Goal: Task Accomplishment & Management: Use online tool/utility

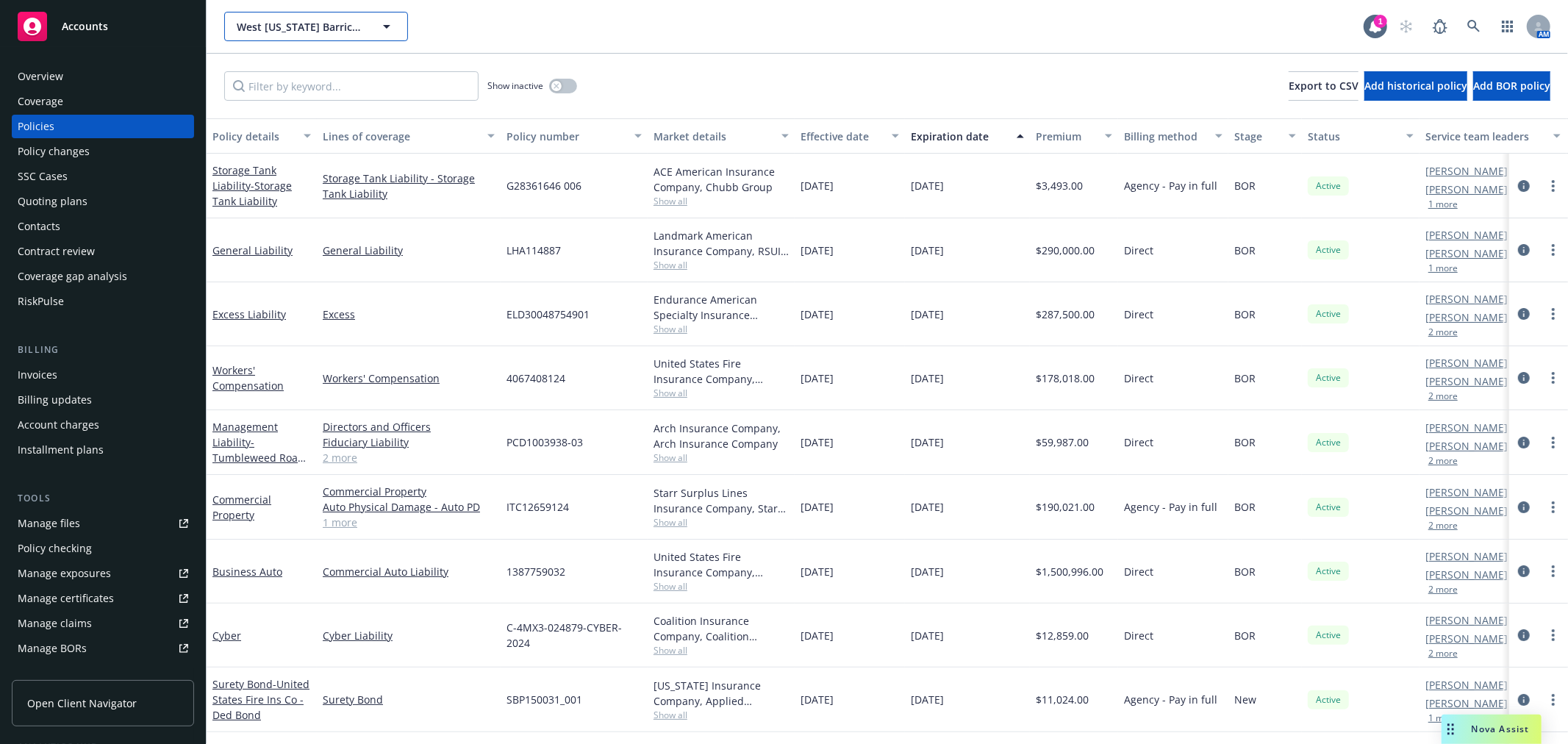
click at [277, 32] on span "West Texas Barricades, LLC" at bounding box center [300, 27] width 128 height 16
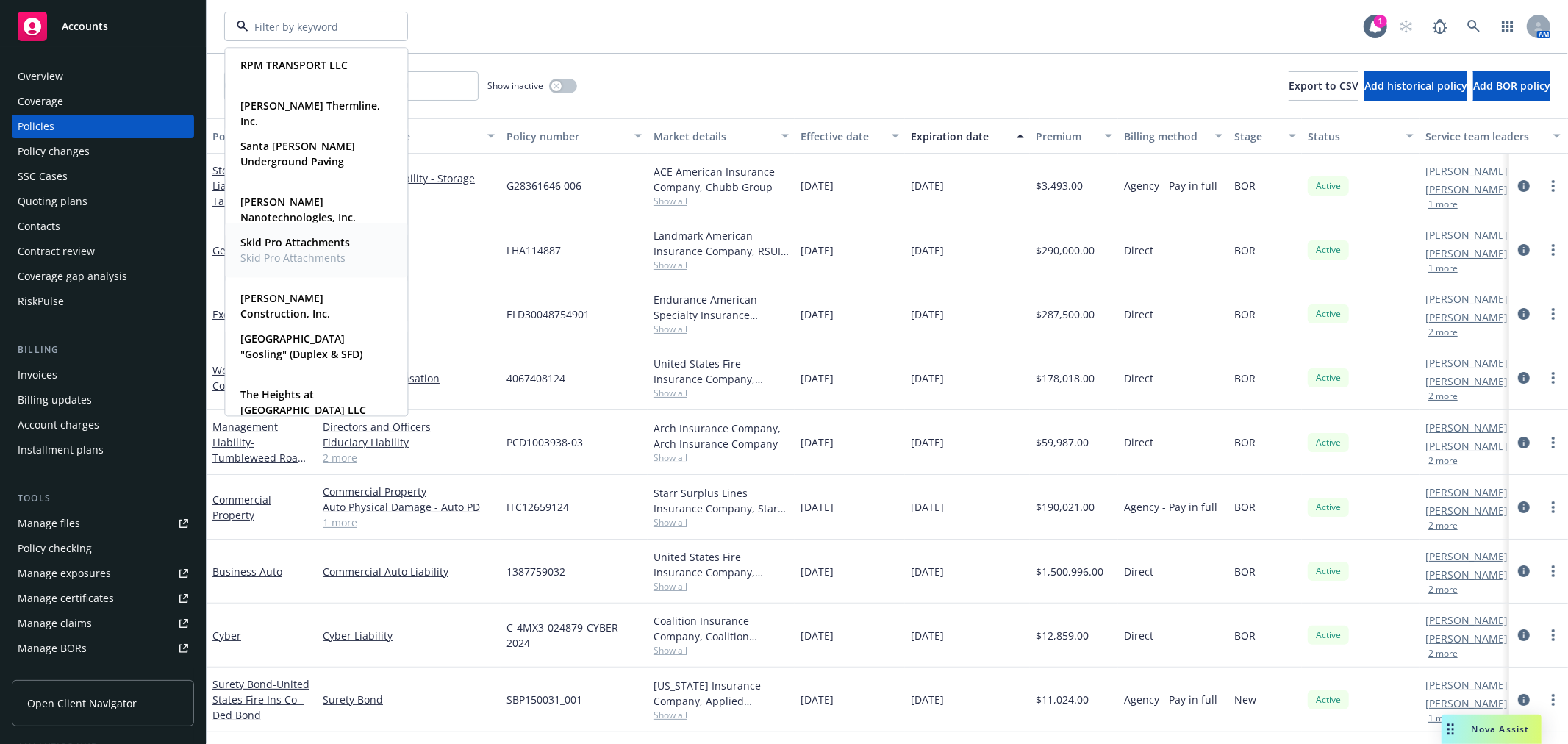
scroll to position [898, 0]
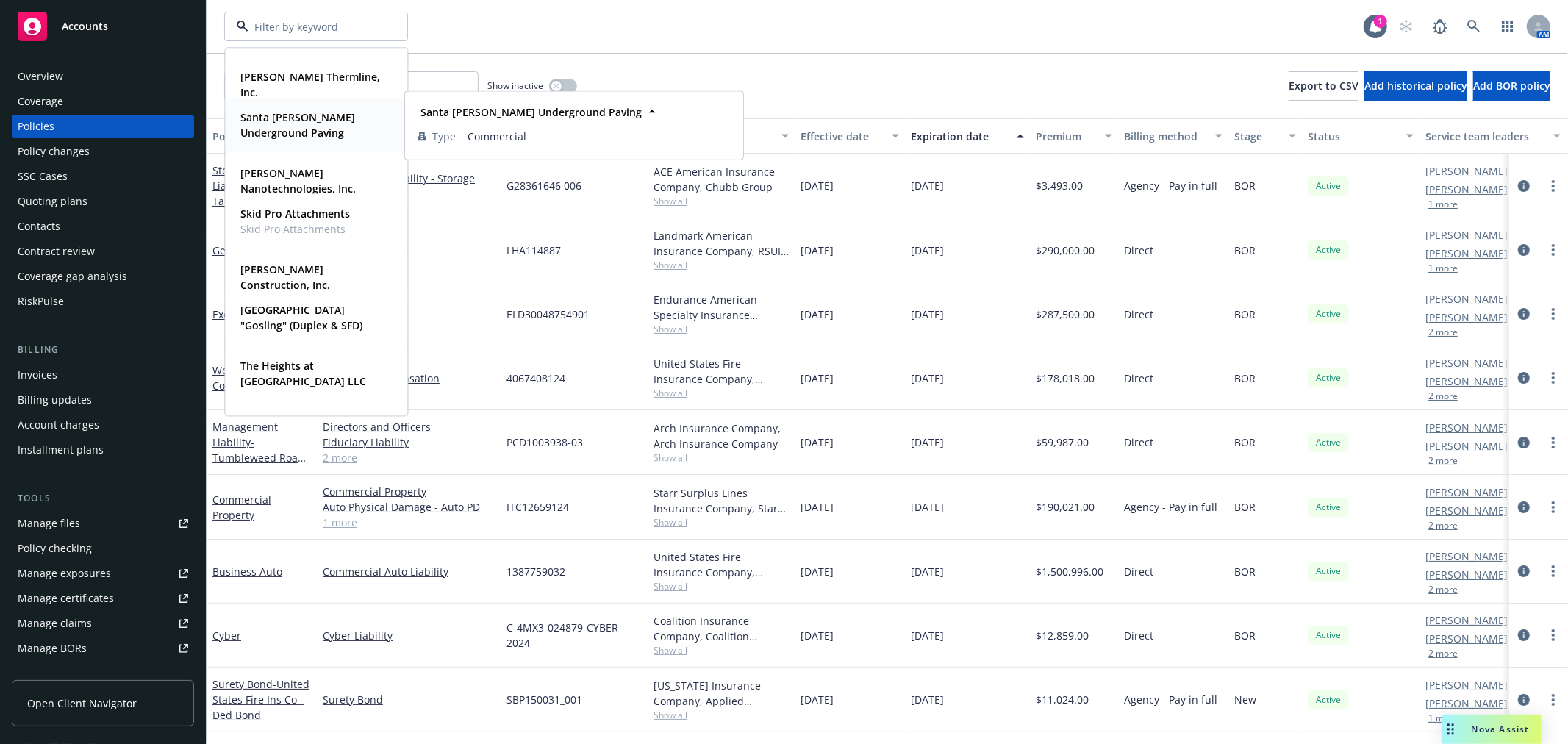
click at [310, 122] on strong "Santa [PERSON_NAME] Underground Paving" at bounding box center [297, 125] width 115 height 29
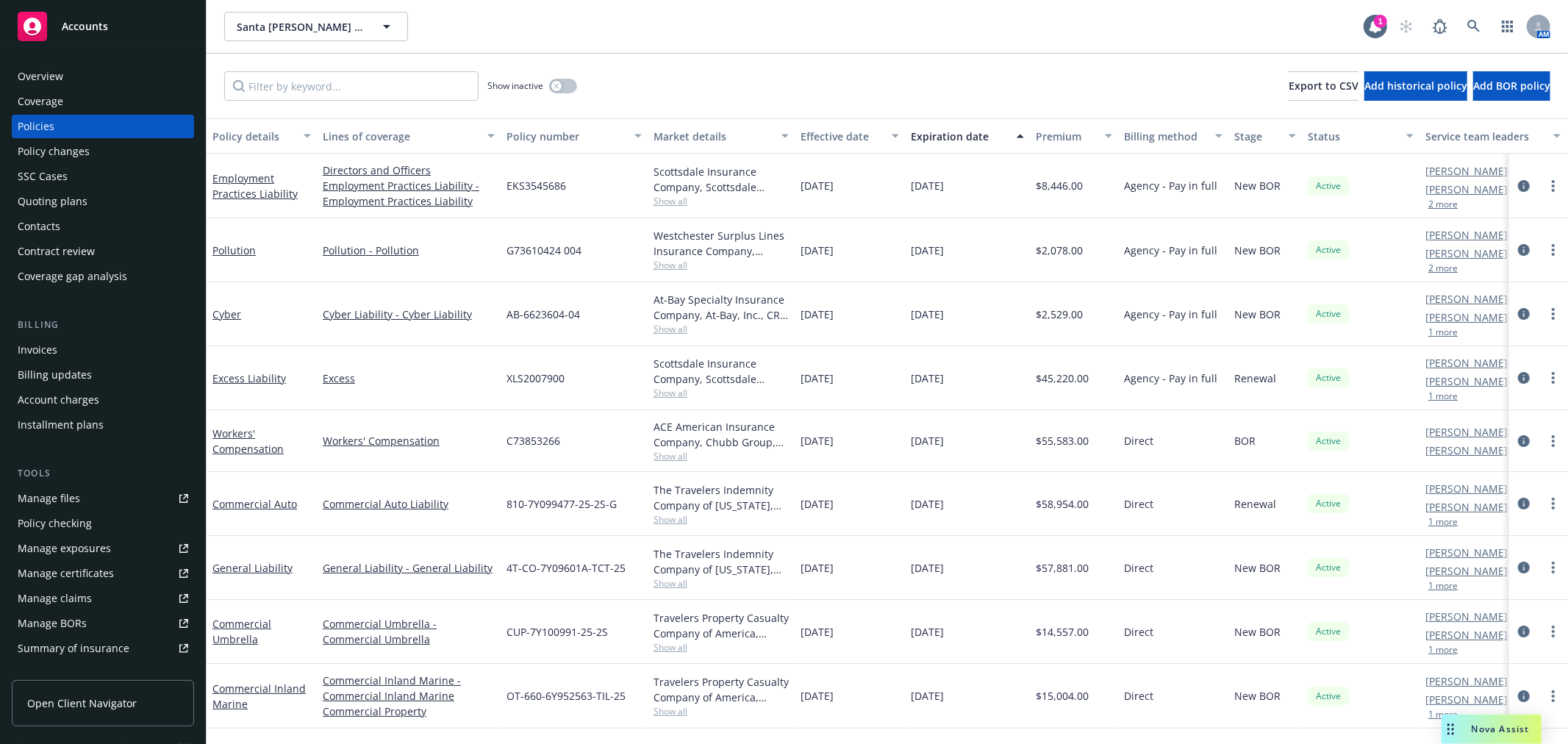
click at [70, 490] on div "Manage files" at bounding box center [49, 499] width 63 height 24
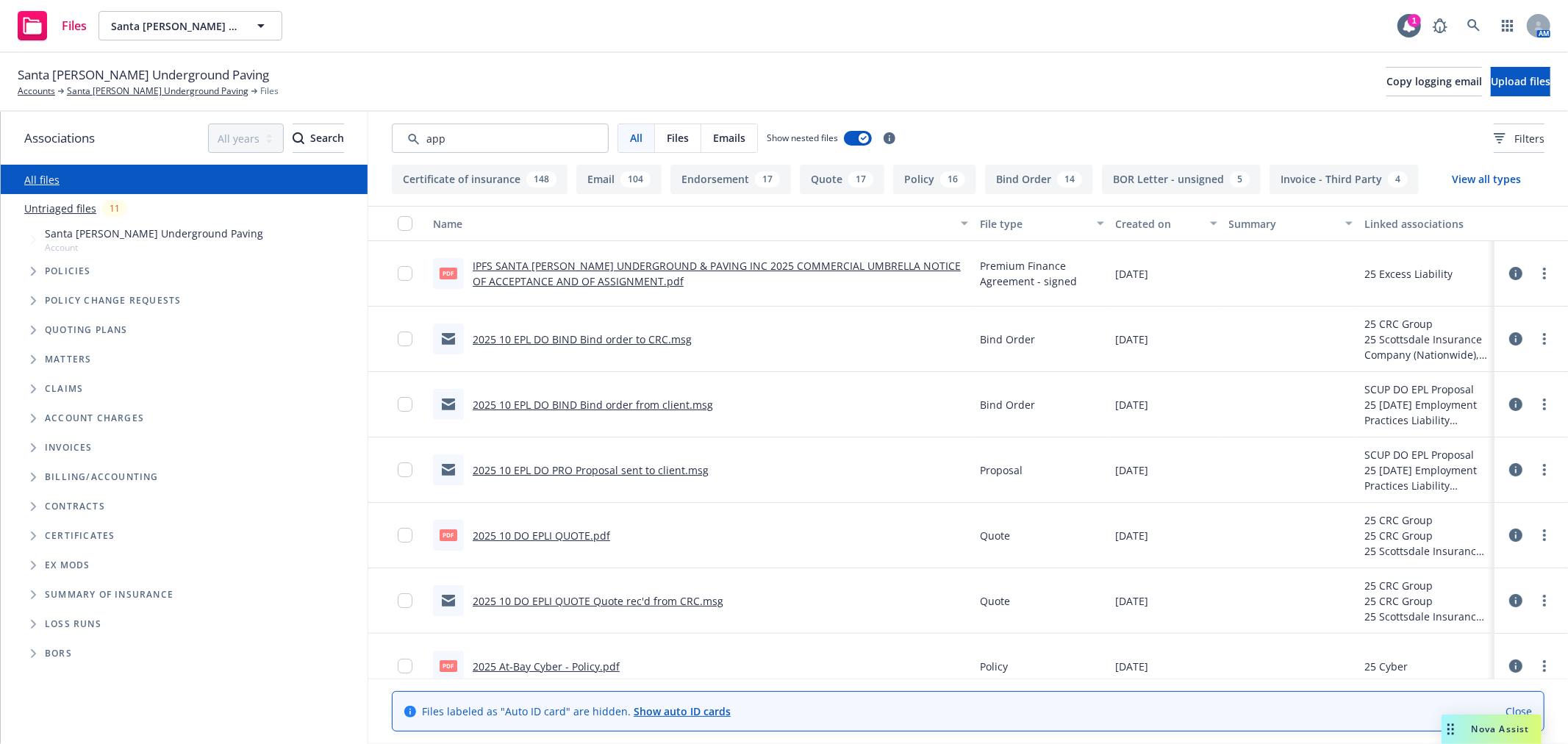
type input "app"
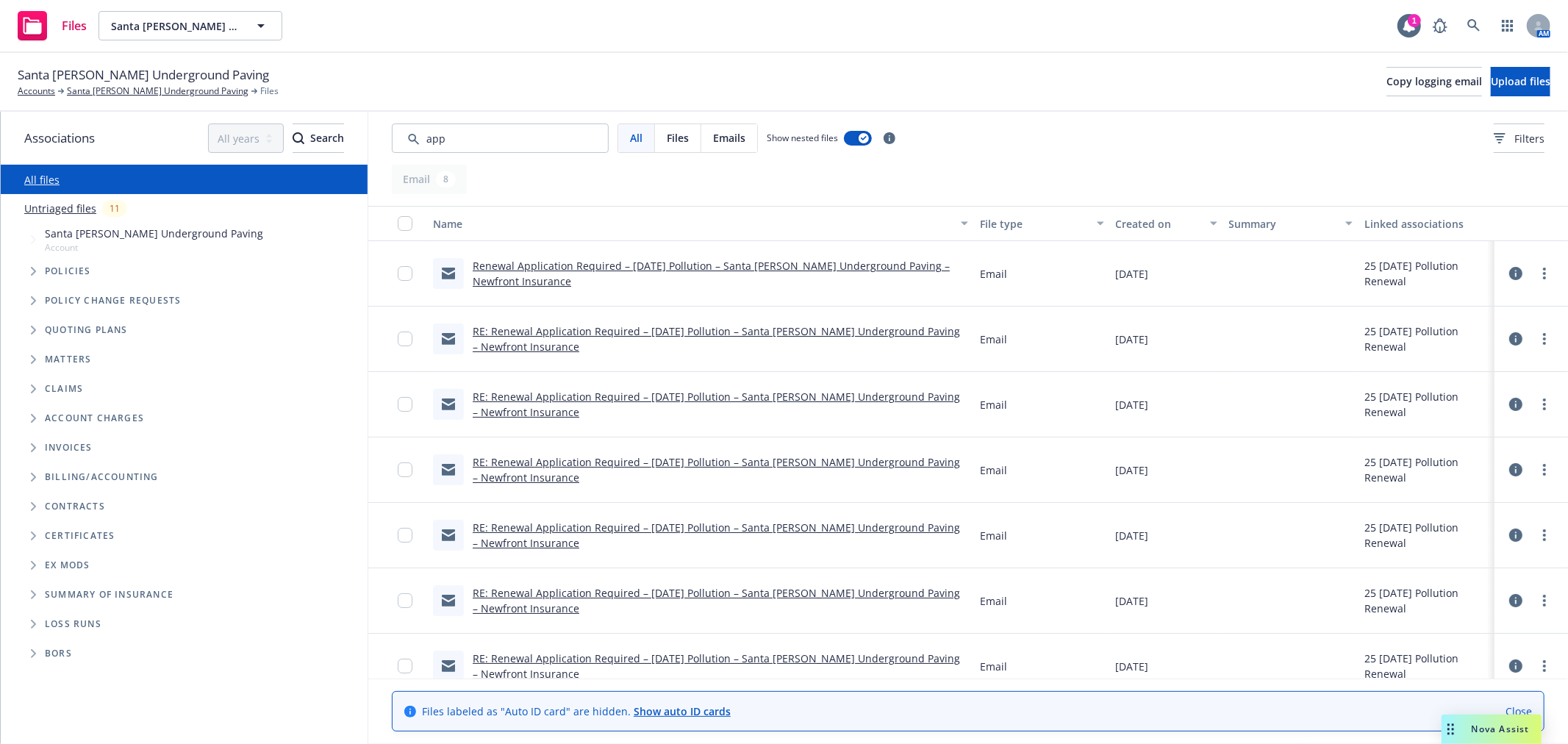
drag, startPoint x: 499, startPoint y: 136, endPoint x: 332, endPoint y: 128, distance: 167.2
click at [333, 128] on div "Associations All years 2027 2026 2025 2024 2023 2022 2021 2020 2019 2018 2017 2…" at bounding box center [784, 428] width 1567 height 632
click at [31, 271] on icon "Tree Example" at bounding box center [33, 271] width 6 height 9
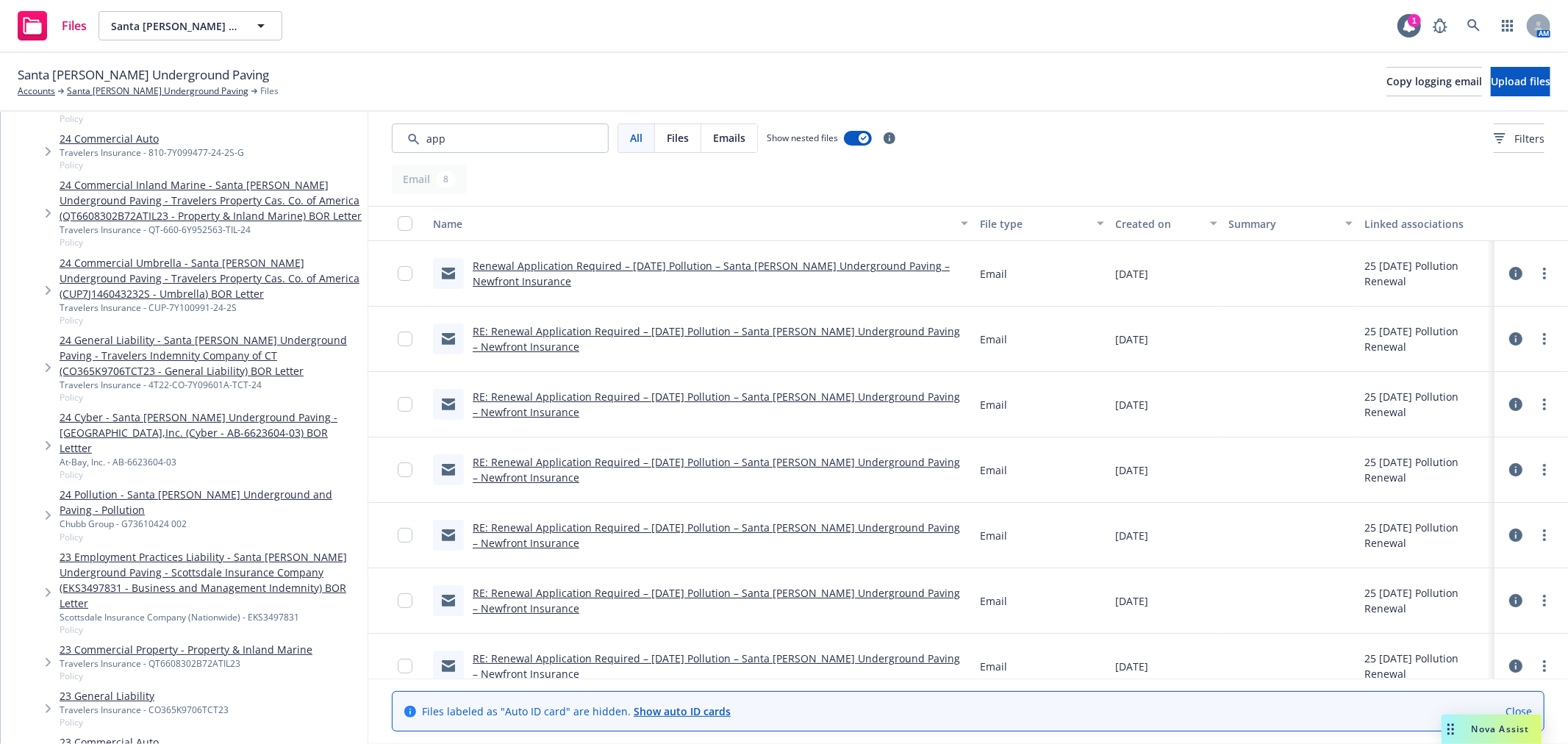
scroll to position [653, 0]
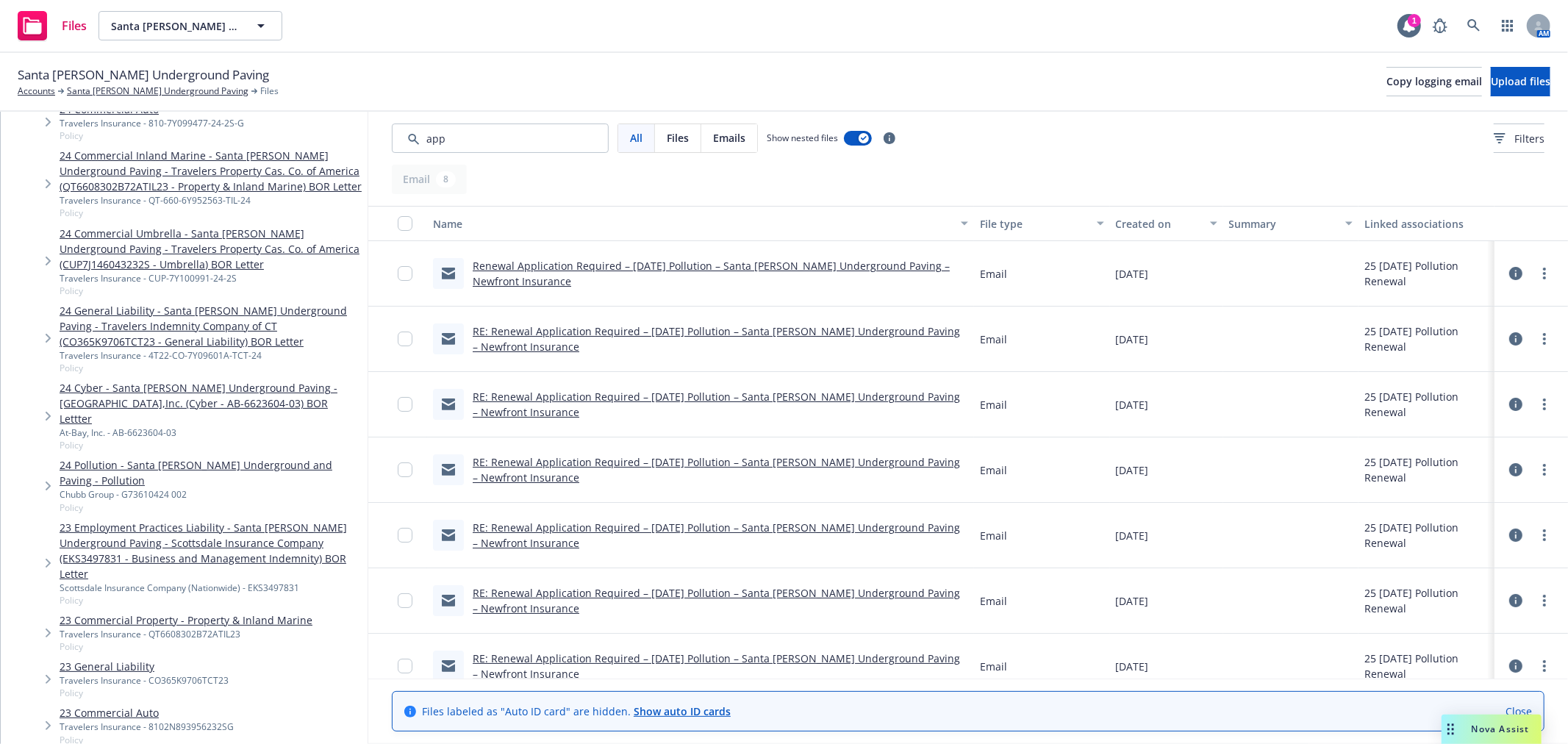
click at [242, 540] on link "23 Employment Practices Liability - Santa Cruz Underground Paving - Scottsdale …" at bounding box center [211, 550] width 302 height 62
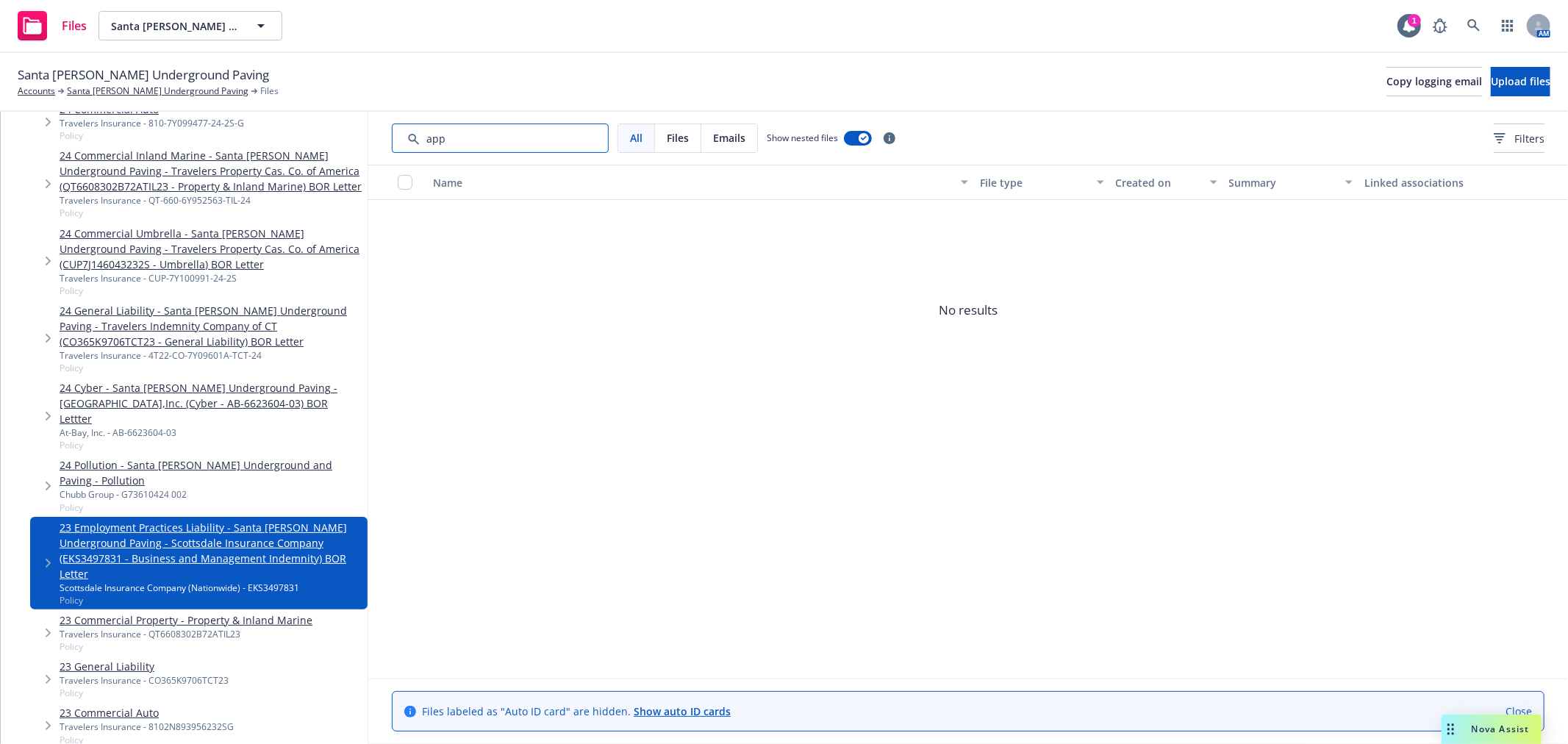
click at [485, 141] on input "Search by keyword..." at bounding box center [500, 138] width 217 height 29
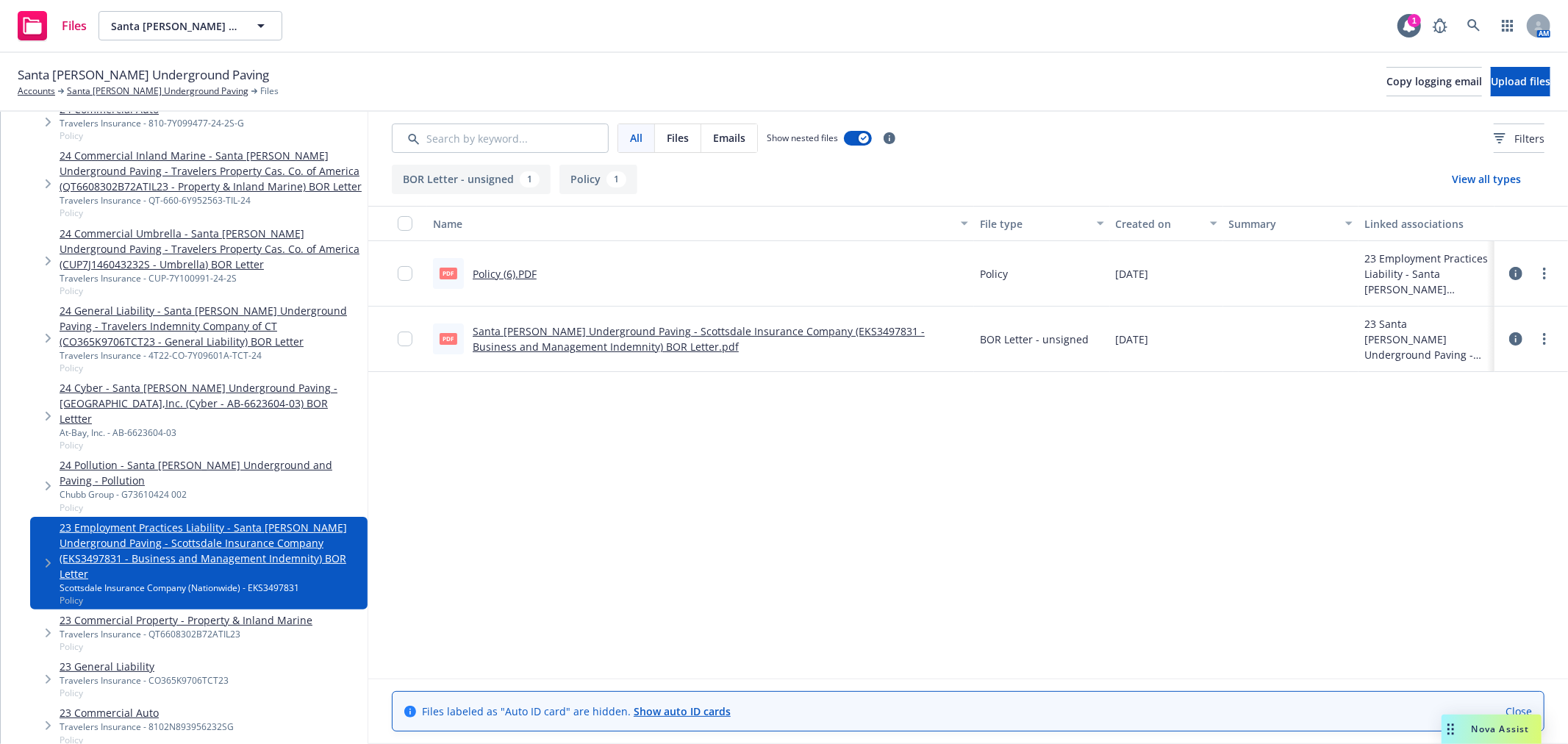
click at [573, 344] on link "Santa Cruz Underground Paving - Scottsdale Insurance Company (EKS3497831 - Busi…" at bounding box center [698, 339] width 453 height 29
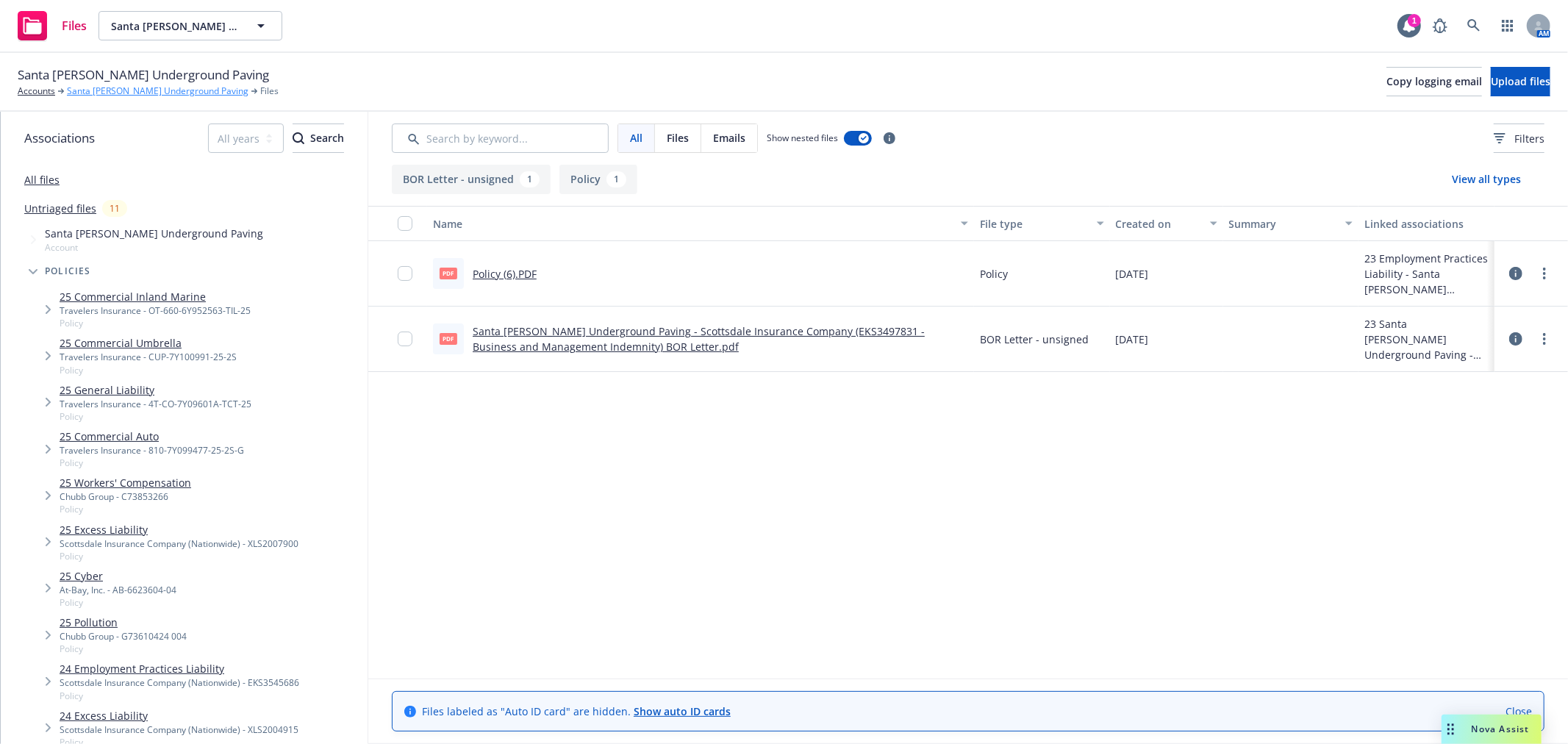
click at [71, 85] on link "Santa [PERSON_NAME] Underground Paving" at bounding box center [157, 90] width 182 height 13
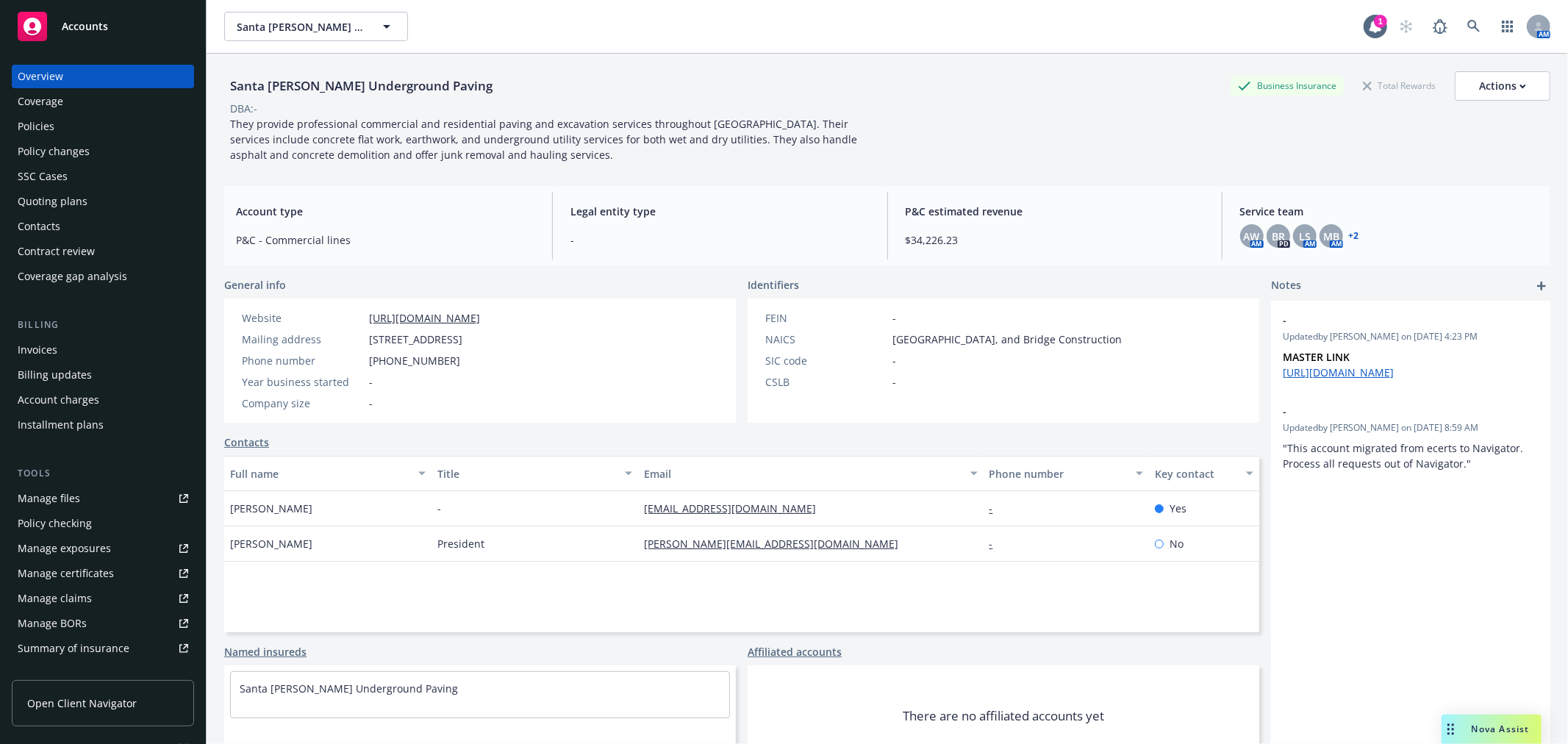
click at [769, 144] on span "They provide professional commercial and residential paving and excavation serv…" at bounding box center [545, 139] width 630 height 45
click at [769, 143] on span "They provide professional commercial and residential paving and excavation serv…" at bounding box center [545, 139] width 630 height 45
click at [768, 136] on span "They provide professional commercial and residential paving and excavation serv…" at bounding box center [545, 139] width 630 height 45
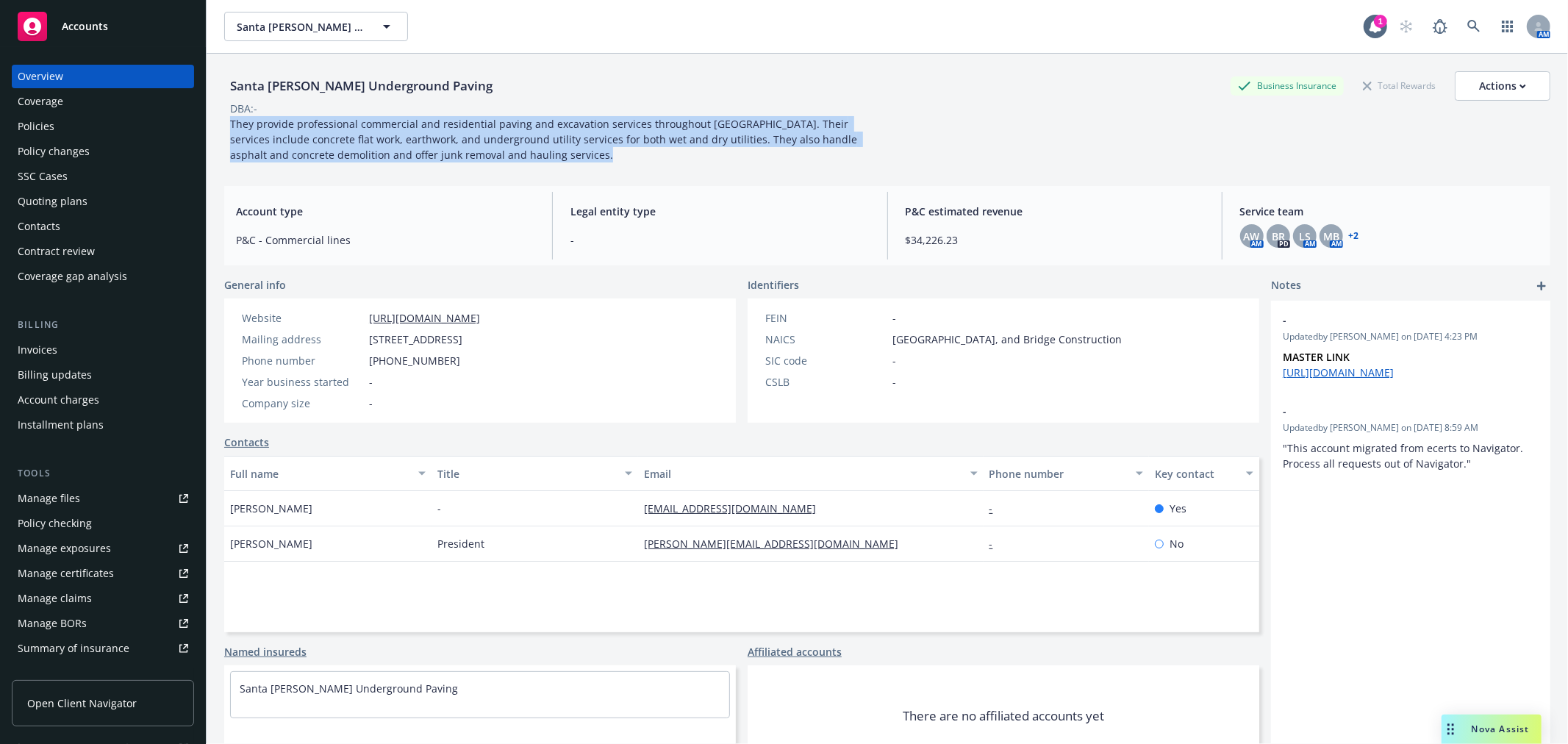
click at [768, 136] on span "They provide professional commercial and residential paving and excavation serv…" at bounding box center [545, 139] width 630 height 45
click at [67, 493] on div "Manage files" at bounding box center [49, 499] width 63 height 24
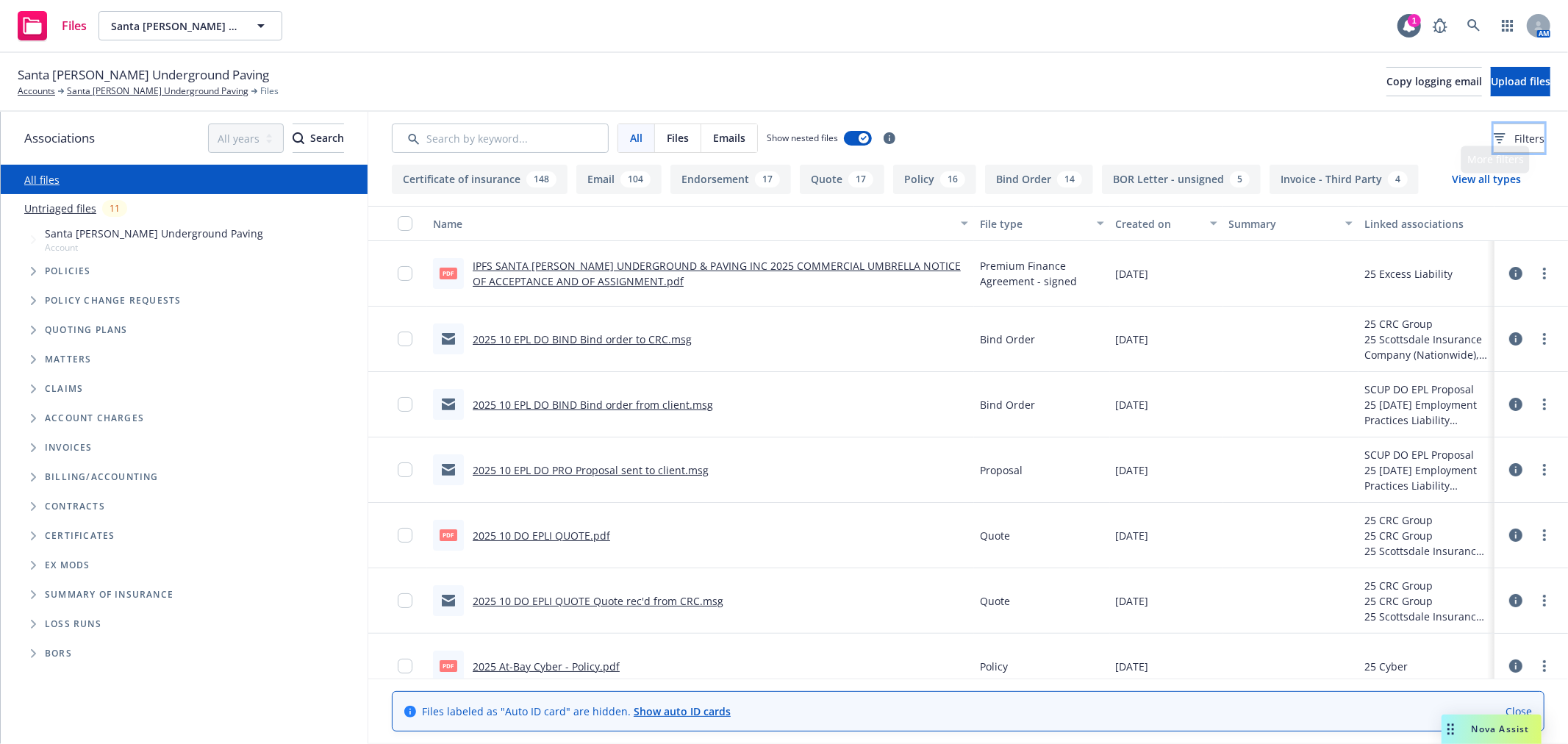
drag, startPoint x: 1526, startPoint y: 139, endPoint x: 1248, endPoint y: 77, distance: 284.8
click at [1248, 77] on div "Santa Cruz Underground Paving Accounts Santa Cruz Underground Paving Files Copy…" at bounding box center [784, 399] width 1568 height 691
drag, startPoint x: 1532, startPoint y: 63, endPoint x: 1513, endPoint y: 68, distance: 19.6
click at [1532, 63] on div "Santa Cruz Underground Paving Accounts Santa Cruz Underground Paving Files Copy…" at bounding box center [784, 82] width 1568 height 59
click at [1503, 76] on span "Upload files" at bounding box center [1521, 81] width 60 height 14
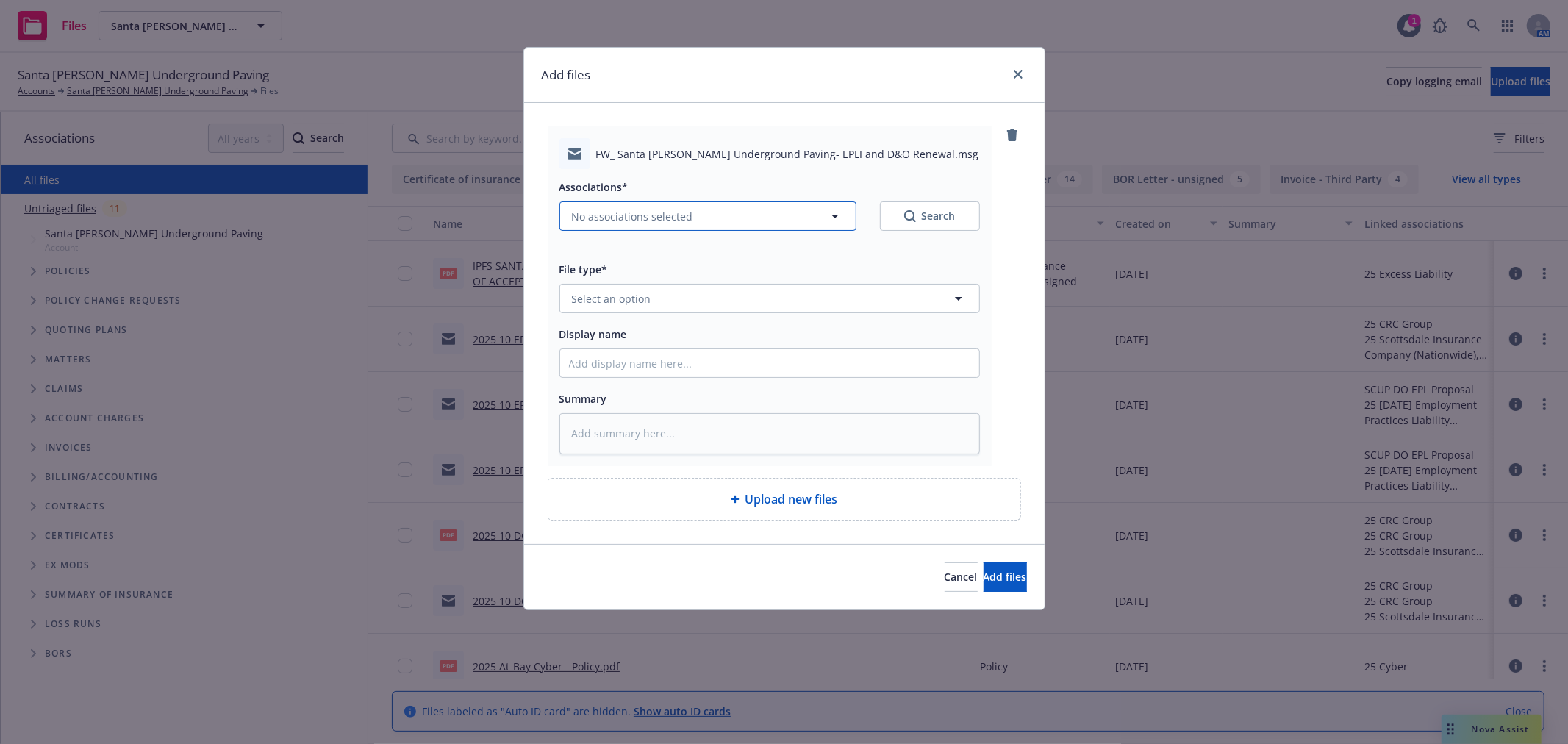
click at [664, 215] on span "No associations selected" at bounding box center [633, 217] width 122 height 16
type textarea "x"
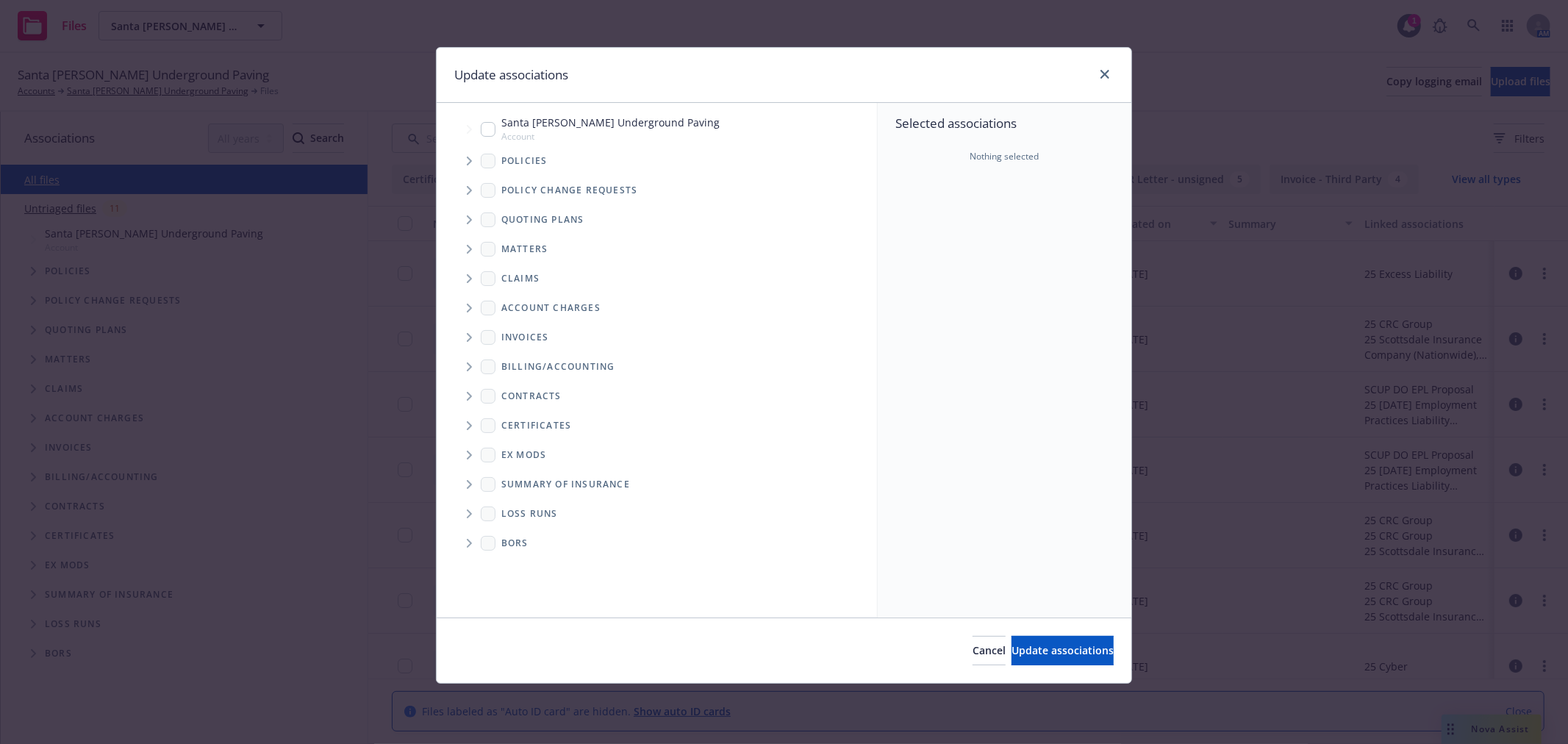
click at [472, 218] on icon "Tree Example" at bounding box center [469, 219] width 6 height 9
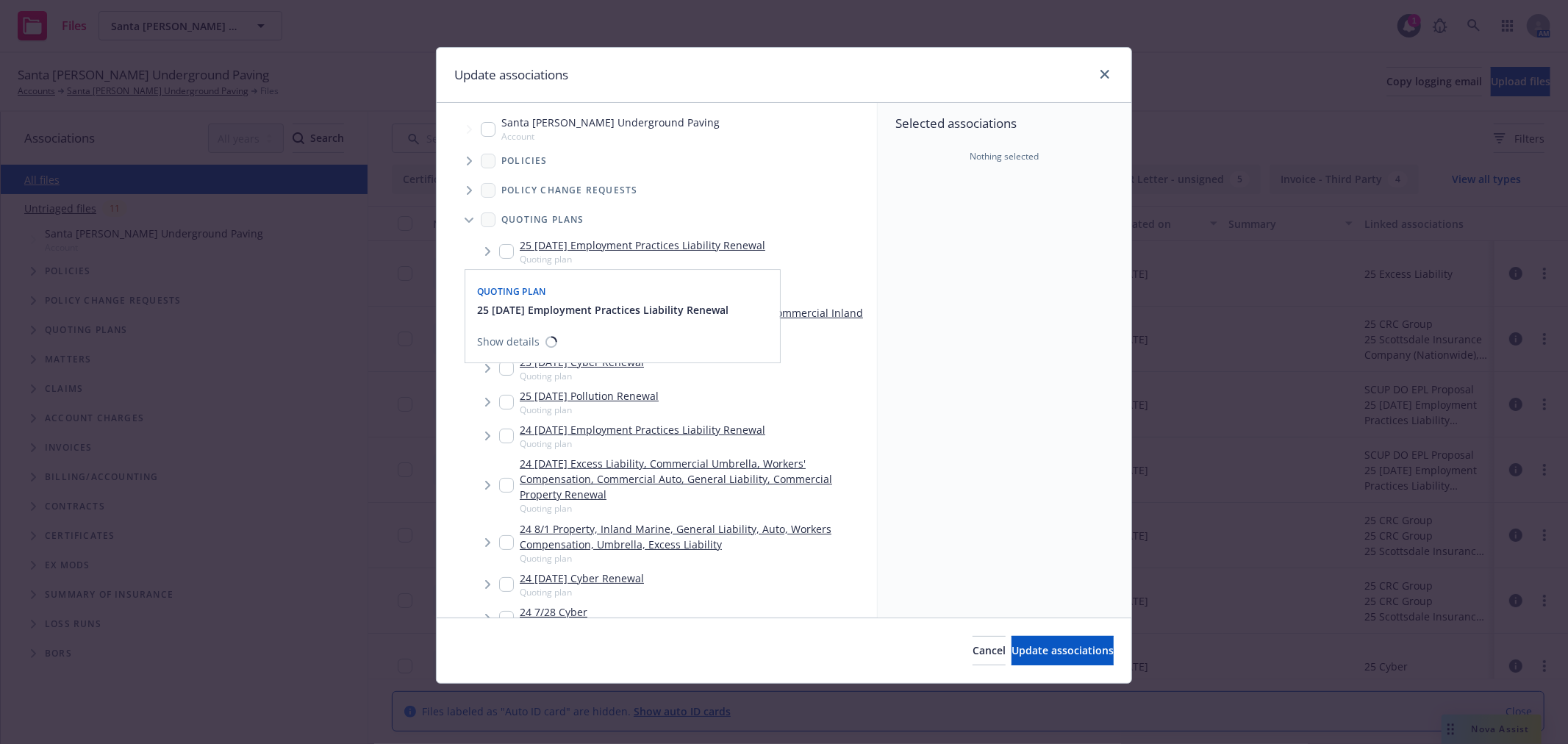
click at [498, 247] on span "Tree Example" at bounding box center [487, 251] width 24 height 24
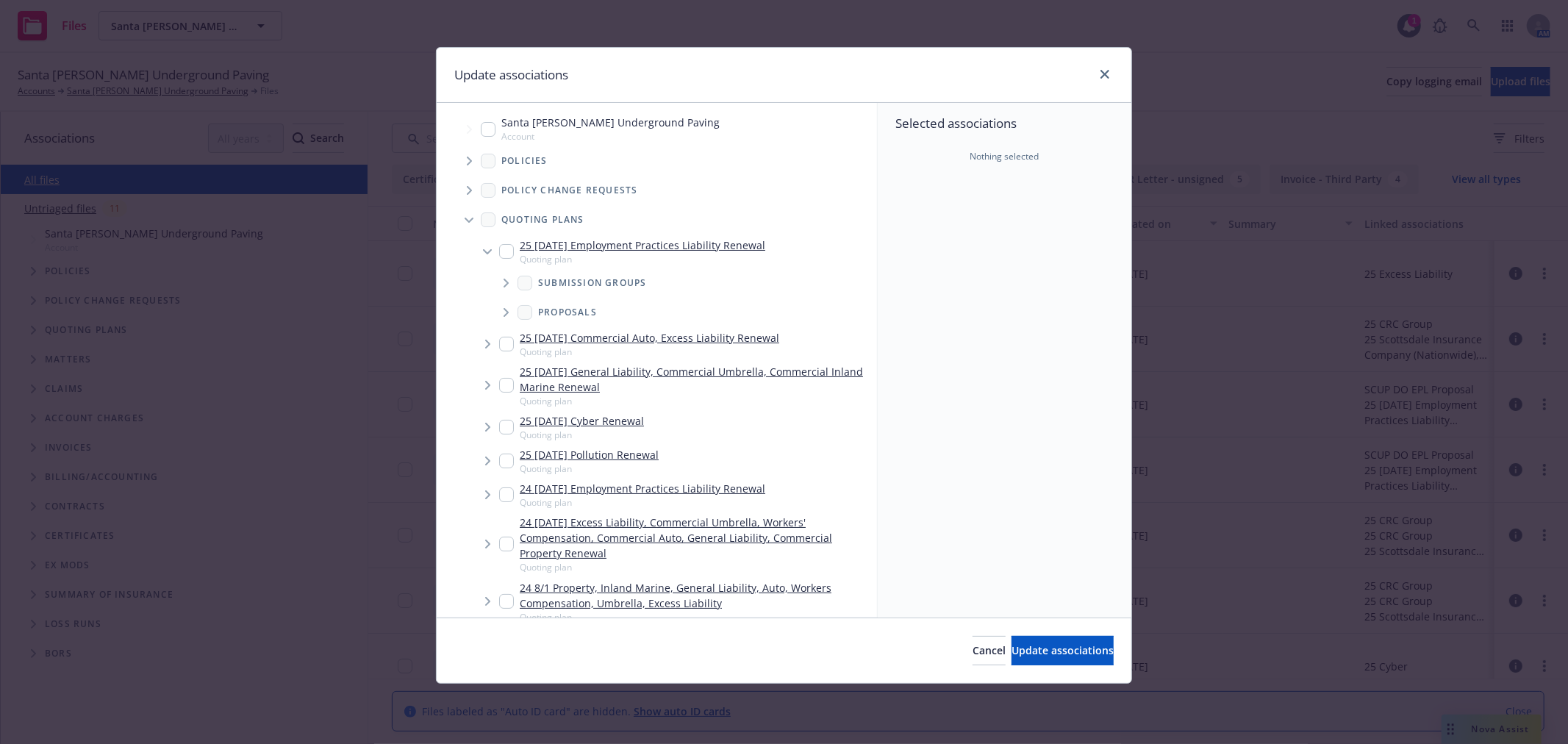
click at [503, 248] on input "Tree Example" at bounding box center [506, 251] width 15 height 15
checkbox input "true"
click at [532, 281] on div "Submission groups" at bounding box center [581, 283] width 129 height 15
click at [504, 279] on icon "Tree Example" at bounding box center [507, 283] width 6 height 9
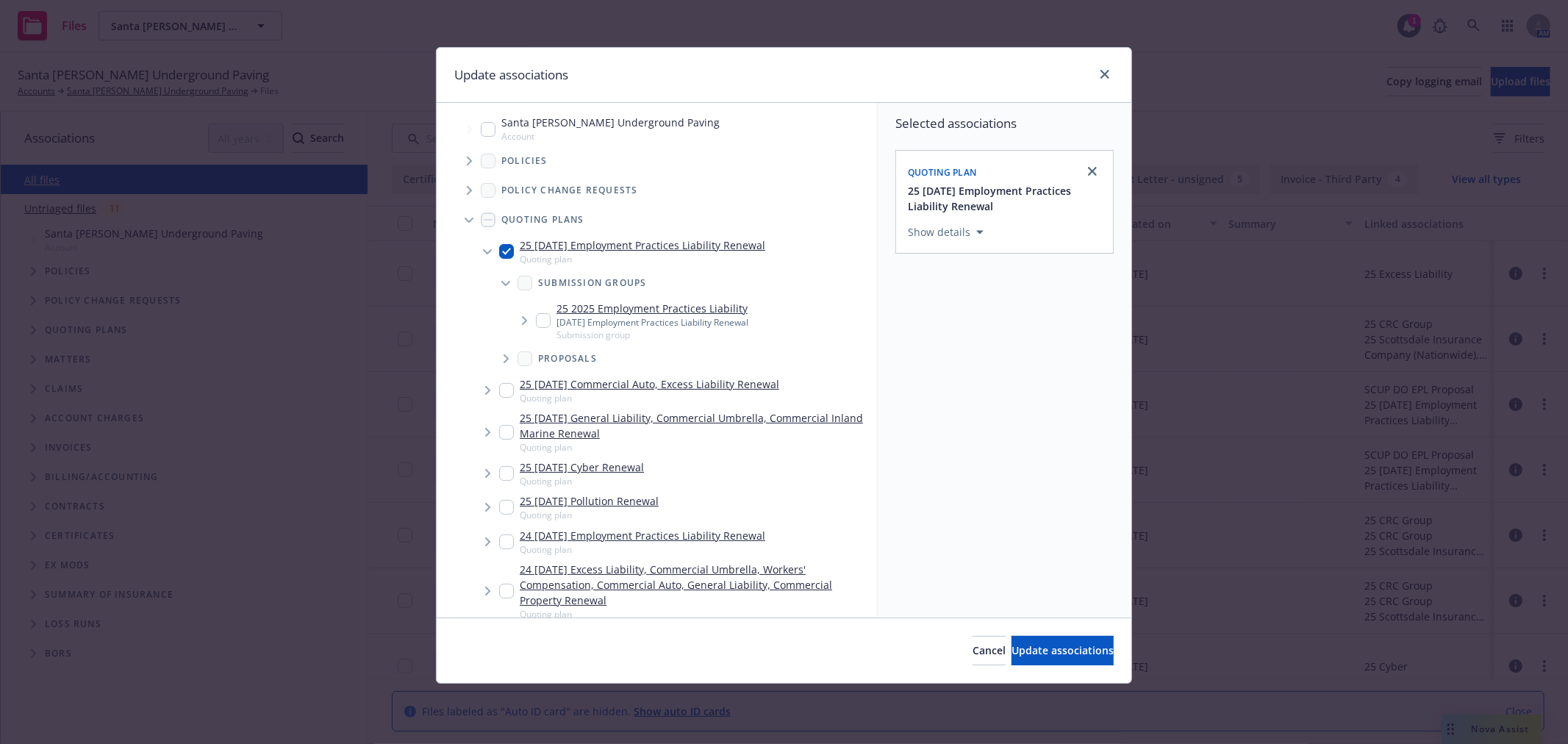
click at [534, 316] on span "Tree Example" at bounding box center [524, 321] width 24 height 24
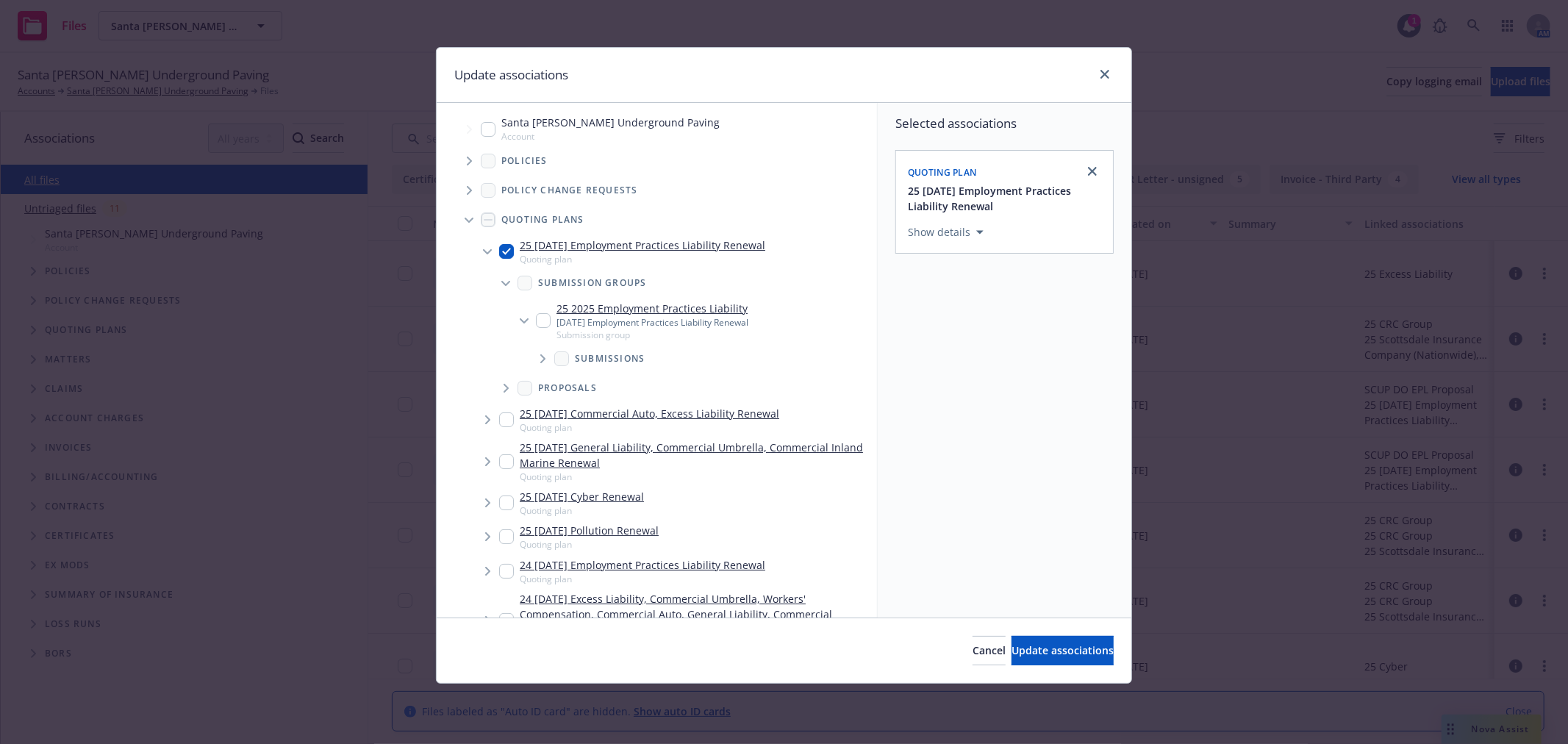
click at [543, 317] on input "Tree Example" at bounding box center [543, 320] width 15 height 15
checkbox input "true"
type textarea "x"
click at [525, 325] on span "Tree Example" at bounding box center [524, 321] width 24 height 24
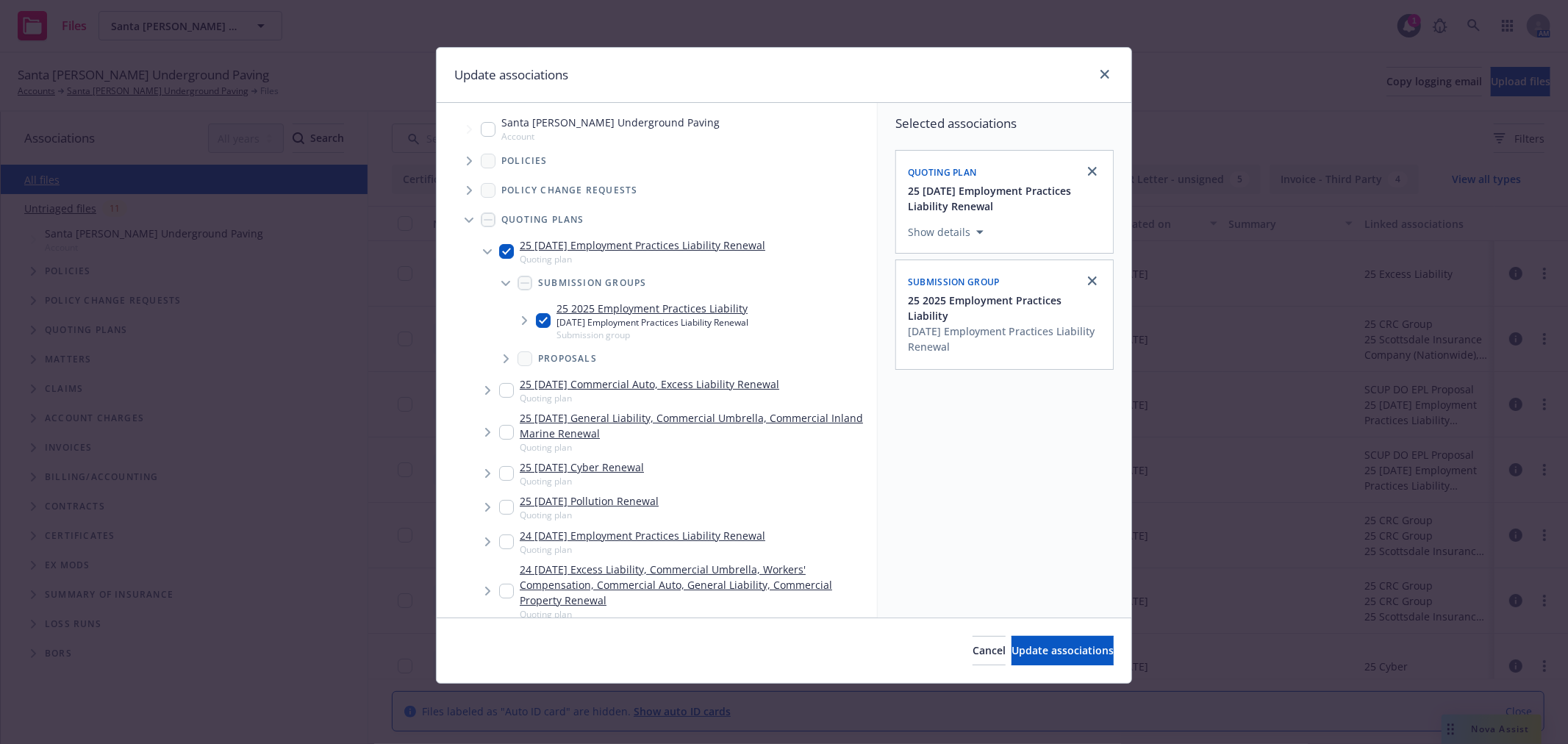
click at [508, 355] on icon "Tree Example" at bounding box center [507, 358] width 6 height 9
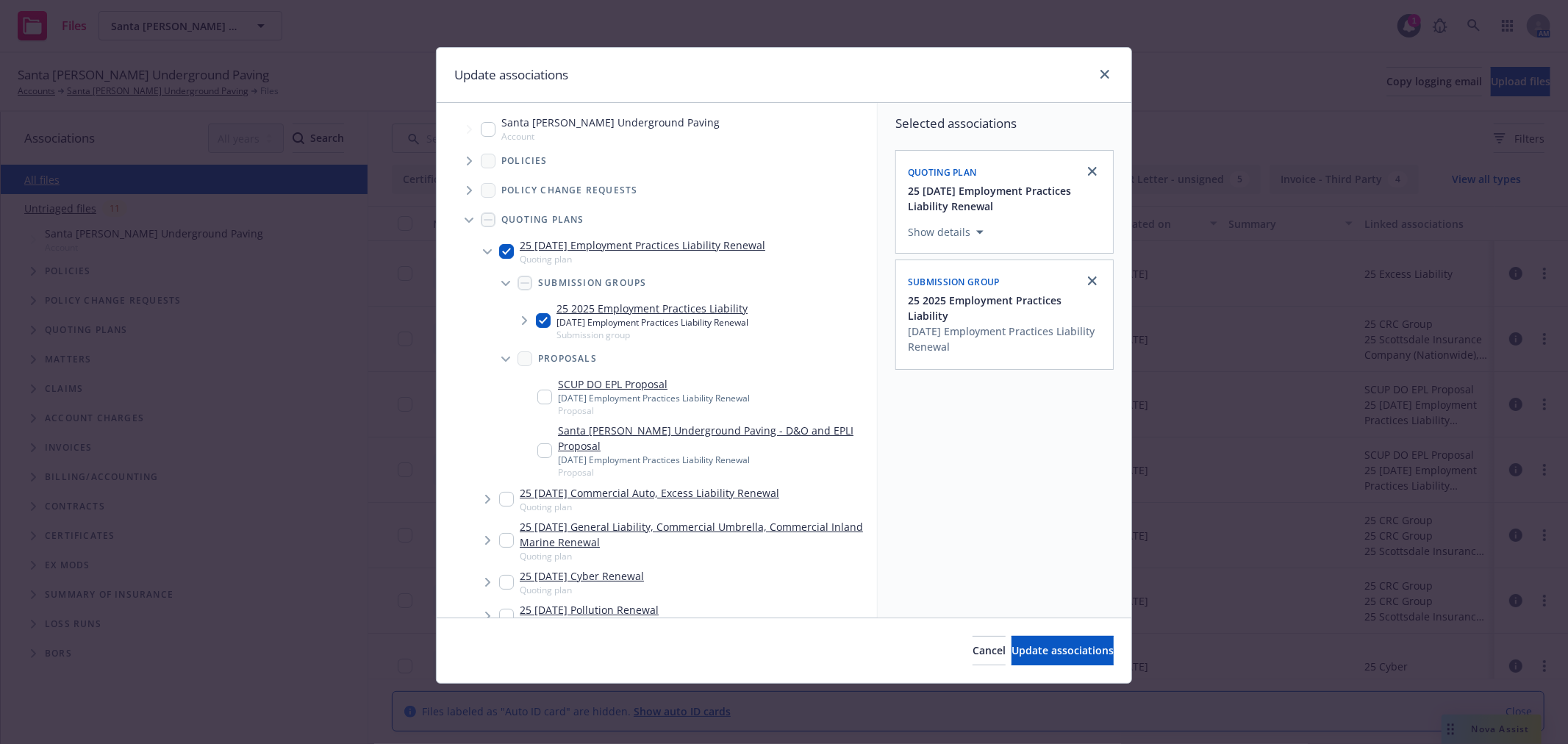
click at [546, 398] on input "Tree Example" at bounding box center [544, 397] width 15 height 15
checkbox input "true"
click at [535, 439] on div "Santa Cruz Underground Paving - D&O and EPLI Proposal 10/11/25 Employment Pract…" at bounding box center [691, 451] width 370 height 62
checkbox input "true"
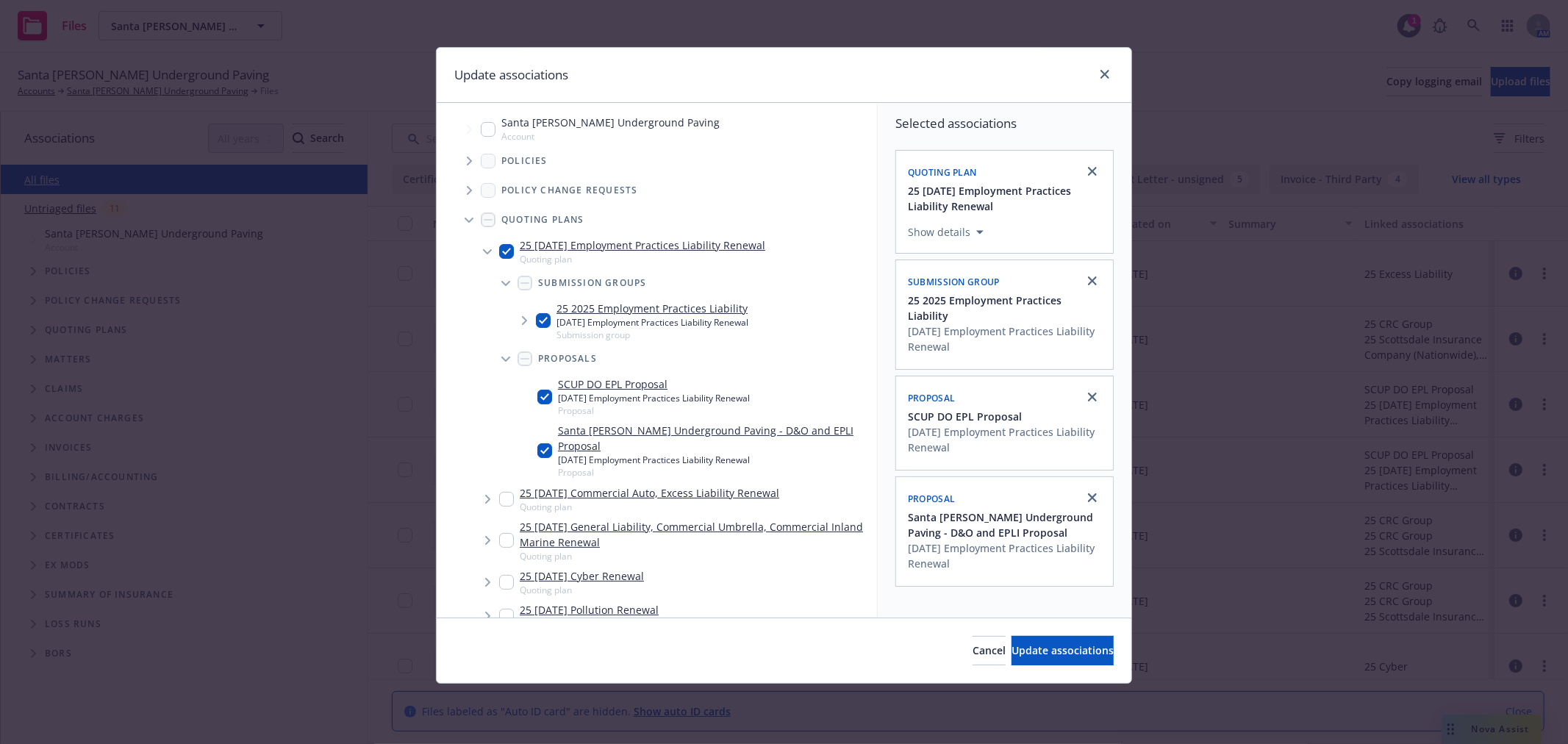
click at [1054, 665] on div "Cancel Update associations" at bounding box center [784, 650] width 695 height 66
click at [1063, 645] on span "Update associations" at bounding box center [1062, 650] width 102 height 14
type textarea "x"
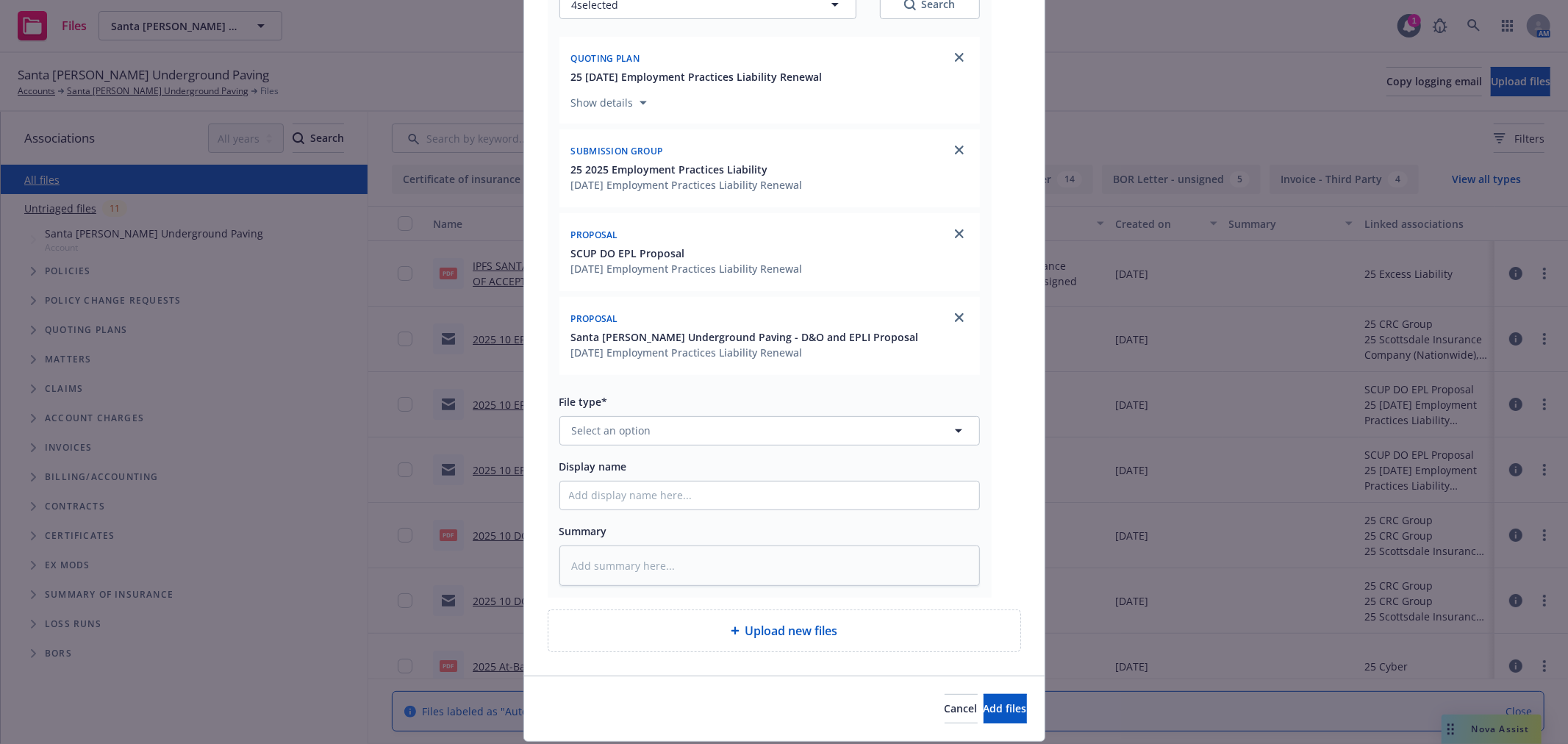
scroll to position [259, 0]
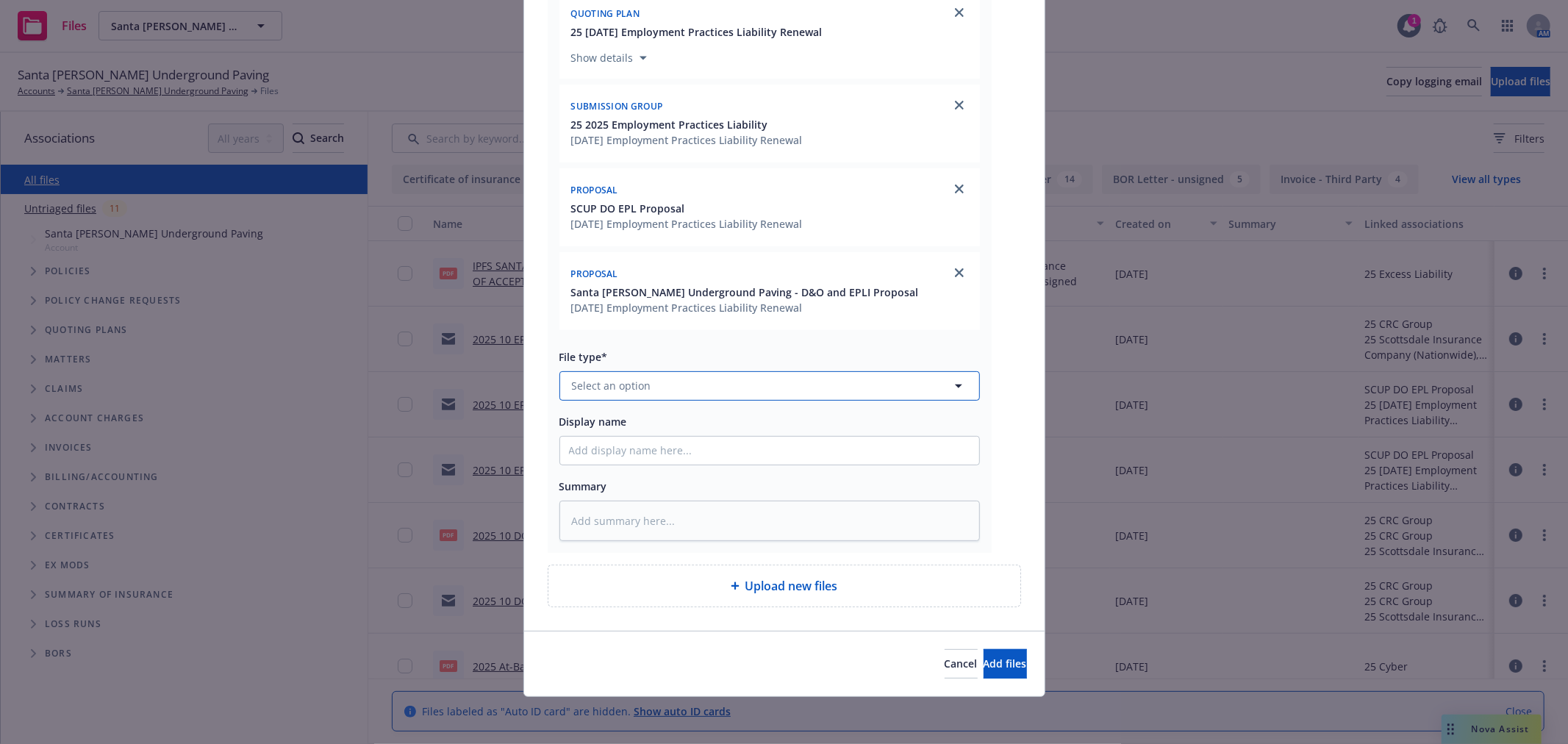
click at [627, 385] on span "Select an option" at bounding box center [612, 386] width 80 height 16
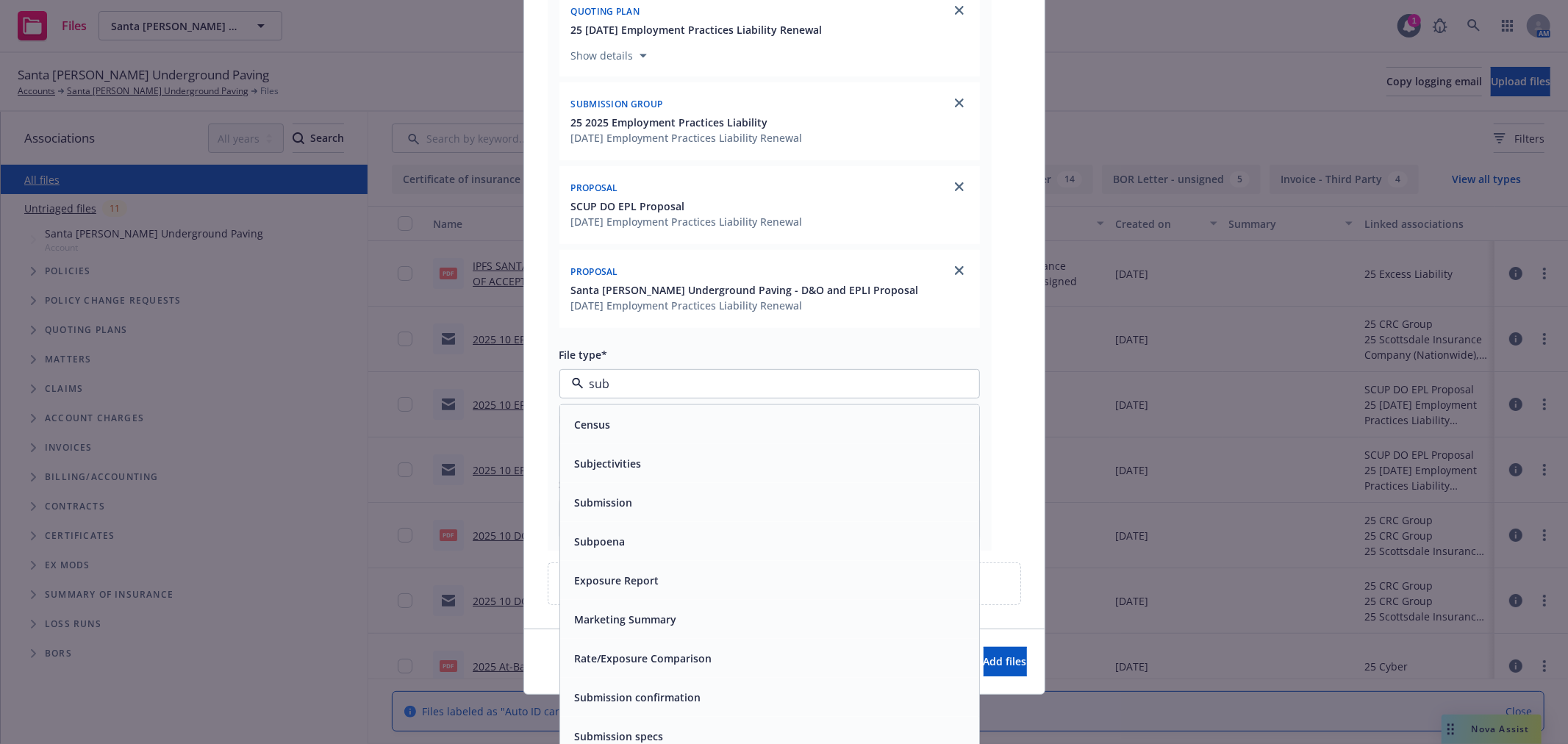
type input "subj"
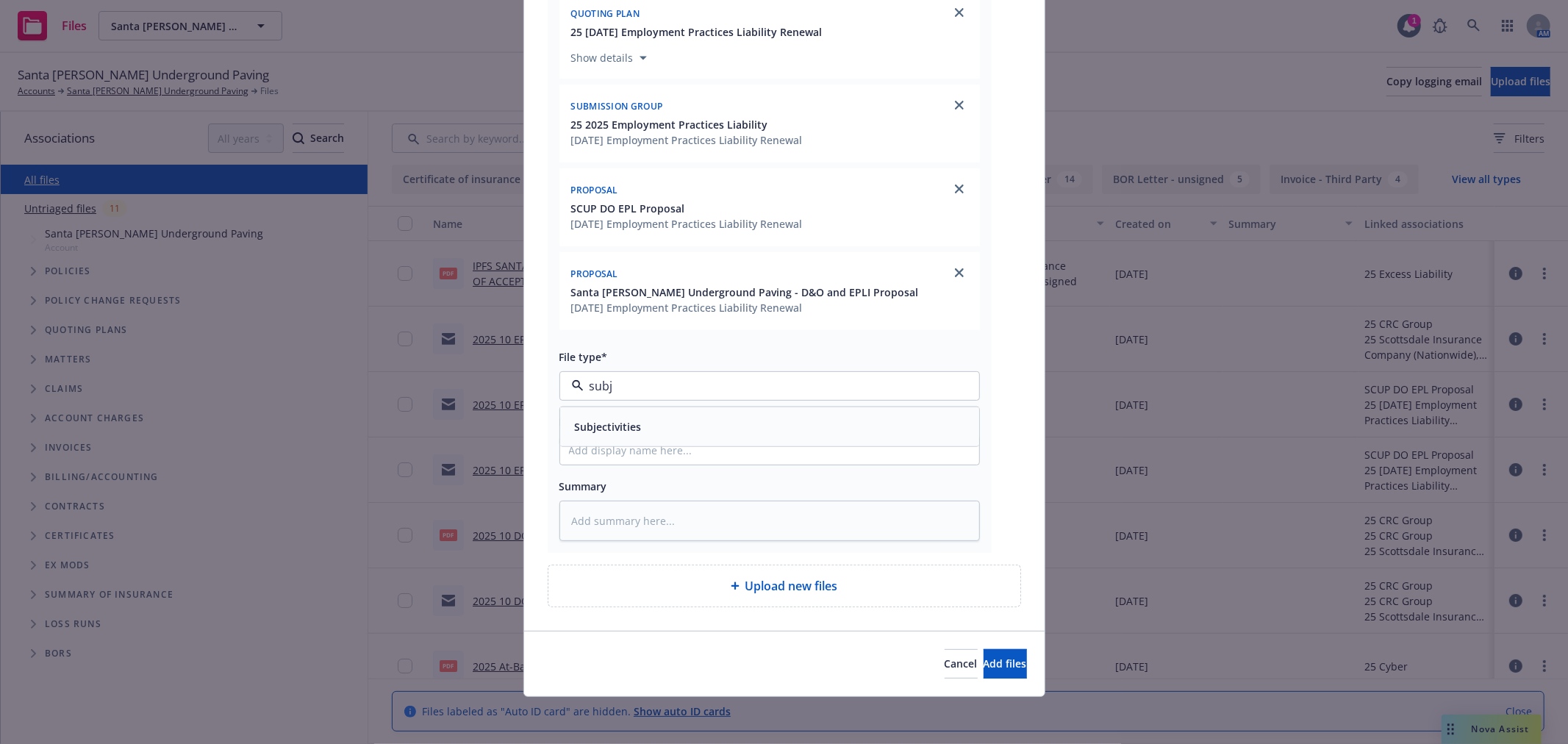
click at [625, 407] on div "Subjectivities" at bounding box center [770, 427] width 419 height 39
click at [621, 441] on div "Associations* 4 selected Search Quoting plan 25 10/11/25 Employment Practices L…" at bounding box center [770, 227] width 420 height 628
click at [621, 441] on input "Display name" at bounding box center [770, 451] width 419 height 27
type textarea "x"
type input "2"
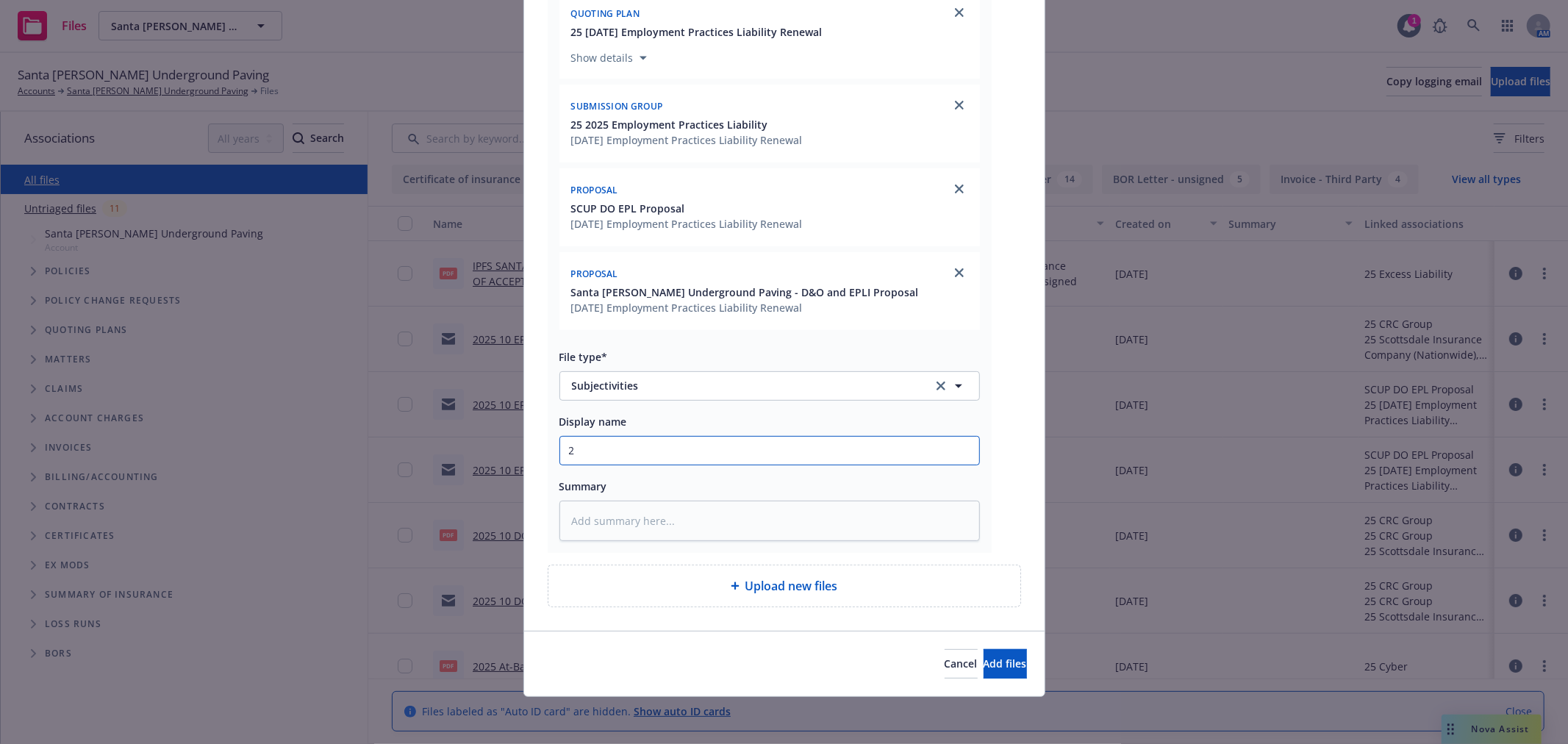
type textarea "x"
type input "20"
type textarea "x"
type input "201"
type textarea "x"
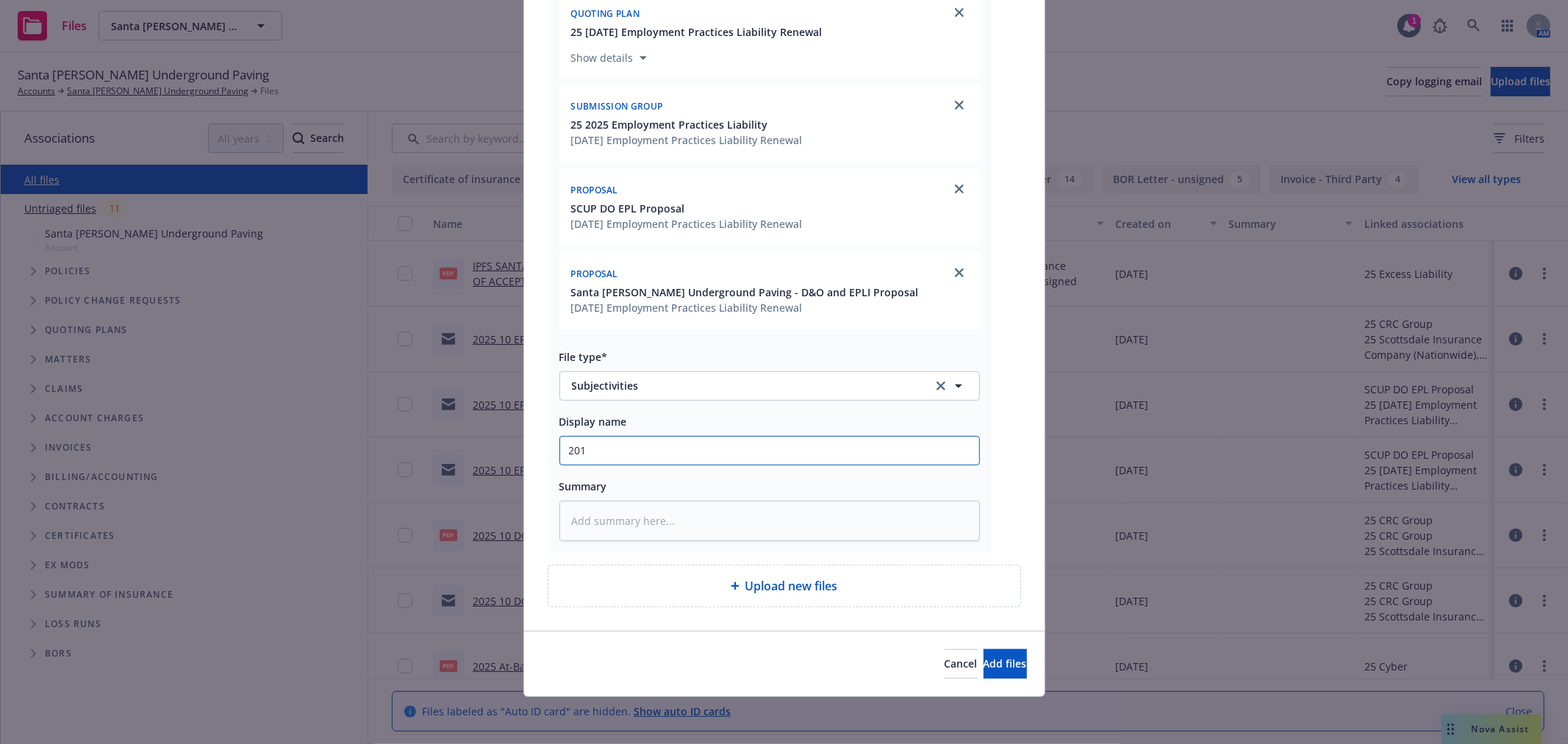
type input "2015"
type textarea "x"
type input "201"
type textarea "x"
type input "20"
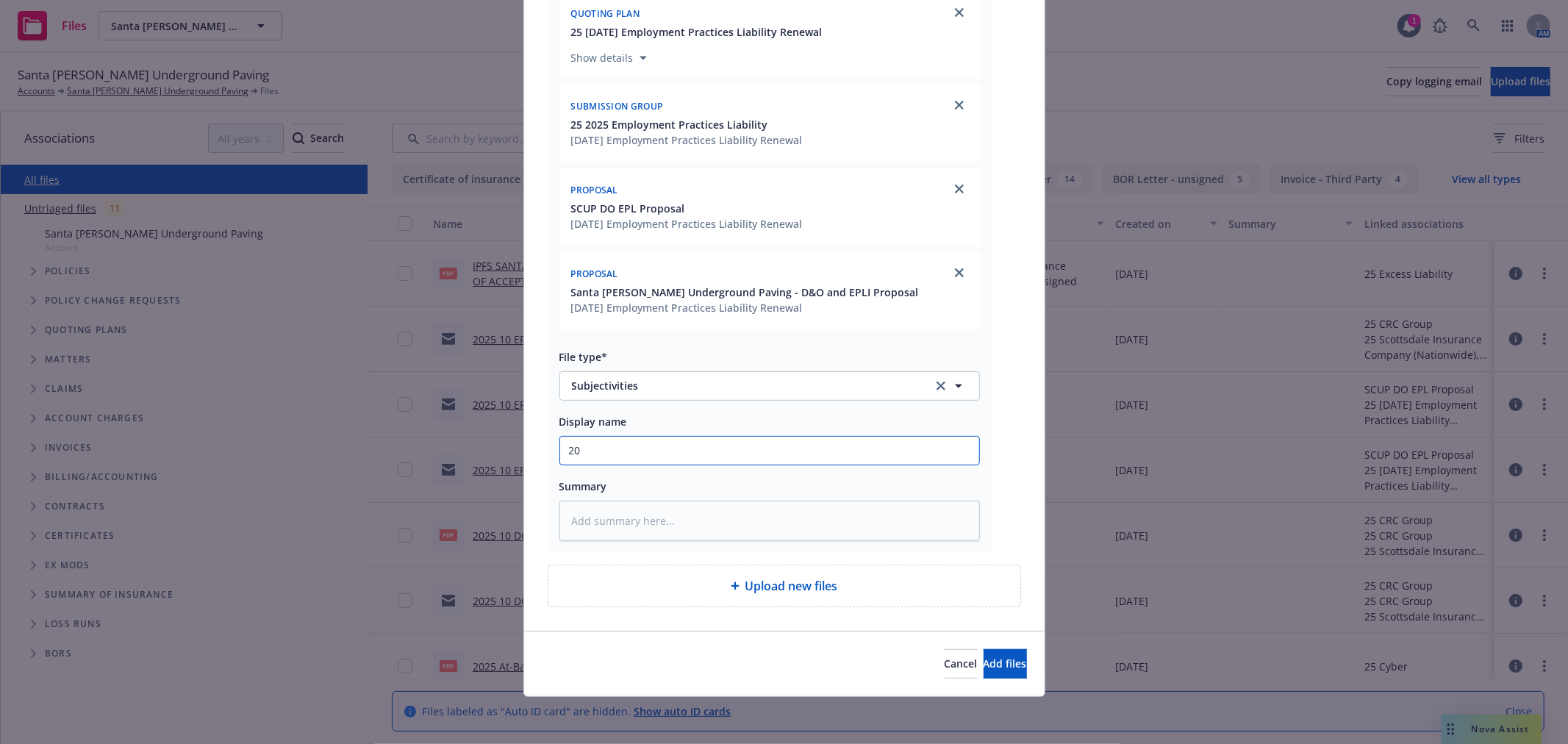
type textarea "x"
type input "202"
type textarea "x"
type input "2024"
type textarea "x"
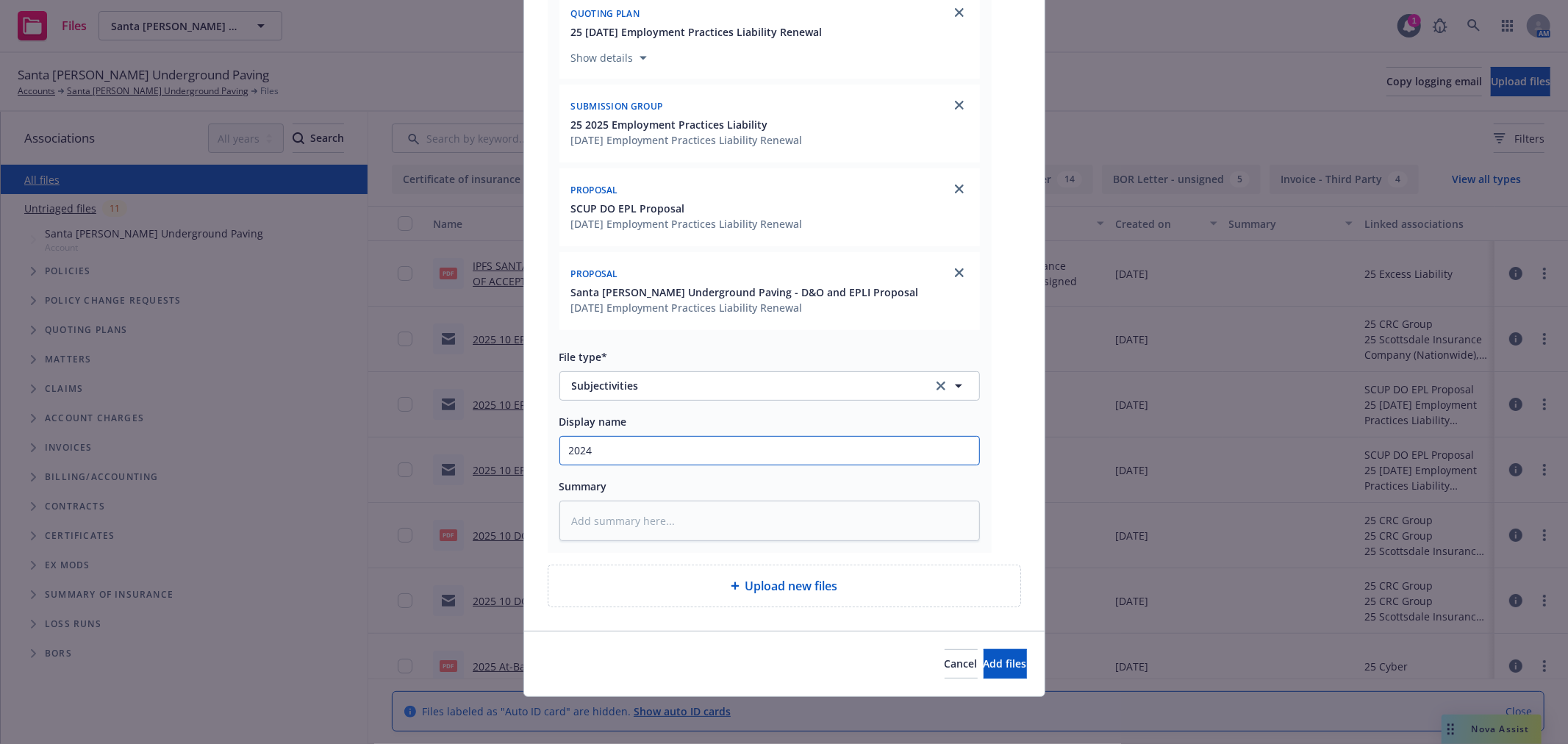
type input "202"
type textarea "x"
type input "2025"
type textarea "x"
type input "2025"
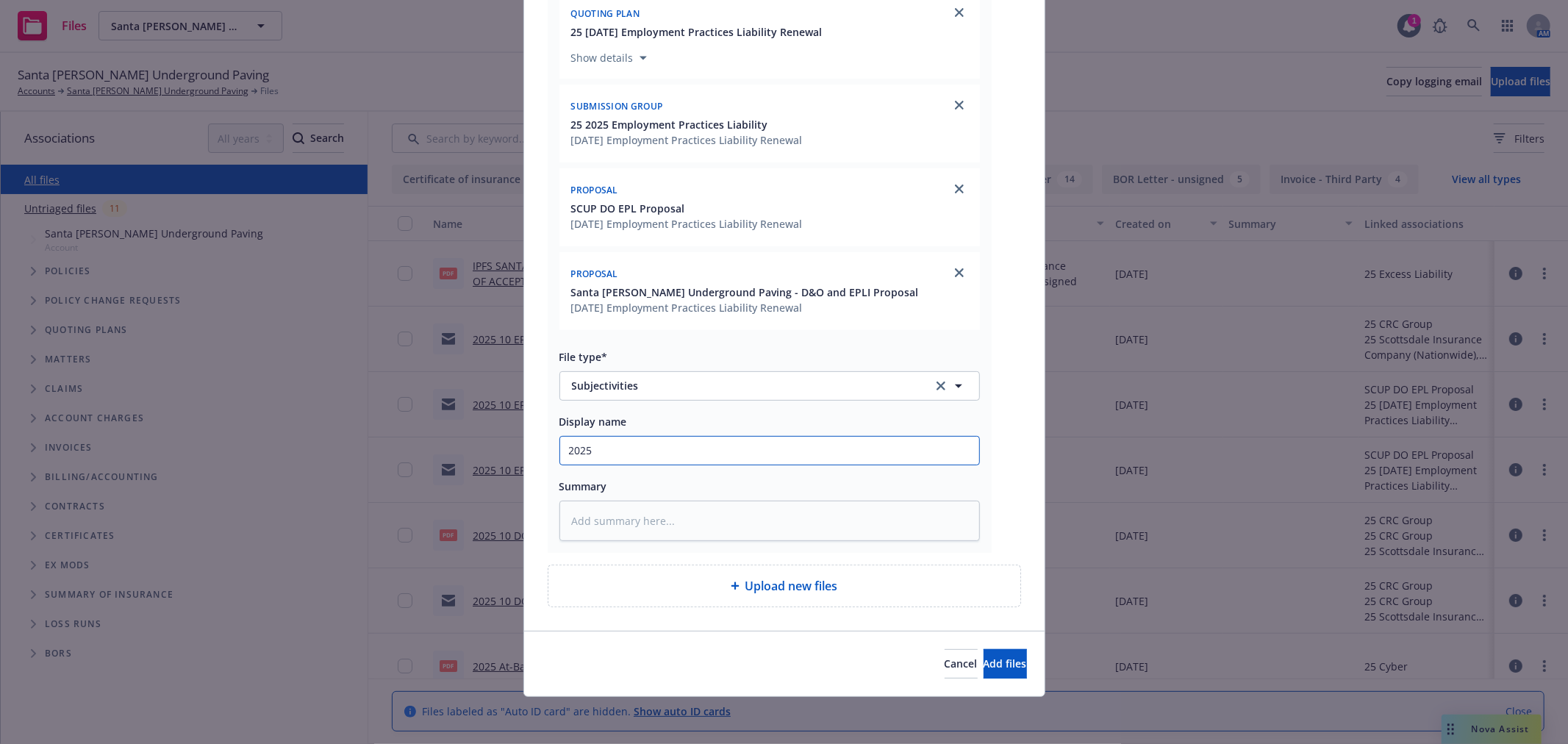
type textarea "x"
type input "2025 1"
type textarea "x"
type input "2025 10"
type textarea "x"
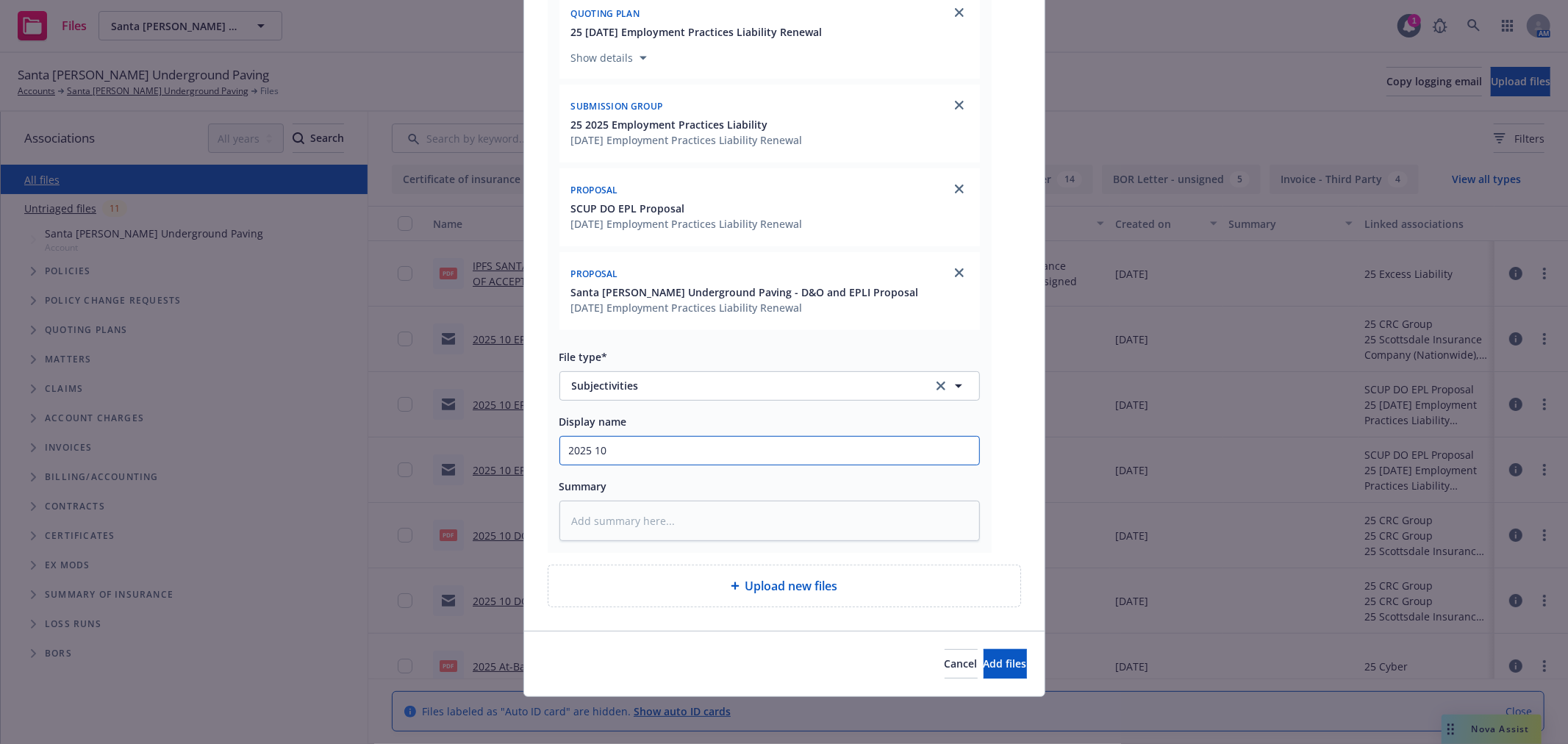
type input "2025 10"
type textarea "x"
type input "2025 10 P"
type textarea "x"
type input "2025 10 PE"
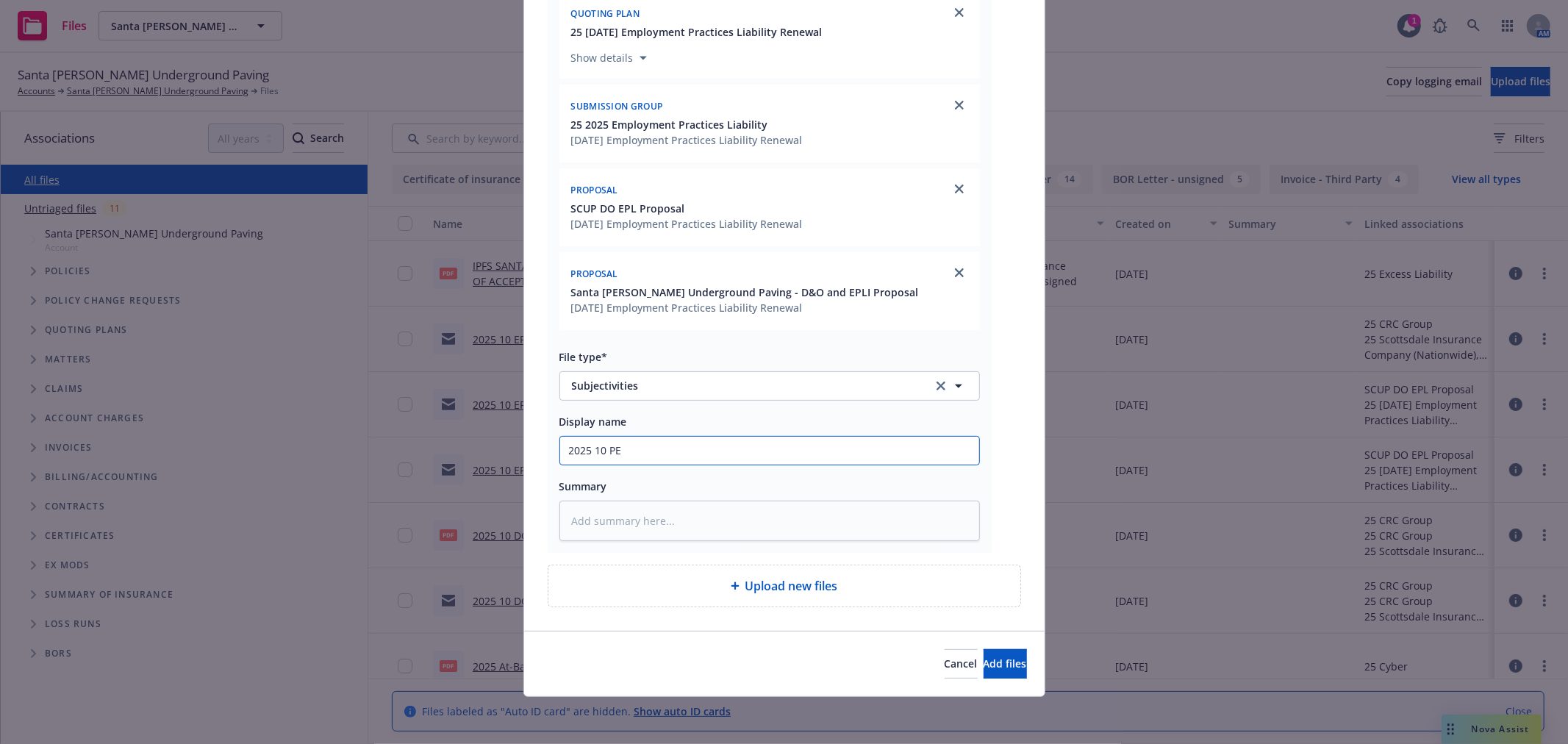
type textarea "x"
type input "2025 10 P"
type textarea "x"
type input "2025 10"
type textarea "x"
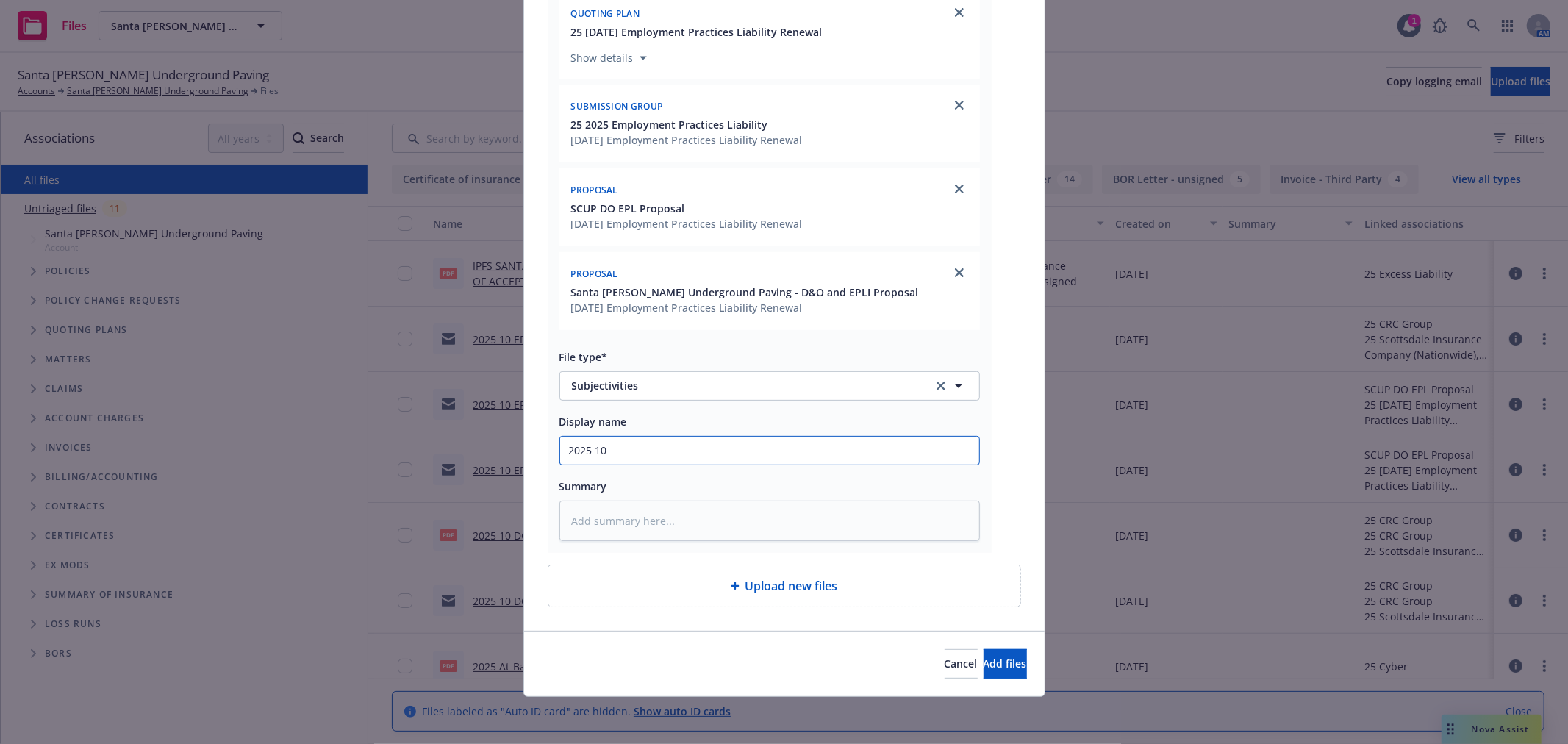
type input "2025 10 E"
type textarea "x"
type input "2025 10 EP"
type textarea "x"
type input "2025 10 EPL"
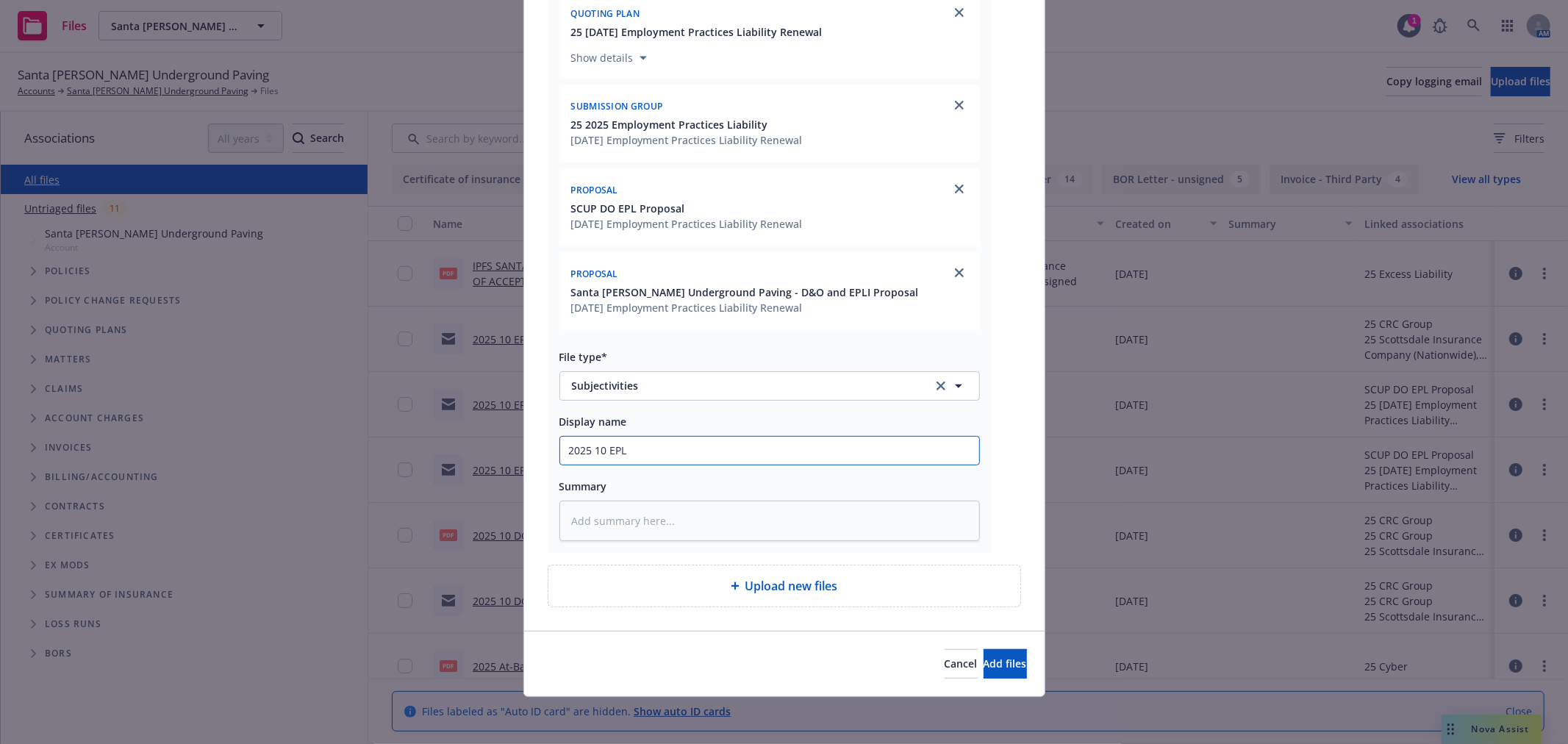
type textarea "x"
type input "2025 10 EPL"
type textarea "x"
type input "2025 10 EPL D"
type textarea "x"
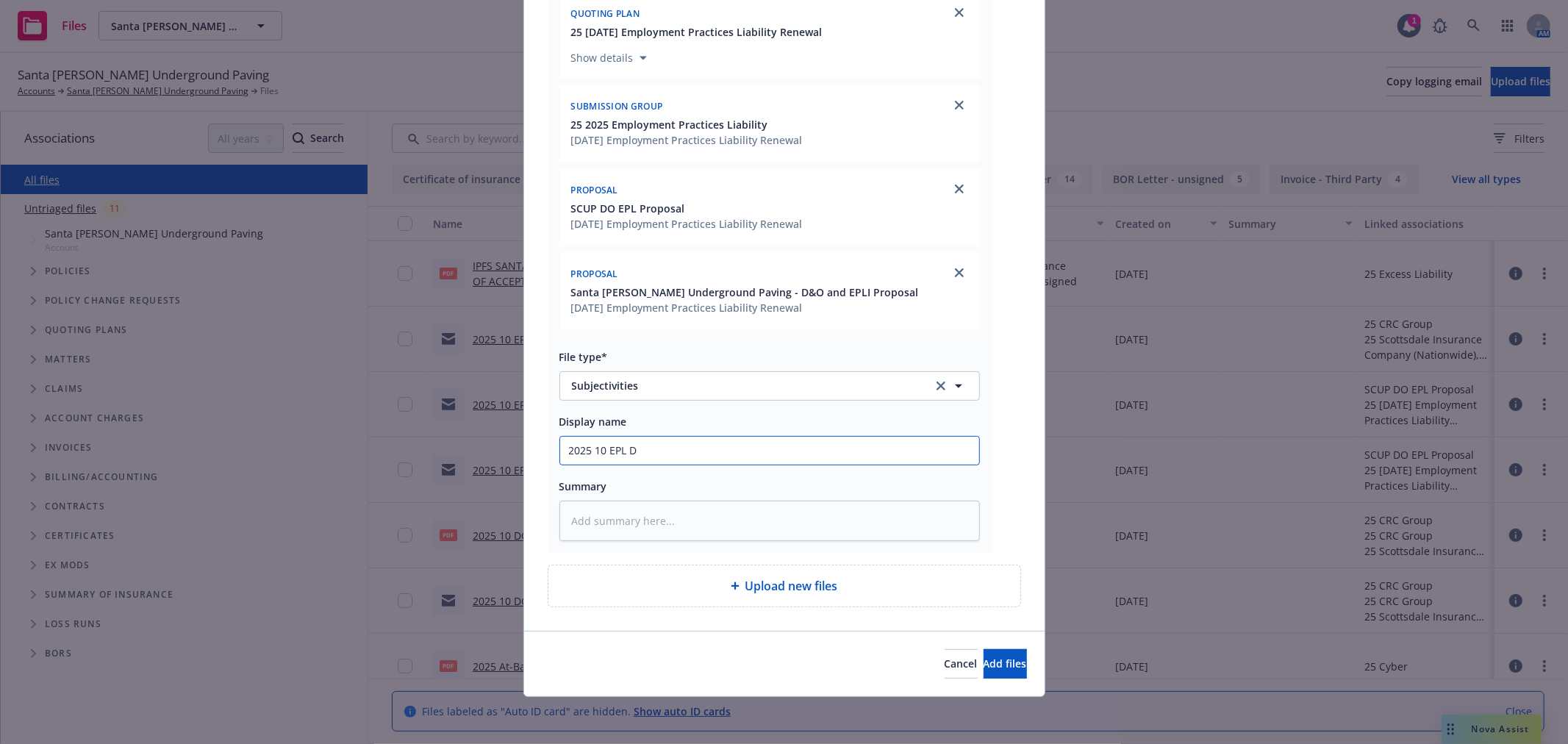
type input "2025 10 EPL D&"
type textarea "x"
type input "2025 10 EPL D&O"
type textarea "x"
type input "2025 10 EPL D&O"
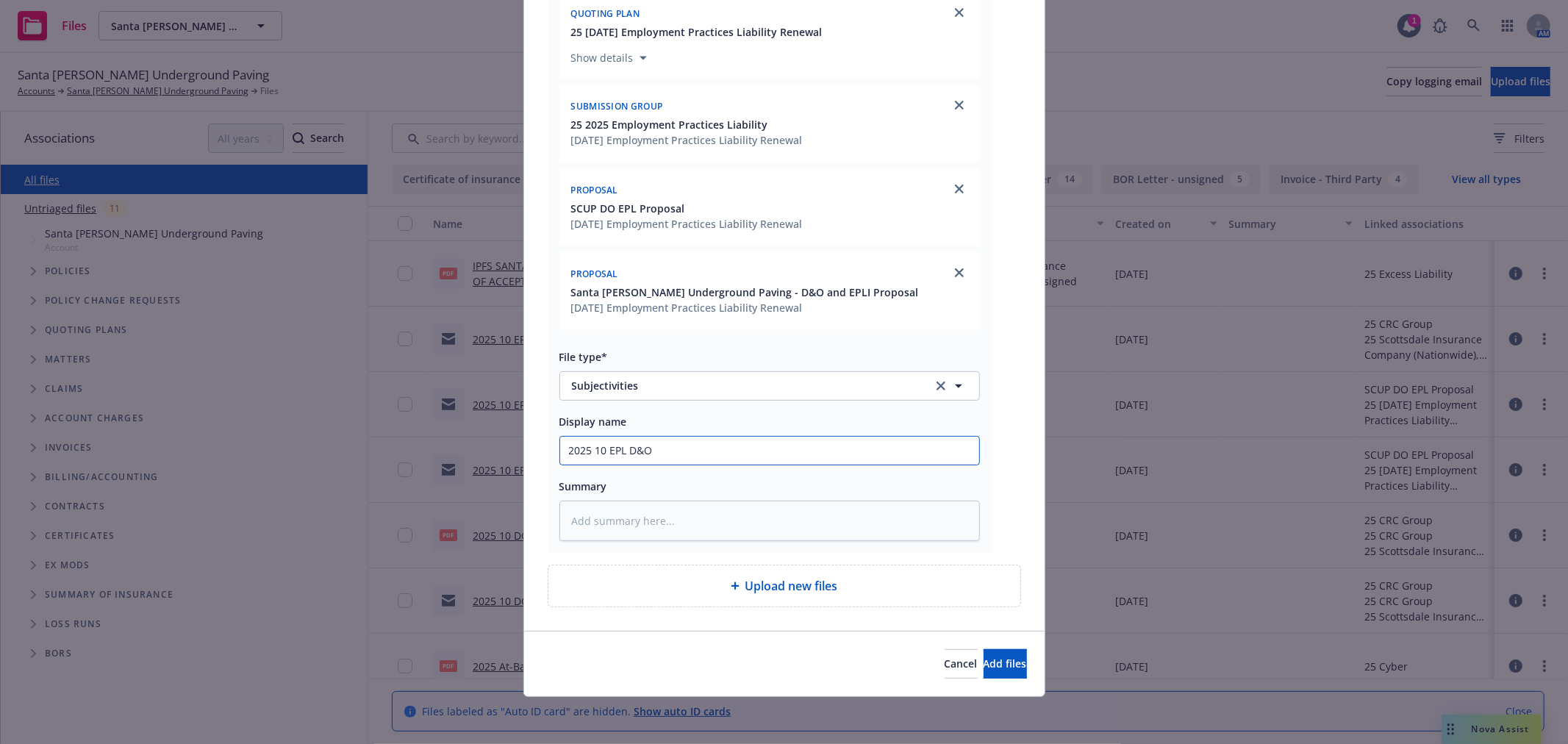
type textarea "x"
type input "2025 10 EPL D&O s"
type textarea "x"
type input "2025 10 EPL D&O su"
type textarea "x"
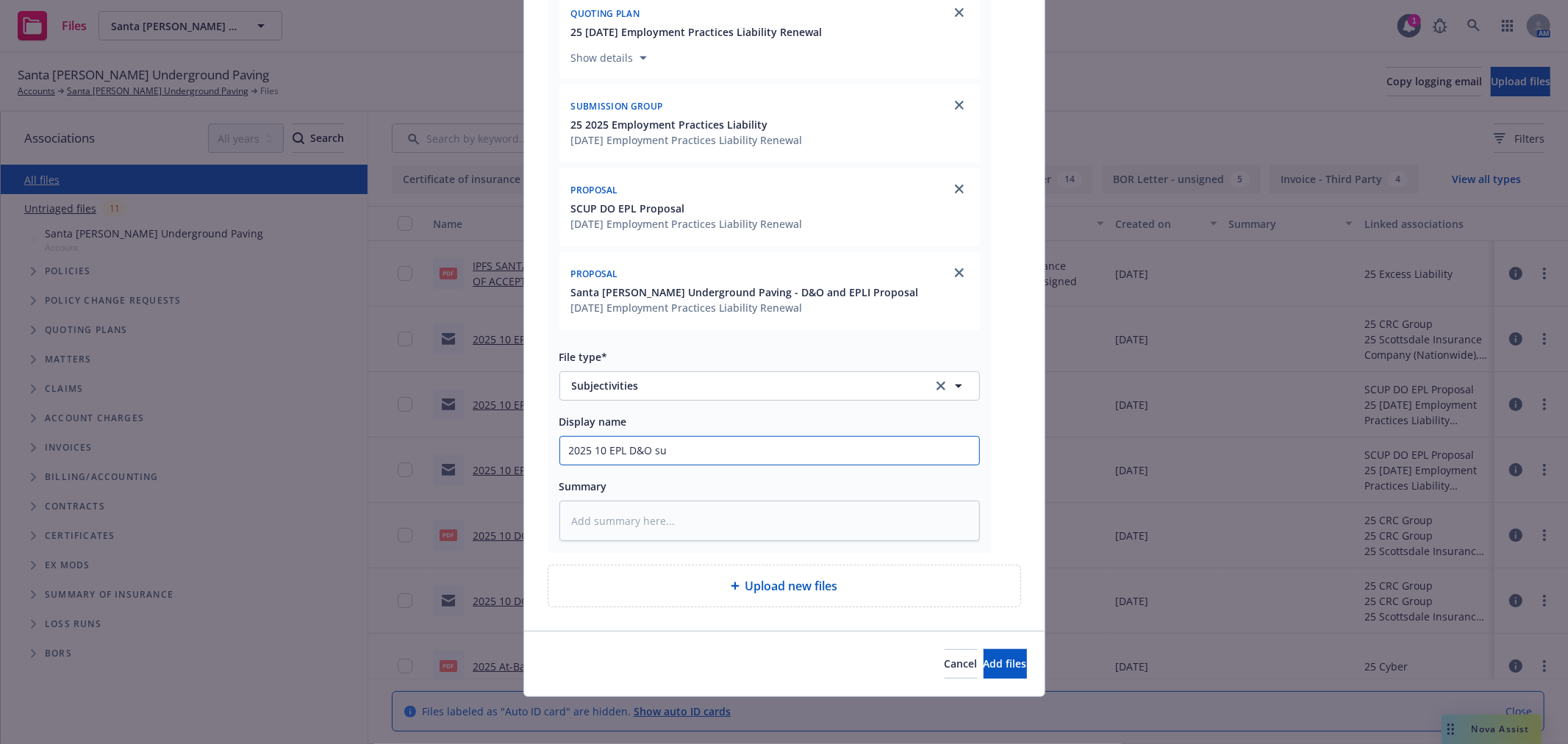
type input "2025 10 EPL D&O sub"
type textarea "x"
type input "2025 10 EPL D&O subj"
type textarea "x"
type input "2025 10 EPL D&O subje"
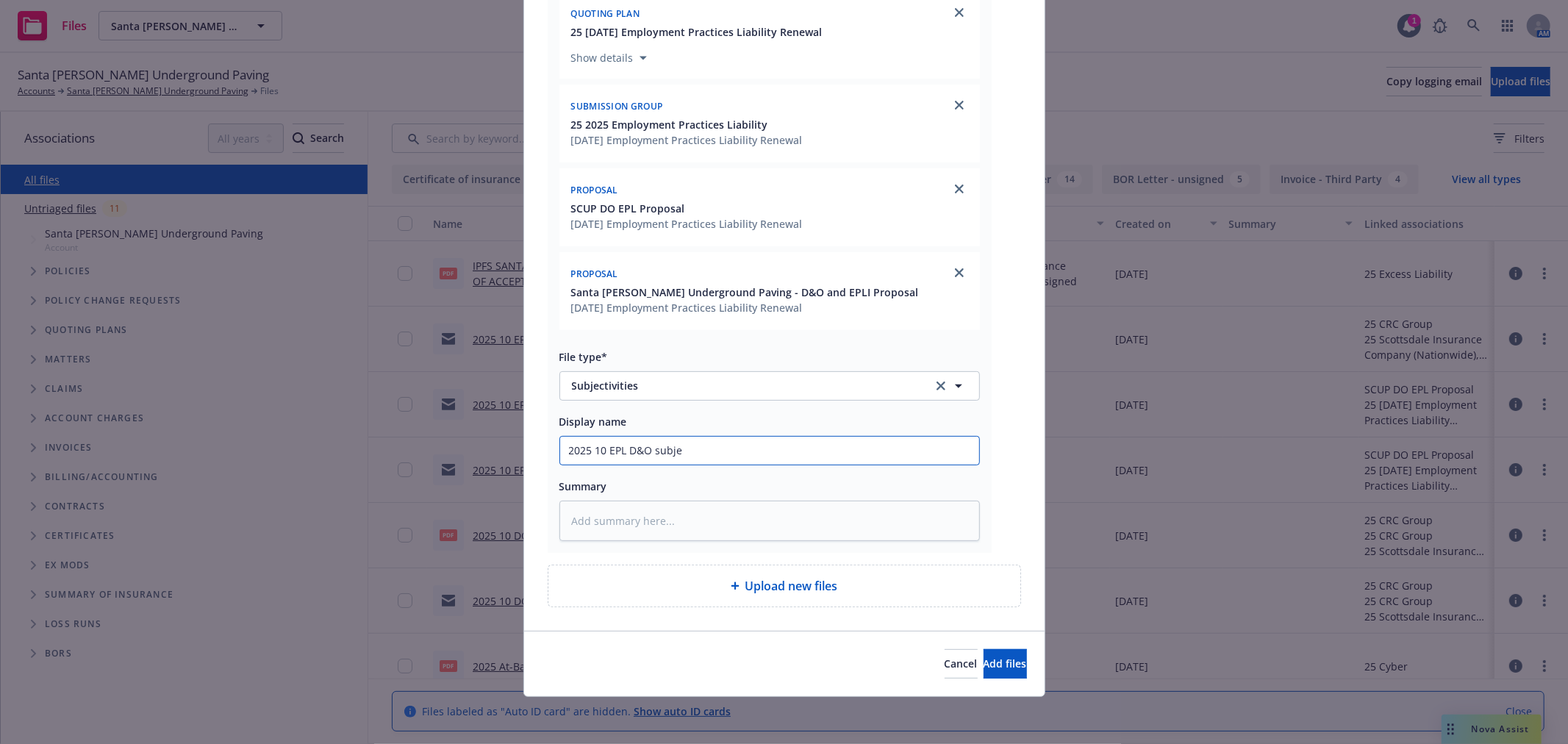
type textarea "x"
type input "2025 10 EPL D&O subjec"
type textarea "x"
type input "2025 10 EPL D&O subject"
type textarea "x"
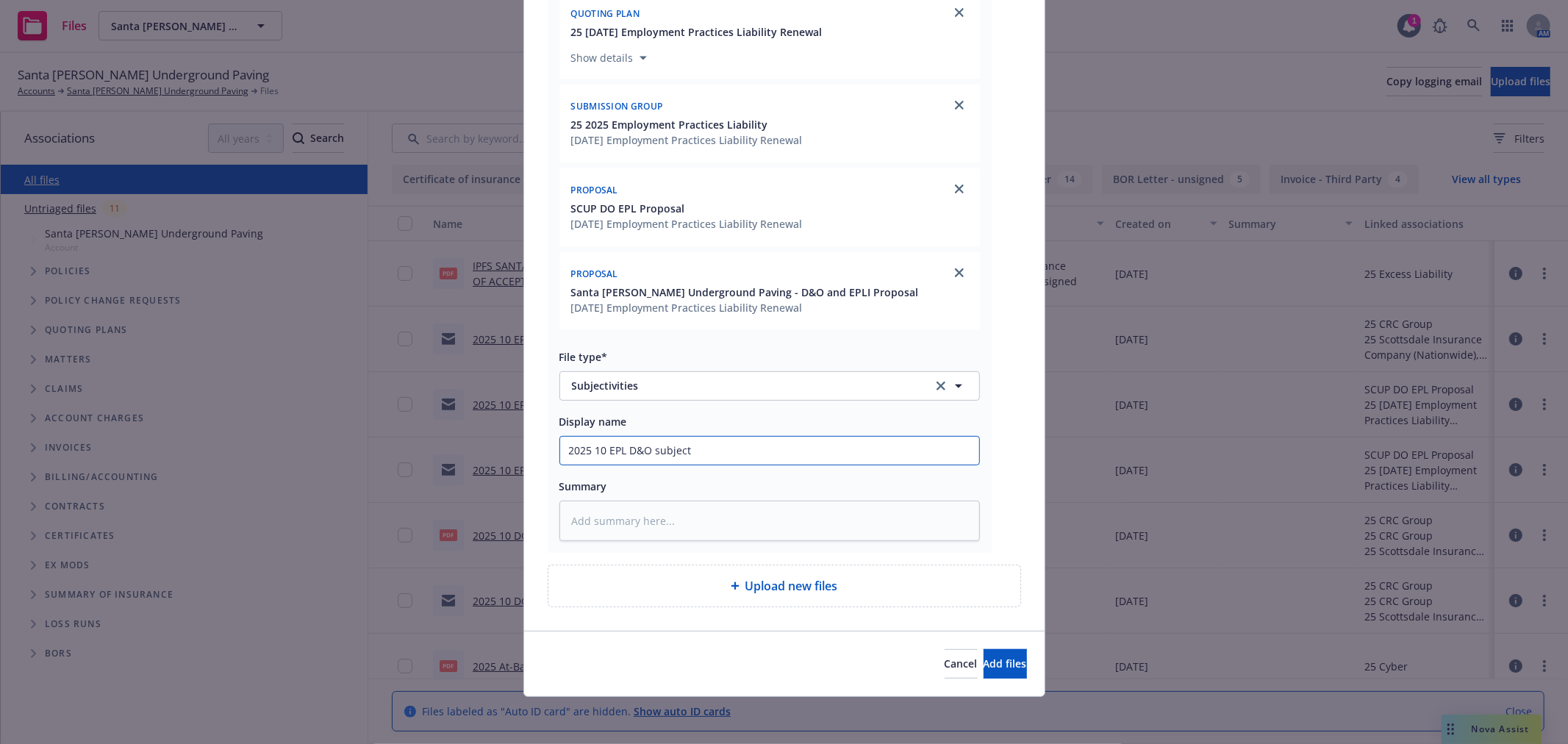
type input "2025 10 EPL D&O subjecti"
type textarea "x"
type input "2025 10 EPL D&O subjectiv"
type textarea "x"
type input "2025 10 EPL D&O subjectivi"
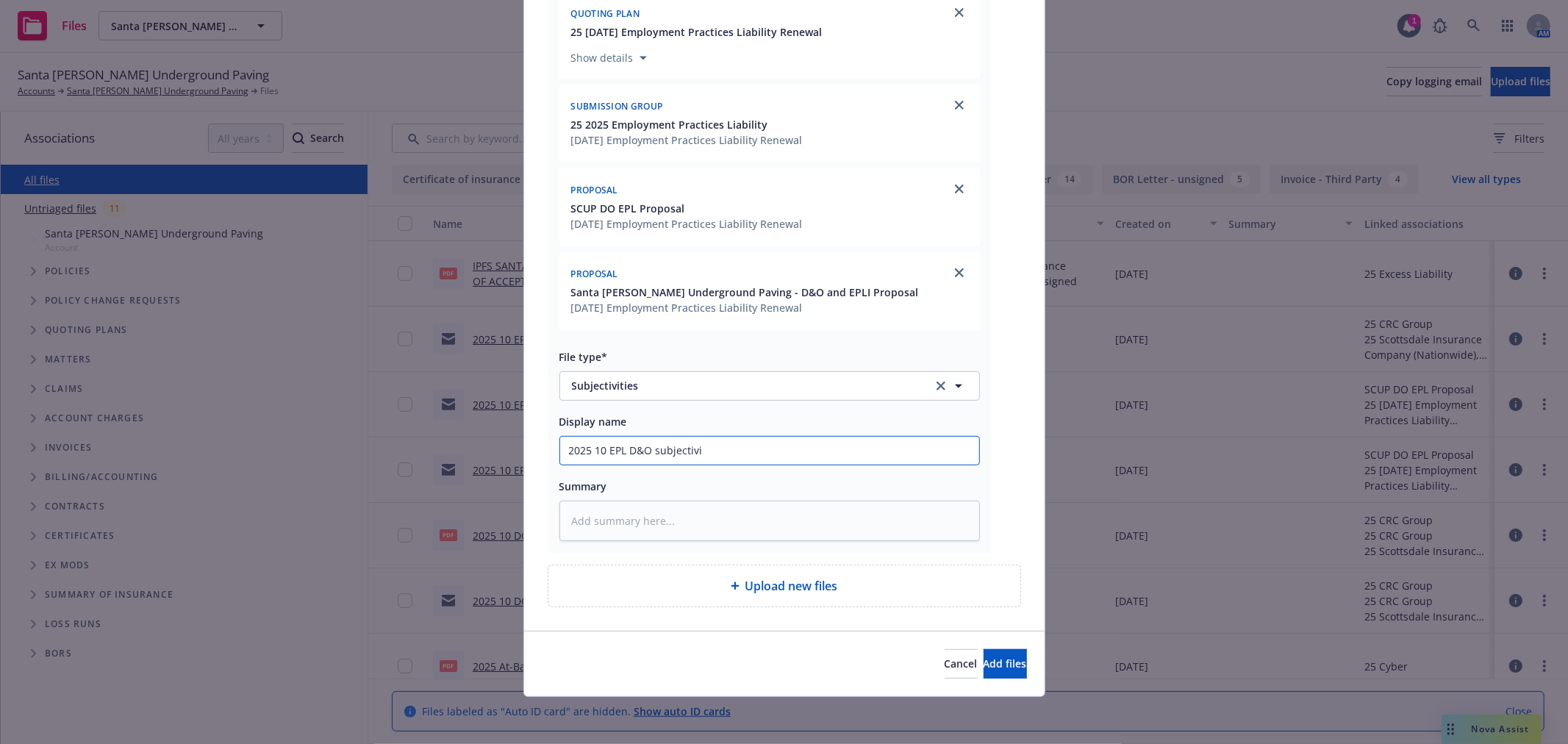
type textarea "x"
type input "2025 10 EPL D&O subjectivit"
type textarea "x"
type input "2025 10 EPL D&O subjectivite"
type textarea "x"
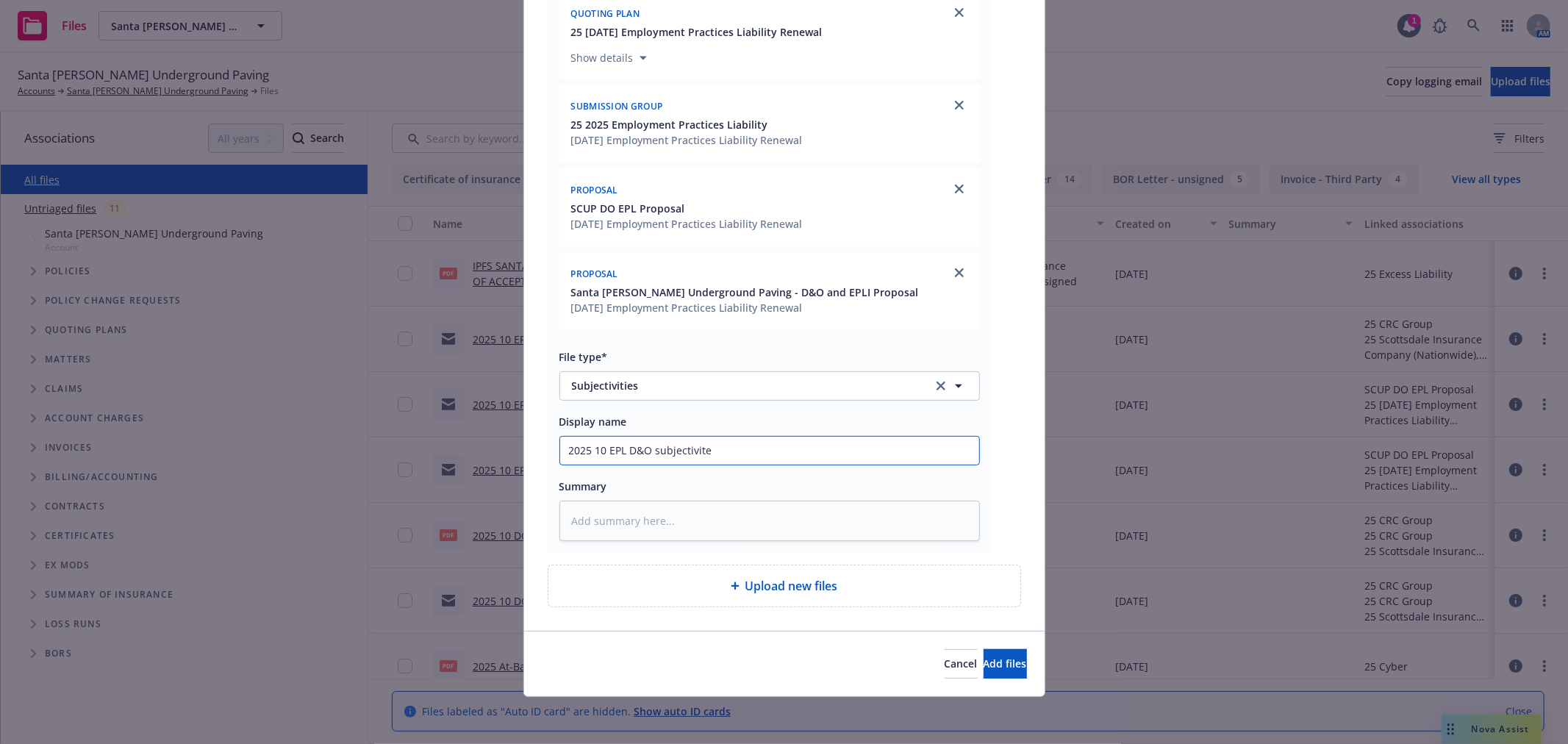
type input "2025 10 EPL D&O subjectivites"
type textarea "x"
type input "2025 10 EPL D&O subjectivites"
type textarea "x"
type input "2025 10 EPL D&O subjectivites r"
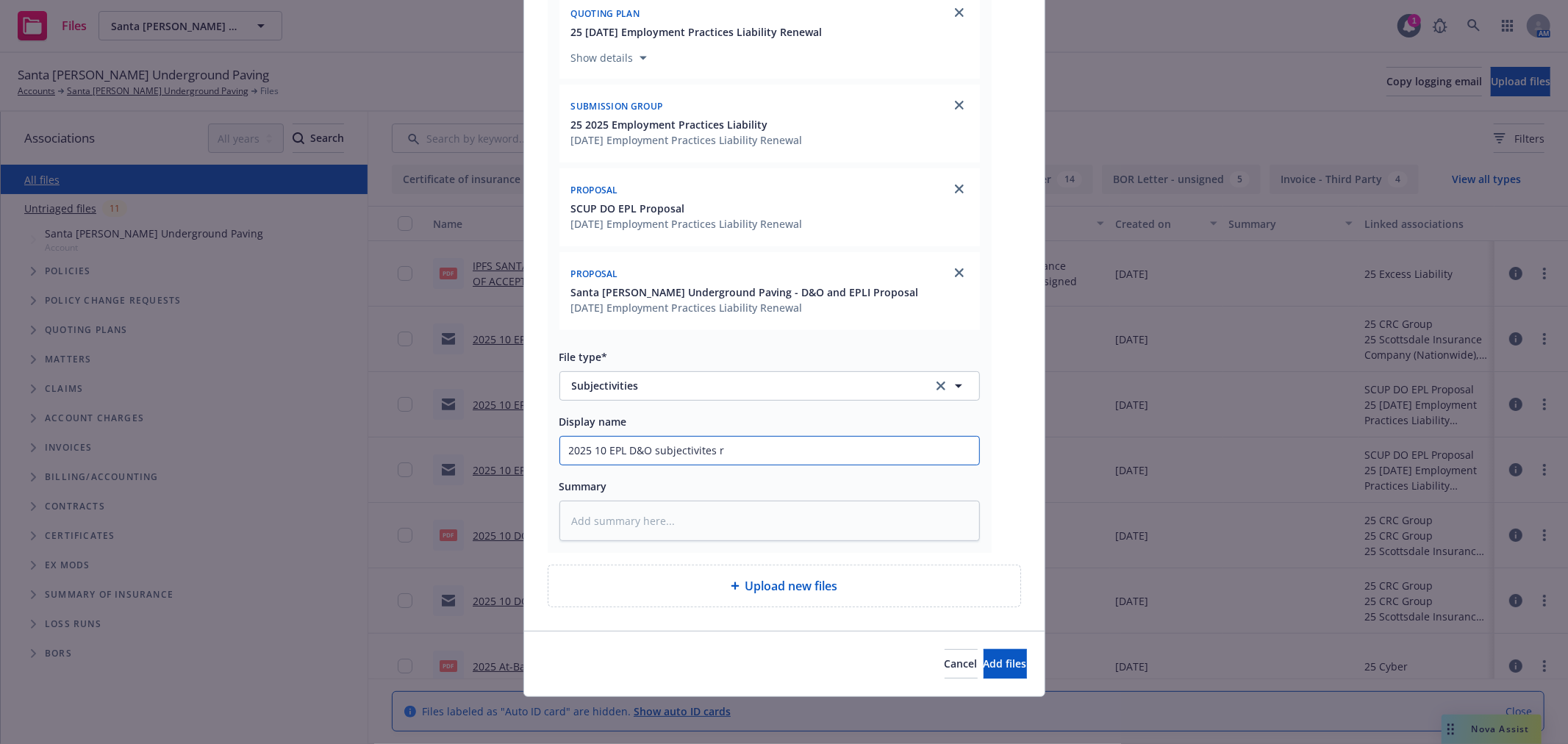
type textarea "x"
type input "2025 10 EPL D&O subjectivites re"
type textarea "x"
type input "2025 10 EPL D&O subjectivites rec"
type textarea "x"
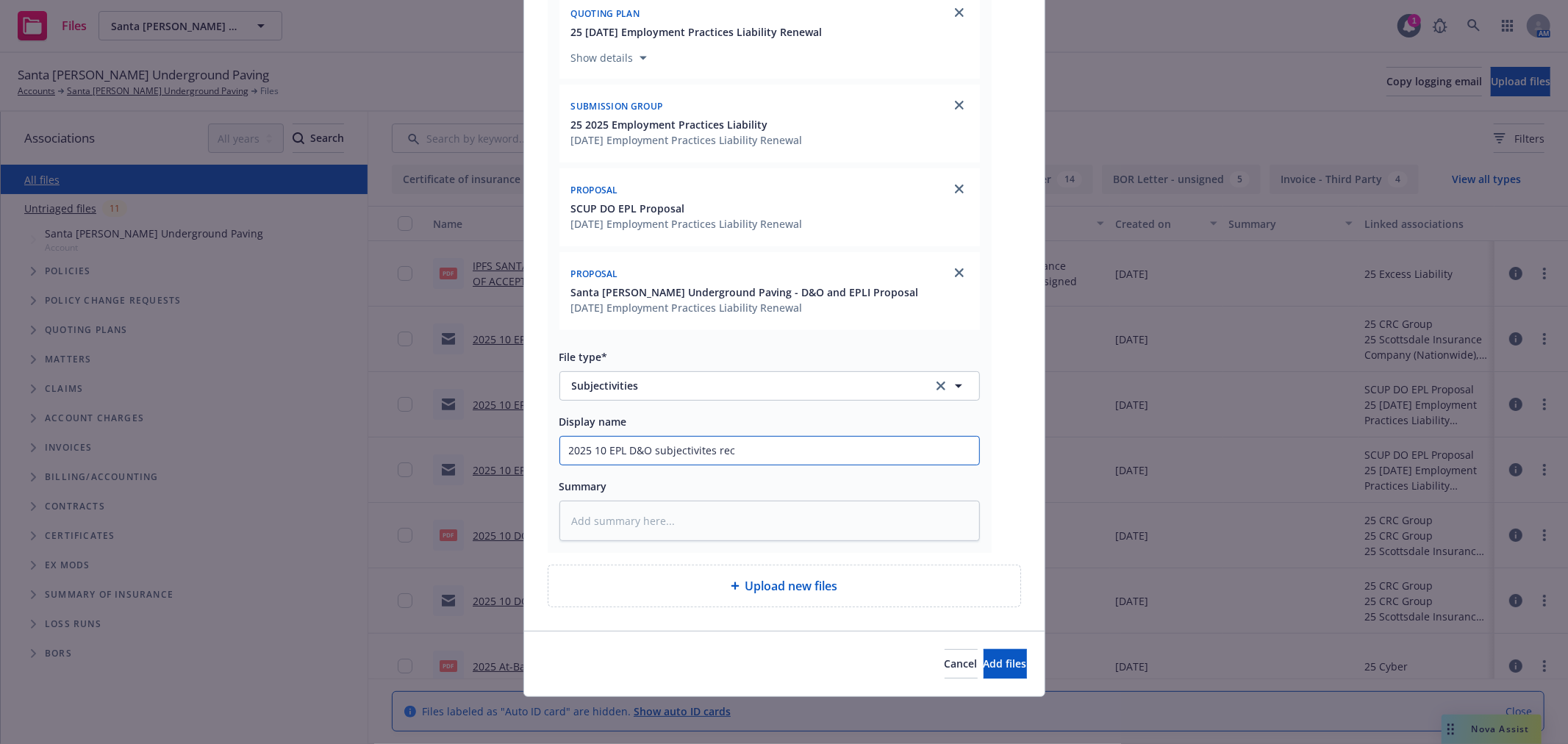
type input "2025 10 EPL D&O subjectivites rec'"
type textarea "x"
type input "2025 10 EPL D&O subjectivites rec'd"
type textarea "x"
type input "2025 10 EPL D&O subjectivites rec'd"
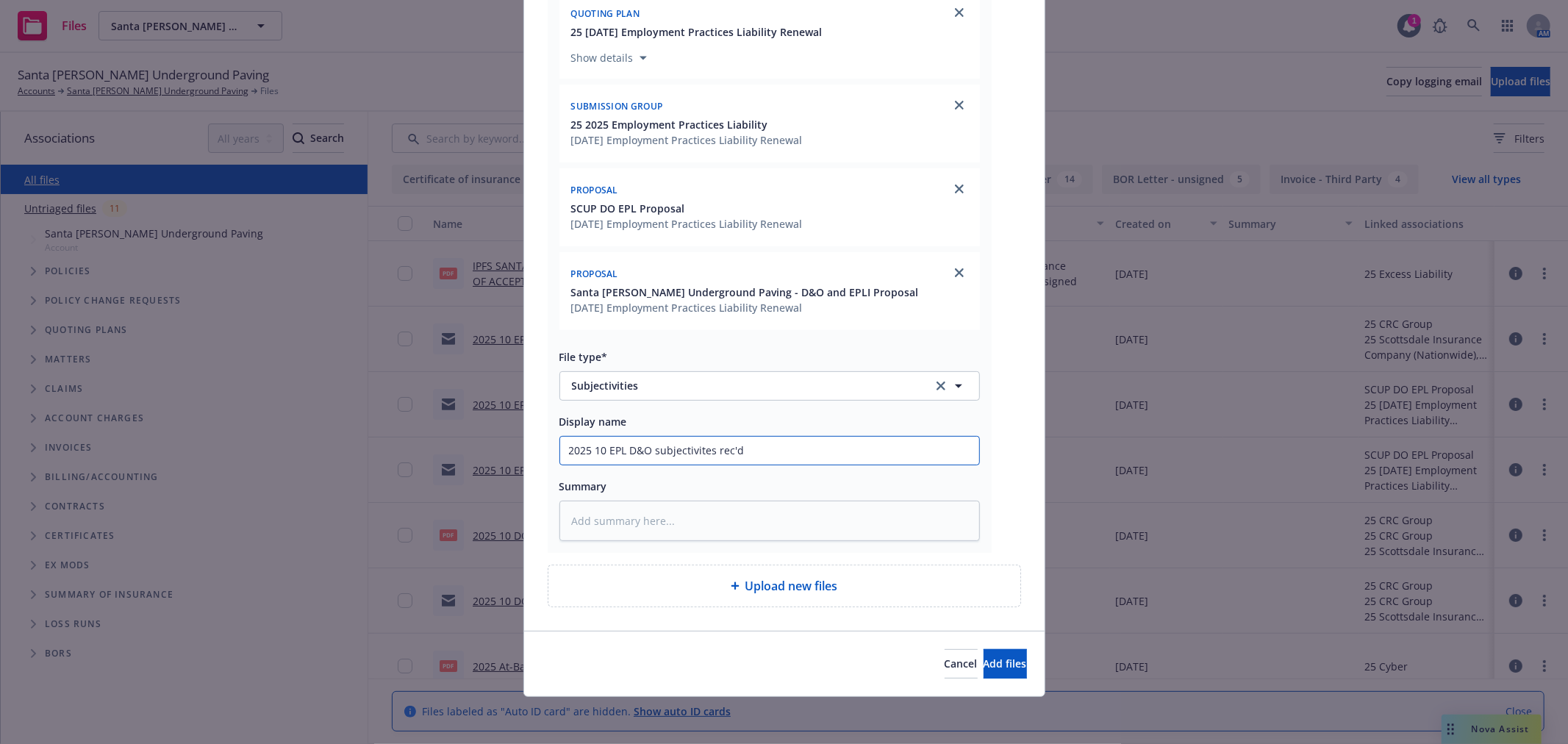
type textarea "x"
type input "2025 10 EPL D&O subjectivites rec'd f"
type textarea "x"
type input "2025 10 EPL D&O subjectivites rec'd fr"
type textarea "x"
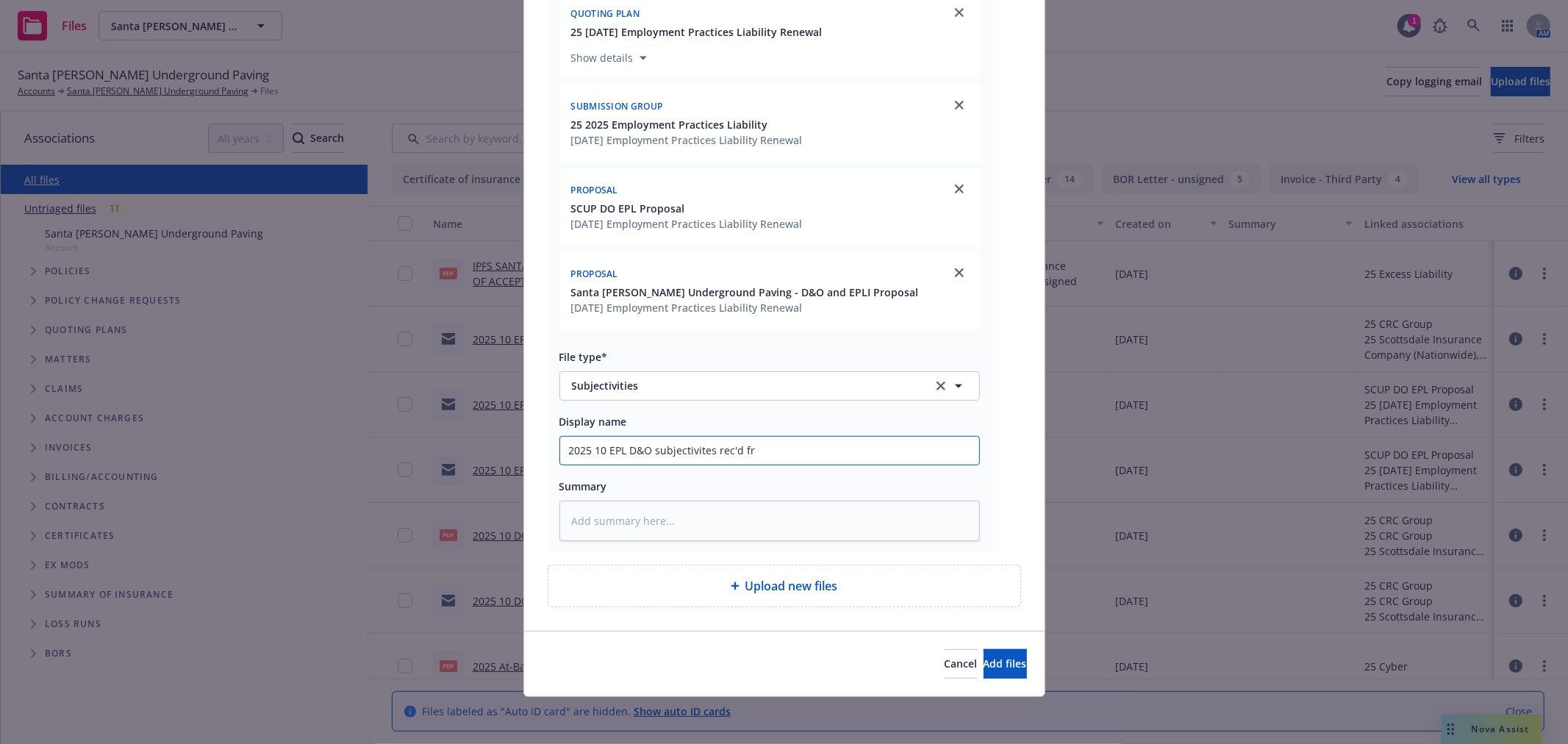
type input "2025 10 EPL D&O subjectivites rec'd fro"
type textarea "x"
type input "2025 10 EPL D&O subjectivites rec'd from"
type textarea "x"
type input "2025 10 EPL D&O subjectivites rec'd from"
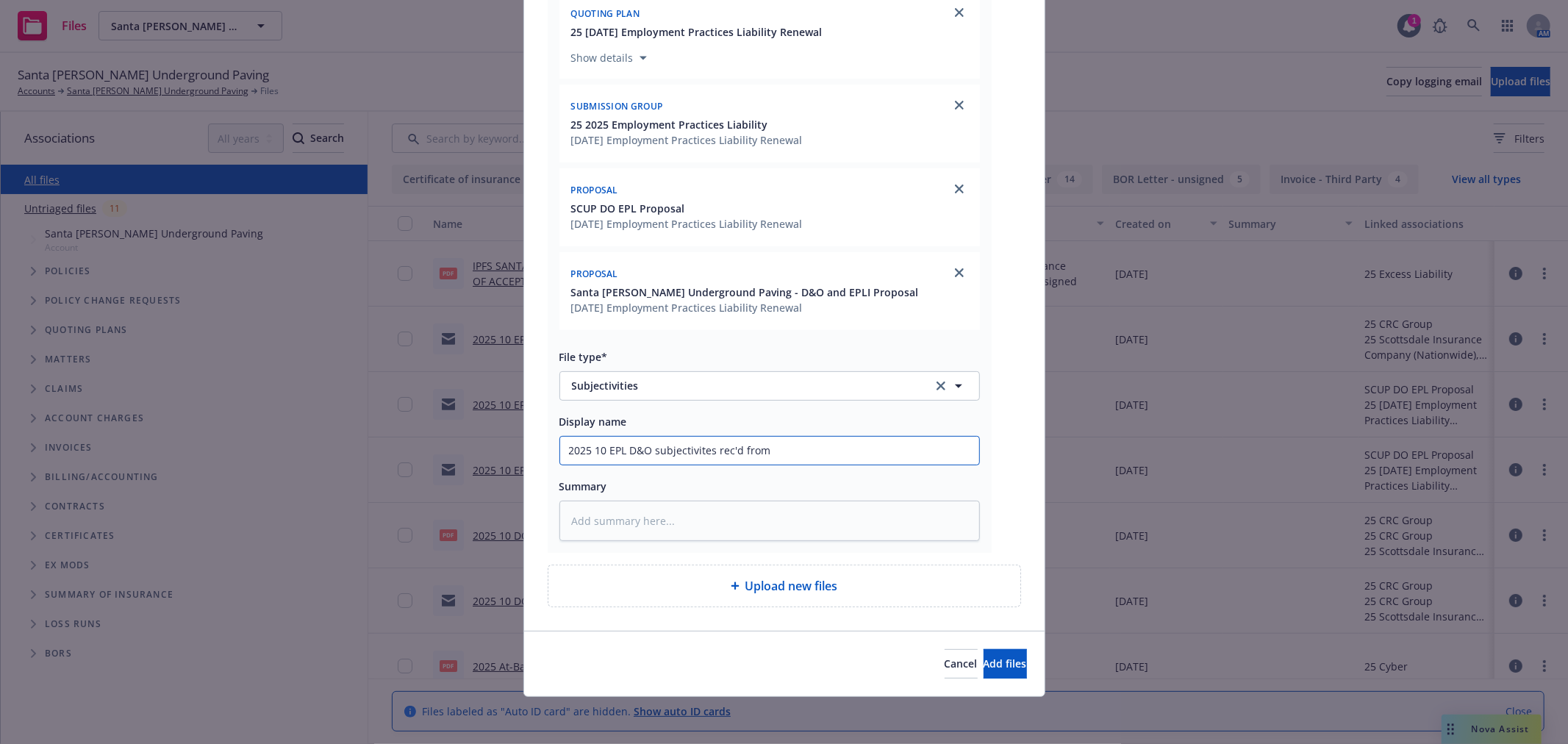
type textarea "x"
type input "2025 10 EPL D&O subjectivites rec'd from c"
type textarea "x"
type input "2025 10 EPL D&O subjectivites rec'd from cl"
type textarea "x"
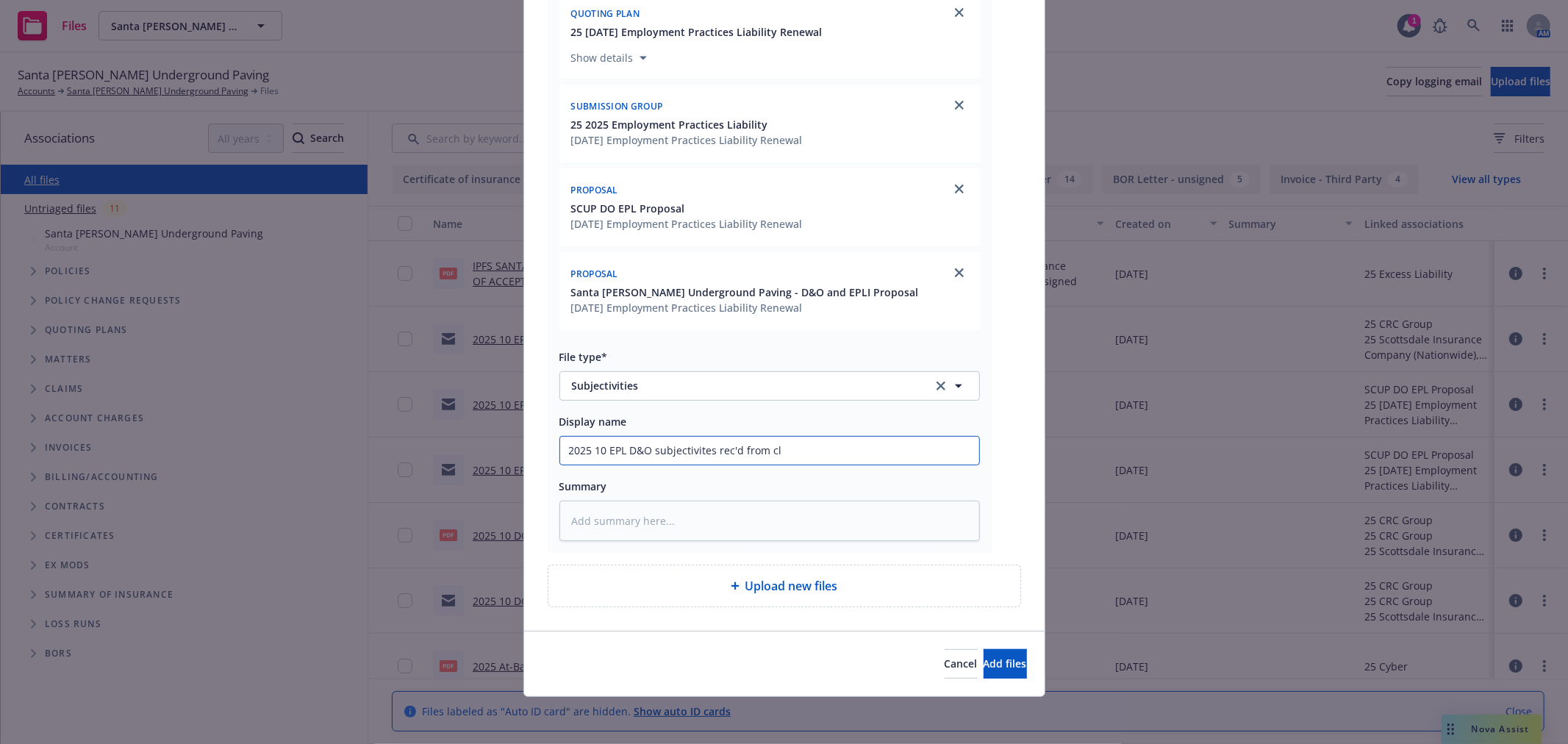
type input "2025 10 EPL D&O subjectivites rec'd from cle"
type textarea "x"
type input "2025 10 EPL D&O subjectivites rec'd from clei"
type textarea "x"
type input "2025 10 EPL D&O subjectivites rec'd from clein"
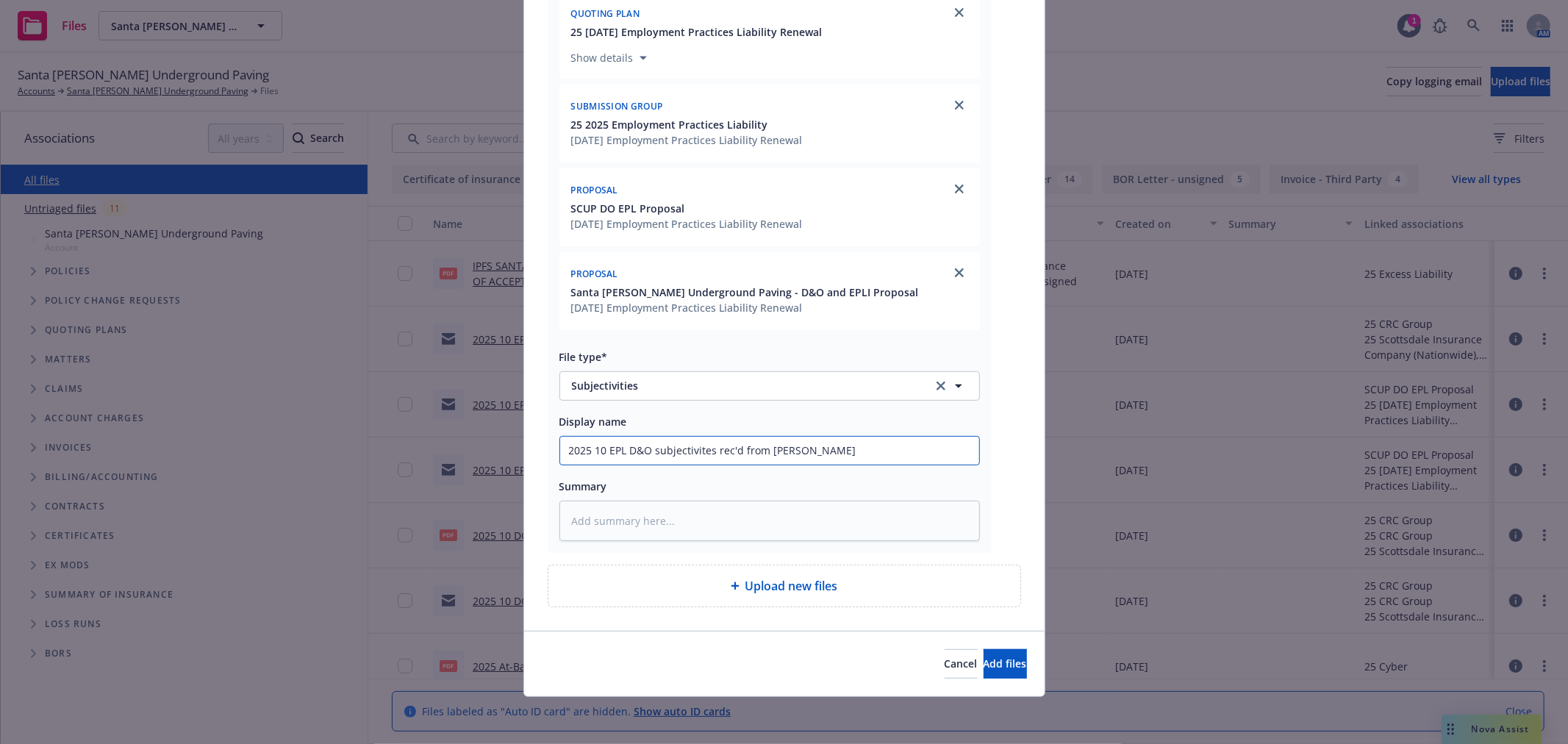
type textarea "x"
type input "2025 10 EPL D&O subjectivites rec'd from cleint"
drag, startPoint x: 796, startPoint y: 452, endPoint x: 772, endPoint y: 453, distance: 24.0
click at [772, 453] on input "2025 10 EPL D&O subjectivites rec'd from cleint" at bounding box center [770, 451] width 419 height 27
type textarea "x"
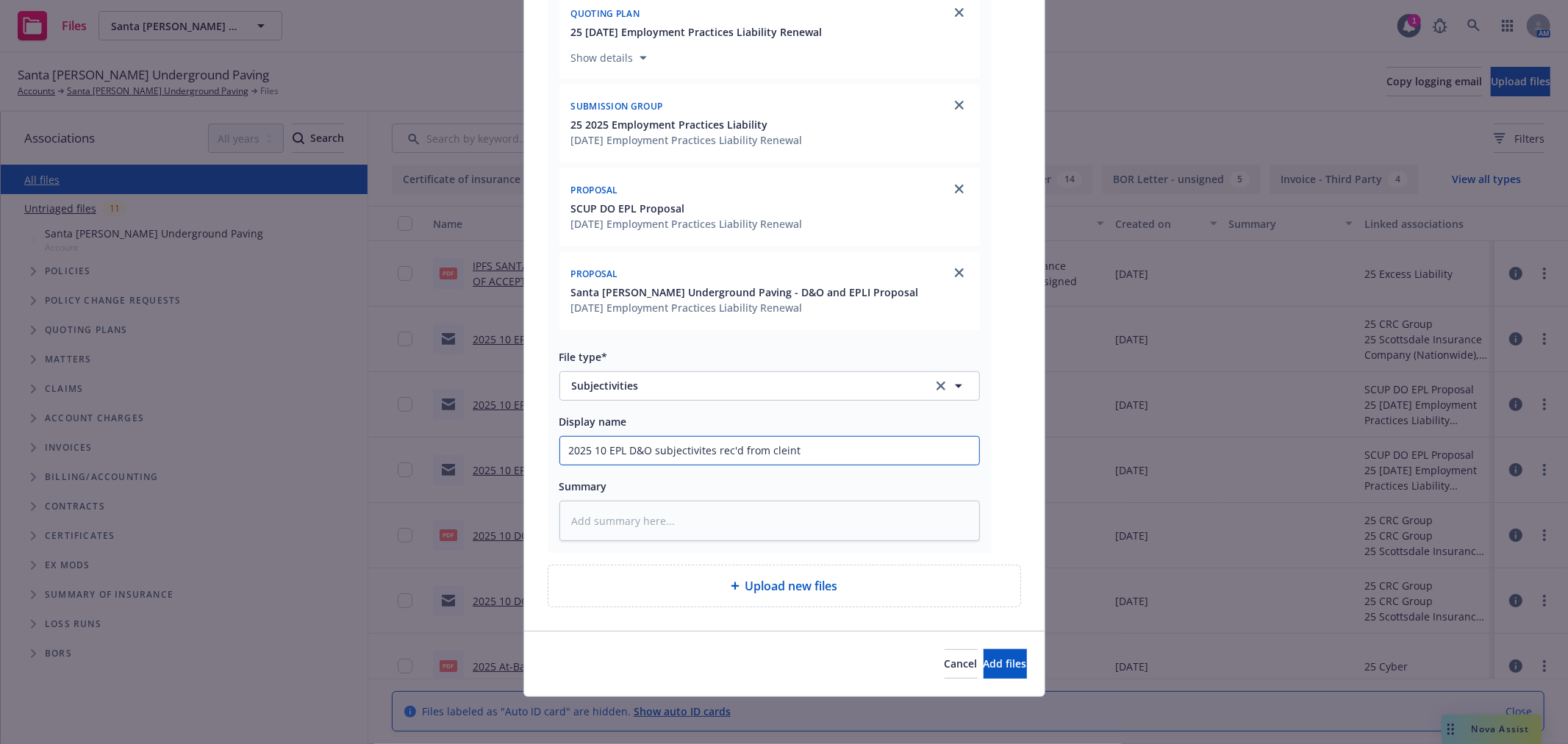
type input "2025 10 EPL D&O subjectivites rec'd from cli"
type textarea "x"
type input "2025 10 EPL D&O subjectivites rec'd from cliein"
type textarea "x"
type input "2025 10 EPL D&O subjectivites rec'd from clieint"
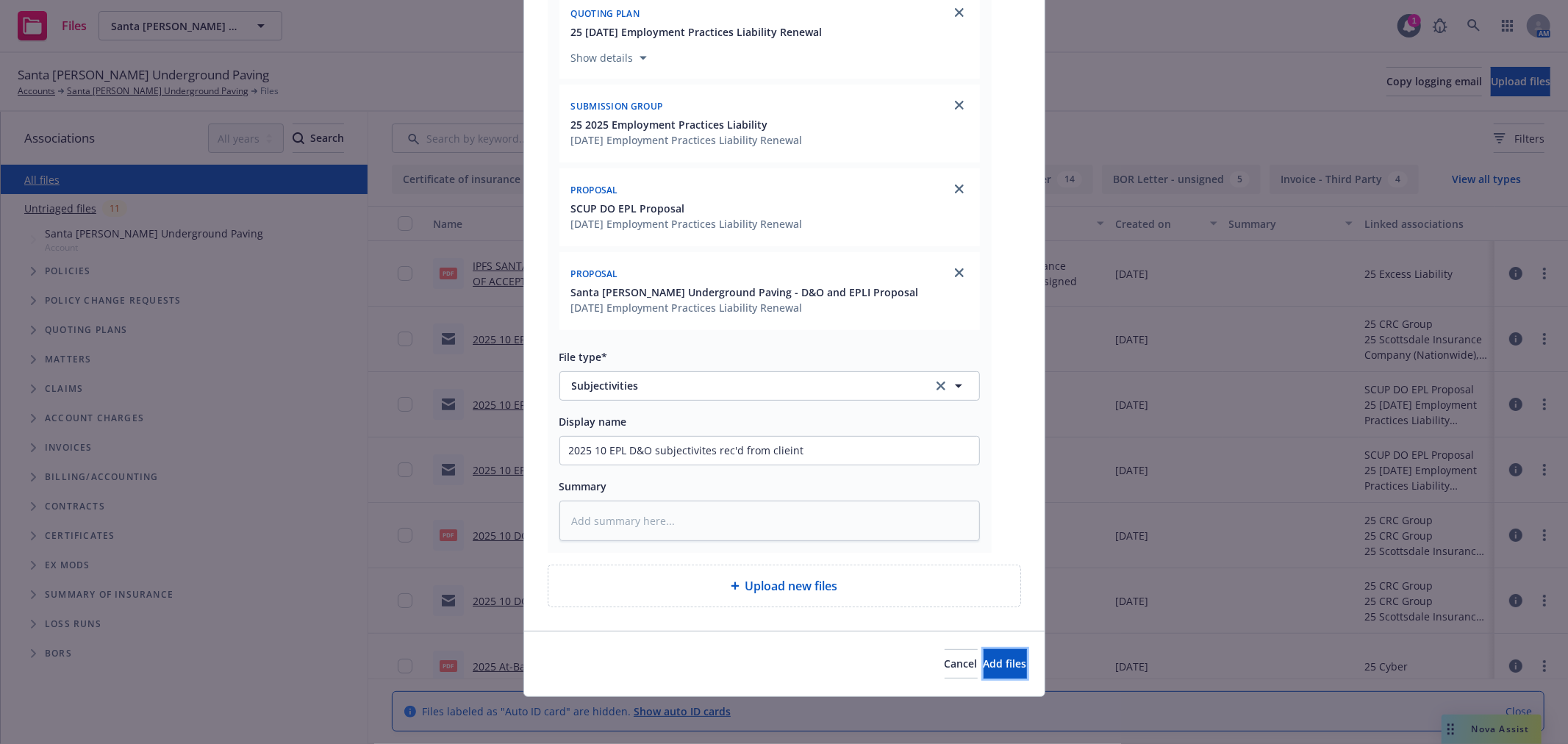
drag, startPoint x: 963, startPoint y: 655, endPoint x: 868, endPoint y: 460, distance: 216.9
click at [869, 464] on div "Add files FW_ Santa Cruz Underground Paving- EPLI and D&O Renewal.msg Associati…" at bounding box center [784, 243] width 522 height 906
click at [862, 446] on input "2025 10 EPL D&O subjectivites rec'd from clieint" at bounding box center [770, 451] width 419 height 27
type textarea "x"
type input "2025 10 EPL D&O subjectivites rec'd from cliein"
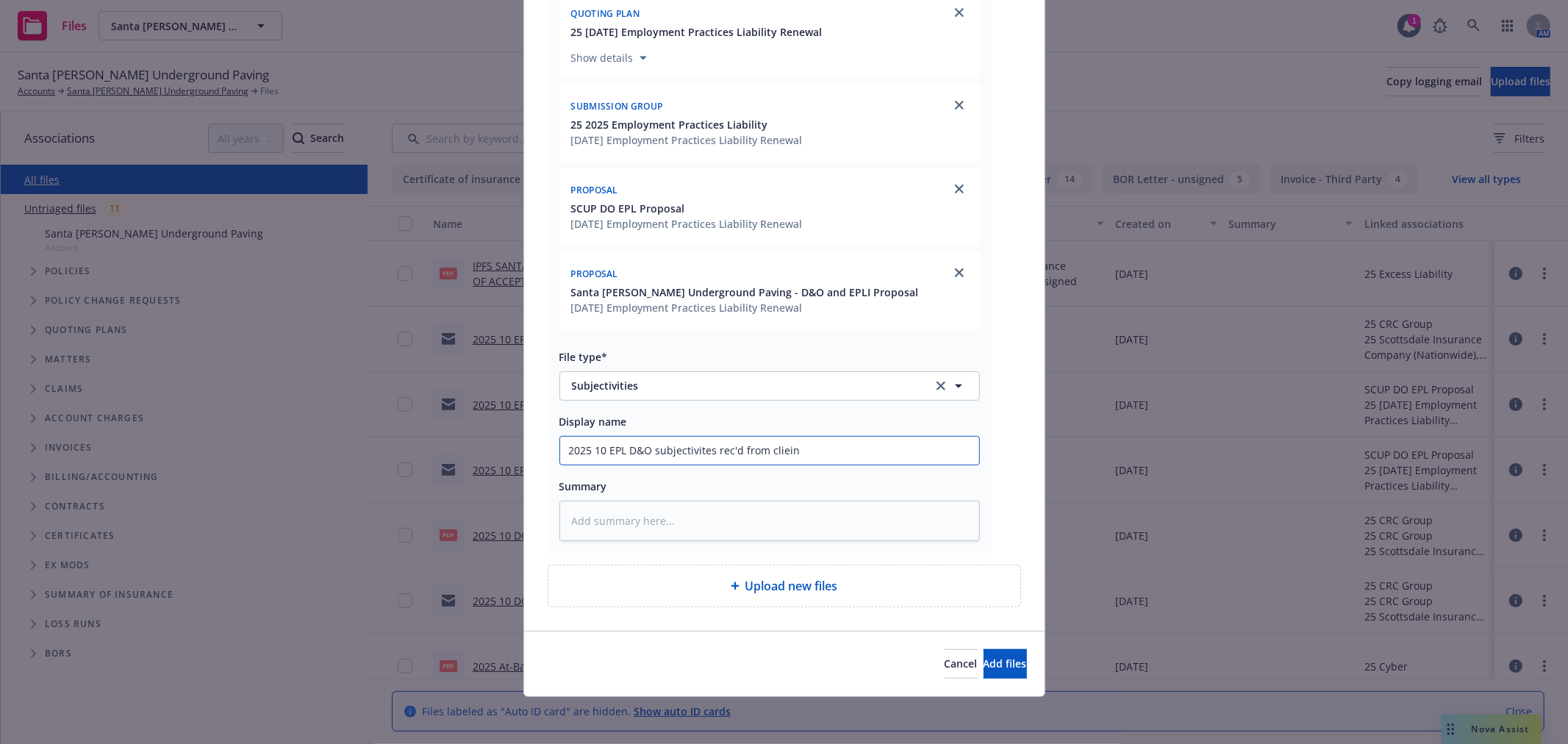
type textarea "x"
type input "2025 10 EPL D&O subjectivites rec'd from cliei"
type textarea "x"
type input "2025 10 EPL D&O subjectivites rec'd from clie"
type textarea "x"
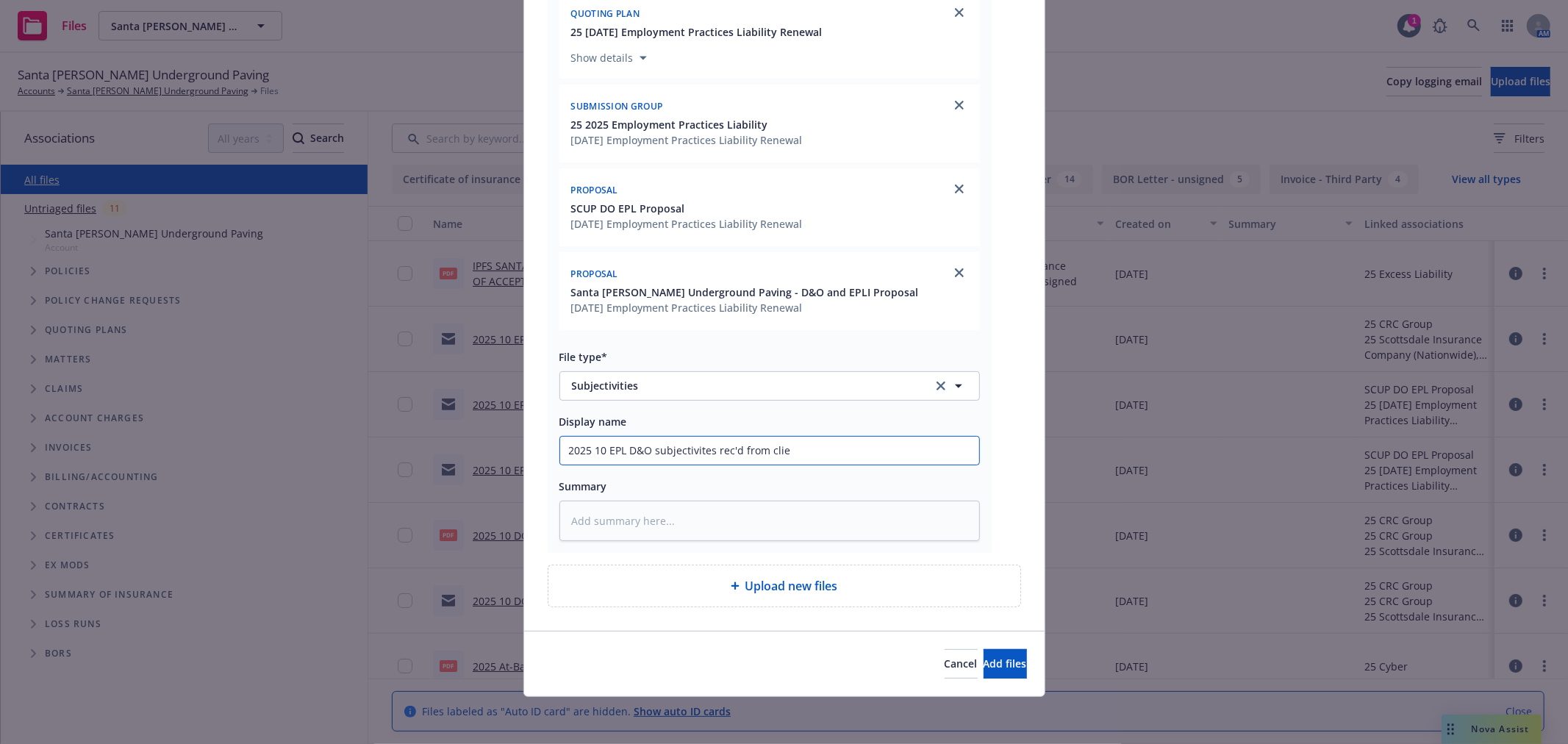
type input "2025 10 EPL D&O subjectivites rec'd from cli"
type textarea "x"
type input "2025 10 EPL D&O subjectivites rec'd from cl"
type textarea "x"
type input "2025 10 EPL D&O subjectivites rec'd from c"
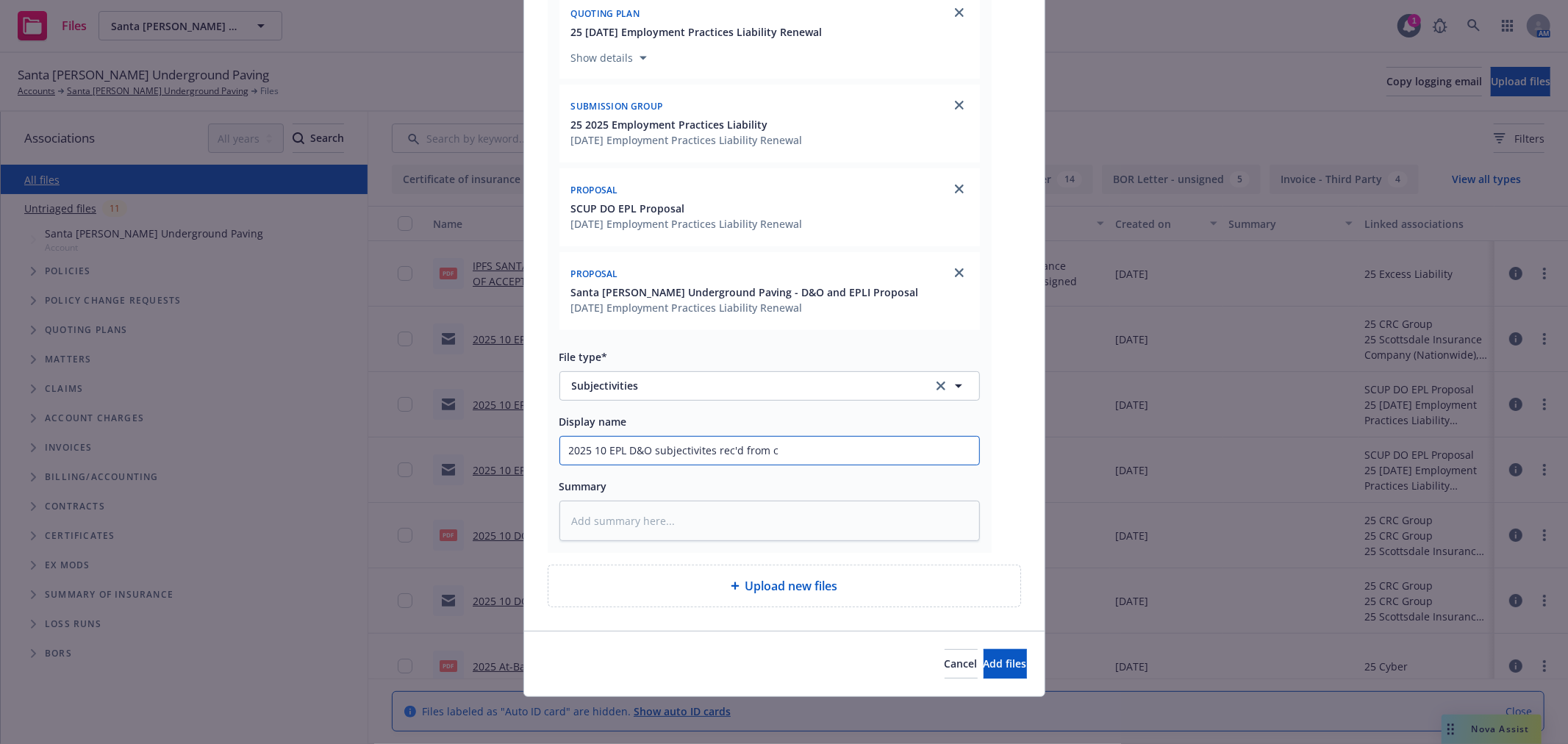
type textarea "x"
type input "2025 10 EPL D&O subjectivites rec'd from iu"
type textarea "x"
type input "2025 10 EPL D&O subjectivites rec'd from iun"
type textarea "x"
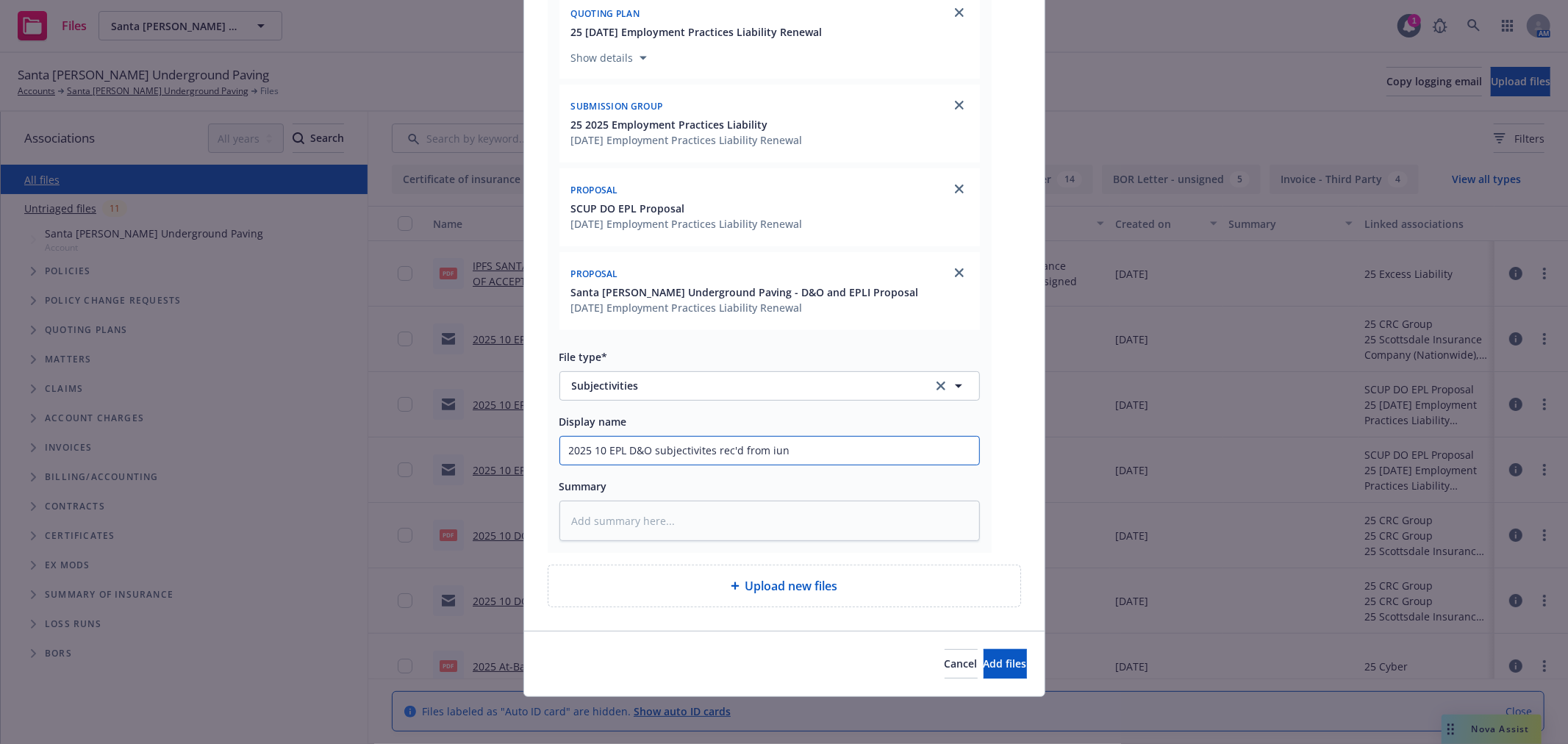
type input "2025 10 EPL D&O subjectivites rec'd from iuns"
type textarea "x"
type input "2025 10 EPL D&O subjectivites rec'd from iun"
type textarea "x"
type input "2025 10 EPL D&O subjectivites rec'd from iu"
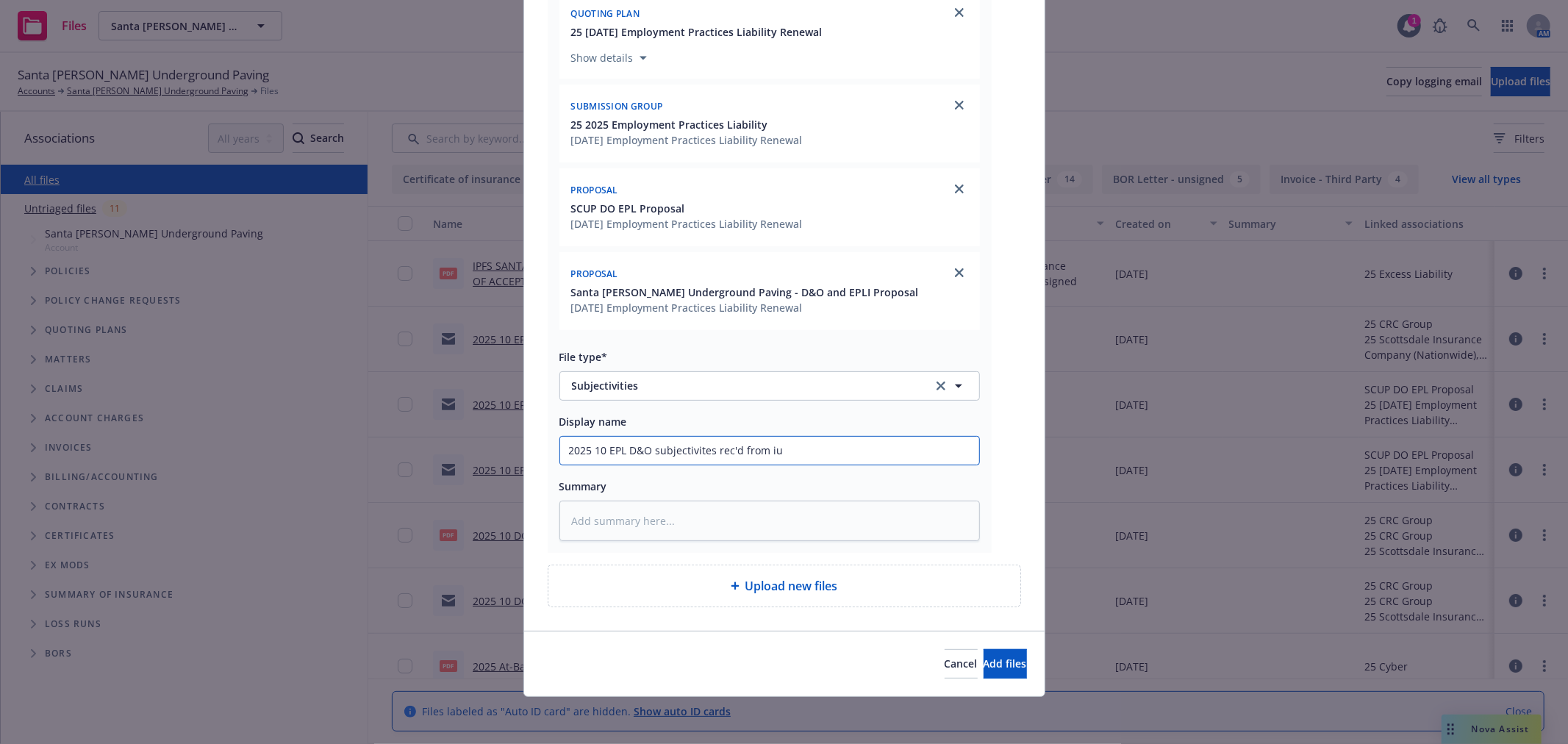
type textarea "x"
type input "2025 10 EPL D&O subjectivites rec'd from i"
type textarea "x"
type input "2025 10 EPL D&O subjectivites rec'd from in"
type textarea "x"
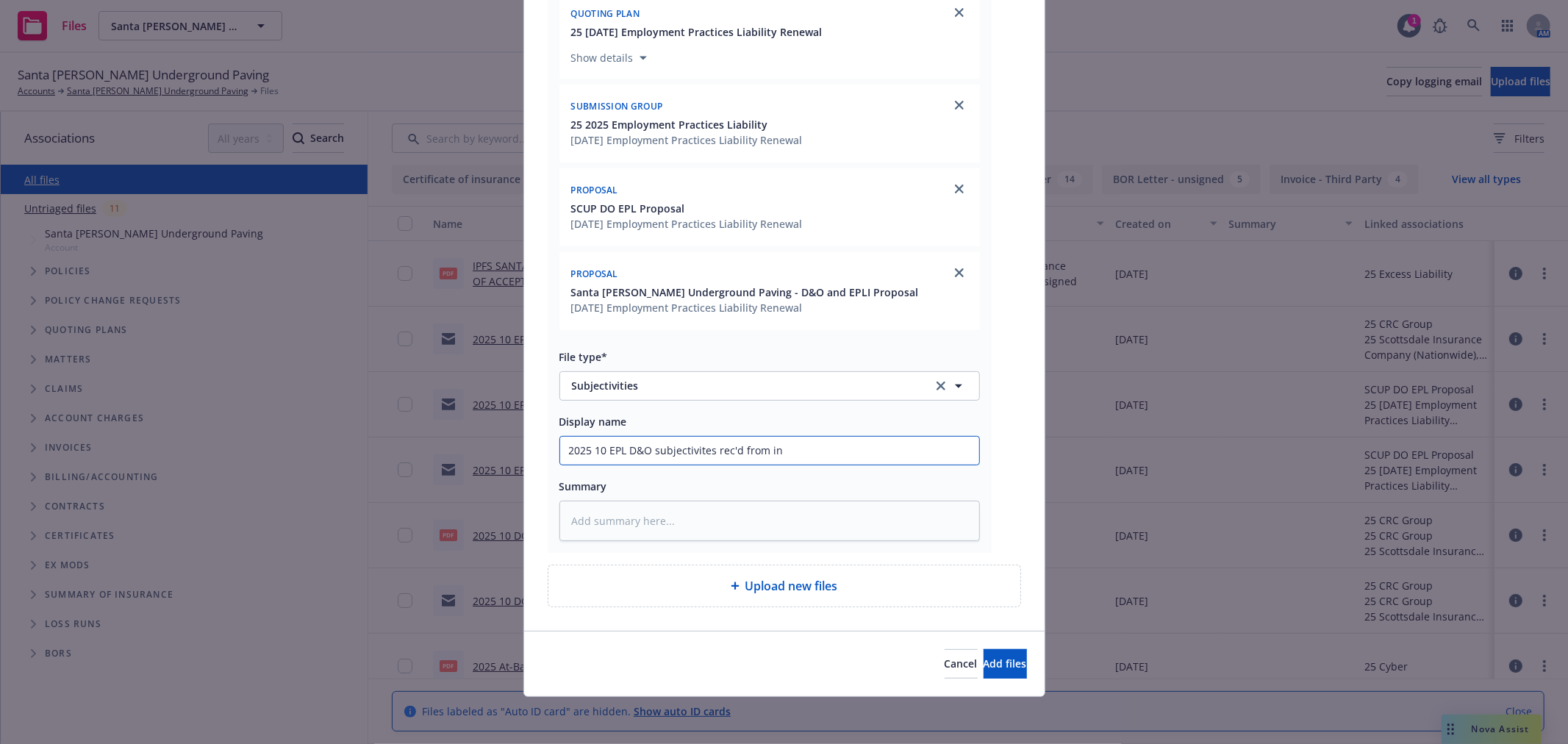
type input "2025 10 EPL D&O subjectivites rec'd from ins"
type textarea "x"
type input "2025 10 EPL D&O subjectivites rec'd from insu"
type textarea "x"
type input "2025 10 EPL D&O subjectivites rec'd from insur"
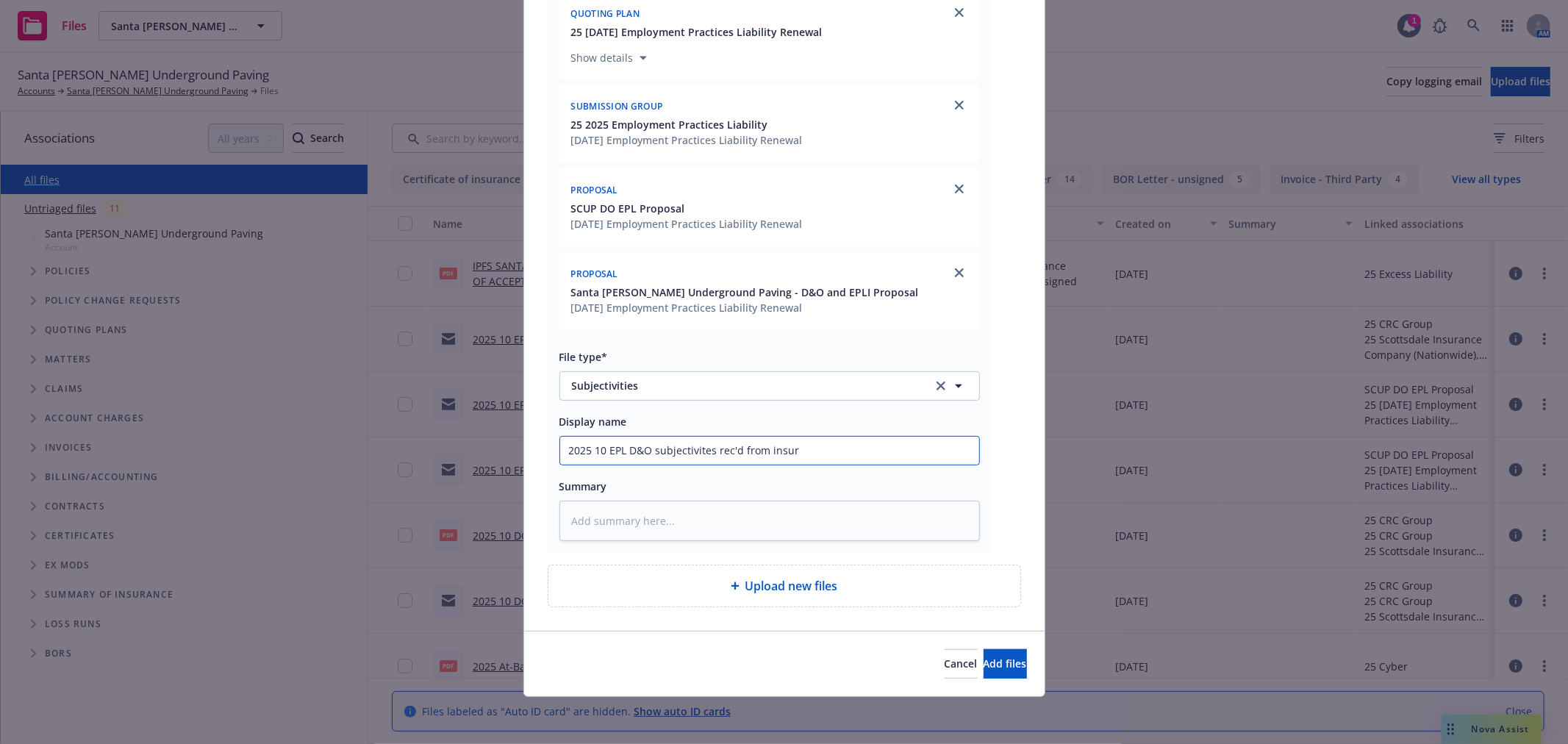
type textarea "x"
type input "2025 10 EPL D&O subjectivites rec'd from insure"
type textarea "x"
type input "2025 10 EPL D&O subjectivites rec'd from insured"
click at [984, 649] on button "Add files" at bounding box center [1005, 664] width 43 height 29
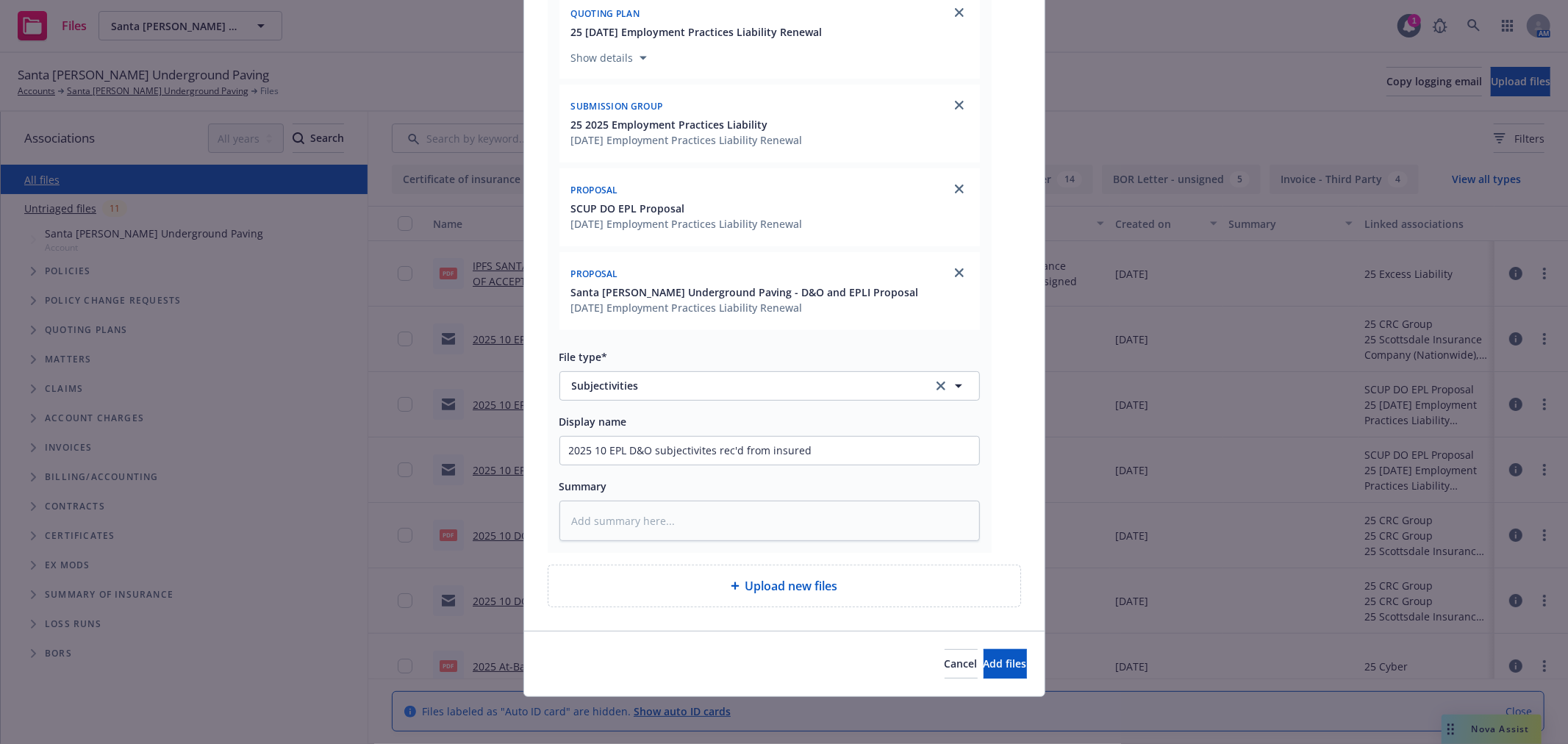
scroll to position [203, 0]
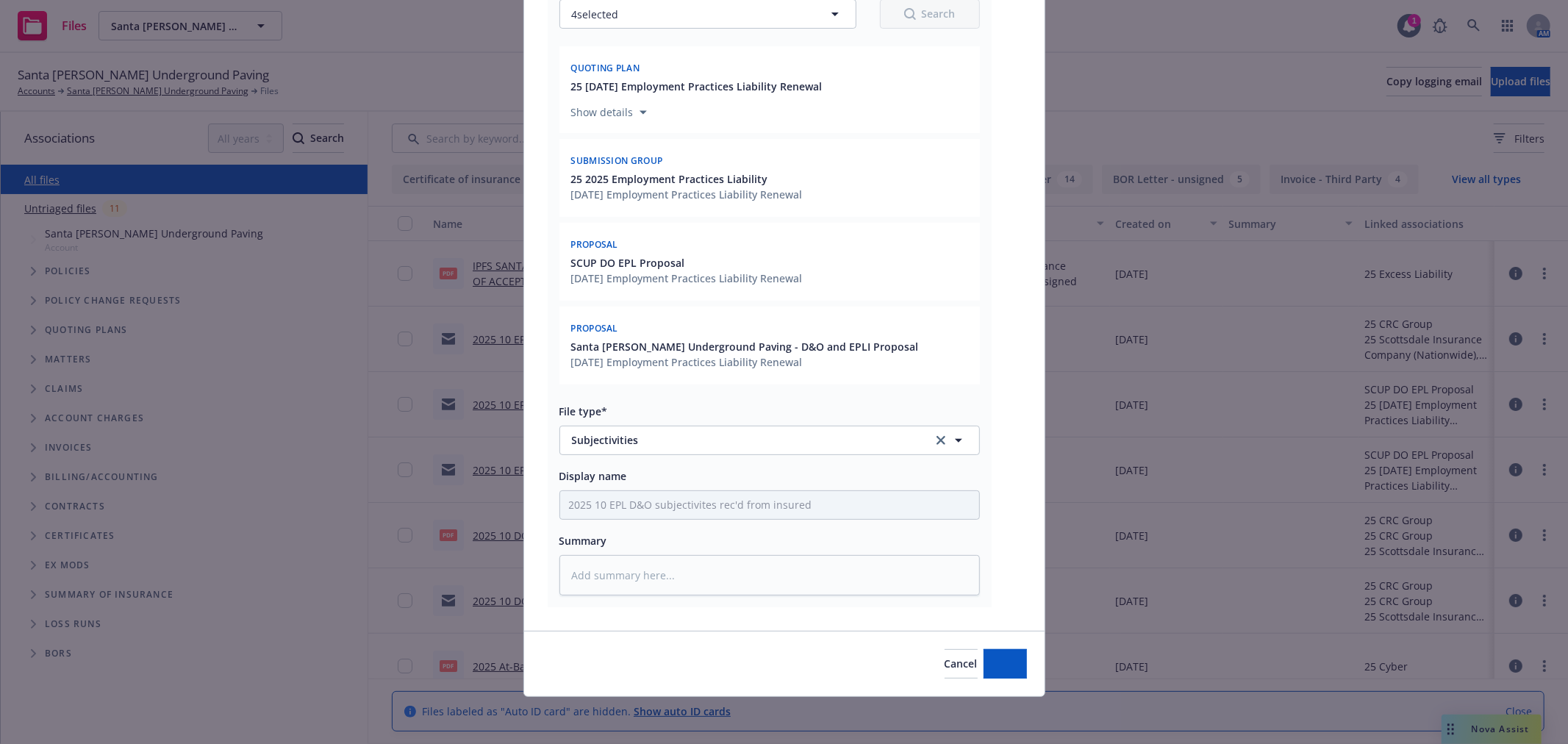
type textarea "x"
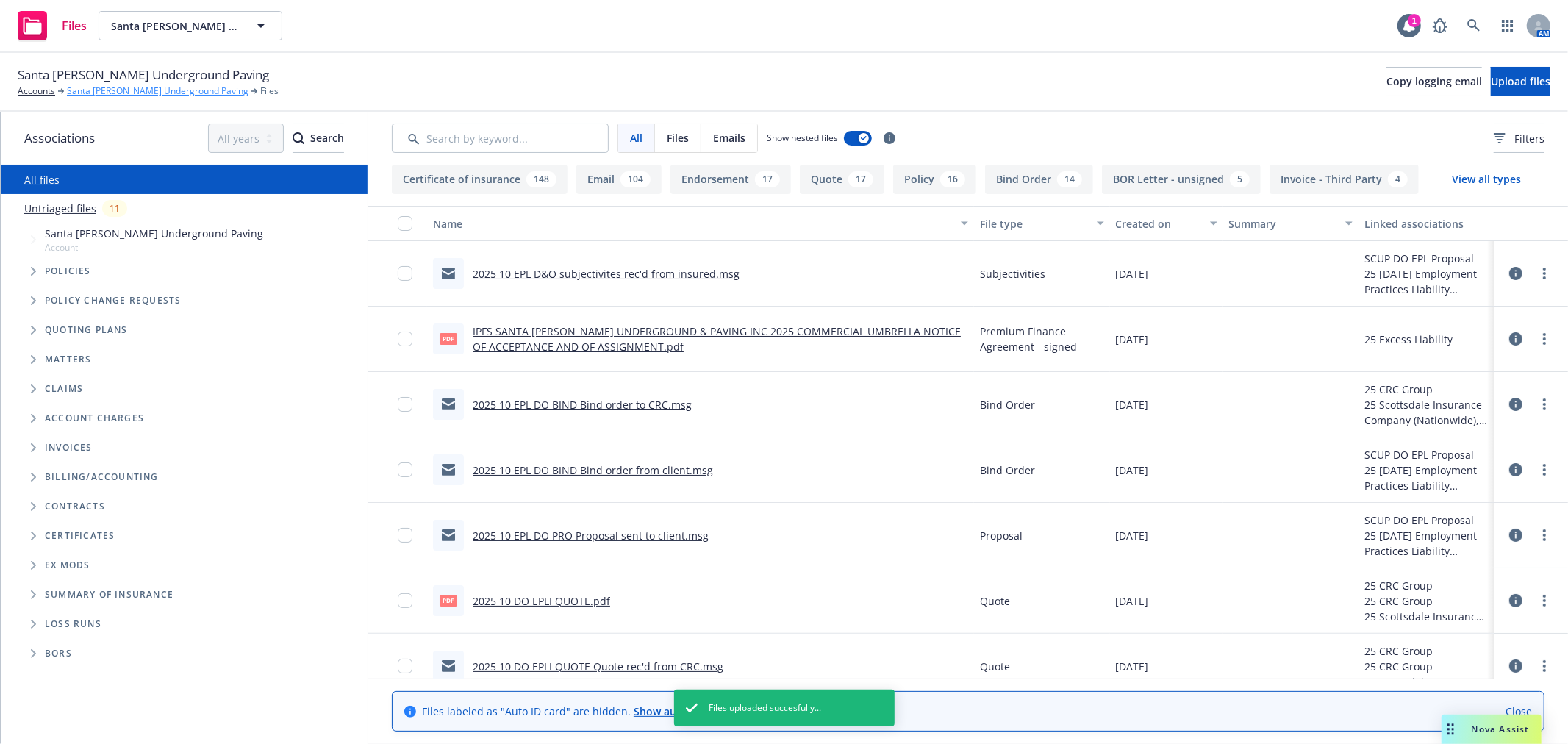
click at [131, 92] on link "Santa Cruz Underground Paving" at bounding box center [157, 90] width 182 height 13
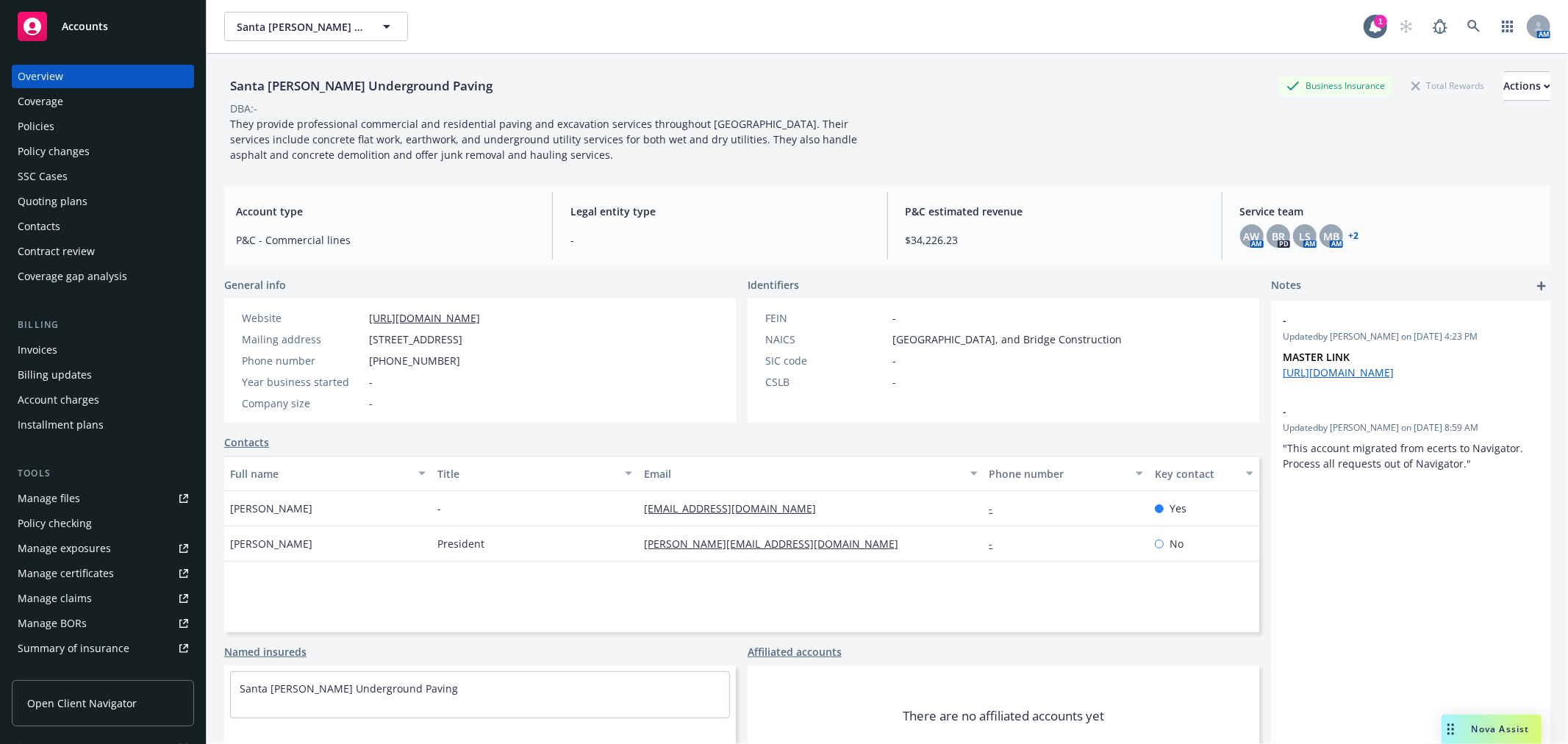
click at [131, 120] on div "Policies" at bounding box center [103, 127] width 171 height 24
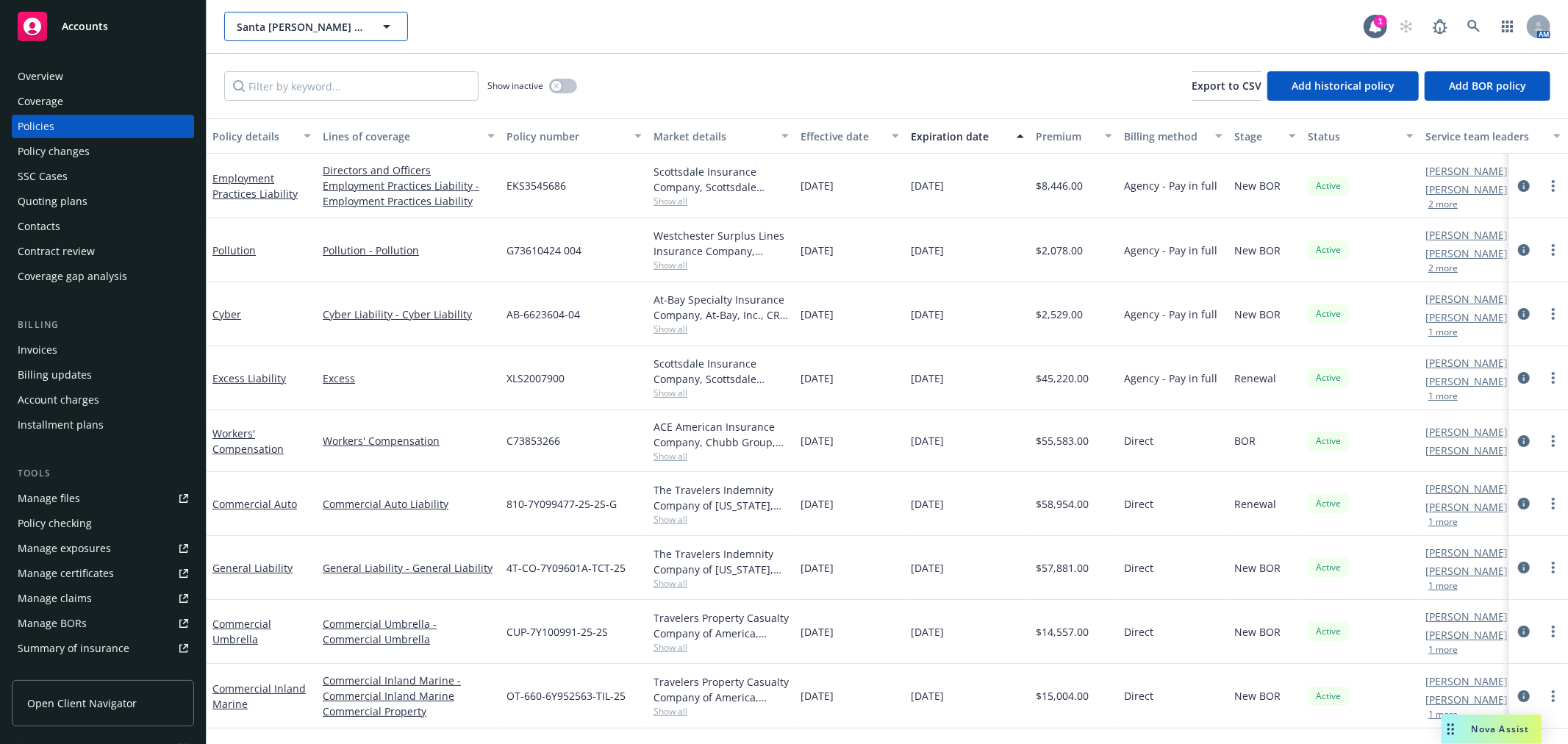
click at [295, 26] on span "Santa [PERSON_NAME] Underground Paving" at bounding box center [300, 27] width 128 height 16
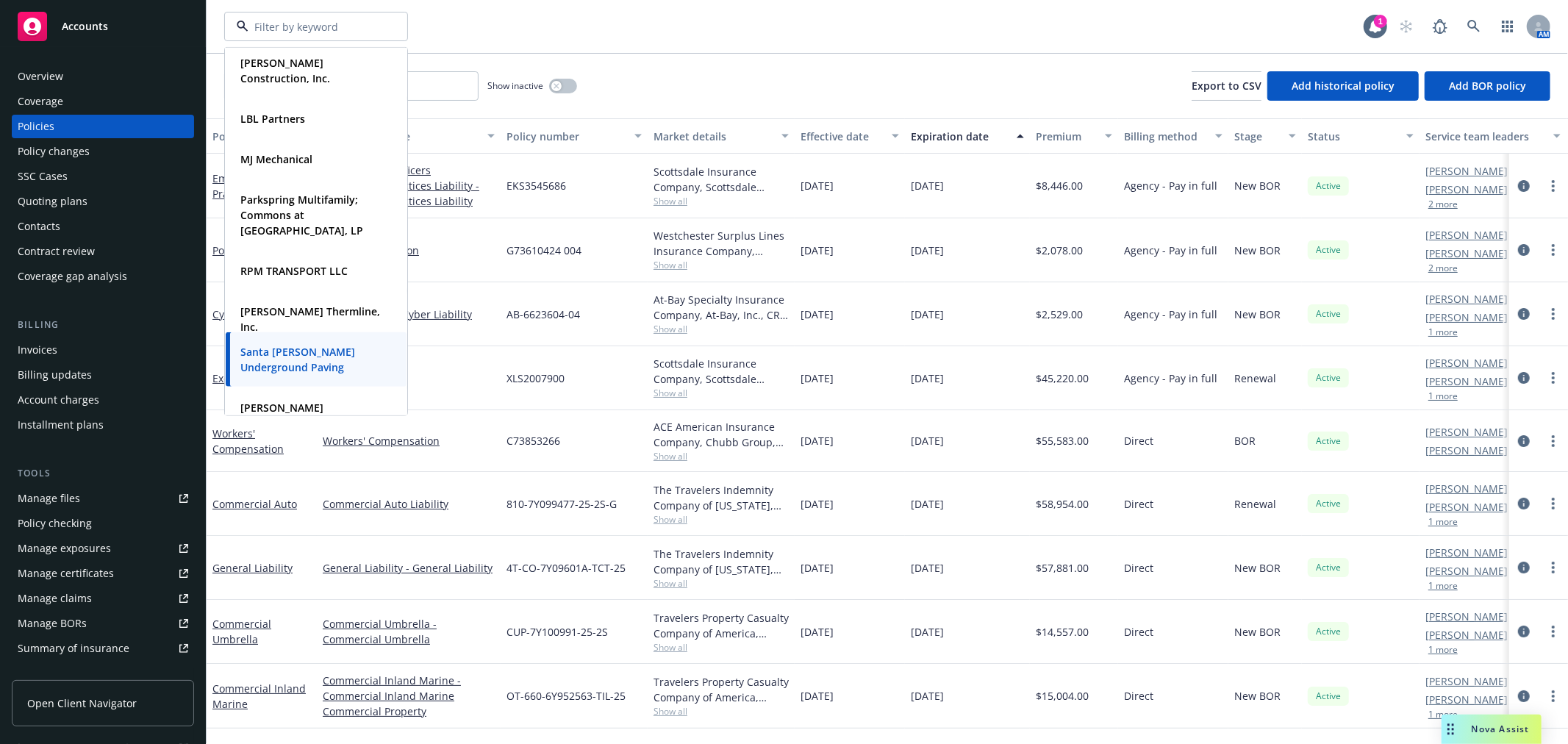
scroll to position [735, 0]
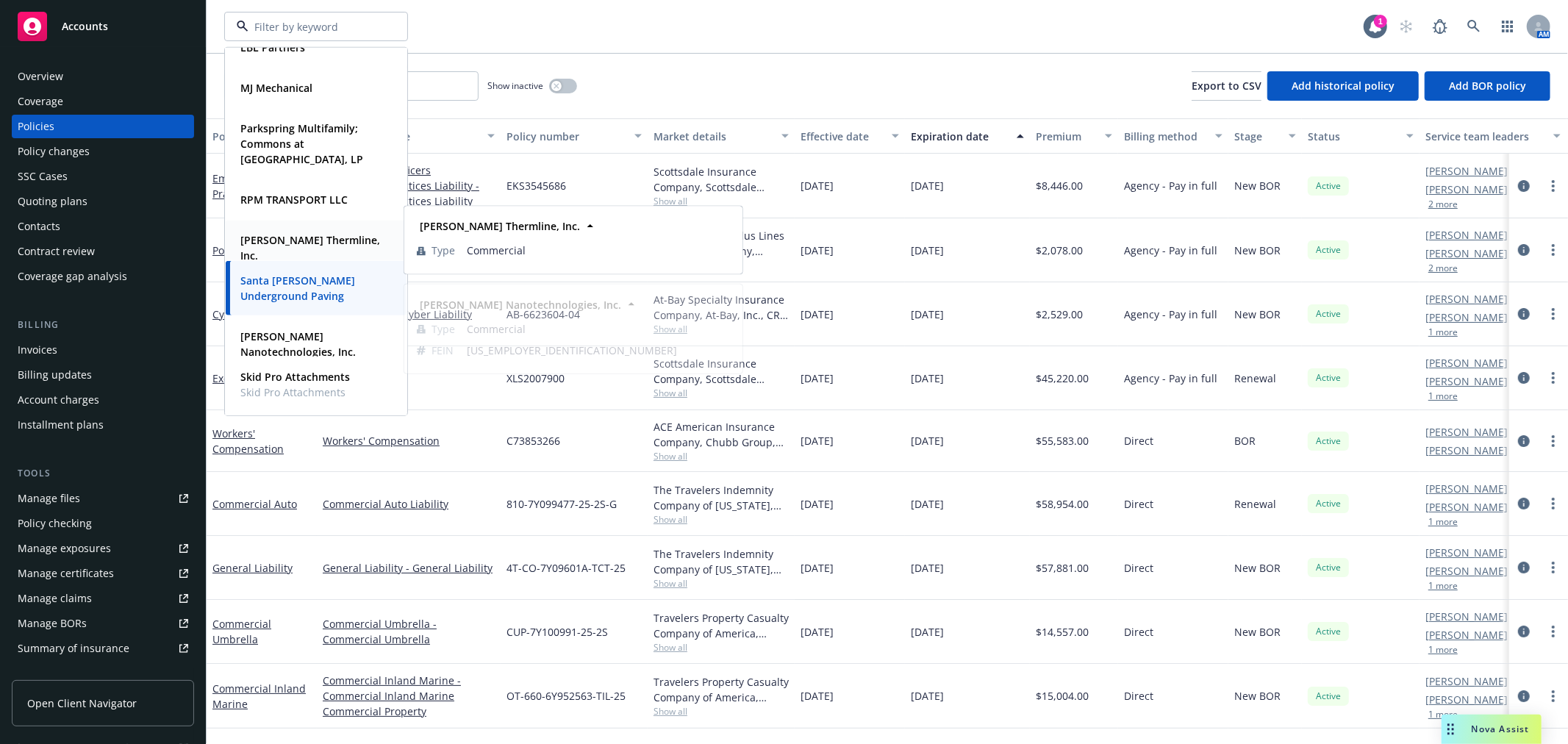
click at [289, 251] on div "[PERSON_NAME] Thermline, Inc. Type Commercial" at bounding box center [316, 247] width 181 height 54
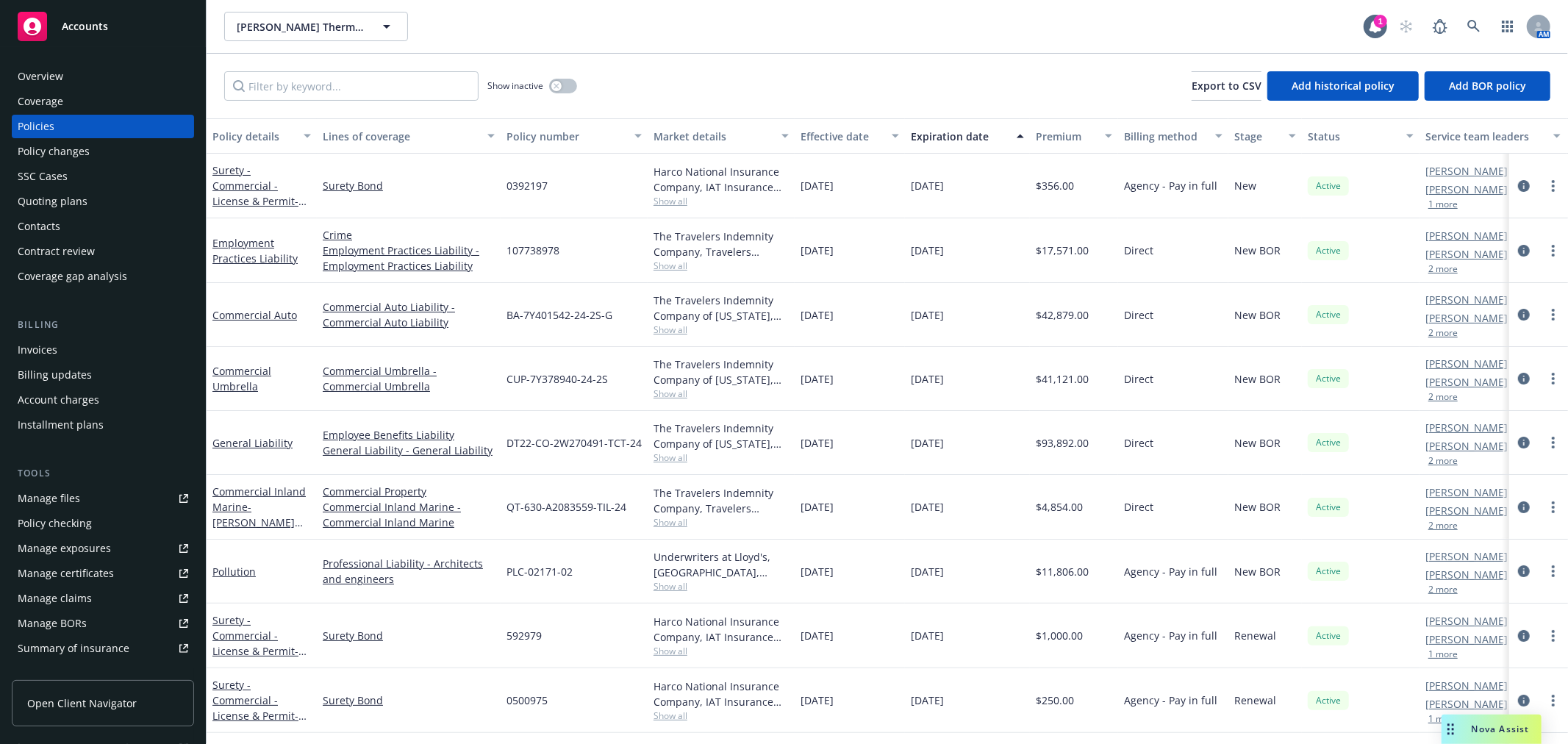
click at [89, 156] on div "Policy changes" at bounding box center [103, 151] width 171 height 24
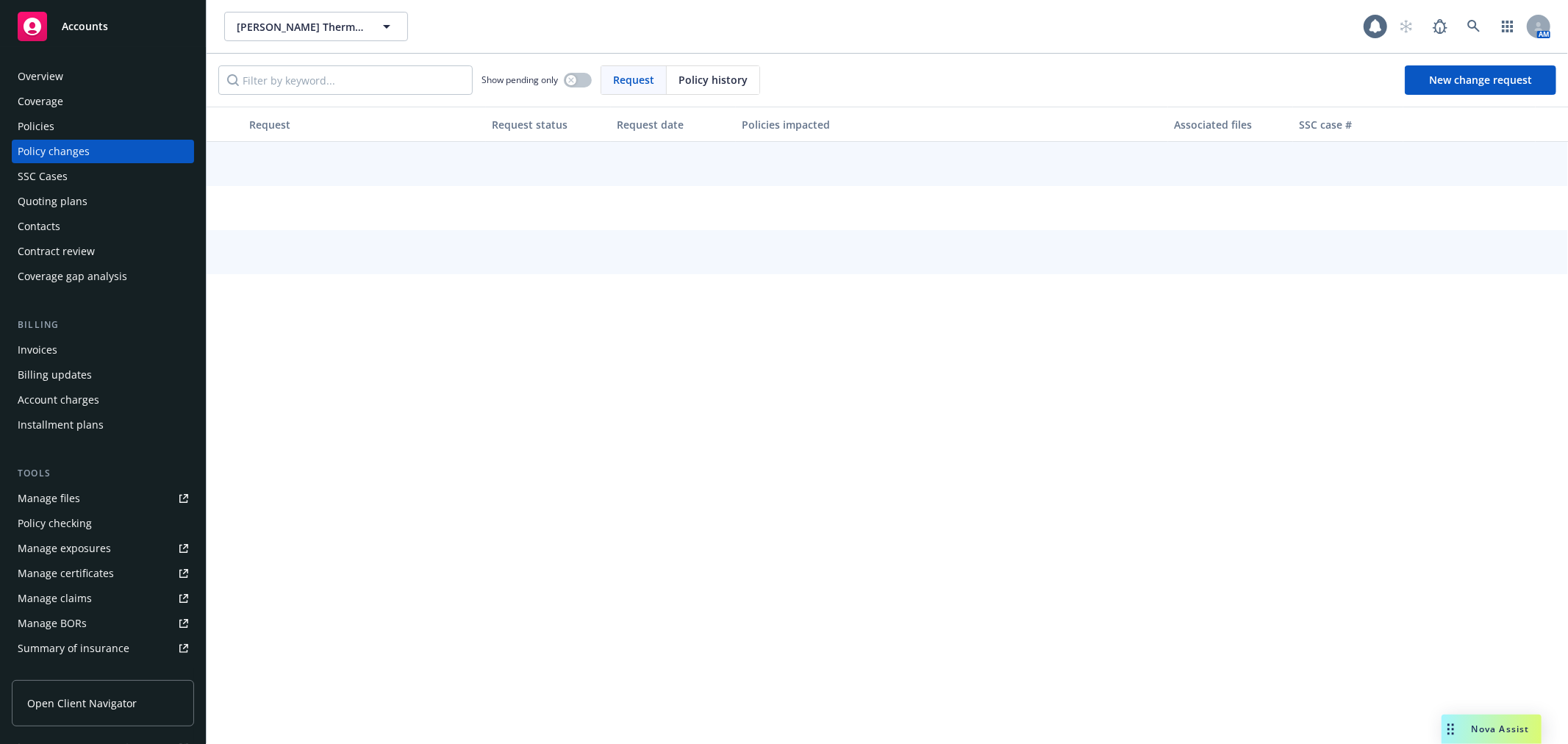
click at [92, 206] on div "Quoting plans" at bounding box center [103, 201] width 171 height 24
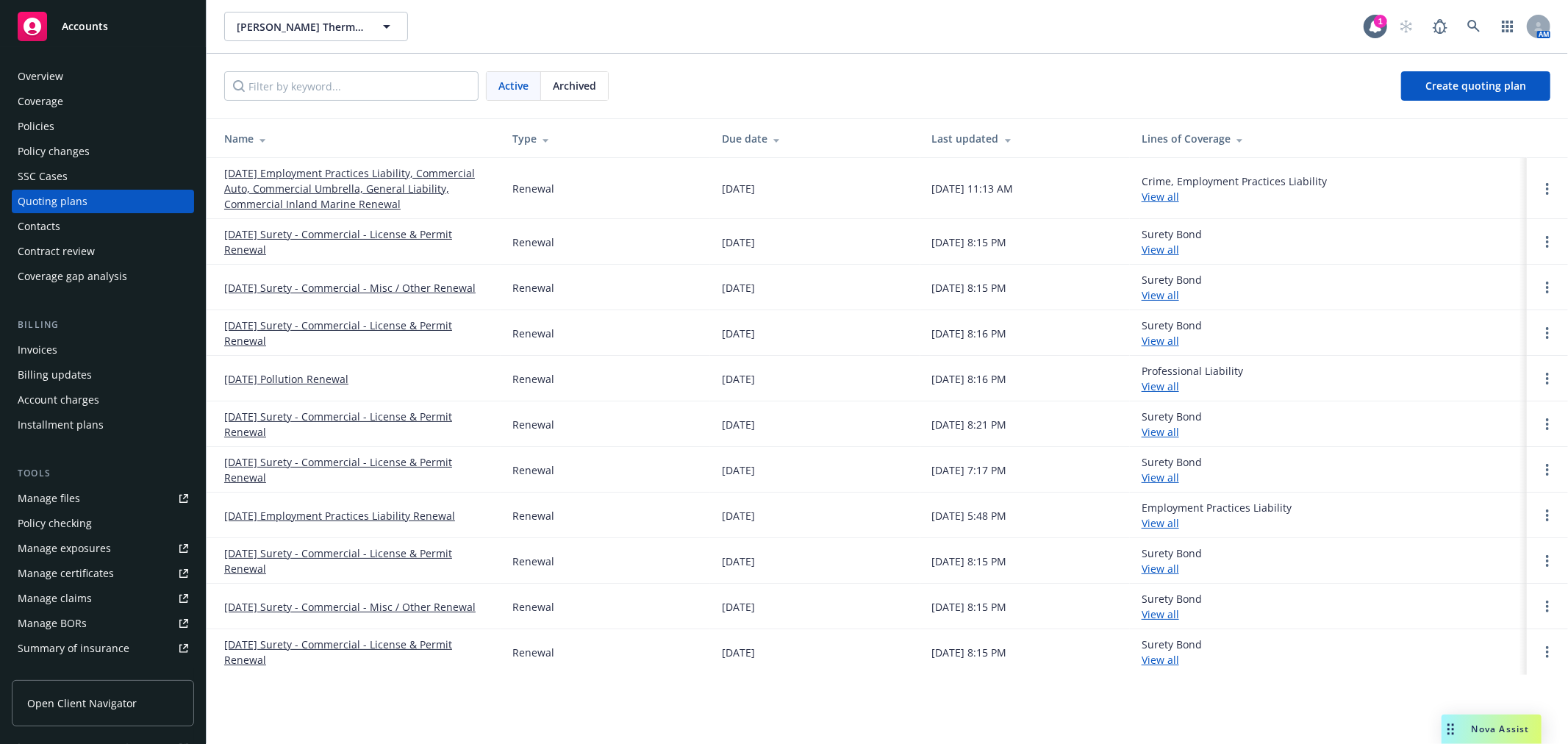
click at [253, 172] on link "[DATE] Employment Practices Liability, Commercial Auto, Commercial Umbrella, Ge…" at bounding box center [356, 187] width 265 height 46
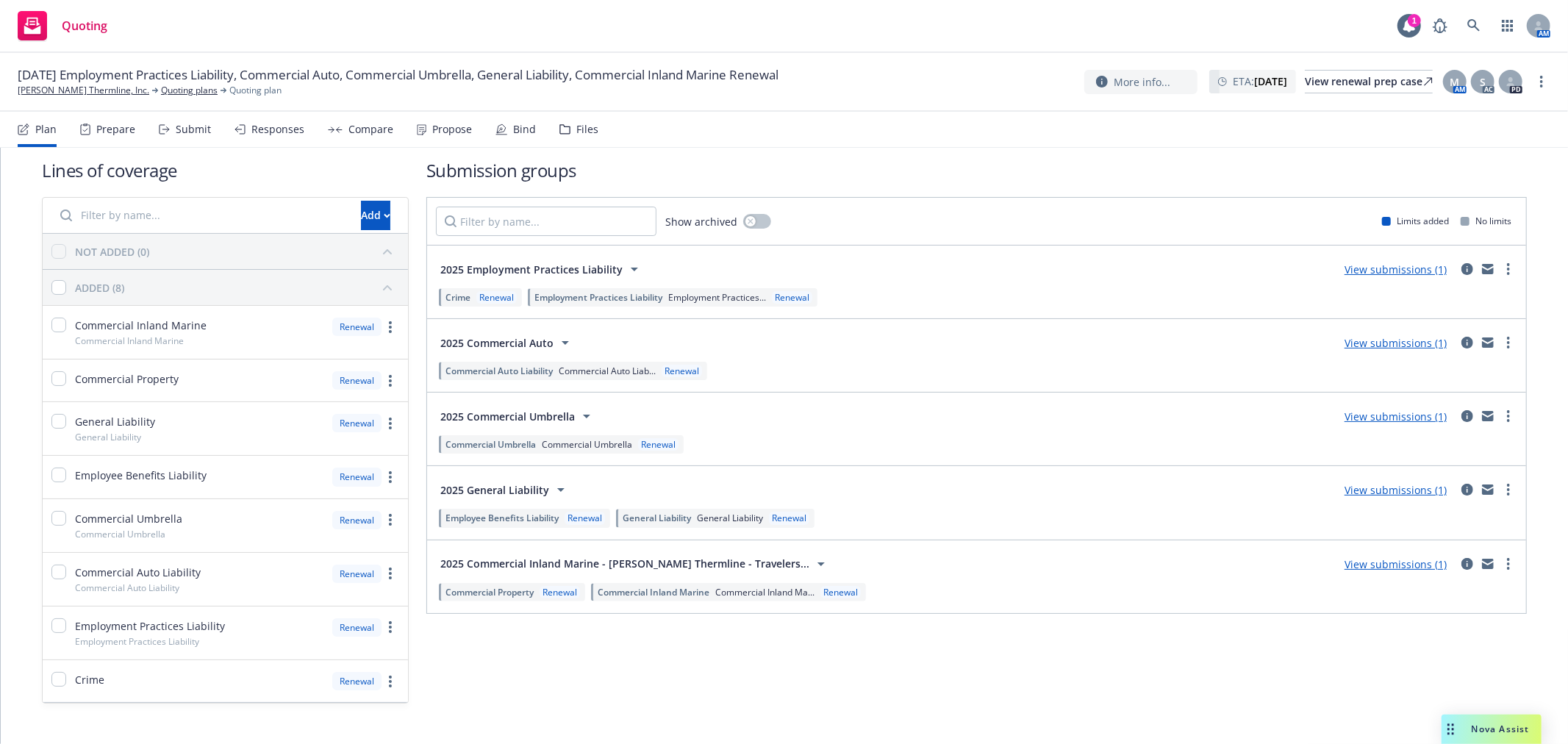
scroll to position [38, 0]
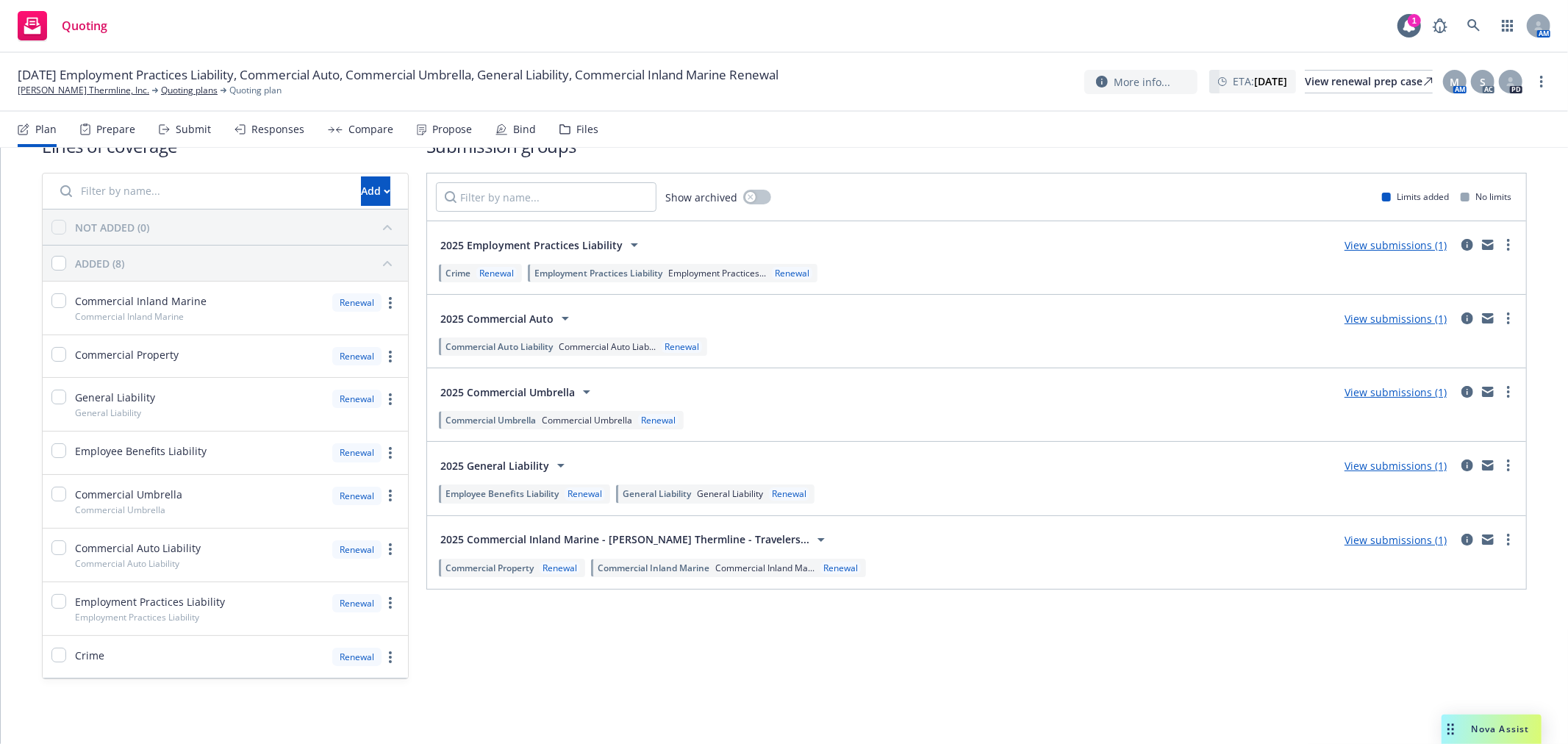
click at [212, 129] on div "Plan Prepare Submit Responses Compare Propose Bind Files" at bounding box center [308, 130] width 581 height 35
click at [224, 129] on div "Plan Prepare Submit Responses Compare Propose Bind Files" at bounding box center [308, 130] width 581 height 35
click at [194, 129] on div "Submit" at bounding box center [193, 130] width 35 height 12
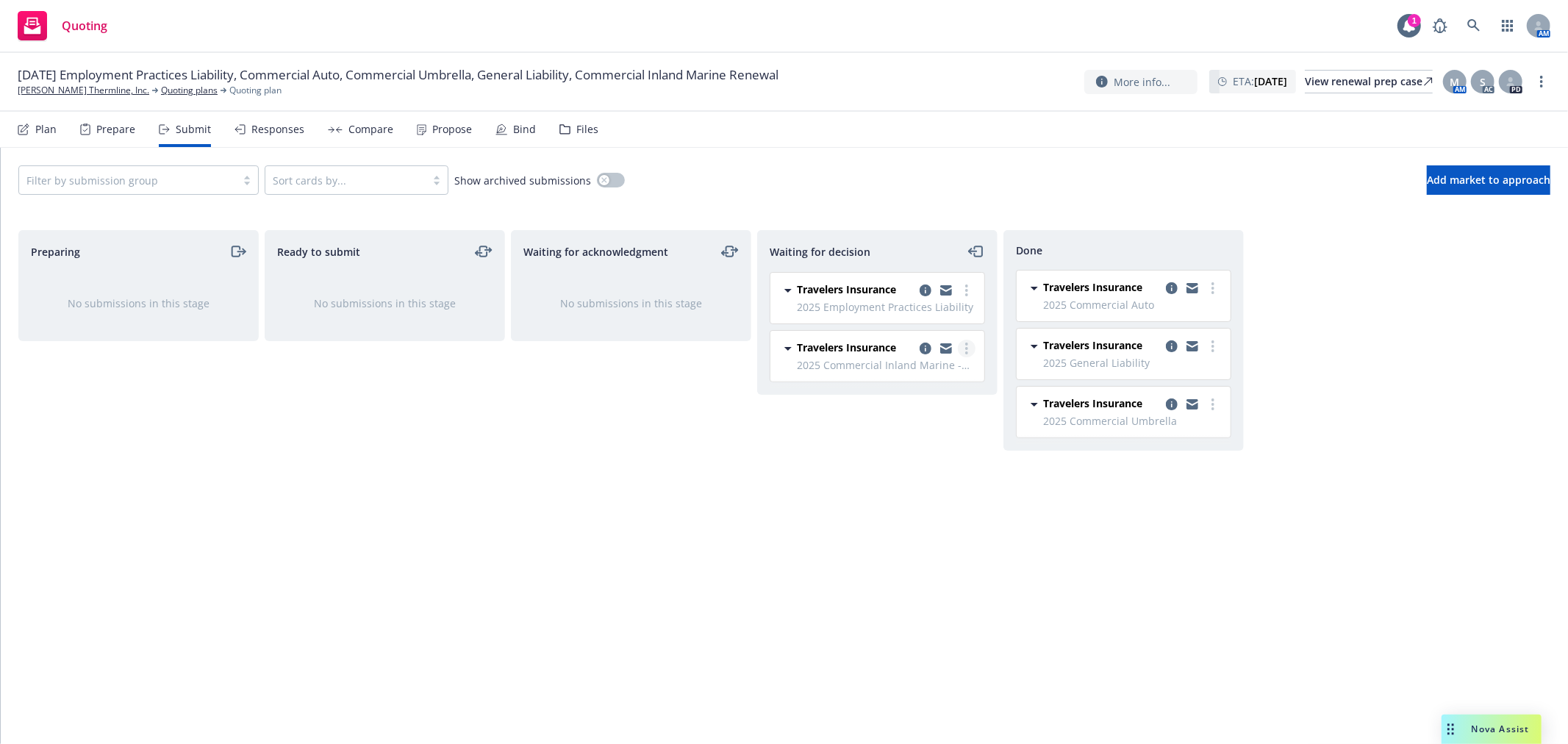
click at [961, 350] on link "more" at bounding box center [967, 348] width 18 height 18
click at [942, 443] on span "Add accepted decision" at bounding box center [900, 437] width 147 height 14
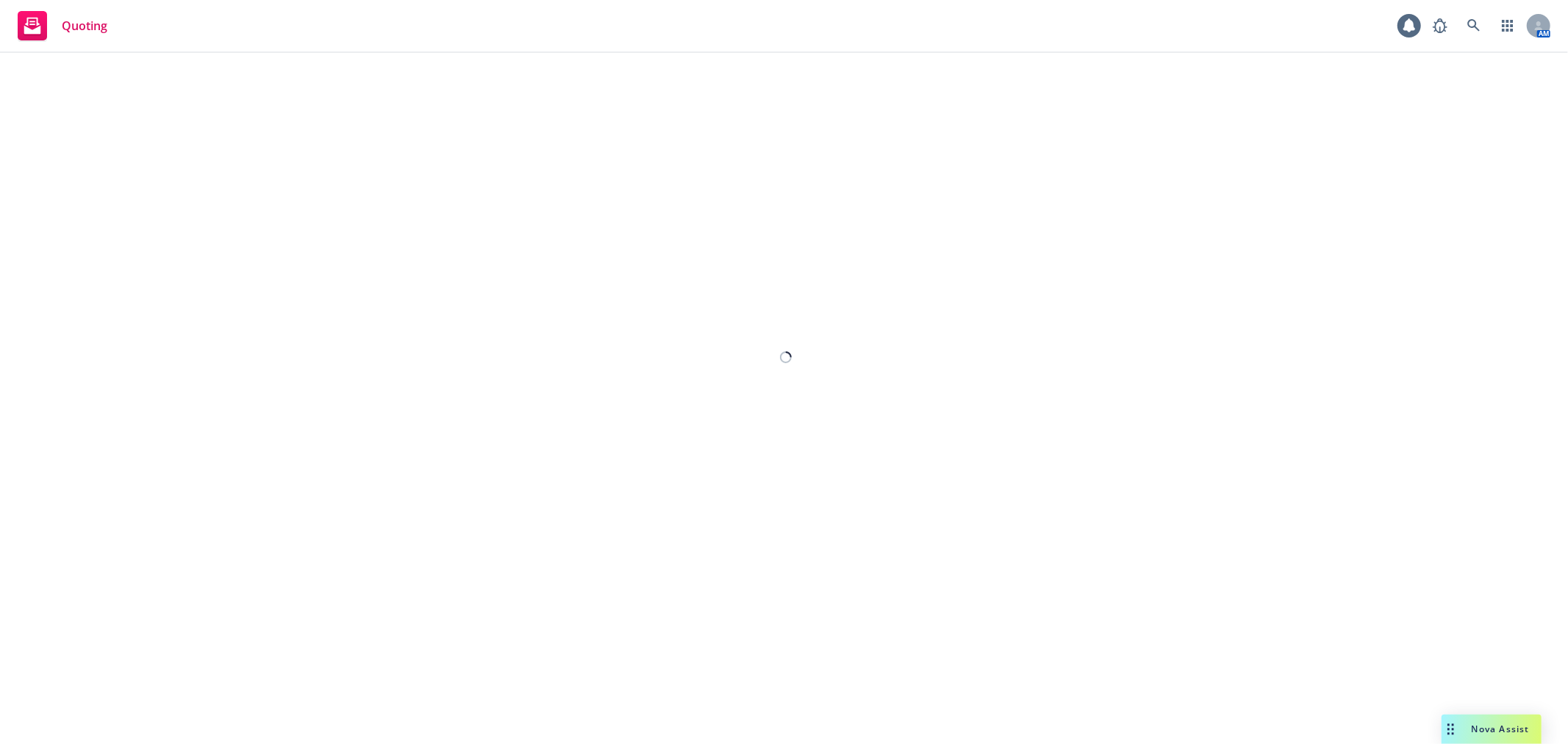
select select "12"
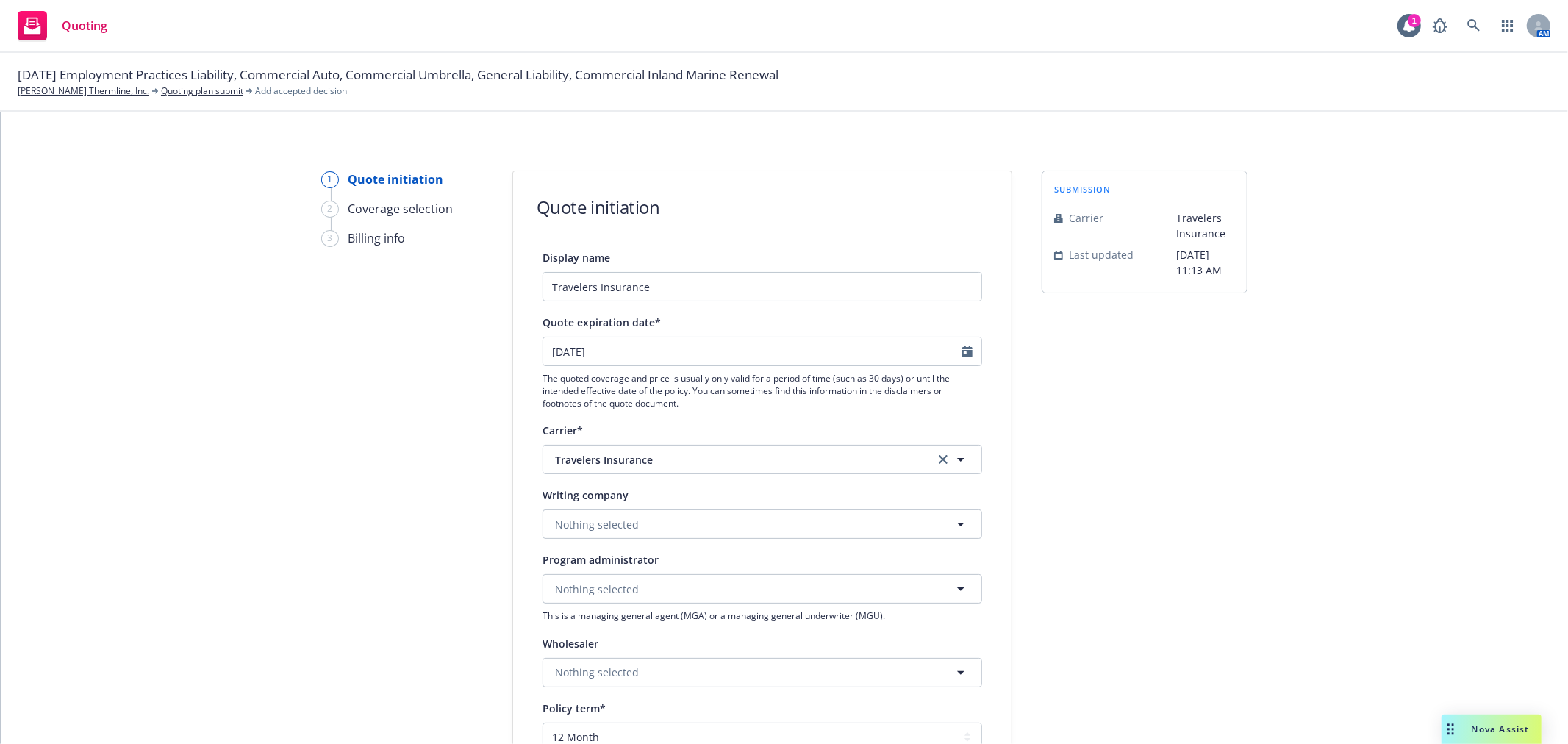
click at [1008, 355] on div "1 Quote initiation 2 Coverage selection 3 Billing info Quote initiation Display…" at bounding box center [784, 664] width 1533 height 985
click at [969, 354] on div at bounding box center [971, 351] width 19 height 27
click at [954, 346] on input "10/22/2025" at bounding box center [752, 351] width 419 height 27
click at [698, 394] on button "button" at bounding box center [700, 388] width 18 height 18
select select "11"
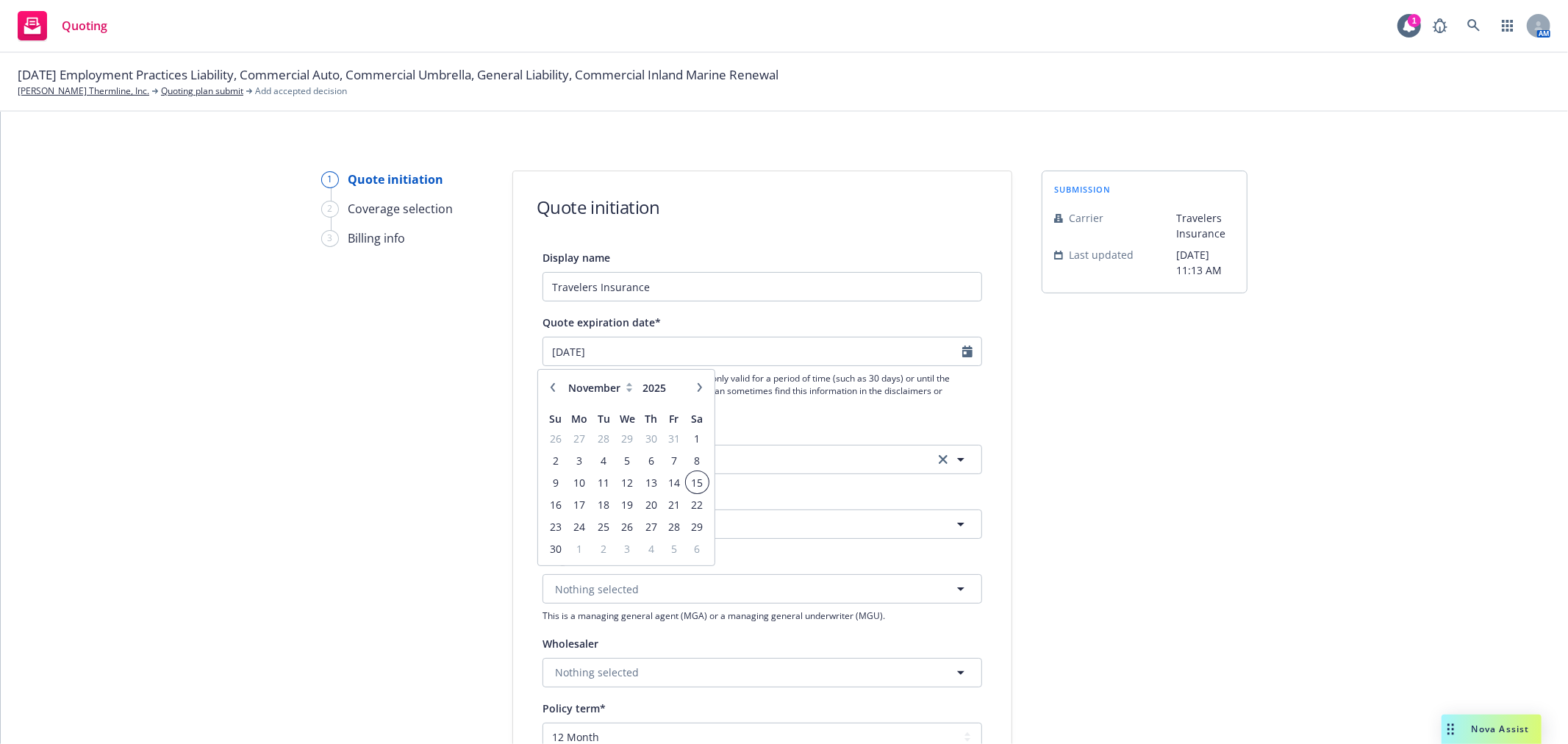
click at [701, 480] on span "15" at bounding box center [697, 482] width 20 height 19
type input "[DATE]"
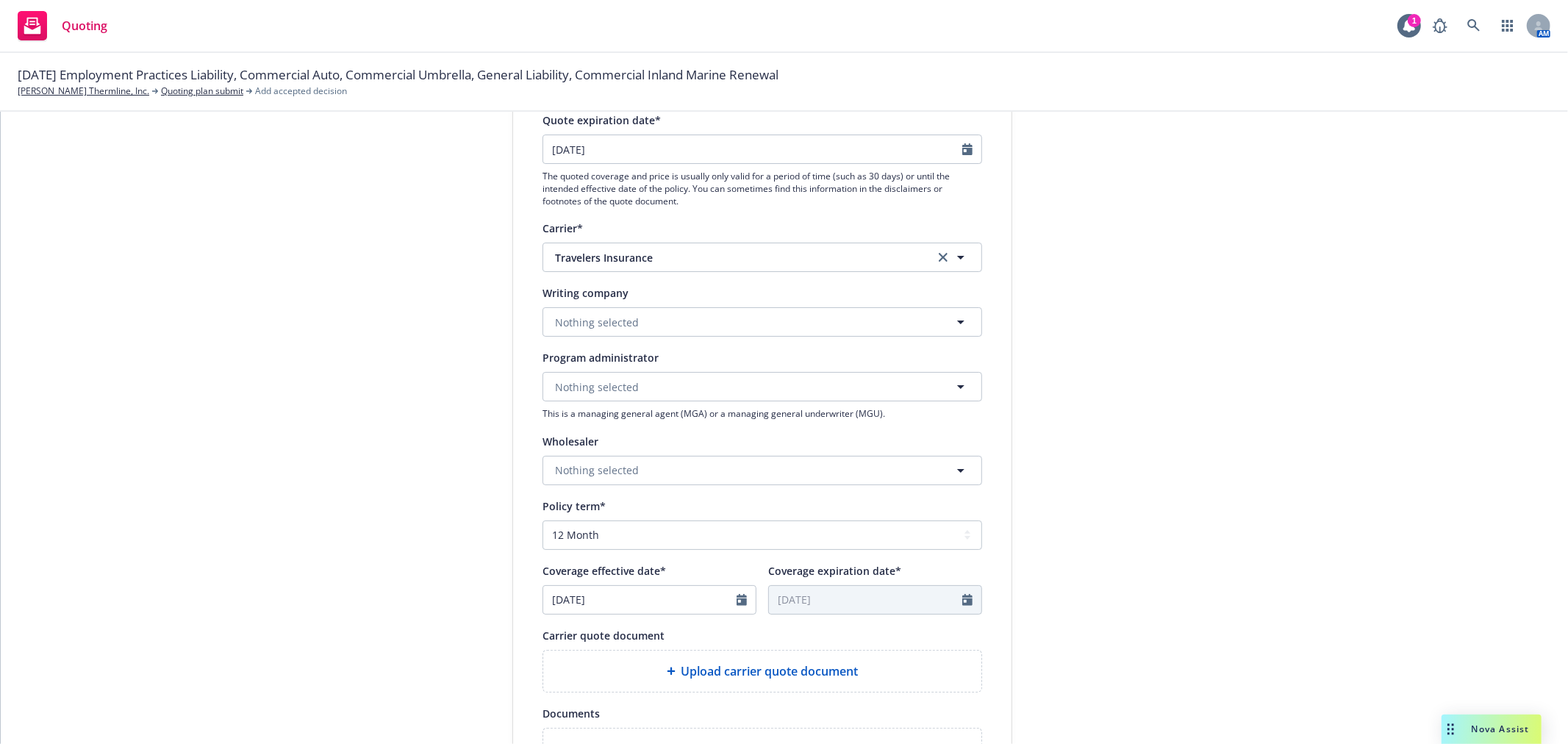
scroll to position [244, 0]
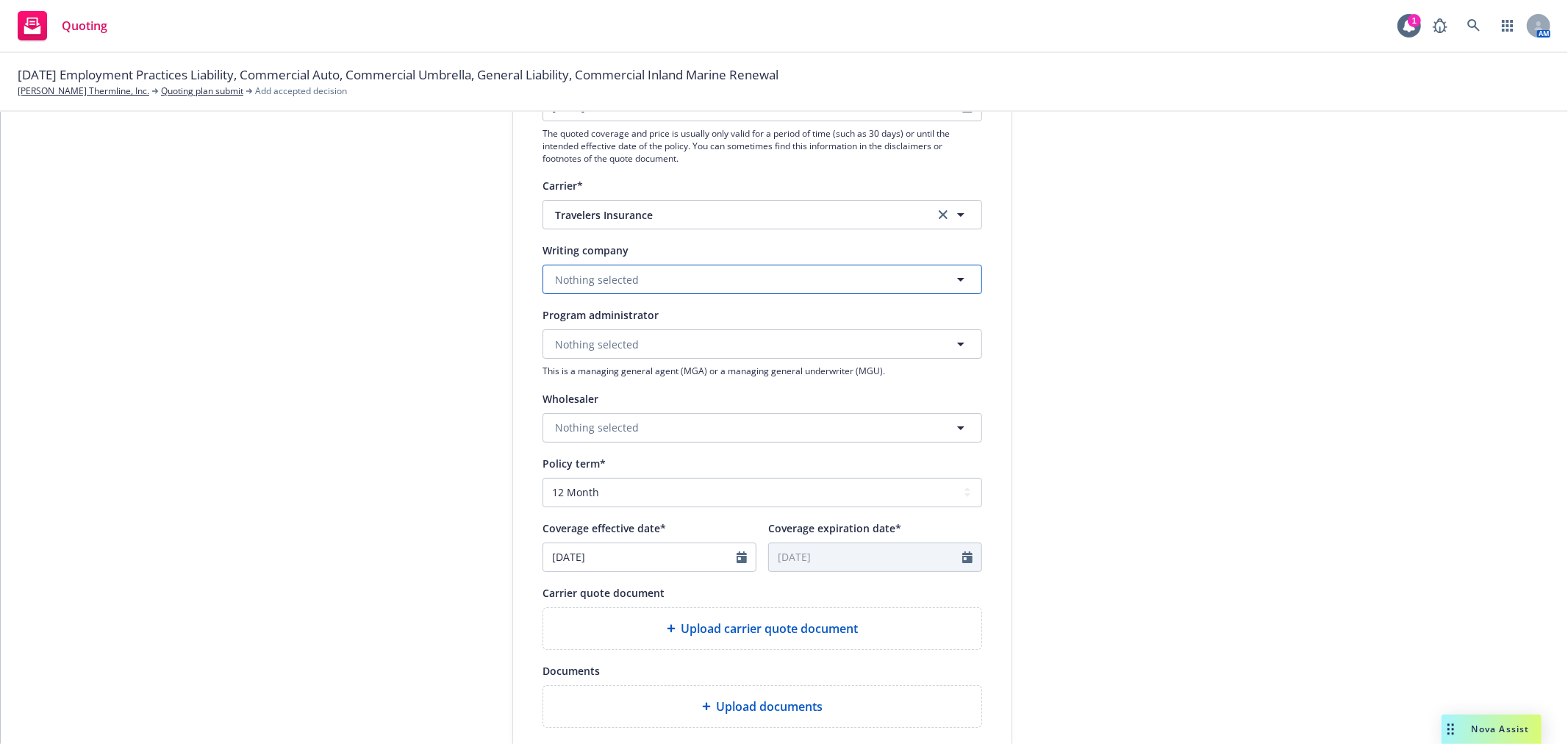
click at [677, 285] on button "Nothing selected" at bounding box center [763, 280] width 440 height 29
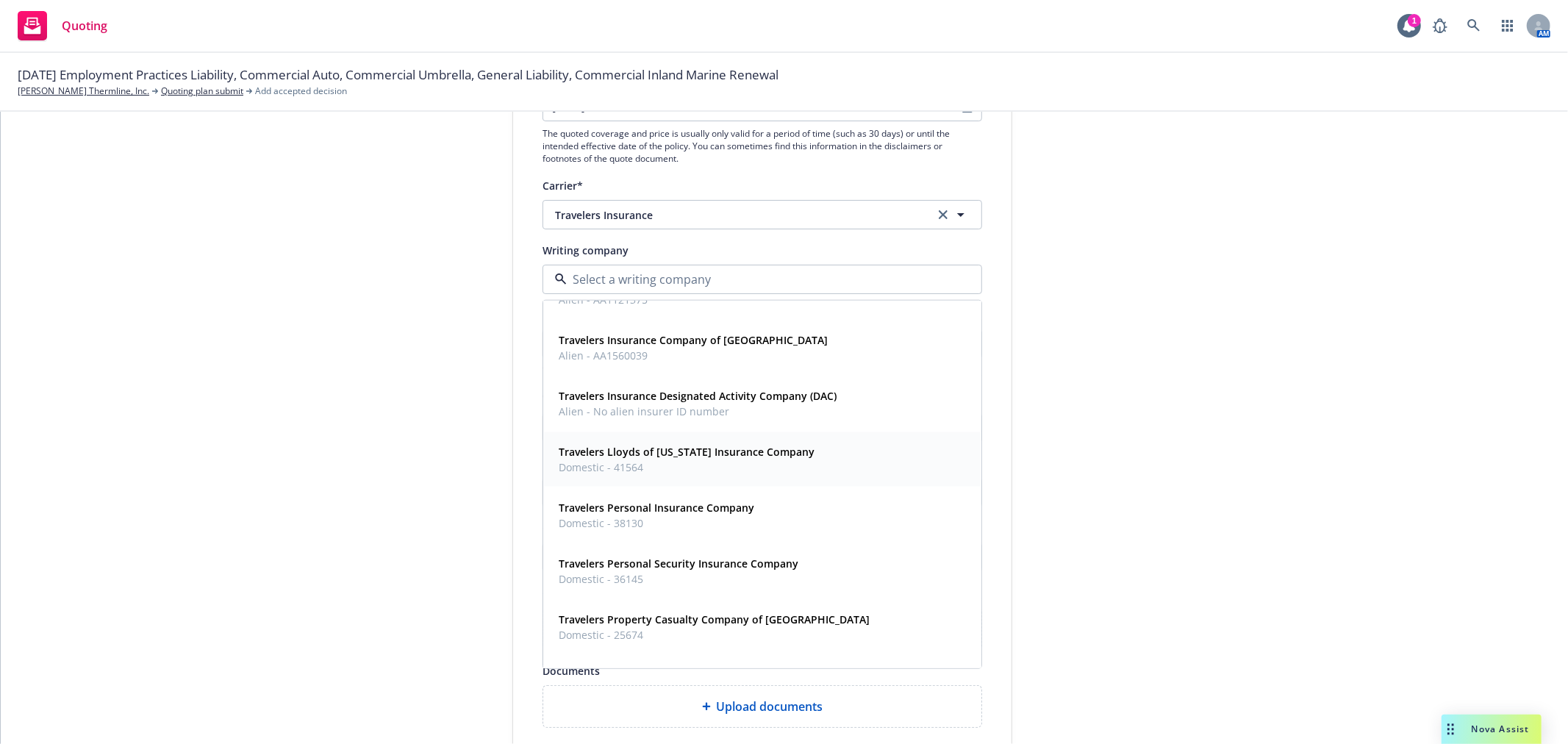
scroll to position [1633, 0]
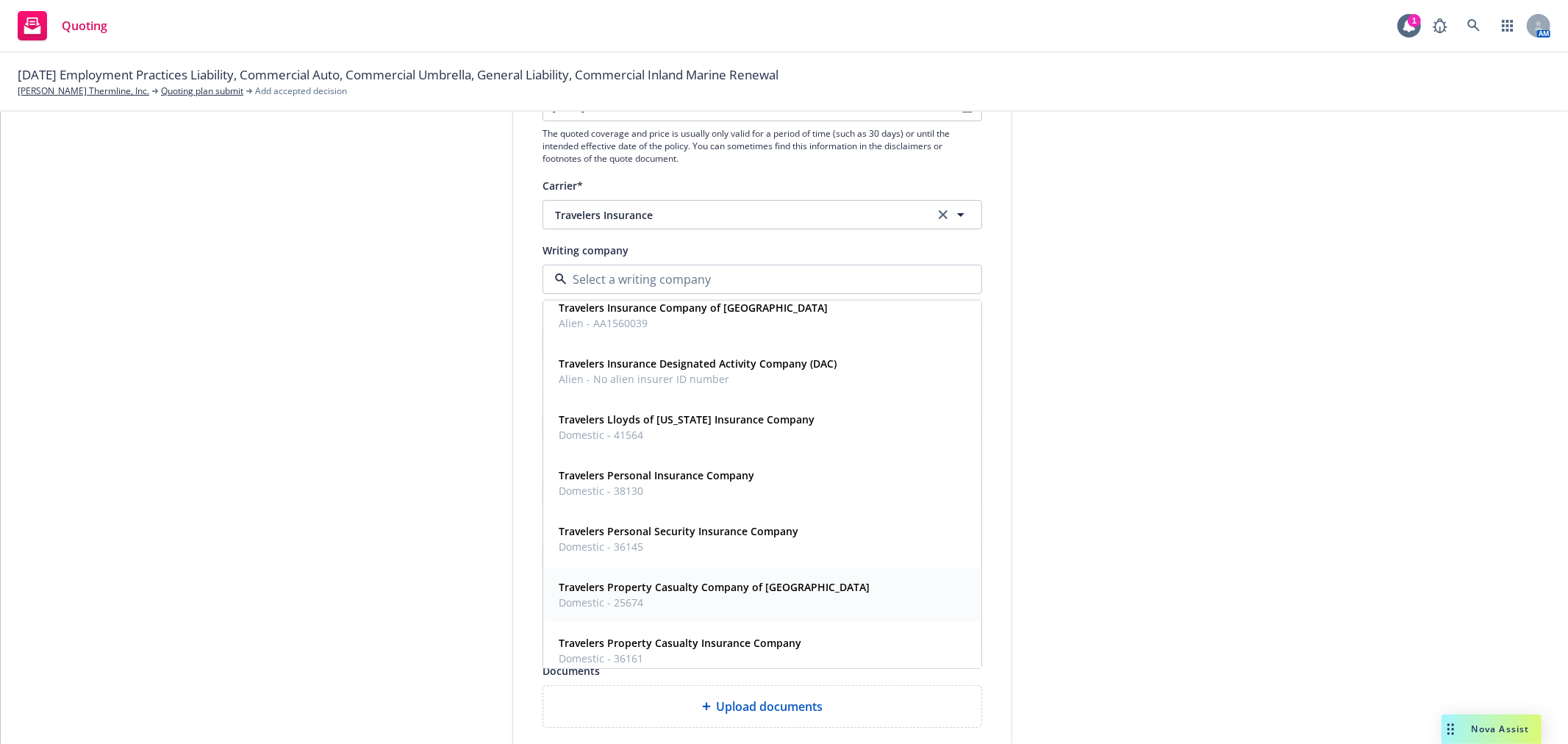
click at [777, 591] on strong "Travelers Property Casualty Company of America" at bounding box center [714, 587] width 311 height 14
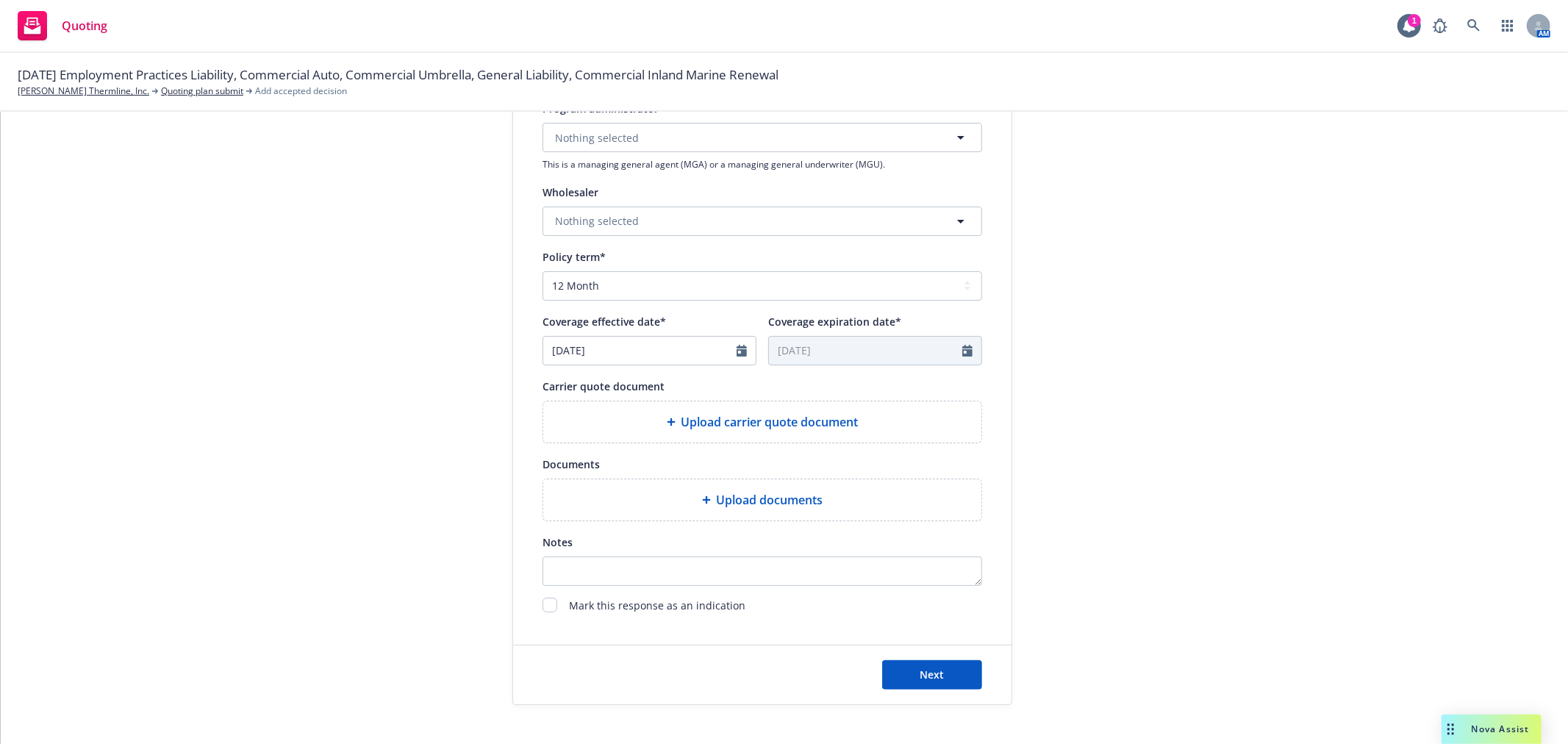
scroll to position [490, 0]
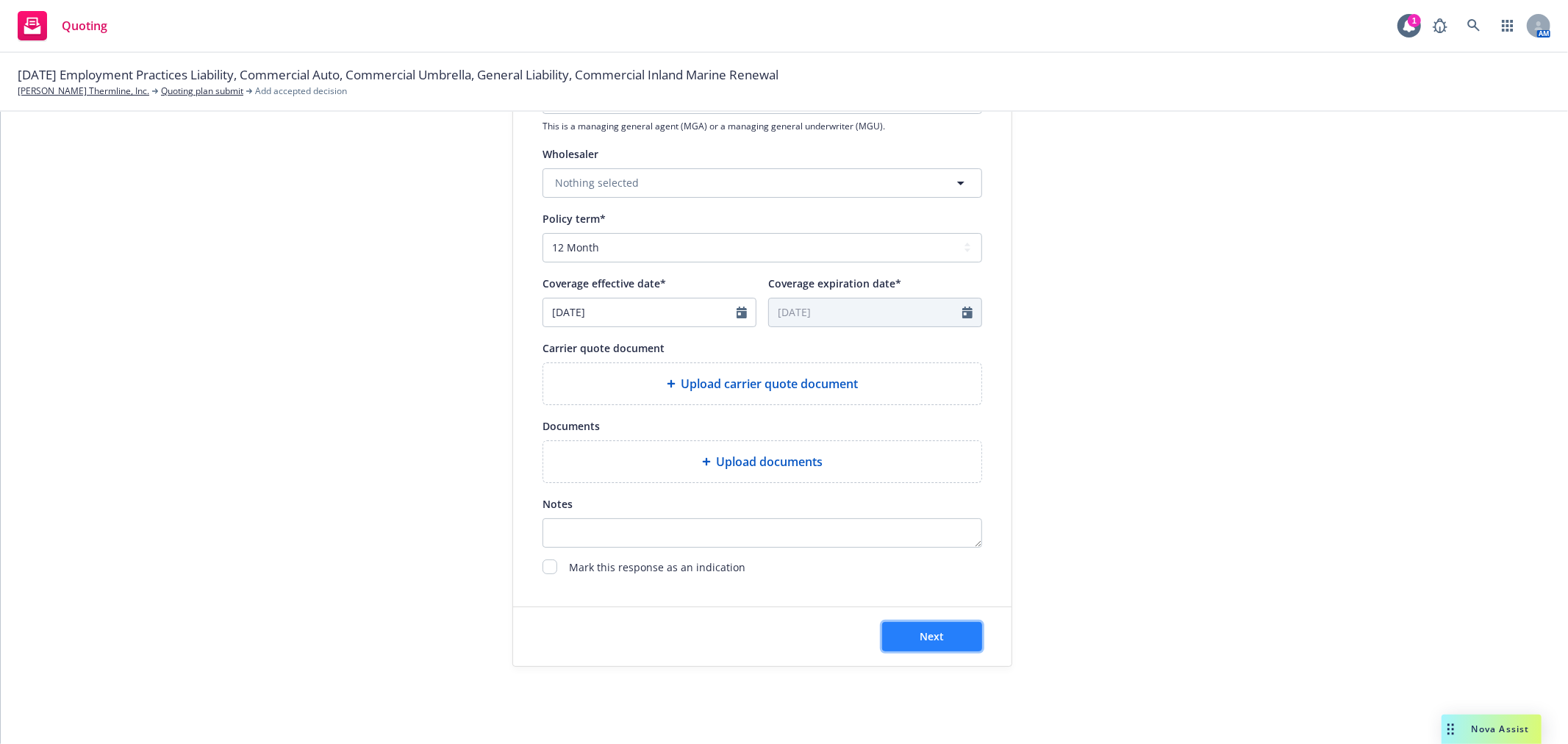
click at [935, 642] on span "Next" at bounding box center [933, 636] width 25 height 14
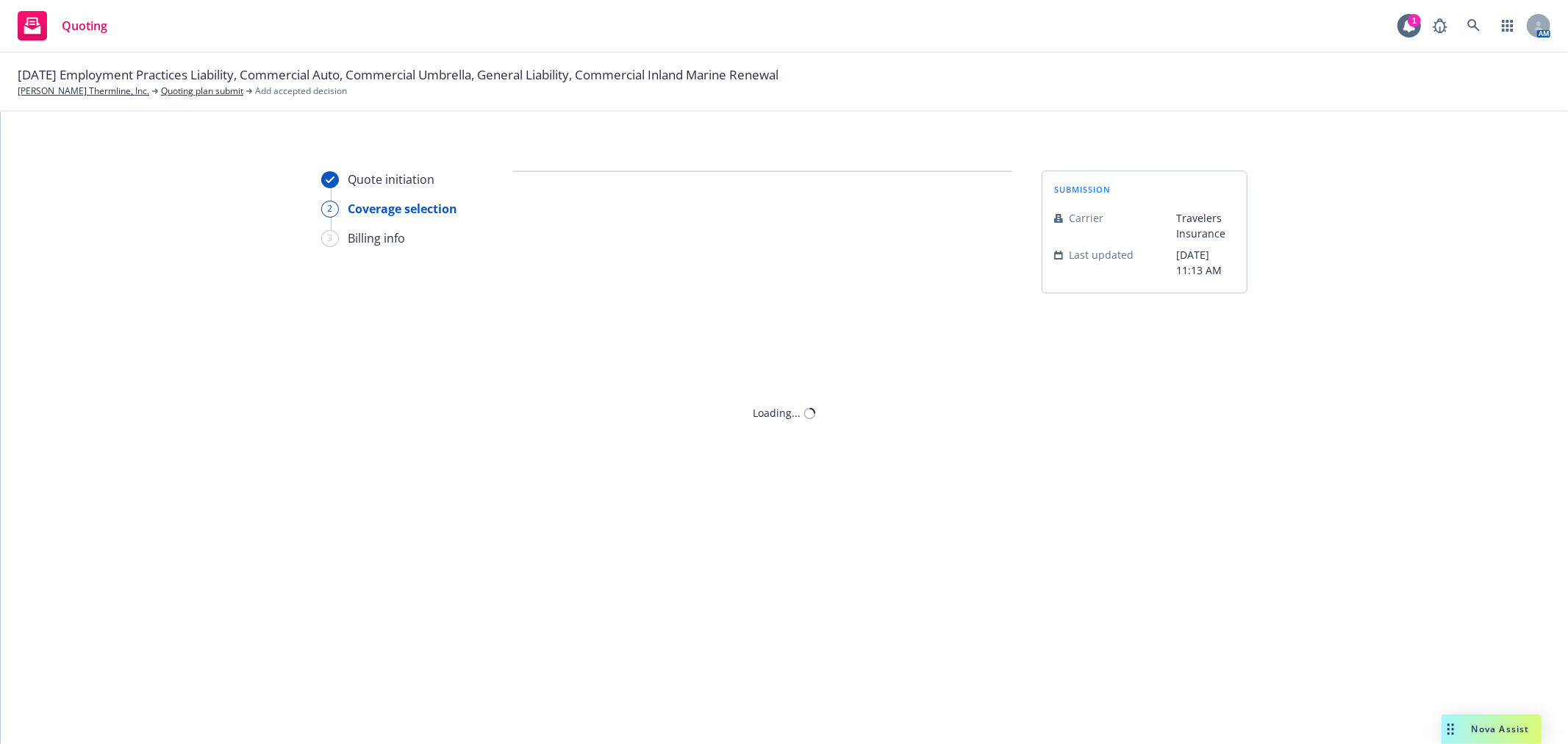
scroll to position [0, 0]
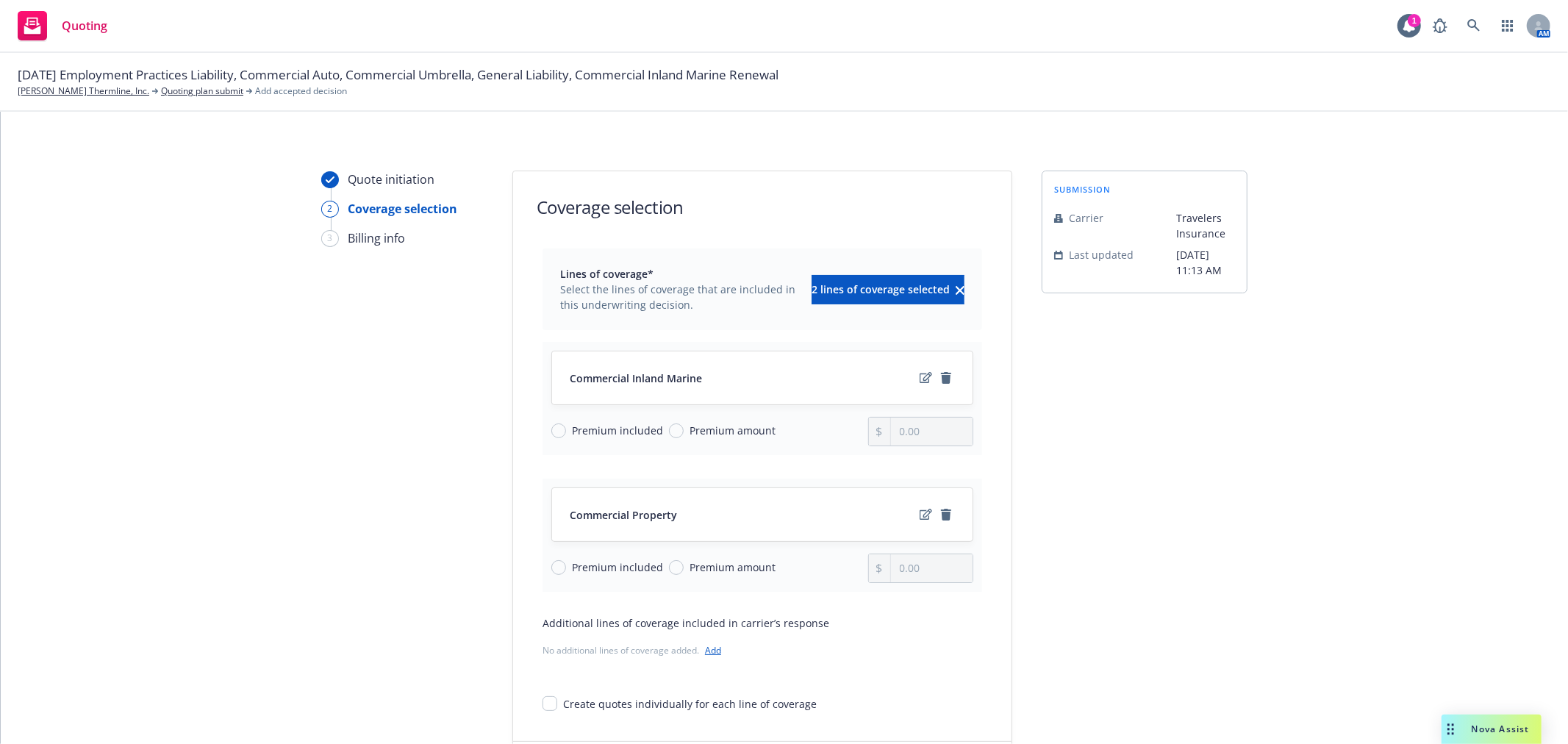
click at [572, 432] on span "Premium included" at bounding box center [618, 431] width 91 height 16
click at [567, 432] on input "Premium included" at bounding box center [559, 430] width 15 height 15
radio input "true"
click at [555, 575] on div "Premium included" at bounding box center [608, 567] width 112 height 16
click at [555, 575] on input "Premium included" at bounding box center [559, 567] width 15 height 15
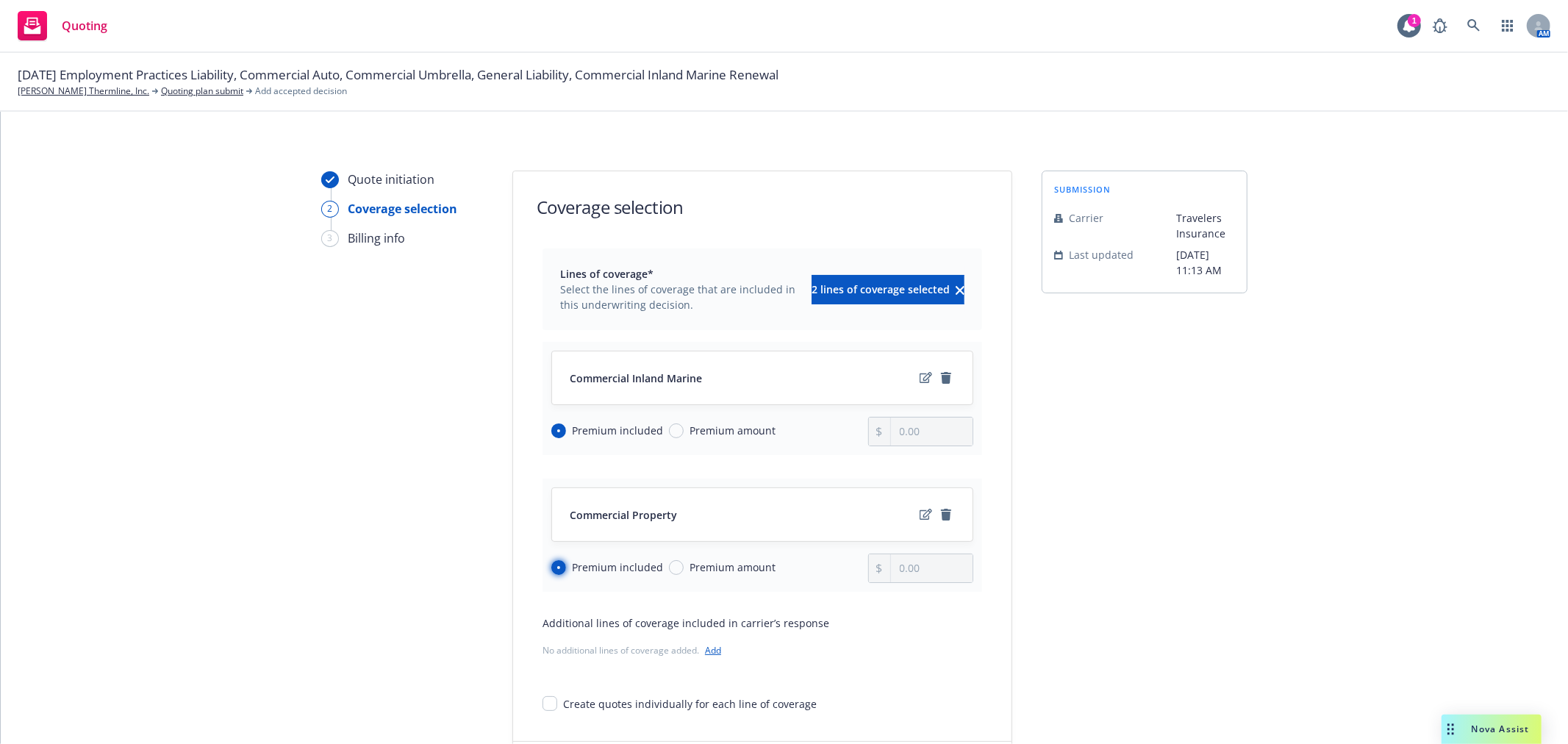
radio input "true"
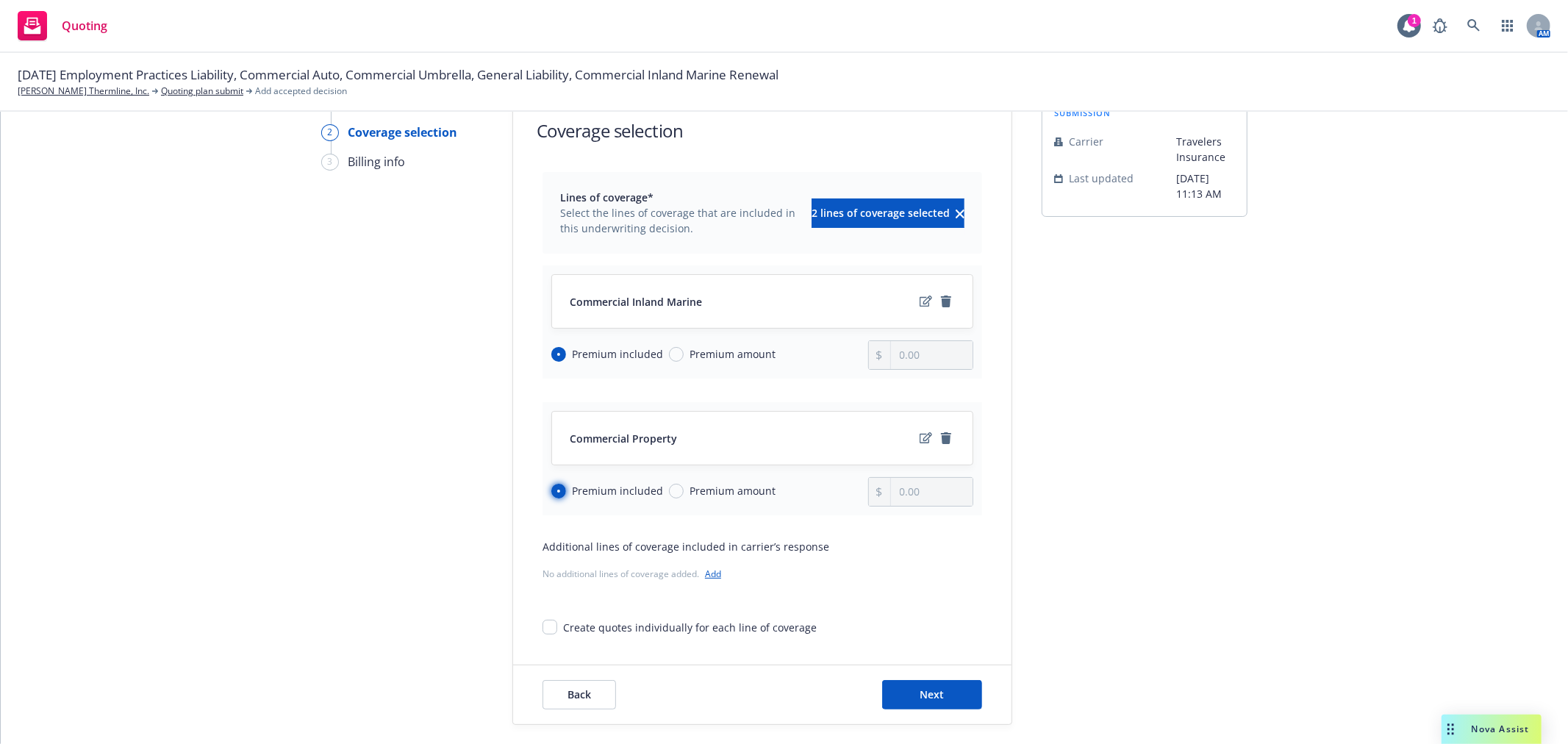
scroll to position [151, 0]
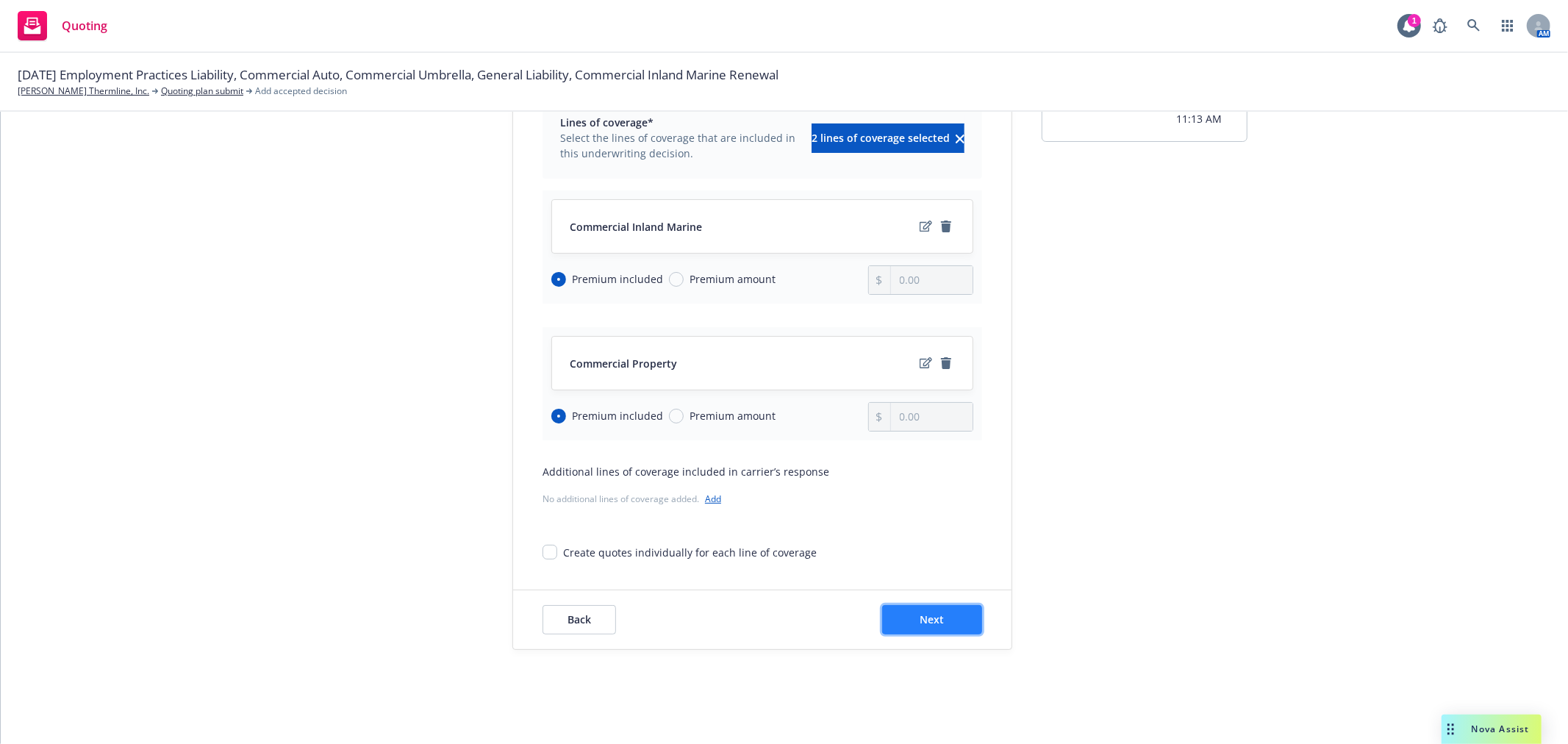
click at [904, 615] on button "Next" at bounding box center [933, 619] width 100 height 29
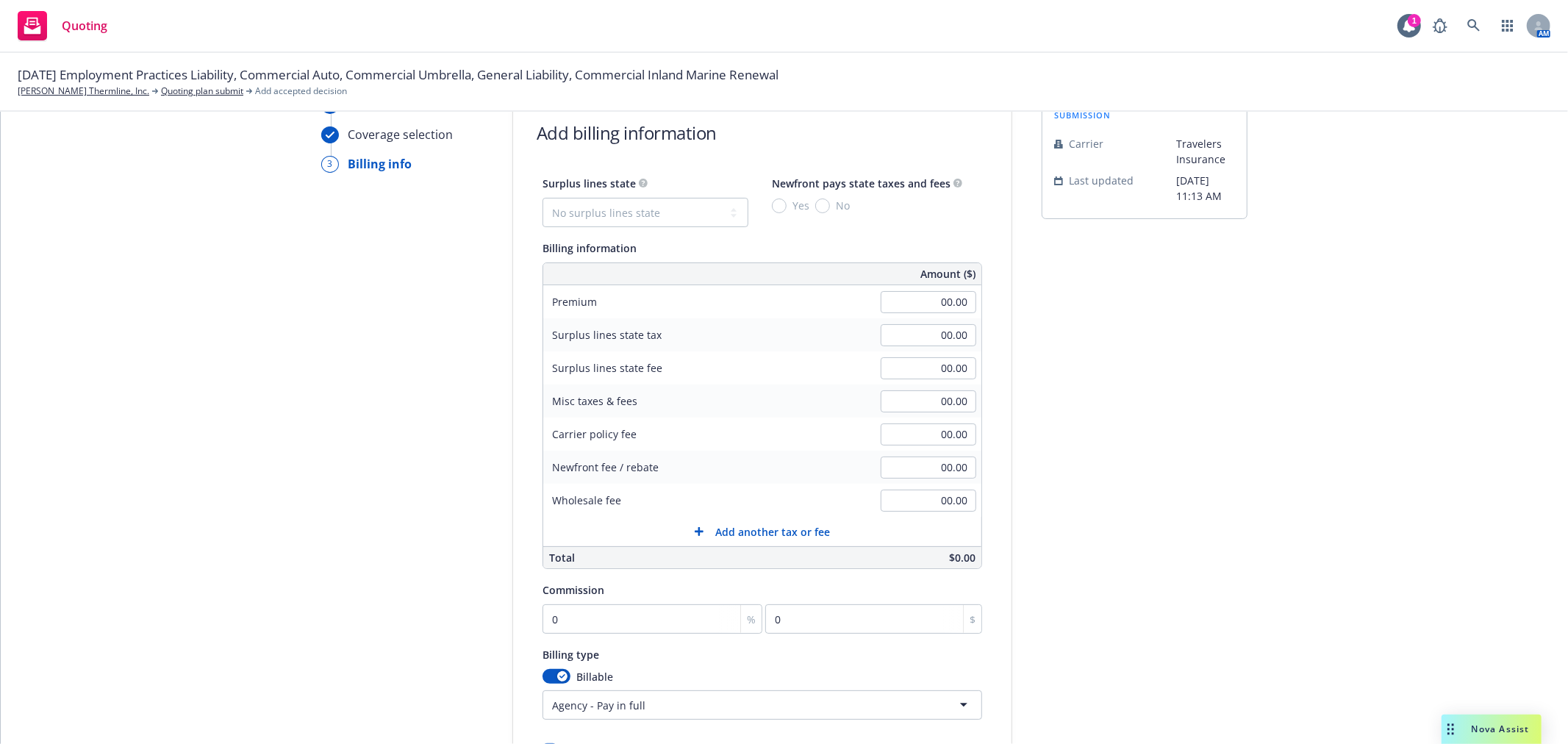
scroll to position [70, 0]
click at [950, 295] on input "00.00" at bounding box center [928, 306] width 95 height 22
type input "4,854.00"
click at [1212, 365] on div "submission Carrier Travelers Insurance Last updated 9/22, 11:13 AM" at bounding box center [1145, 477] width 206 height 752
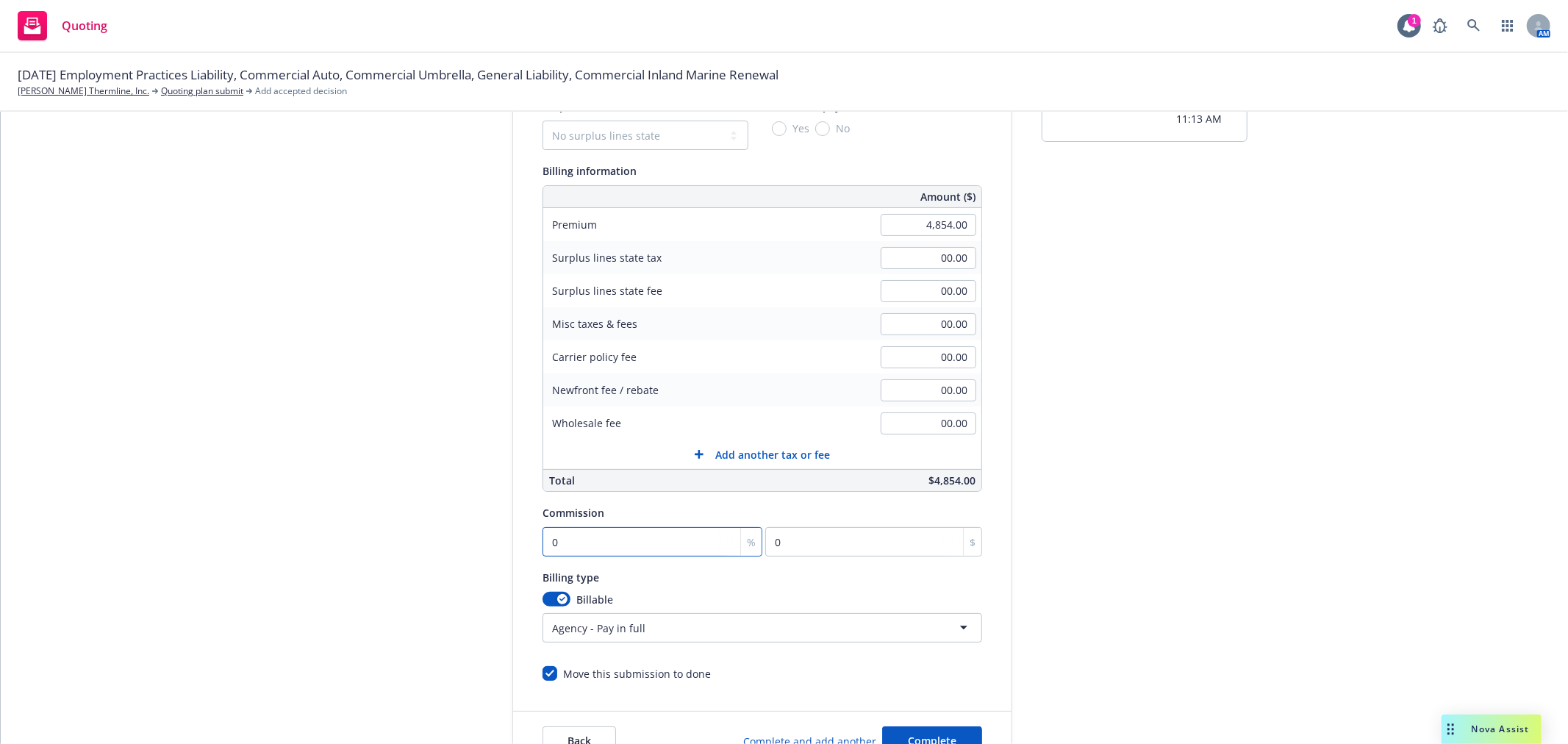
click at [549, 546] on input "0" at bounding box center [653, 542] width 220 height 29
type input "1"
type input "48.54"
type input "15"
type input "728.1"
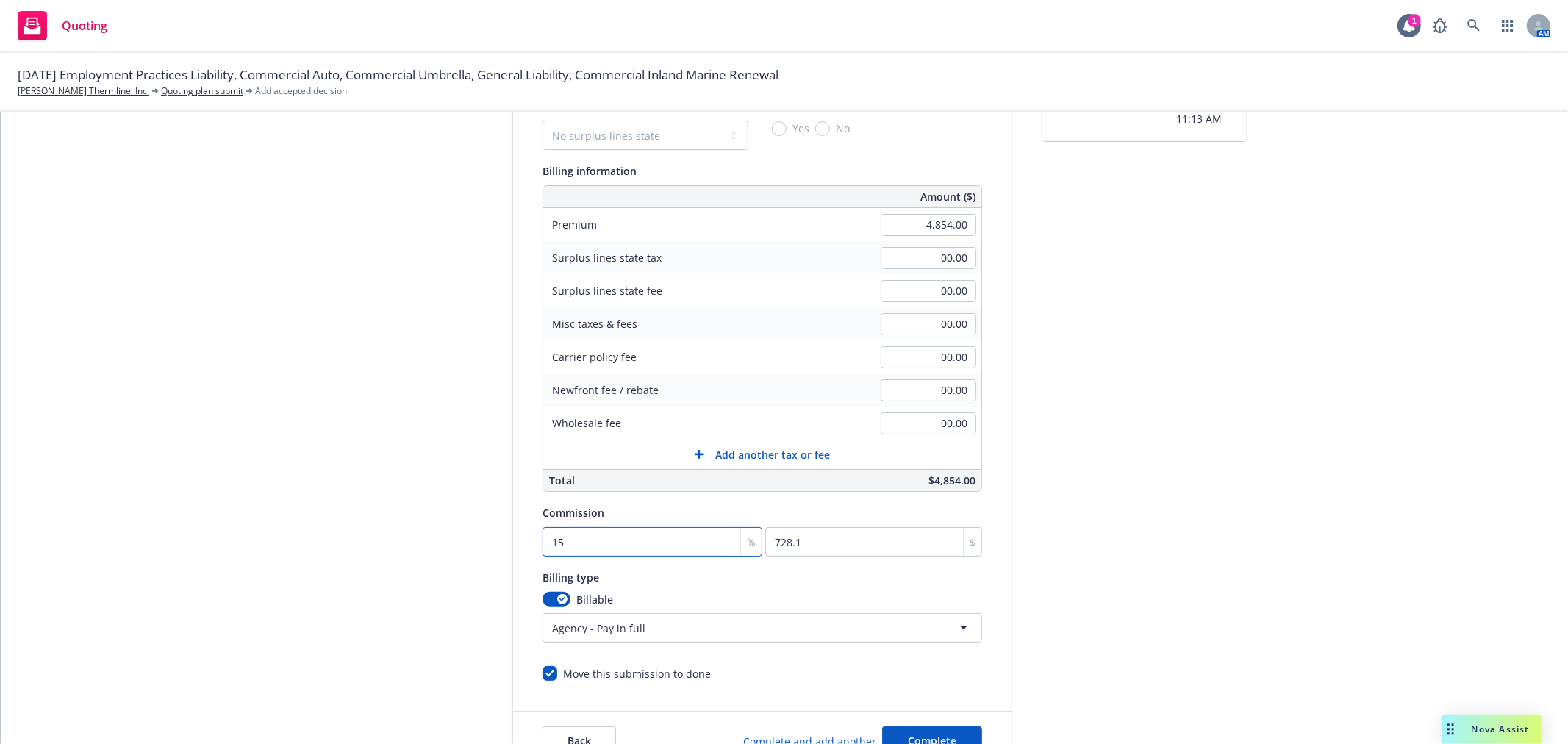
type input "15"
click at [1175, 514] on div "submission Carrier Travelers Insurance Last updated 9/22, 11:13 AM" at bounding box center [1145, 395] width 206 height 752
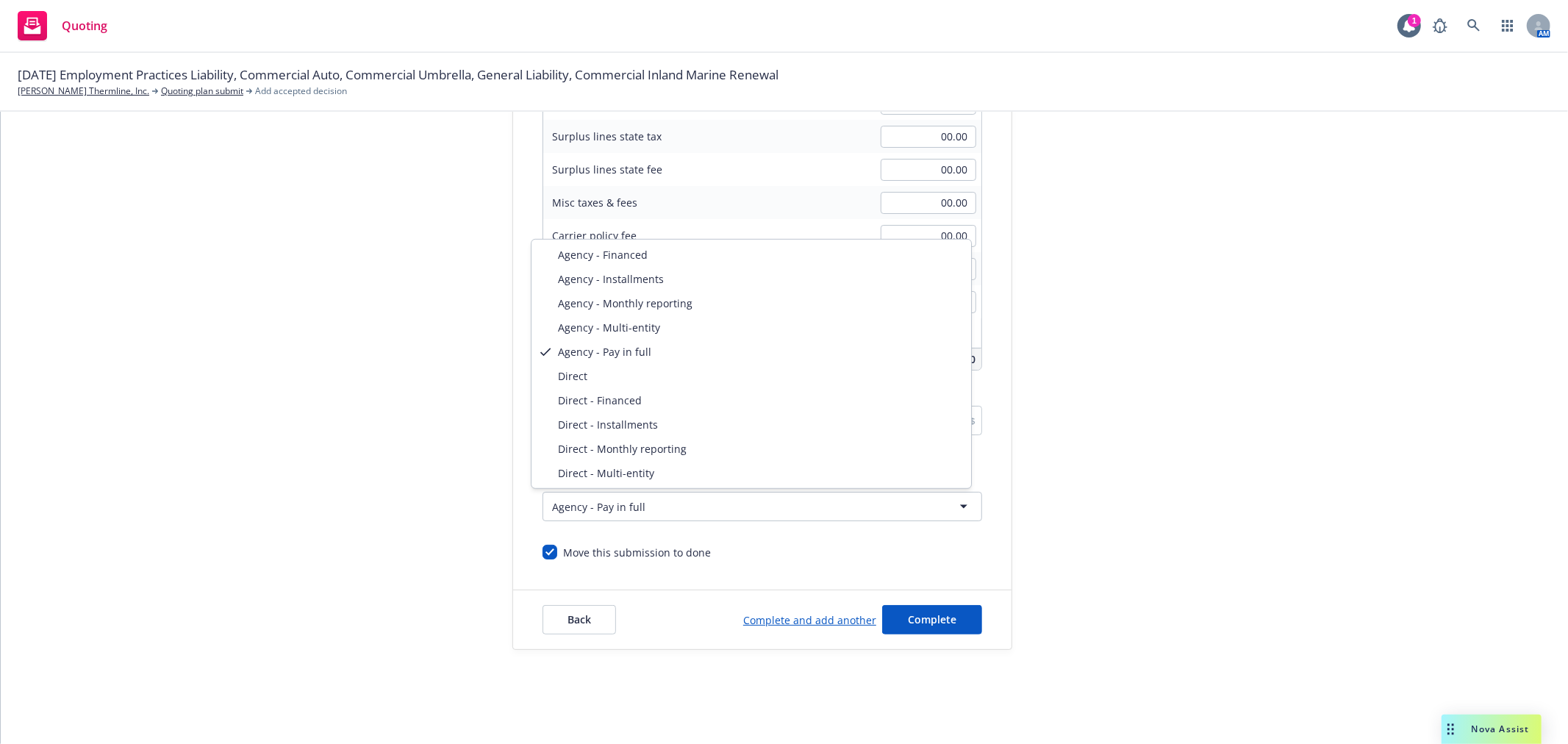
click at [575, 505] on html "Quoting 1 AM 11/15/25 Employment Practices Liability, Commercial Auto, Commerci…" at bounding box center [784, 372] width 1568 height 744
select select "DIRECT_INSTALLMENTS"
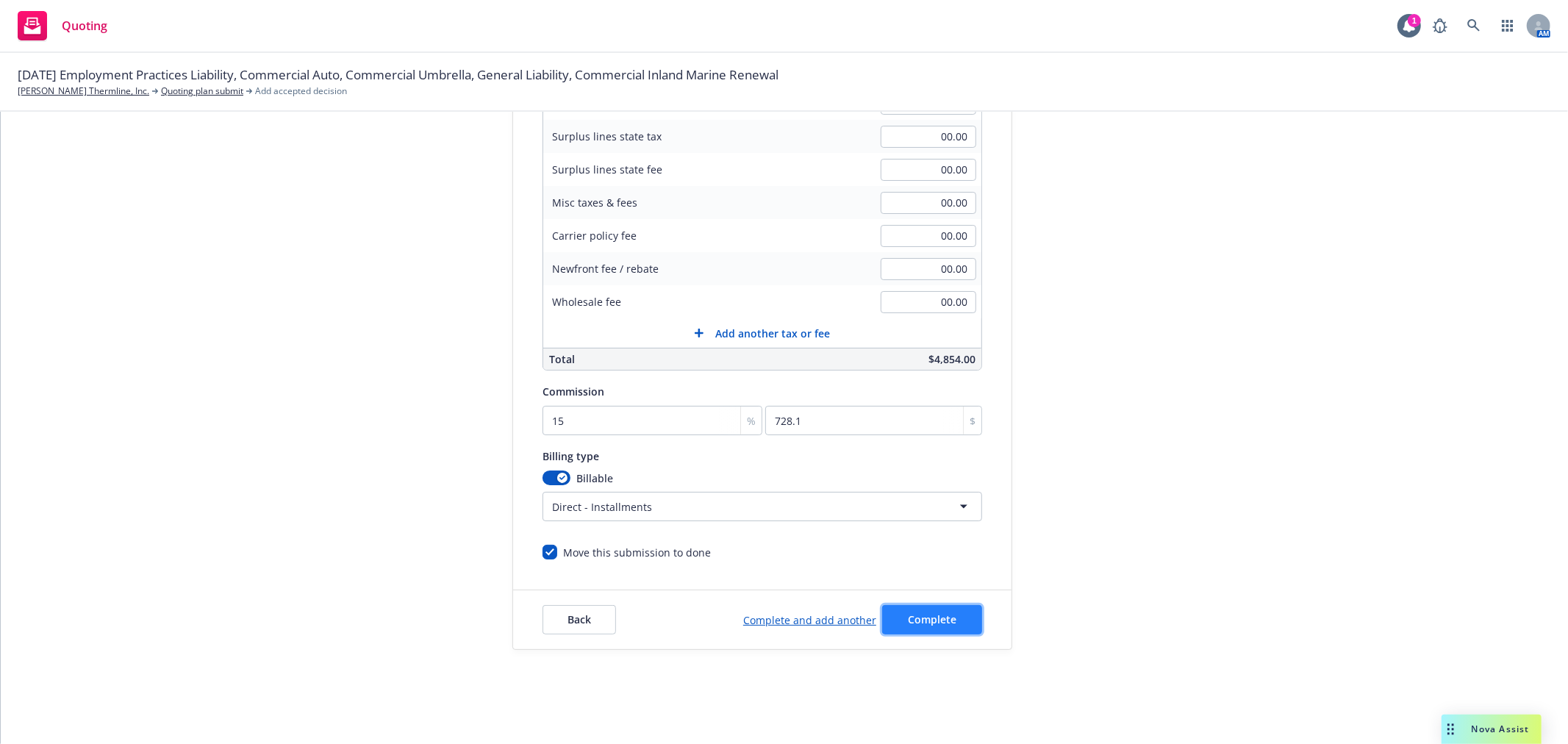
click at [938, 619] on span "Complete" at bounding box center [932, 619] width 48 height 14
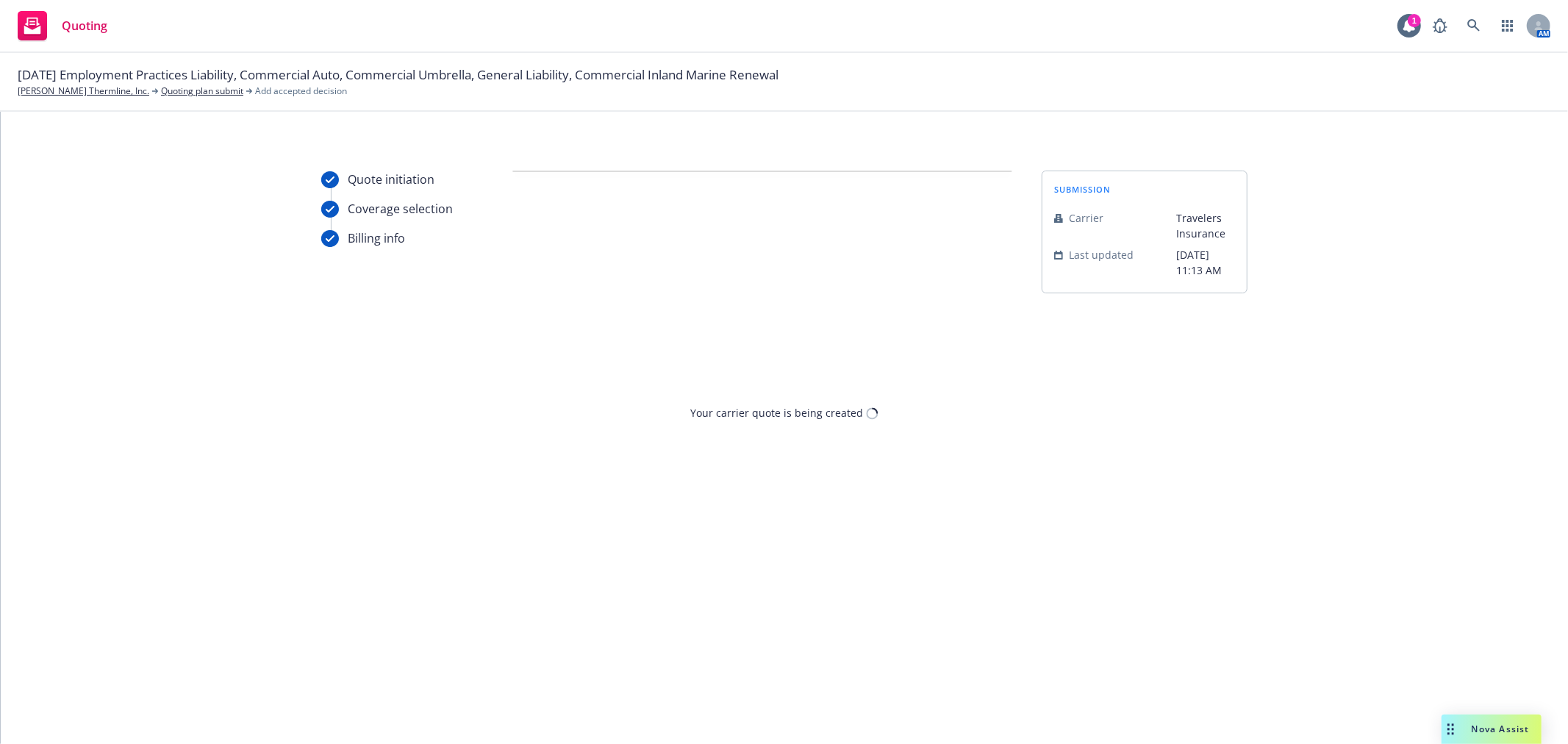
scroll to position [0, 0]
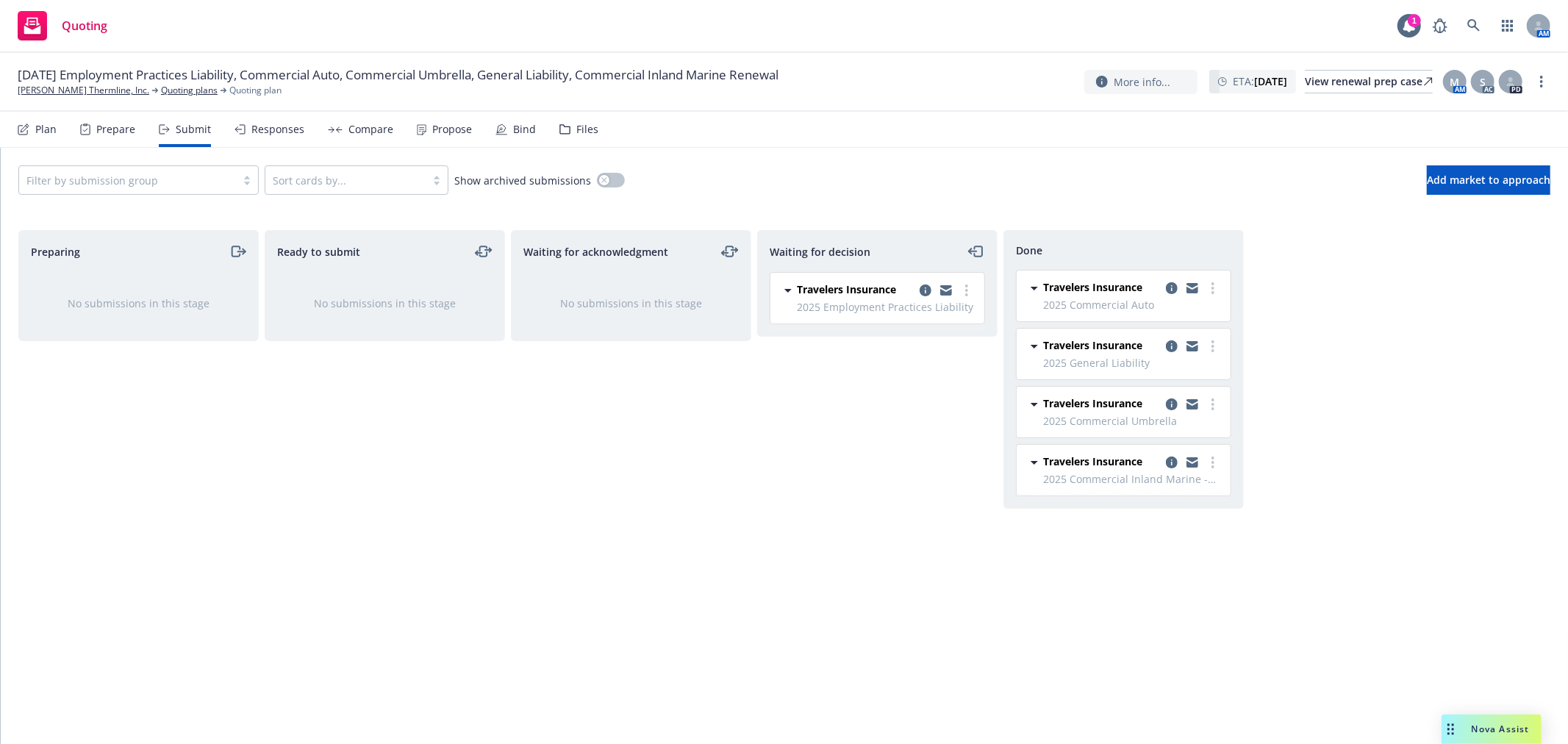
click at [1357, 493] on div "Preparing No submissions in this stage Ready to submit No submissions in this s…" at bounding box center [784, 471] width 1533 height 483
click at [883, 616] on div "Waiting for decision Travelers Insurance 2025 Employment Practices Liability Mo…" at bounding box center [877, 471] width 241 height 483
click at [818, 632] on div "Waiting for decision Travelers Insurance 2025 Employment Practices Liability Mo…" at bounding box center [877, 471] width 241 height 483
click at [1460, 730] on div "Nova Assist" at bounding box center [1500, 728] width 81 height 13
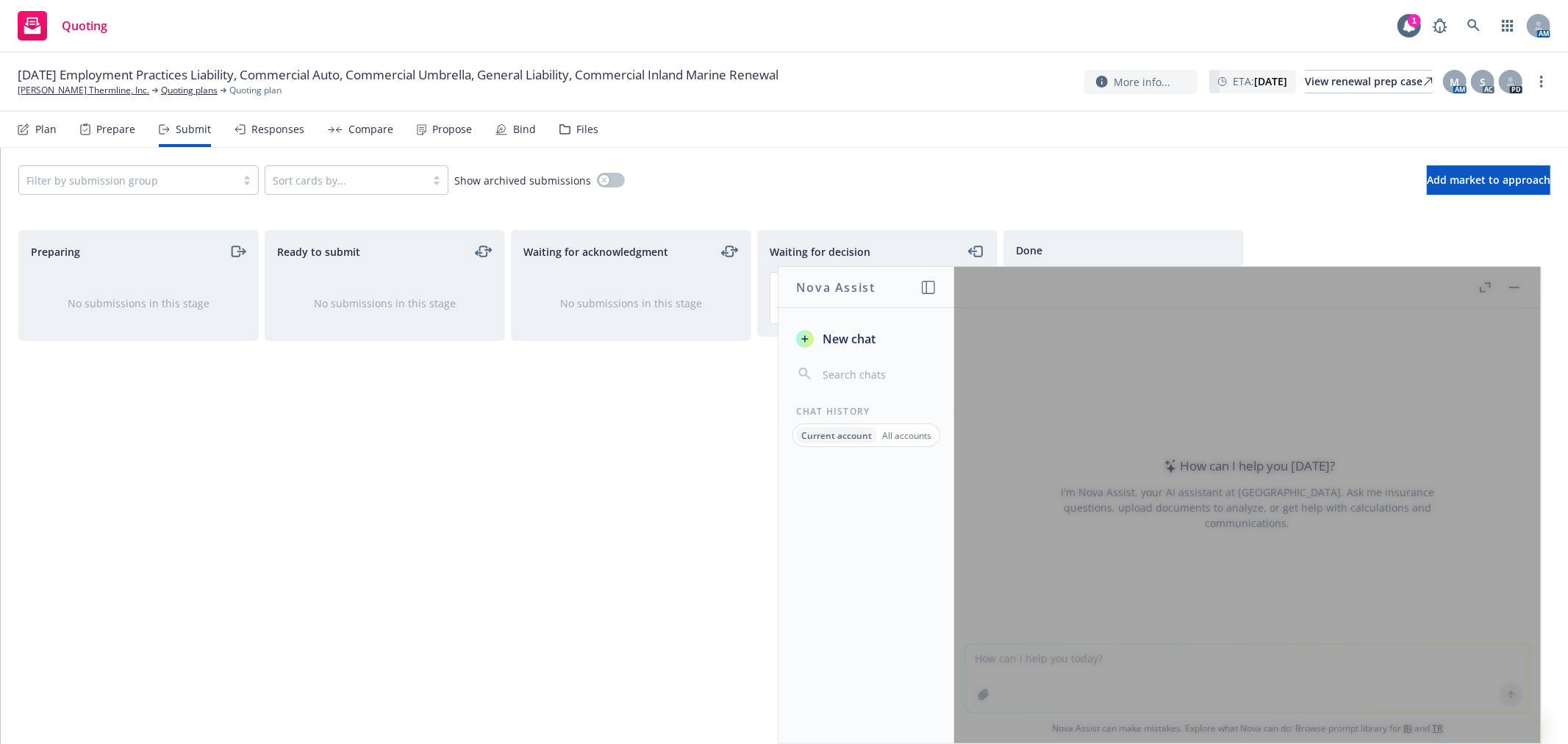
click at [1050, 671] on div at bounding box center [1248, 505] width 587 height 476
click at [1047, 659] on div at bounding box center [1248, 505] width 587 height 476
click at [737, 569] on div "Waiting for acknowledgment No submissions in this stage" at bounding box center [630, 471] width 241 height 483
click at [834, 439] on p "Current account" at bounding box center [837, 435] width 71 height 13
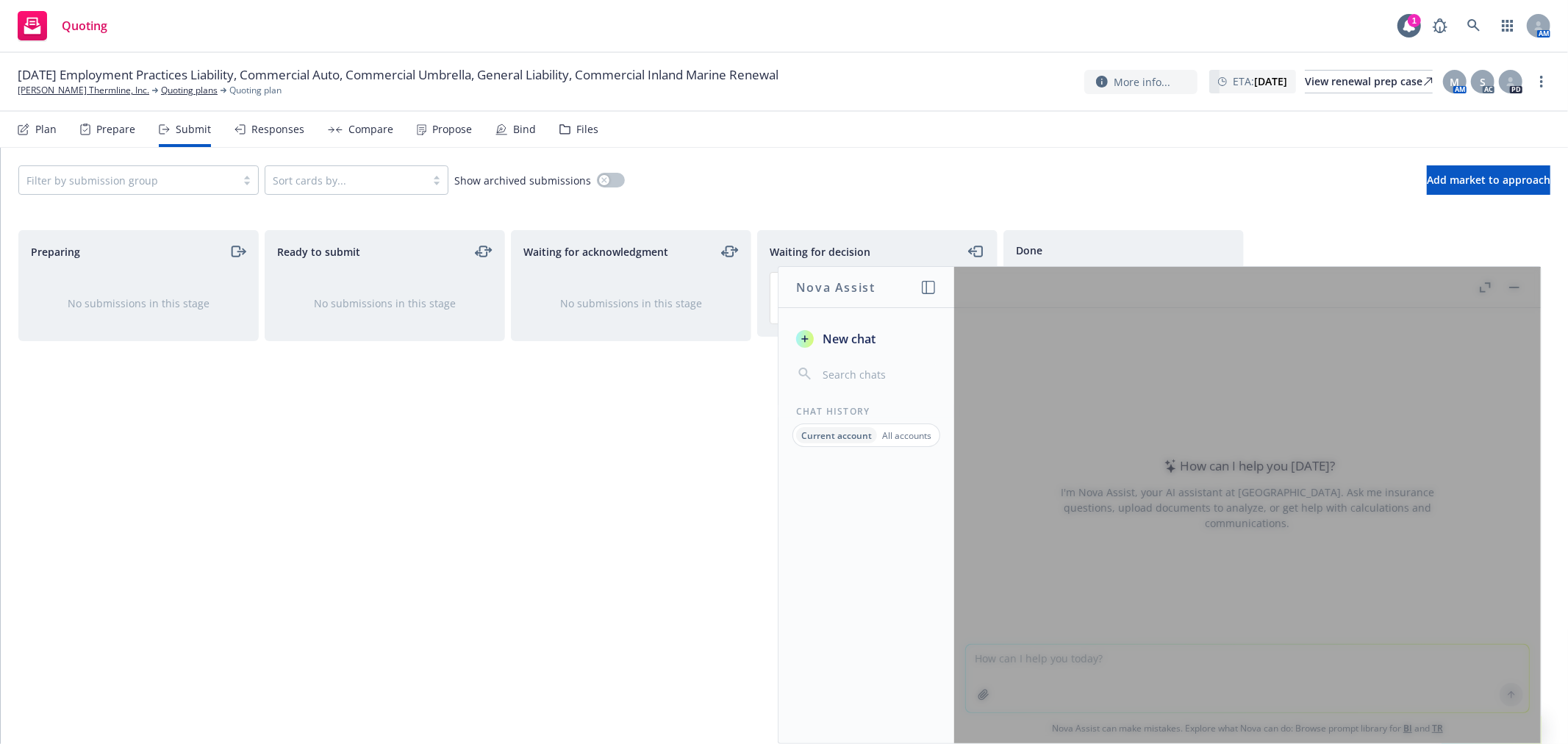
click at [1039, 655] on div at bounding box center [1248, 505] width 587 height 476
drag, startPoint x: 1039, startPoint y: 655, endPoint x: 1326, endPoint y: 452, distance: 351.5
click at [1066, 636] on div at bounding box center [1248, 505] width 587 height 476
click at [1512, 285] on div at bounding box center [1248, 505] width 587 height 476
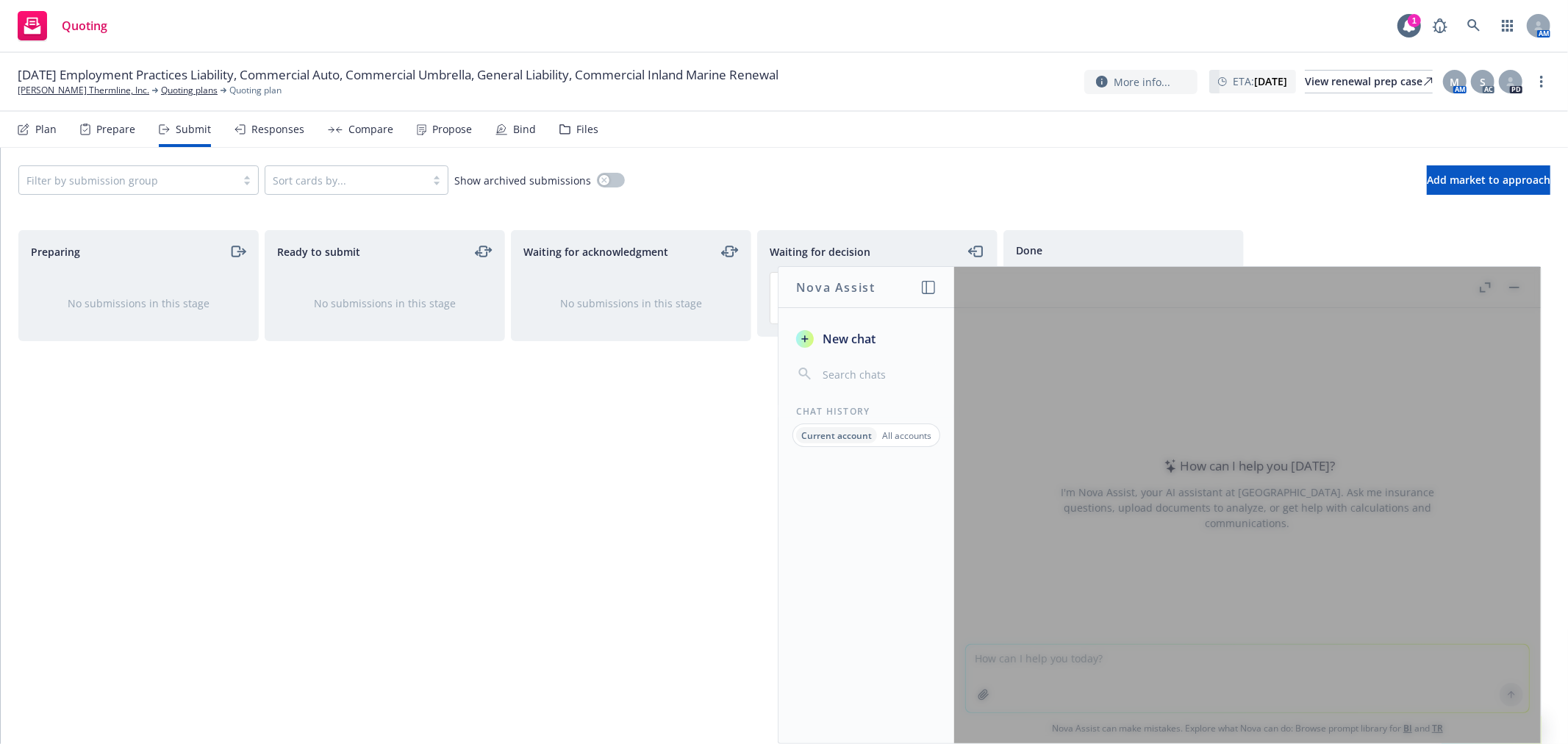
click at [1005, 456] on div at bounding box center [1248, 505] width 587 height 476
drag, startPoint x: 1239, startPoint y: 496, endPoint x: 1267, endPoint y: 416, distance: 84.8
click at [1239, 496] on div at bounding box center [1248, 505] width 587 height 476
drag, startPoint x: 1505, startPoint y: 275, endPoint x: 1505, endPoint y: 284, distance: 9.0
click at [1505, 284] on div at bounding box center [1248, 505] width 587 height 476
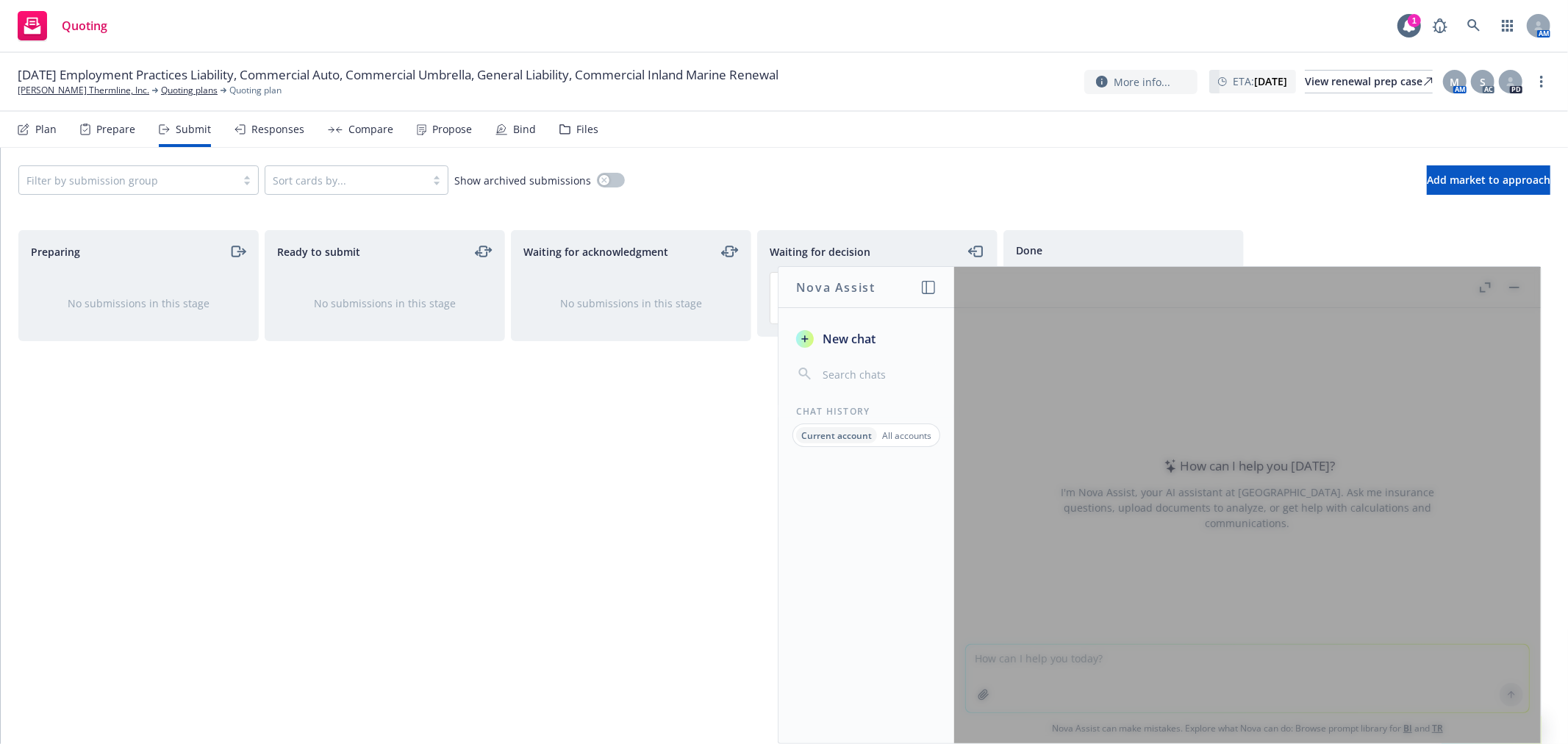
click at [1505, 284] on div at bounding box center [1248, 505] width 587 height 476
click at [954, 295] on div at bounding box center [1248, 505] width 587 height 476
drag, startPoint x: 909, startPoint y: 284, endPoint x: 932, endPoint y: 285, distance: 23.0
click at [929, 285] on header "Nova Assist" at bounding box center [867, 288] width 177 height 41
click at [932, 285] on icon "button" at bounding box center [928, 287] width 13 height 13
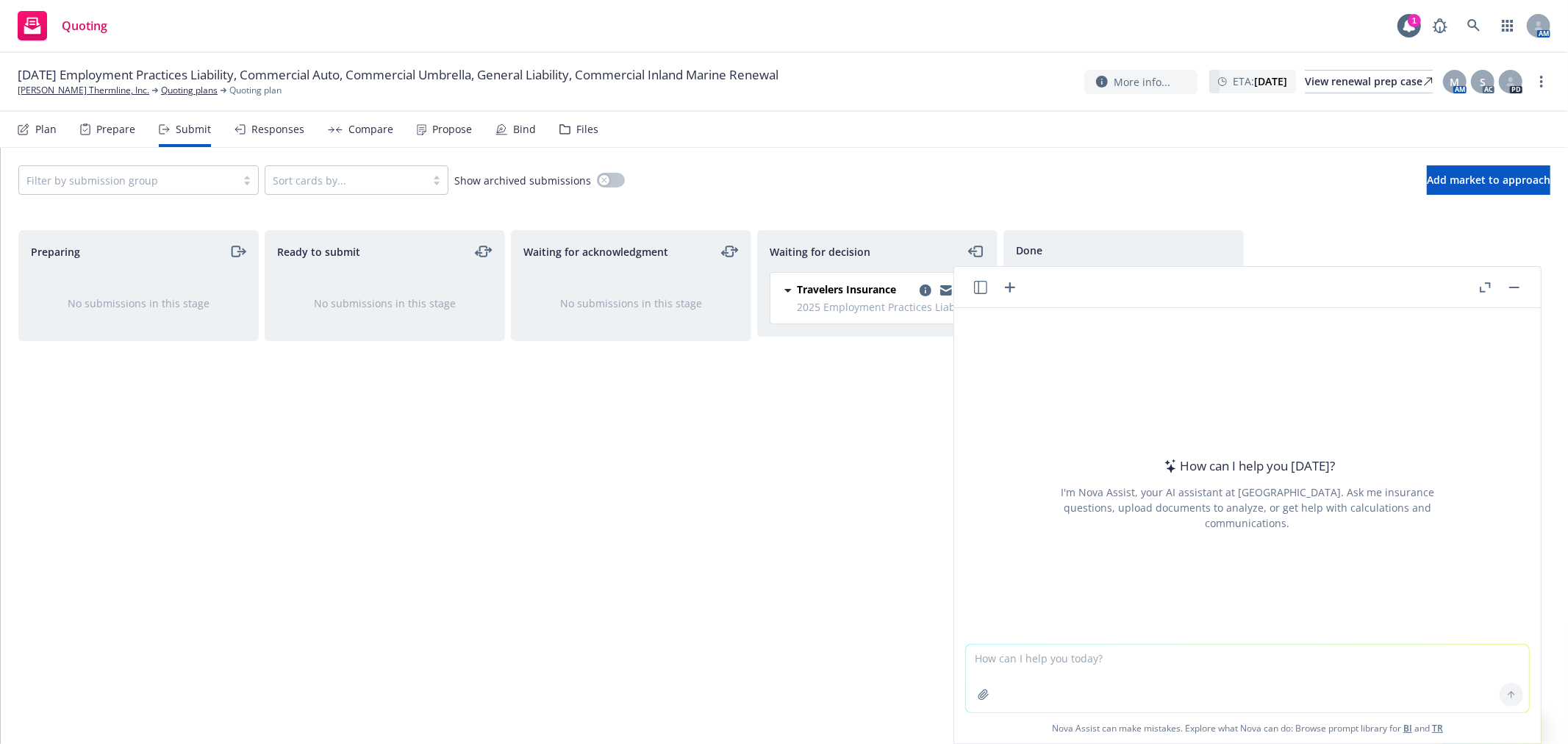
click at [983, 289] on icon "button" at bounding box center [980, 287] width 13 height 13
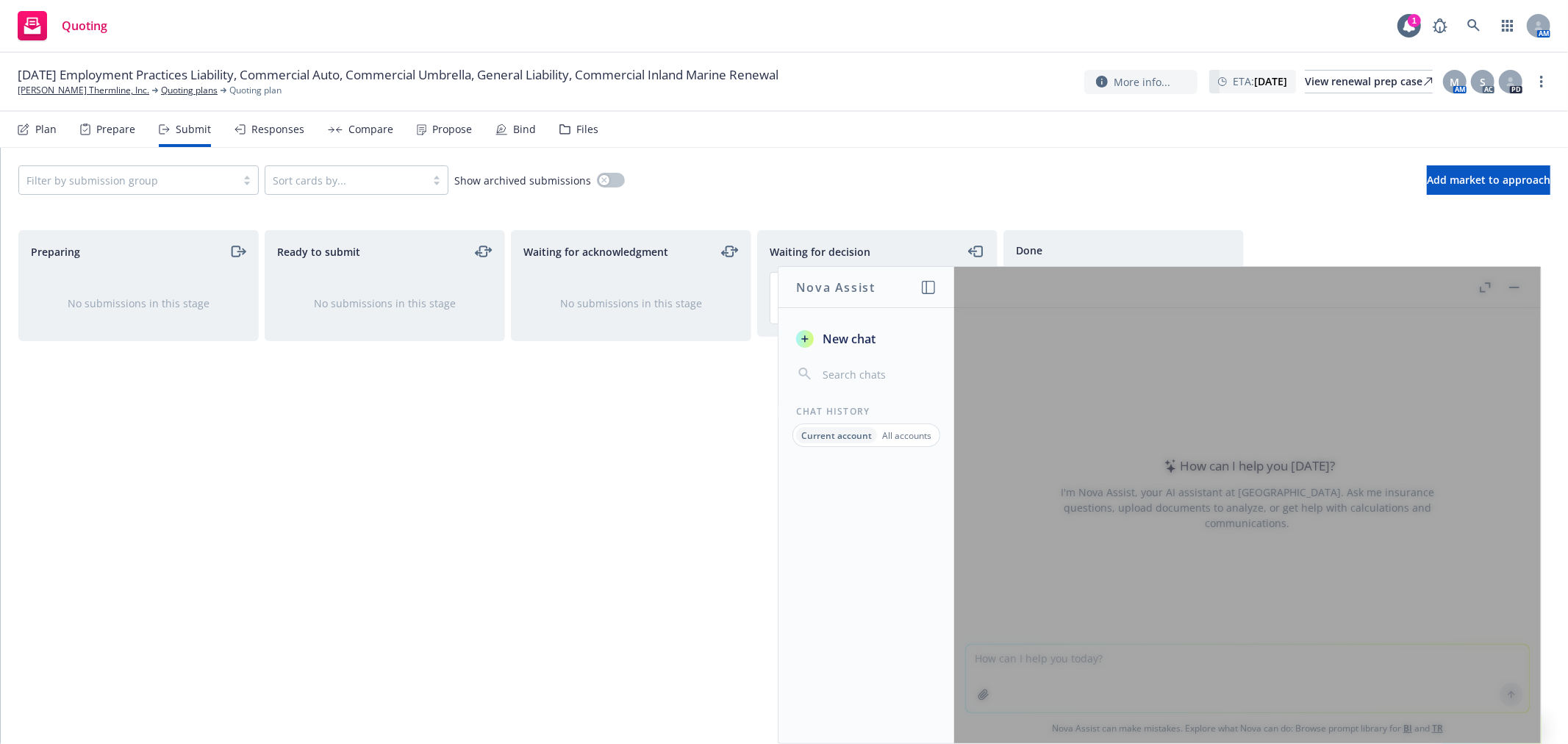
click at [799, 335] on icon "button" at bounding box center [805, 339] width 12 height 12
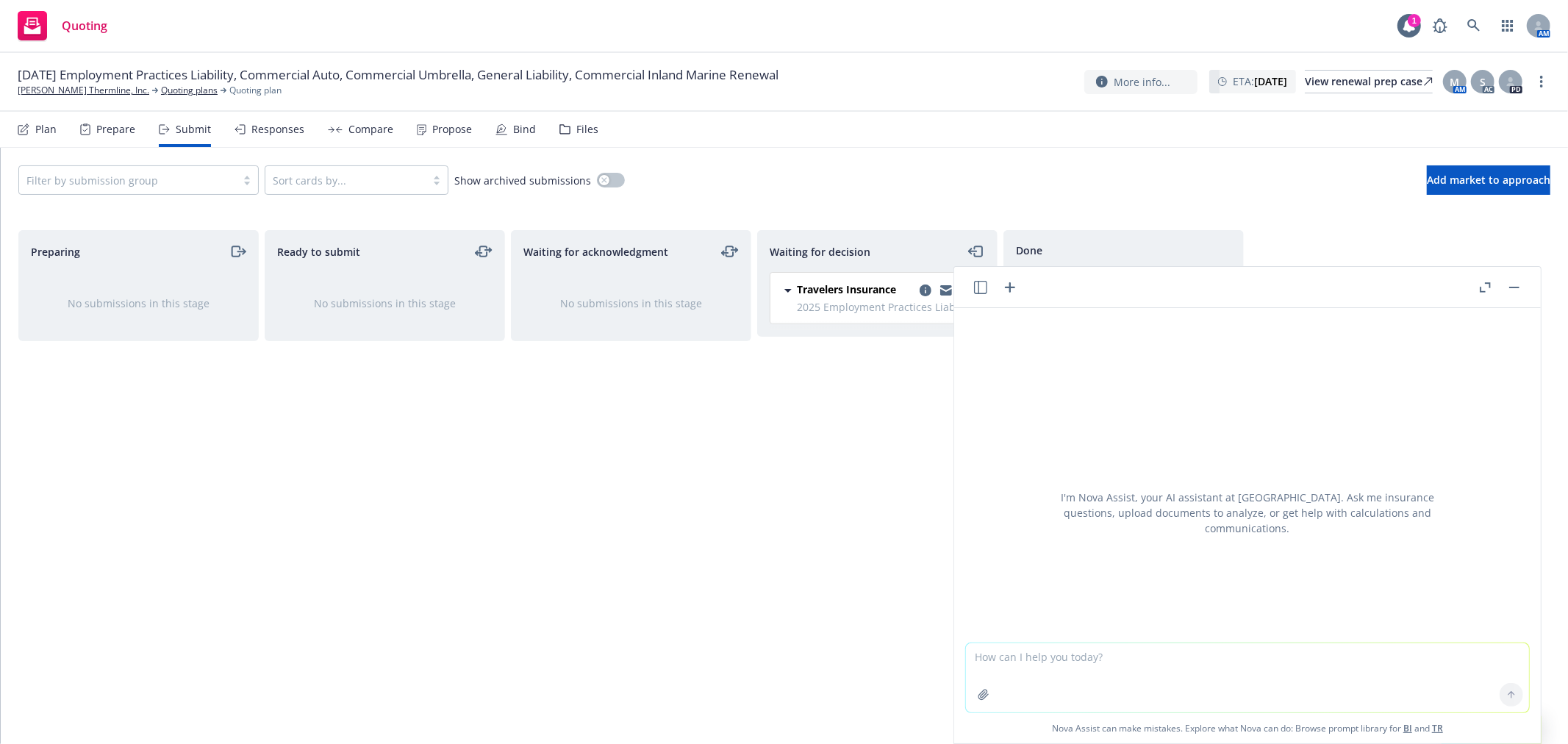
click at [1072, 677] on textarea at bounding box center [1248, 677] width 564 height 69
click at [1076, 662] on textarea at bounding box center [1248, 677] width 564 height 69
type textarea "do we have a renewal solicitation template?"
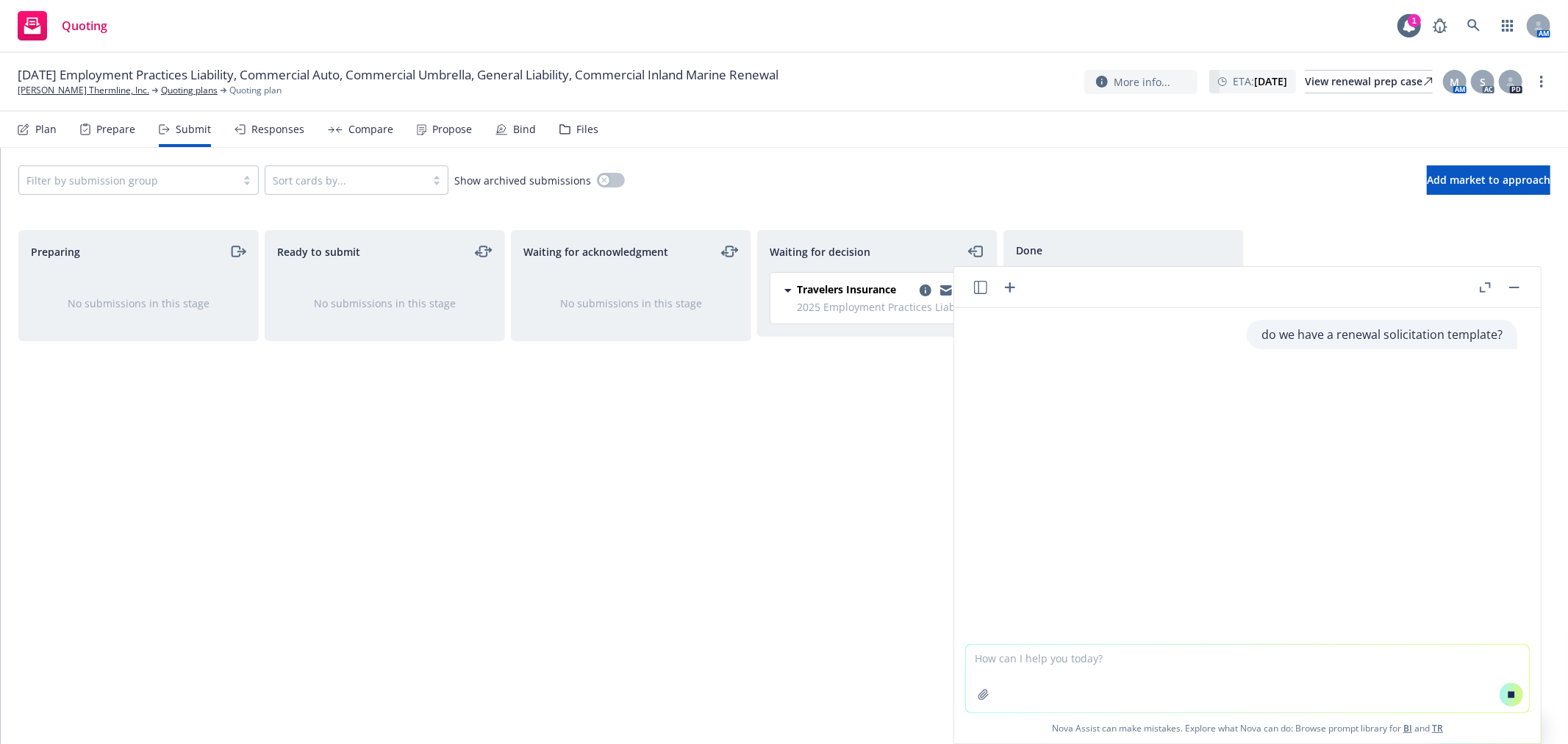
click at [1093, 657] on textarea at bounding box center [1248, 678] width 564 height 68
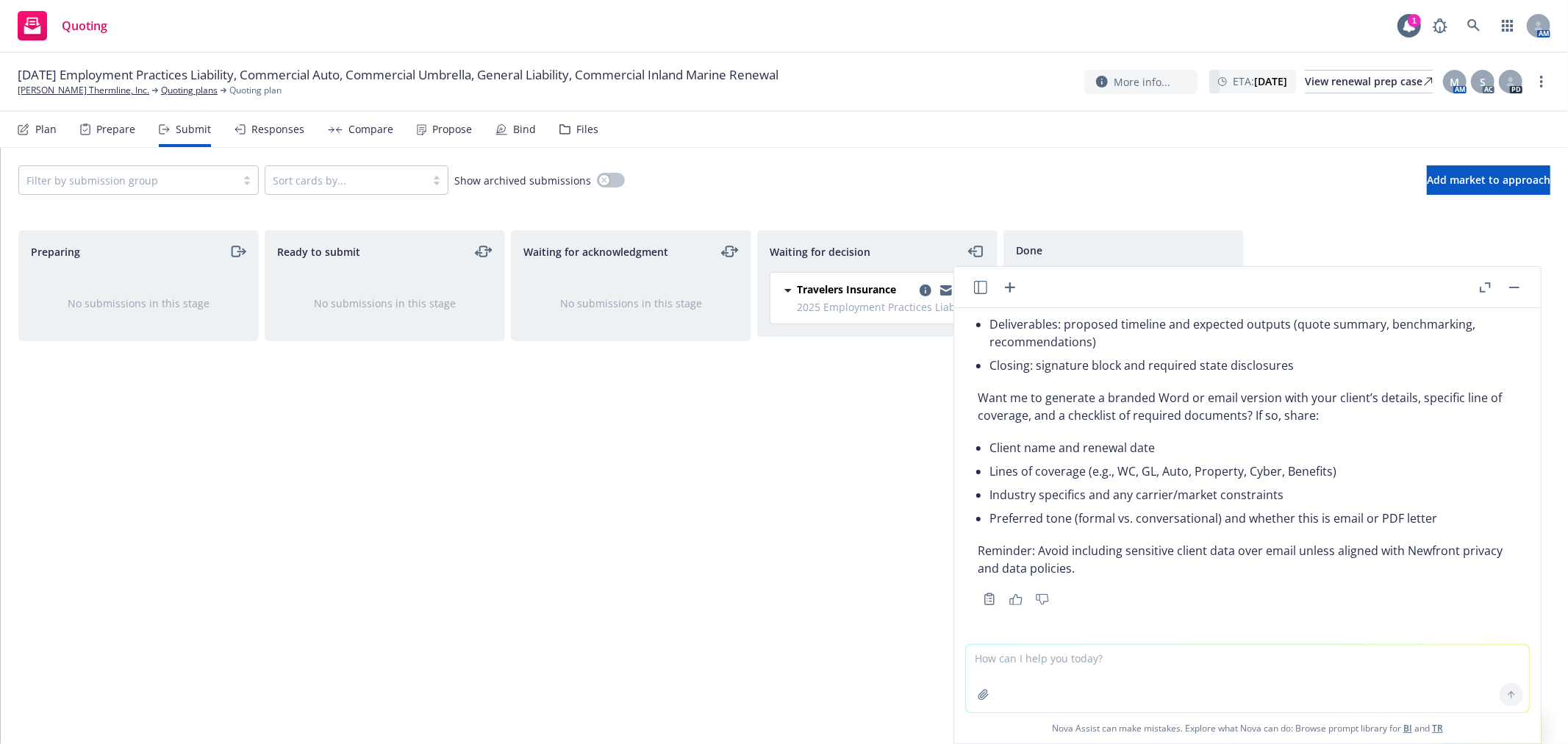
scroll to position [831, 0]
drag, startPoint x: 854, startPoint y: 520, endPoint x: 868, endPoint y: 507, distance: 19.1
click at [859, 512] on div "Waiting for decision Travelers Insurance 2025 Employment Practices Liability Mo…" at bounding box center [877, 471] width 241 height 483
click at [1513, 289] on button "button" at bounding box center [1515, 288] width 18 height 18
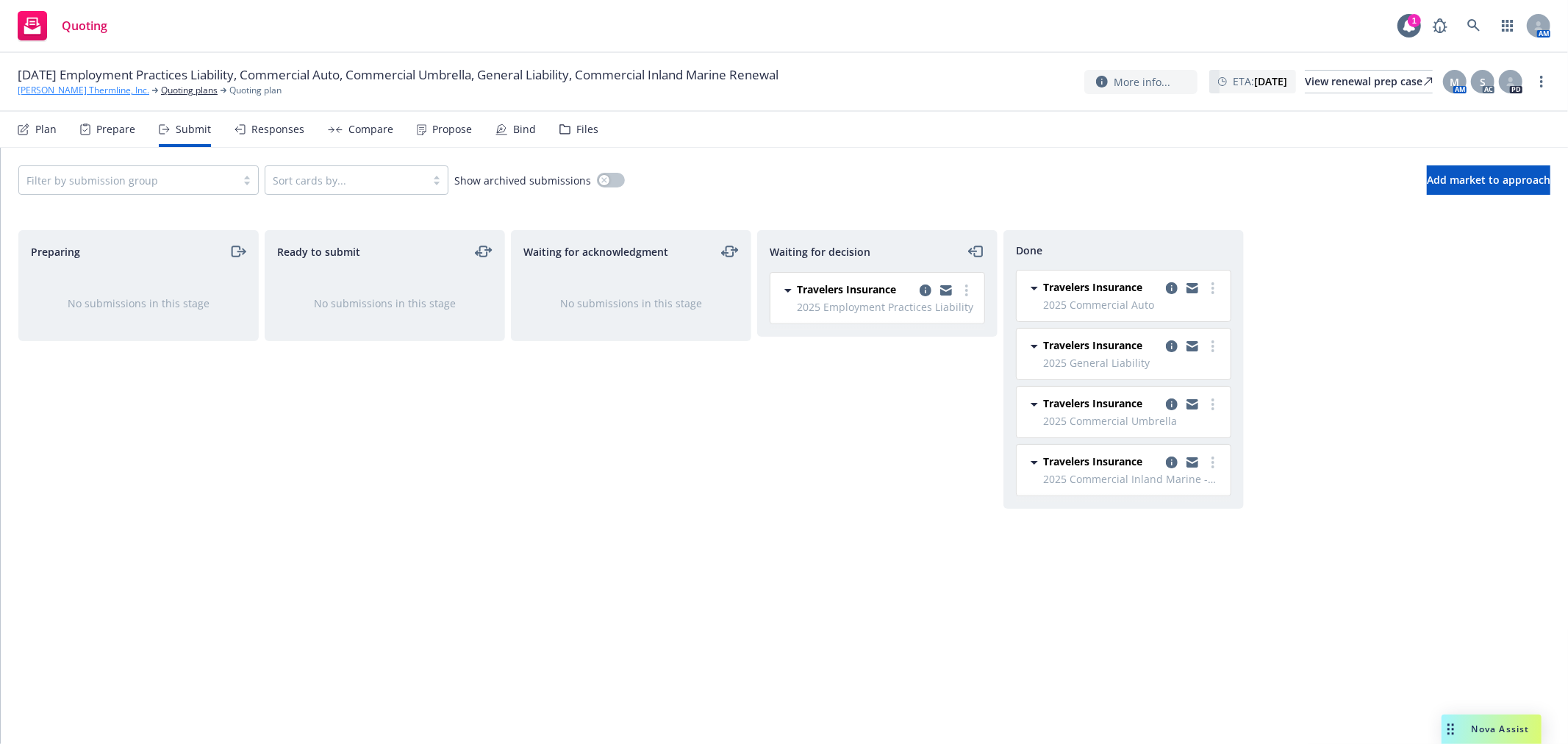
click at [86, 90] on link "[PERSON_NAME] Thermline, Inc." at bounding box center [83, 89] width 132 height 13
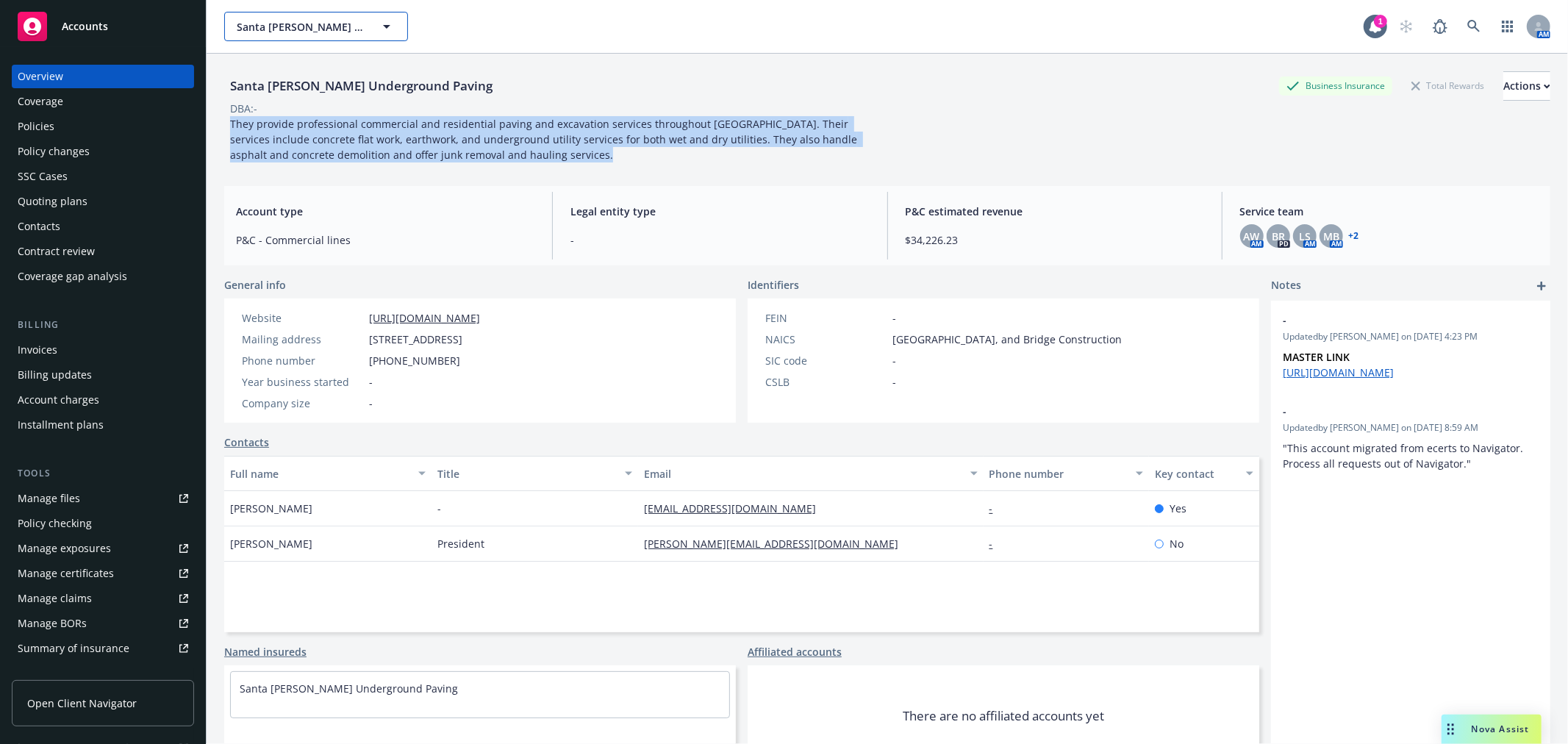
click at [284, 20] on span "Santa [PERSON_NAME] Underground Paving" at bounding box center [300, 27] width 128 height 16
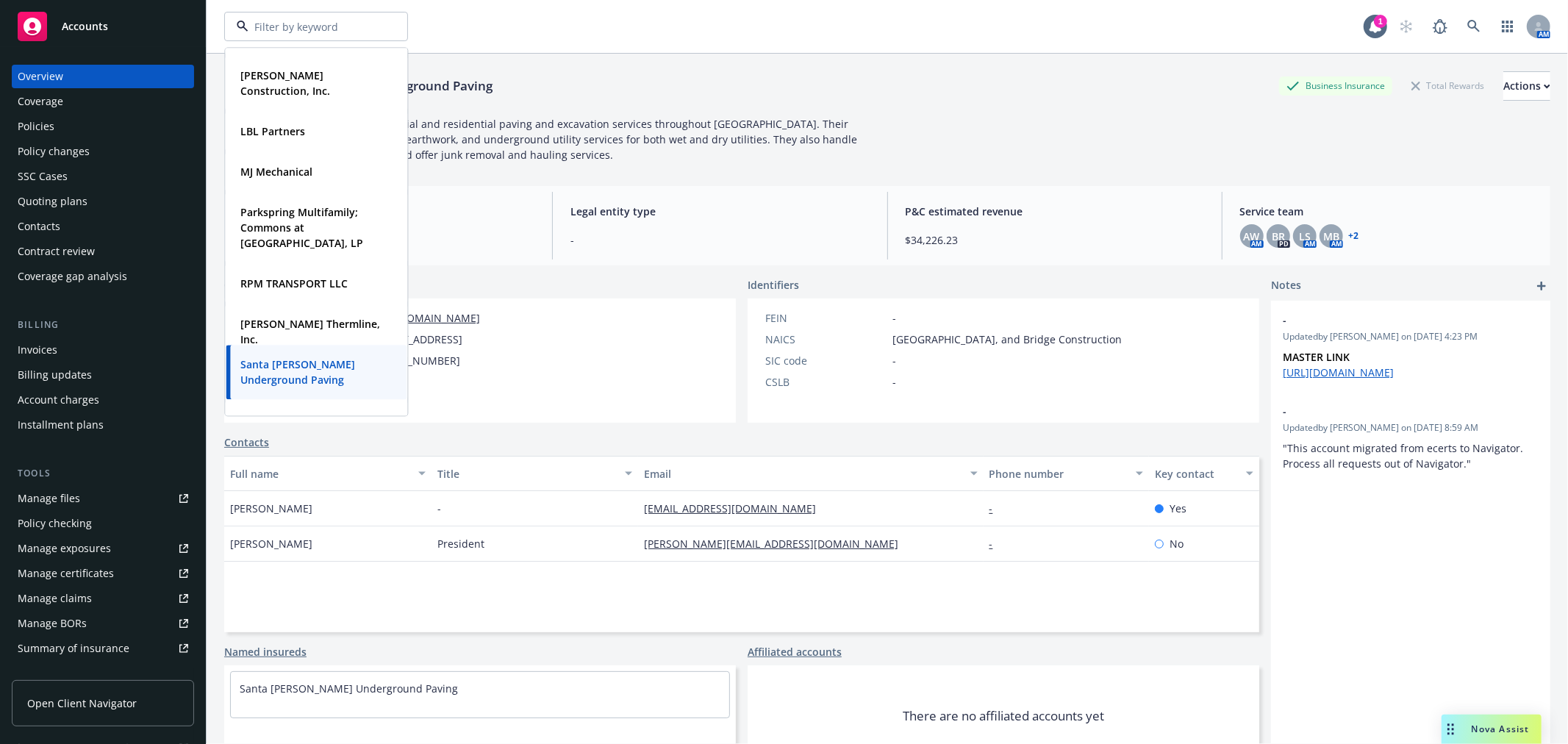
scroll to position [653, 0]
click at [319, 327] on strong "[PERSON_NAME] Thermline, Inc." at bounding box center [310, 330] width 139 height 29
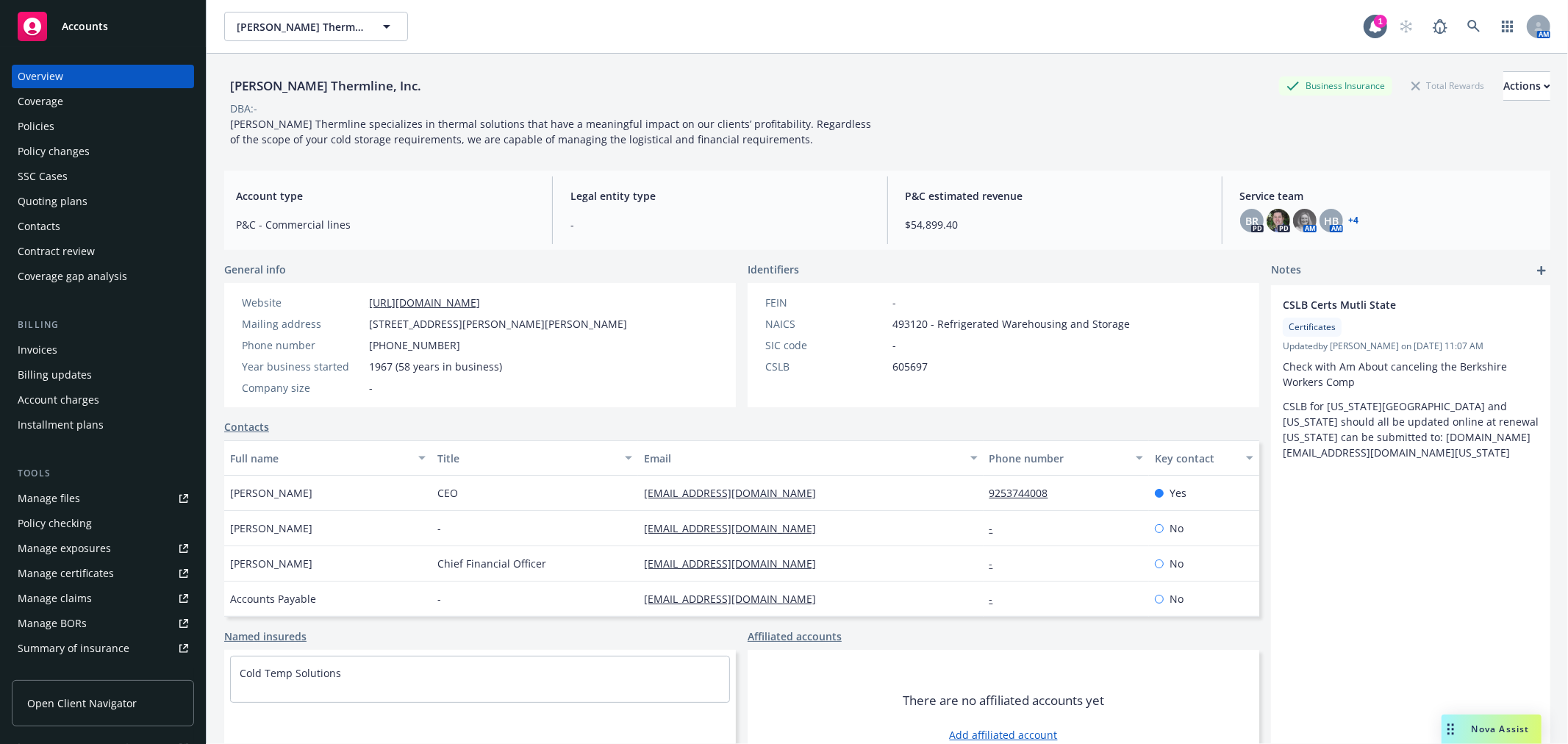
click at [93, 129] on div "Policies" at bounding box center [103, 127] width 171 height 24
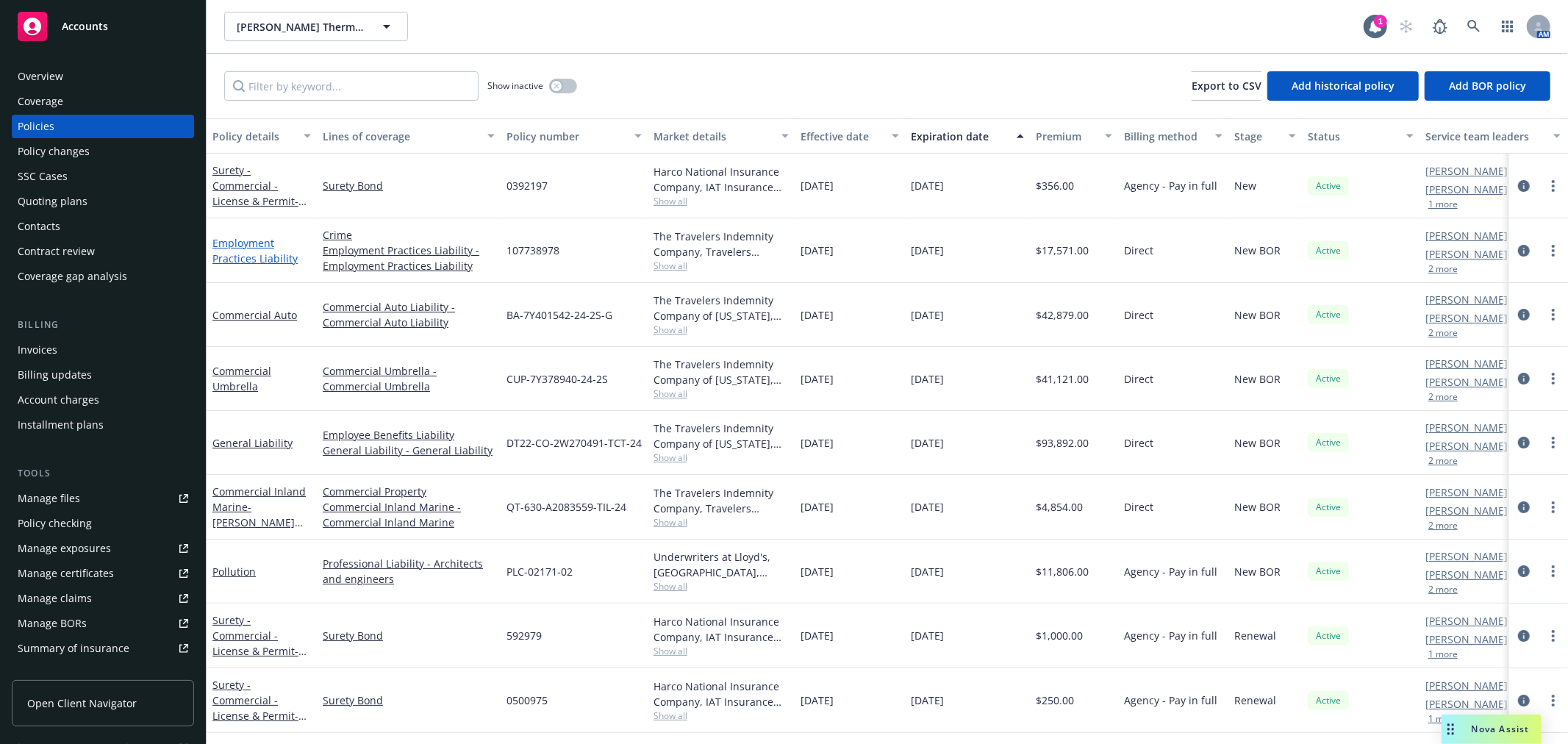
click at [248, 239] on link "Employment Practices Liability" at bounding box center [254, 250] width 85 height 29
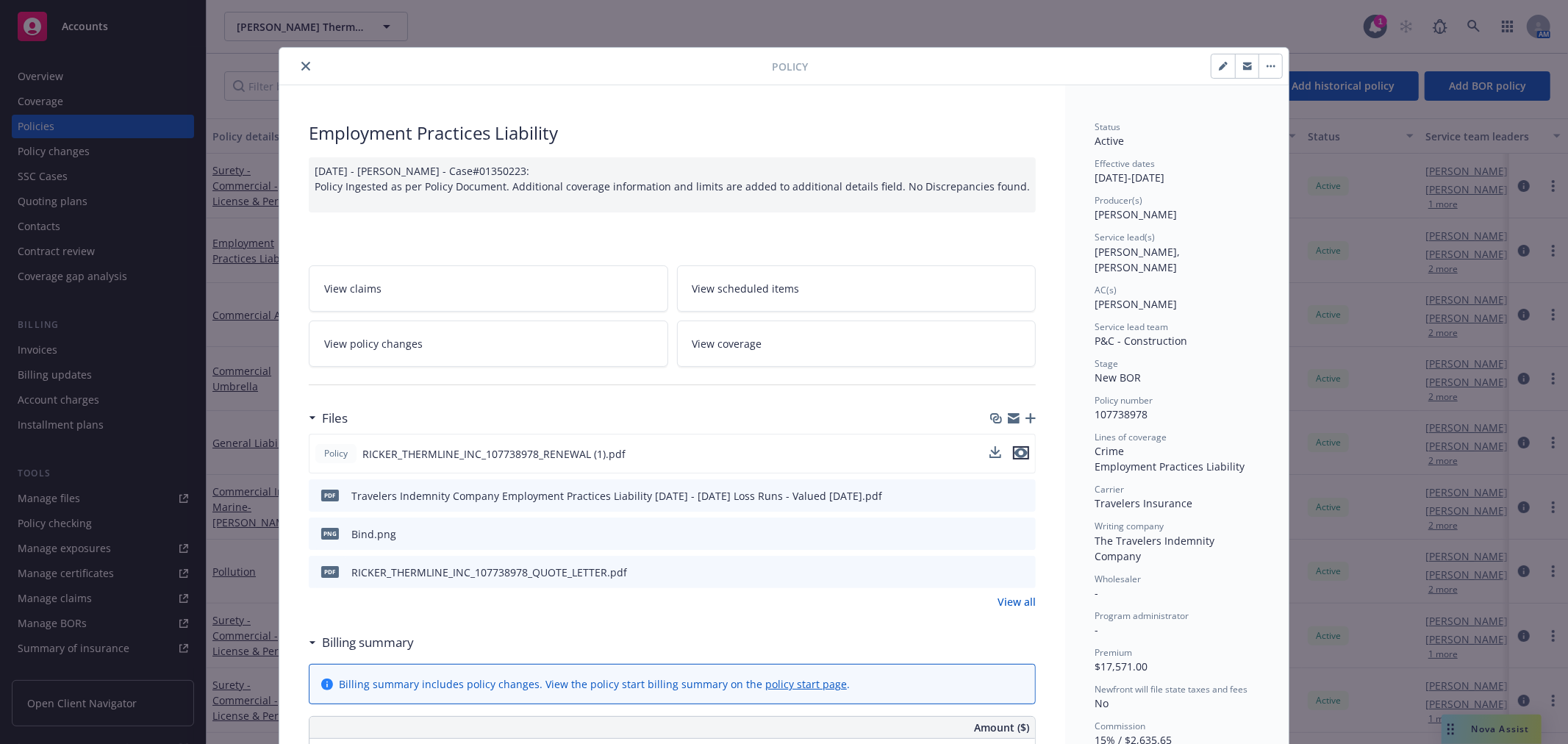
click at [1014, 451] on icon "preview file" at bounding box center [1020, 452] width 13 height 10
click at [301, 69] on icon "close" at bounding box center [305, 66] width 9 height 9
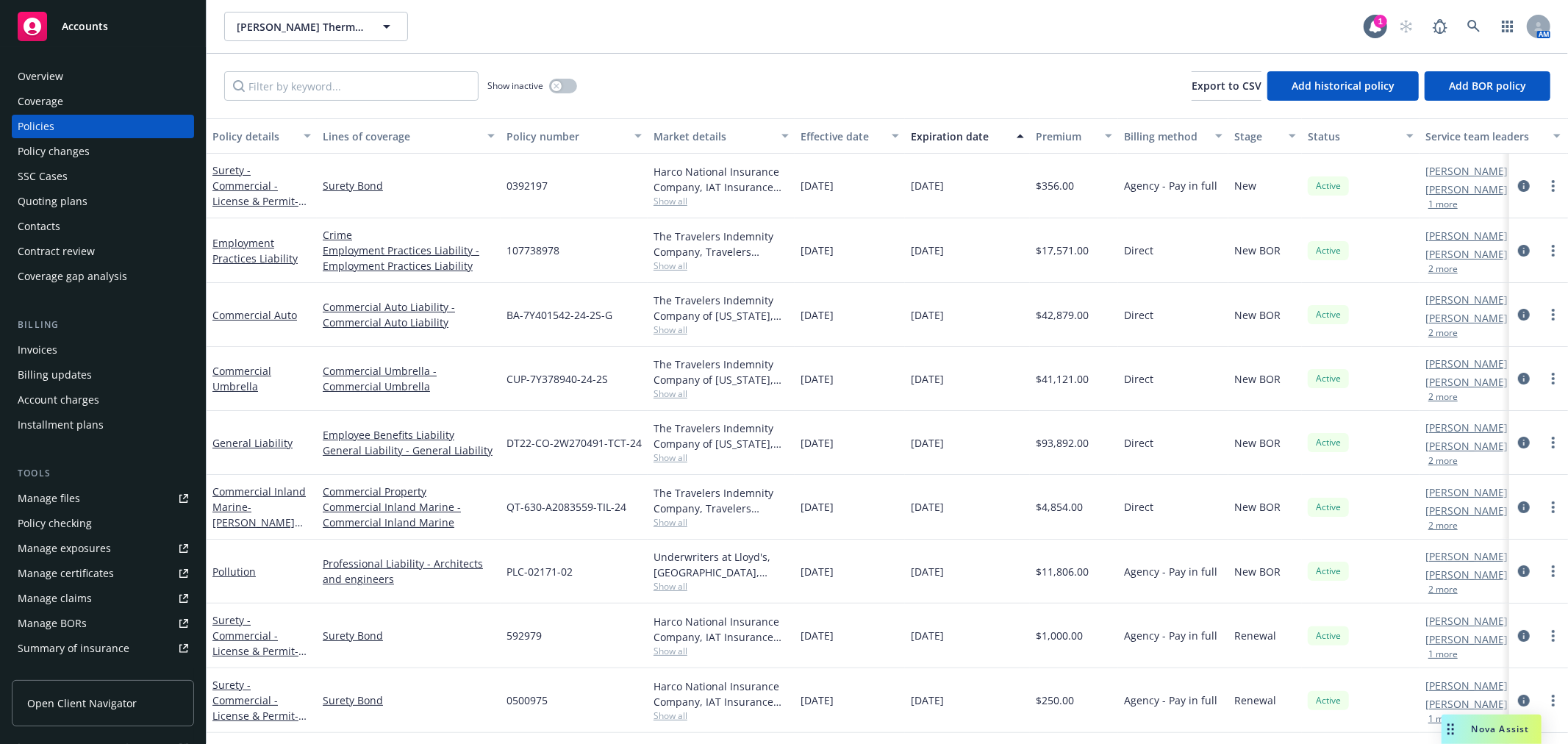
click at [131, 44] on link "Accounts" at bounding box center [103, 27] width 183 height 41
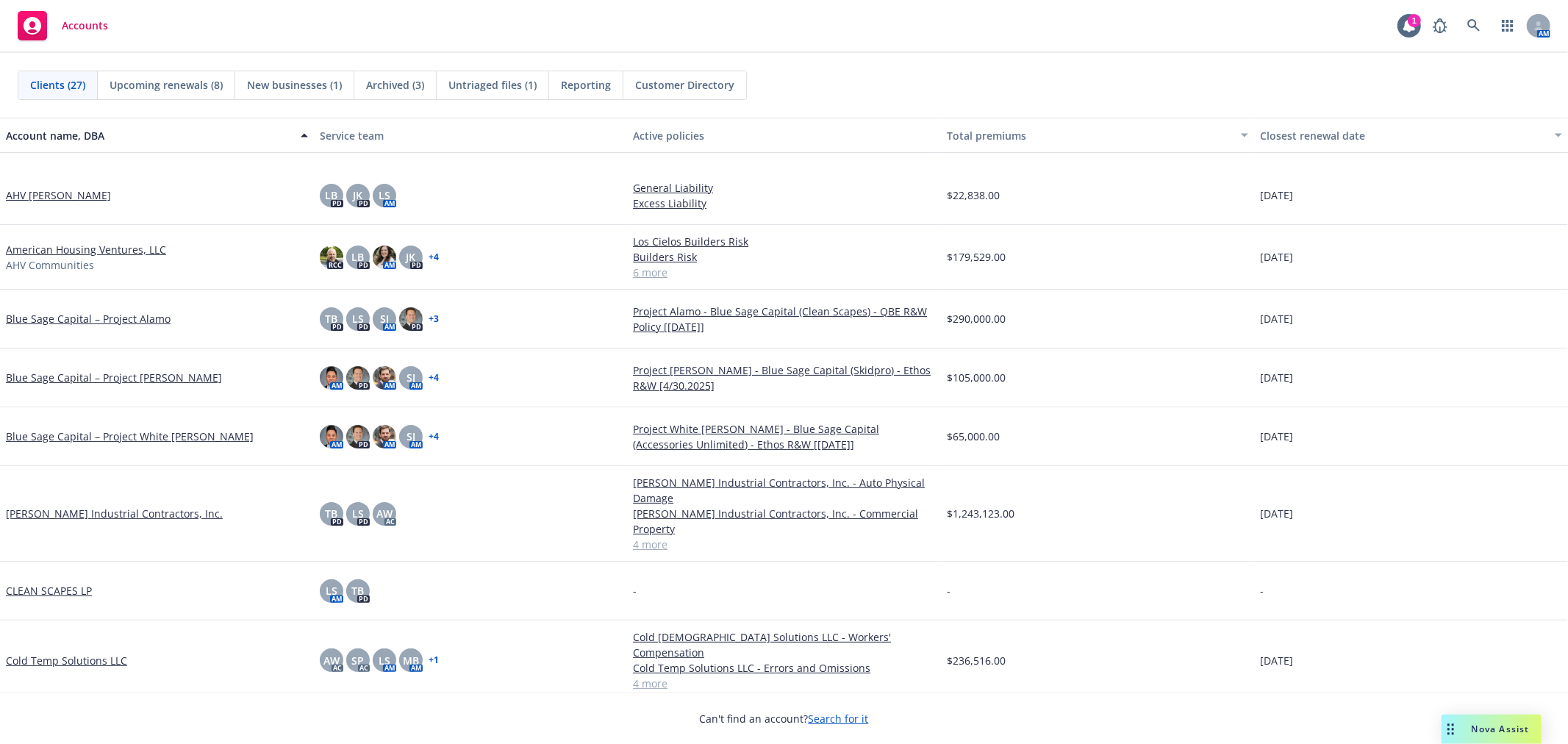
scroll to position [735, 0]
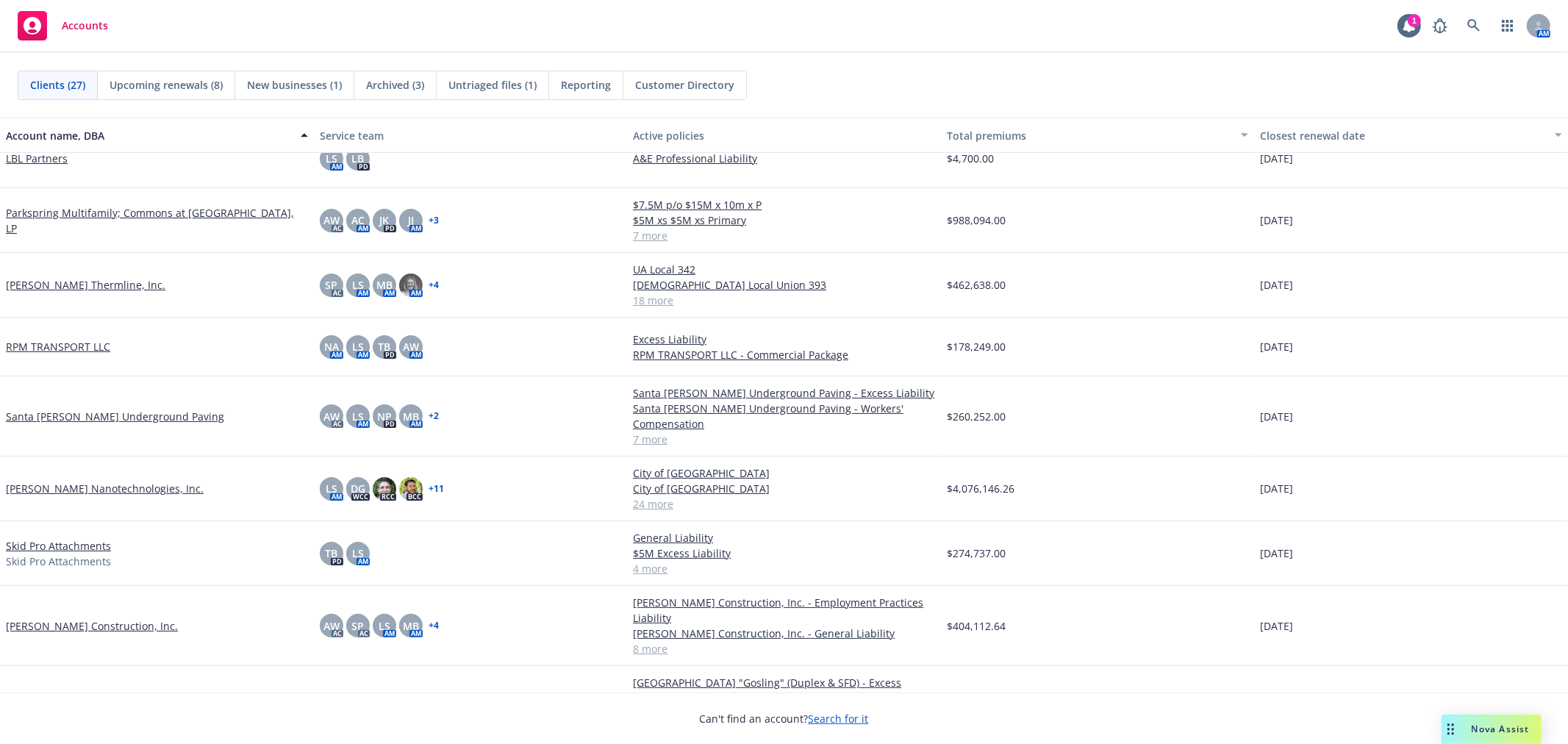
click at [180, 85] on span "Upcoming renewals (8)" at bounding box center [166, 85] width 113 height 16
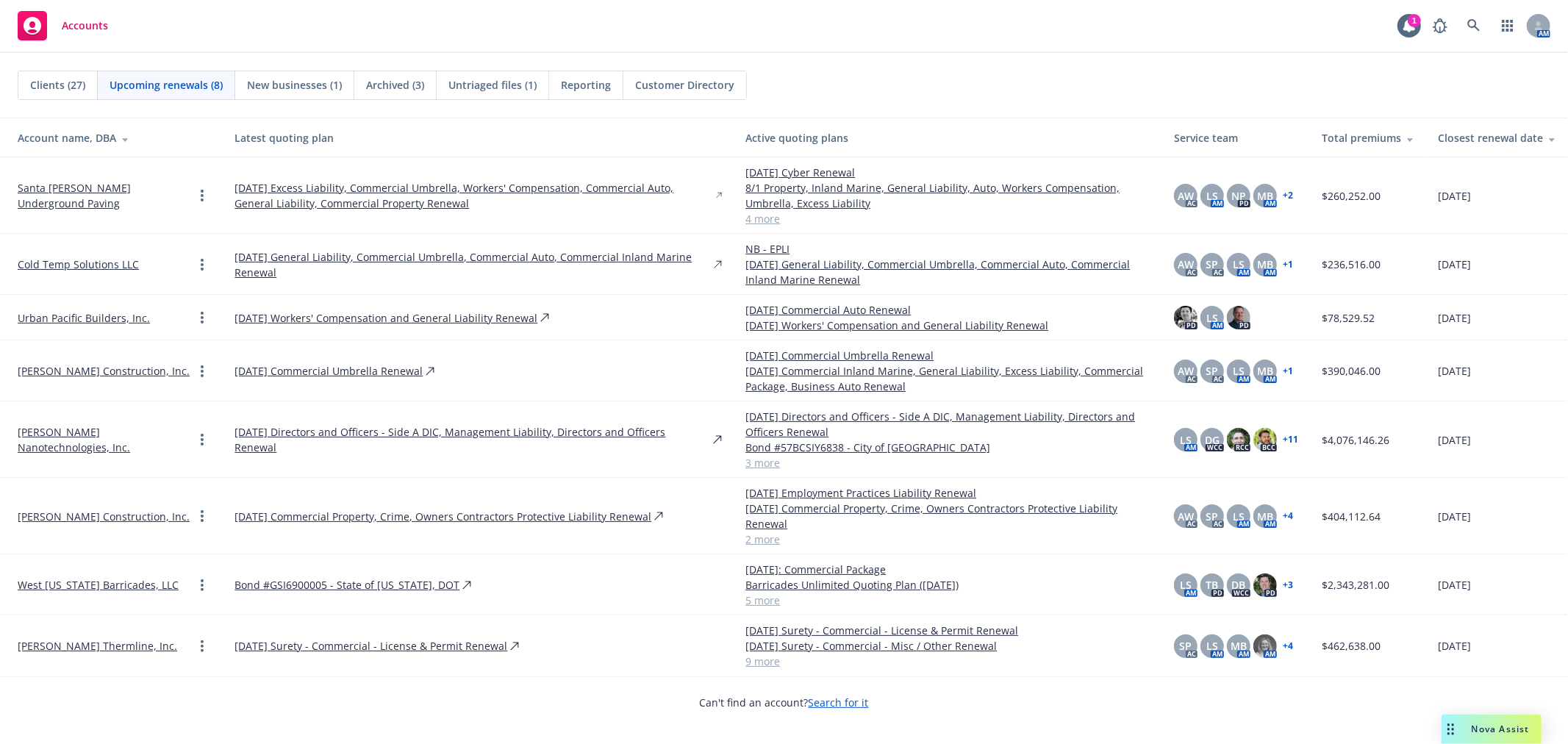
click at [406, 83] on span "Archived (3)" at bounding box center [395, 85] width 58 height 16
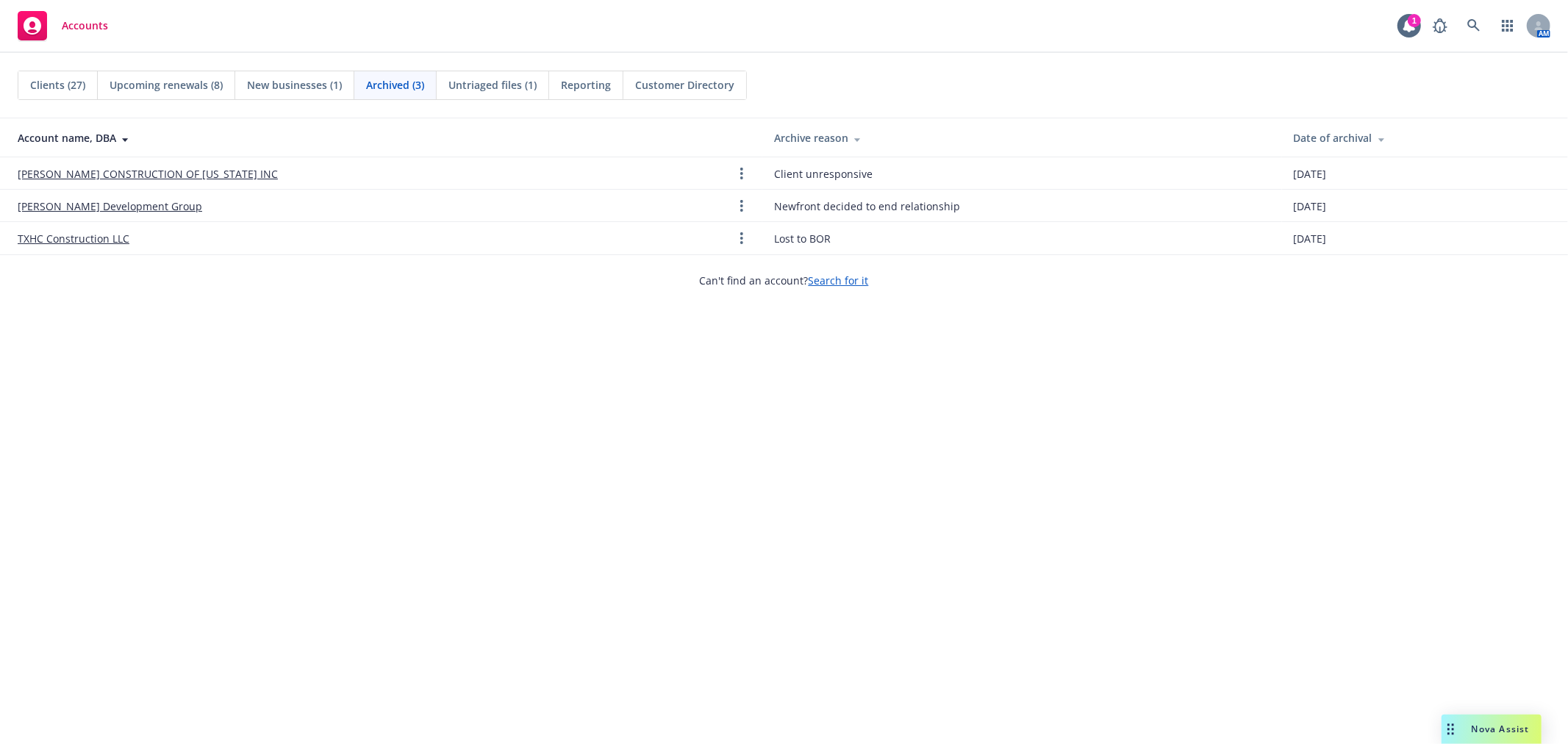
click at [479, 92] on div "Untriaged files (1)" at bounding box center [493, 85] width 113 height 27
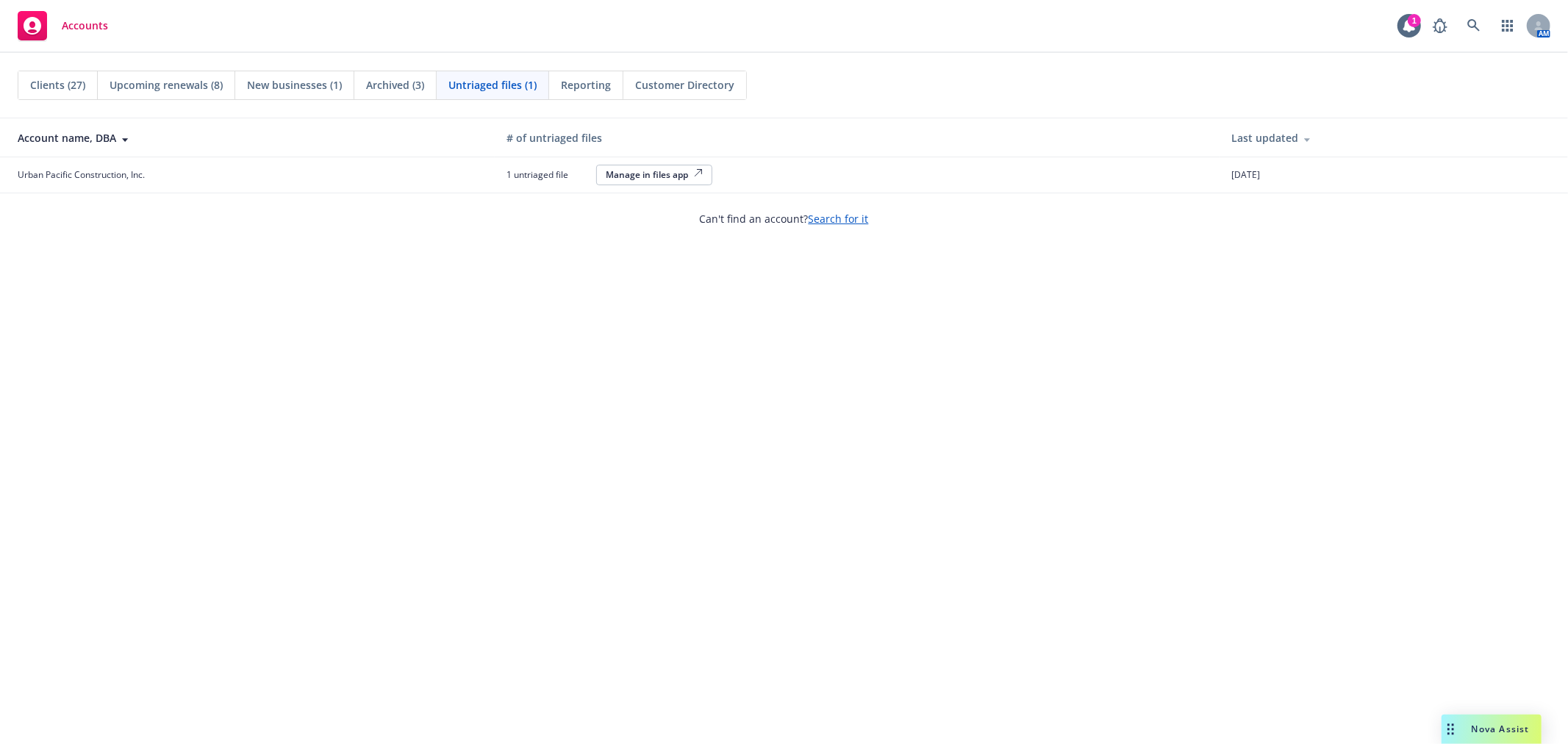
click at [46, 86] on span "Clients (27)" at bounding box center [58, 85] width 55 height 16
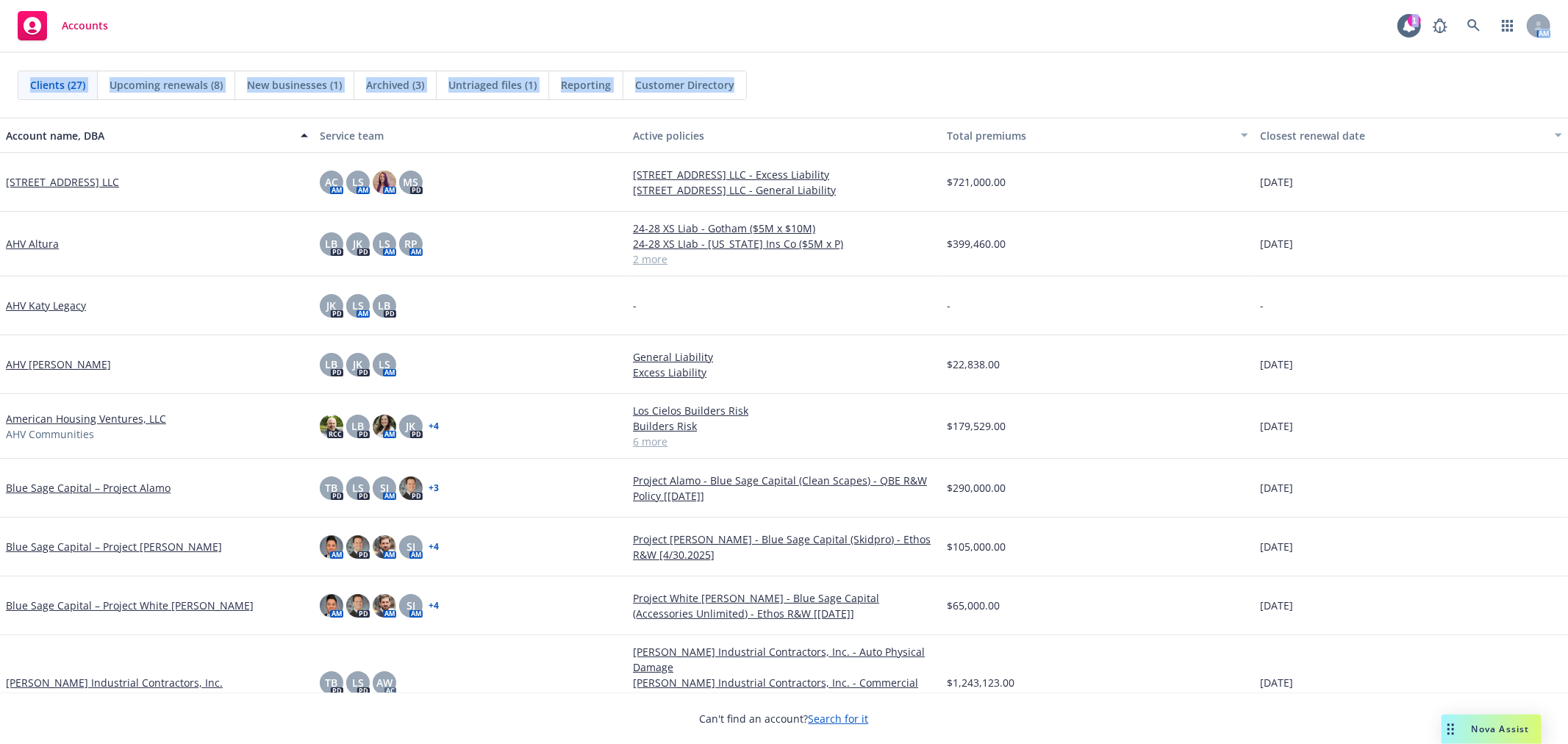
drag, startPoint x: 885, startPoint y: 100, endPoint x: 407, endPoint y: 5, distance: 487.3
click at [382, 5] on div "Accounts 1 AM Clients (27) Upcoming renewals (8) New businesses (1) Archived (3…" at bounding box center [784, 372] width 1568 height 744
click at [478, 15] on div "Accounts 1 AM" at bounding box center [784, 27] width 1568 height 53
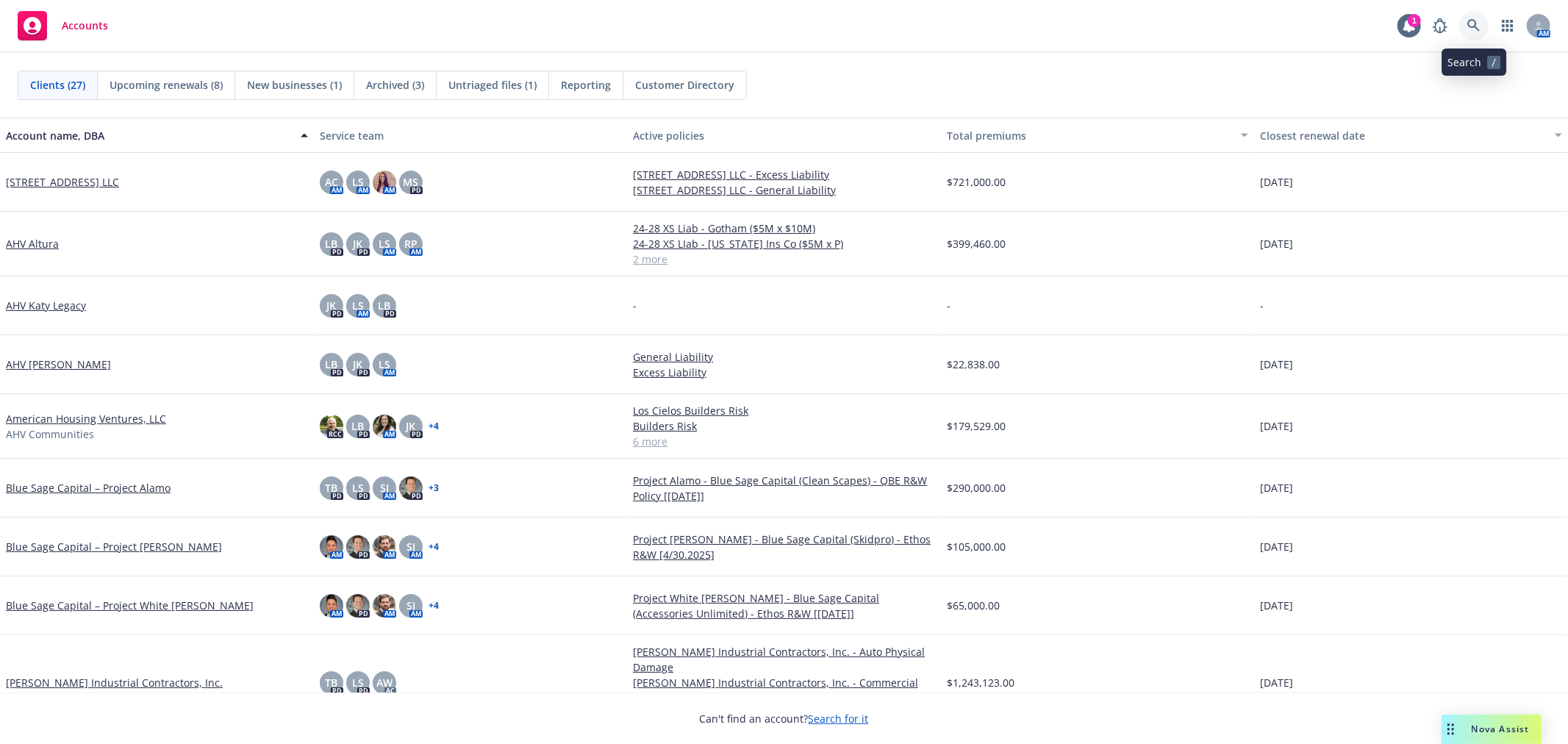
click at [1473, 27] on icon at bounding box center [1474, 25] width 13 height 13
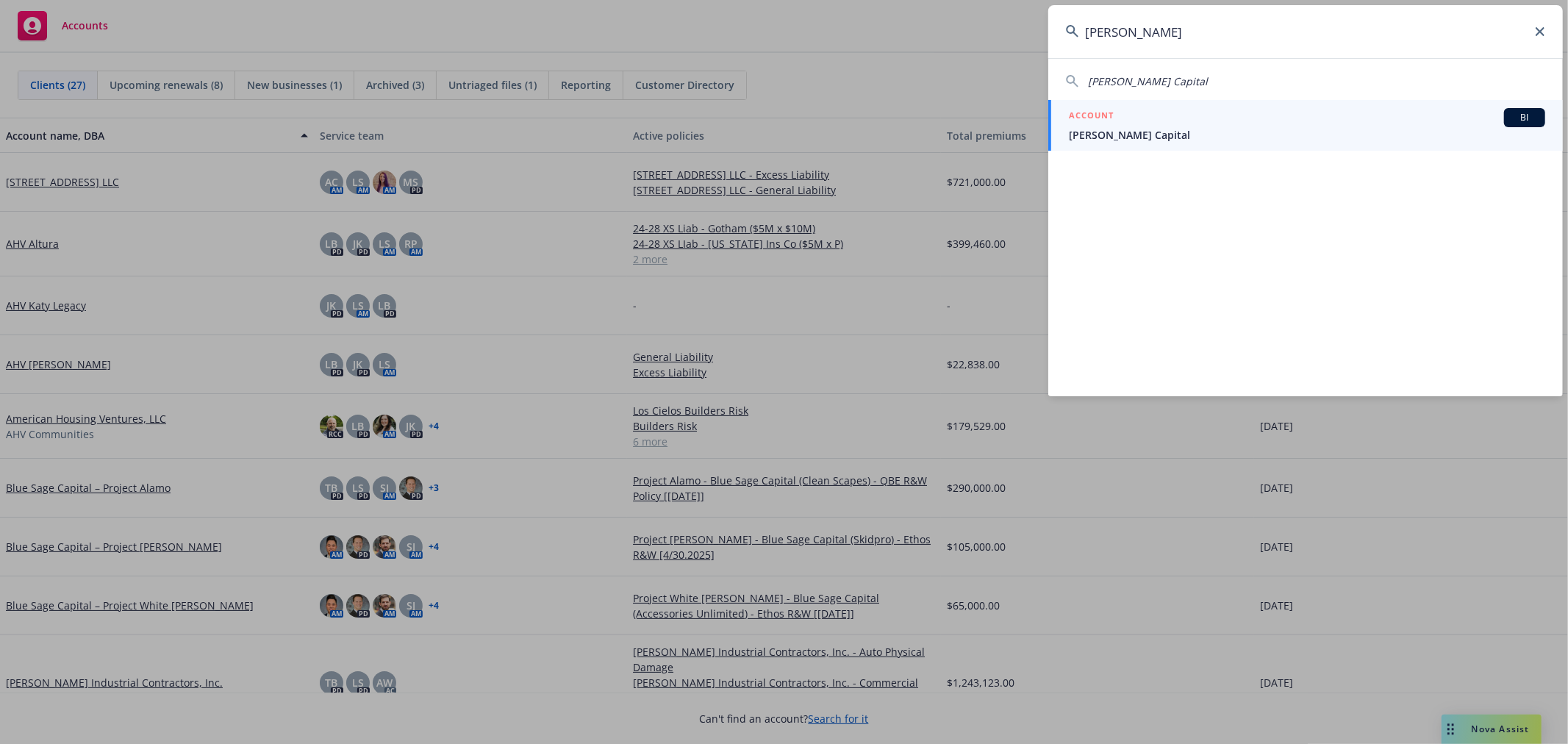
type input "wolfgramm"
click at [1296, 129] on span "Wolfgramm Capital" at bounding box center [1307, 135] width 476 height 16
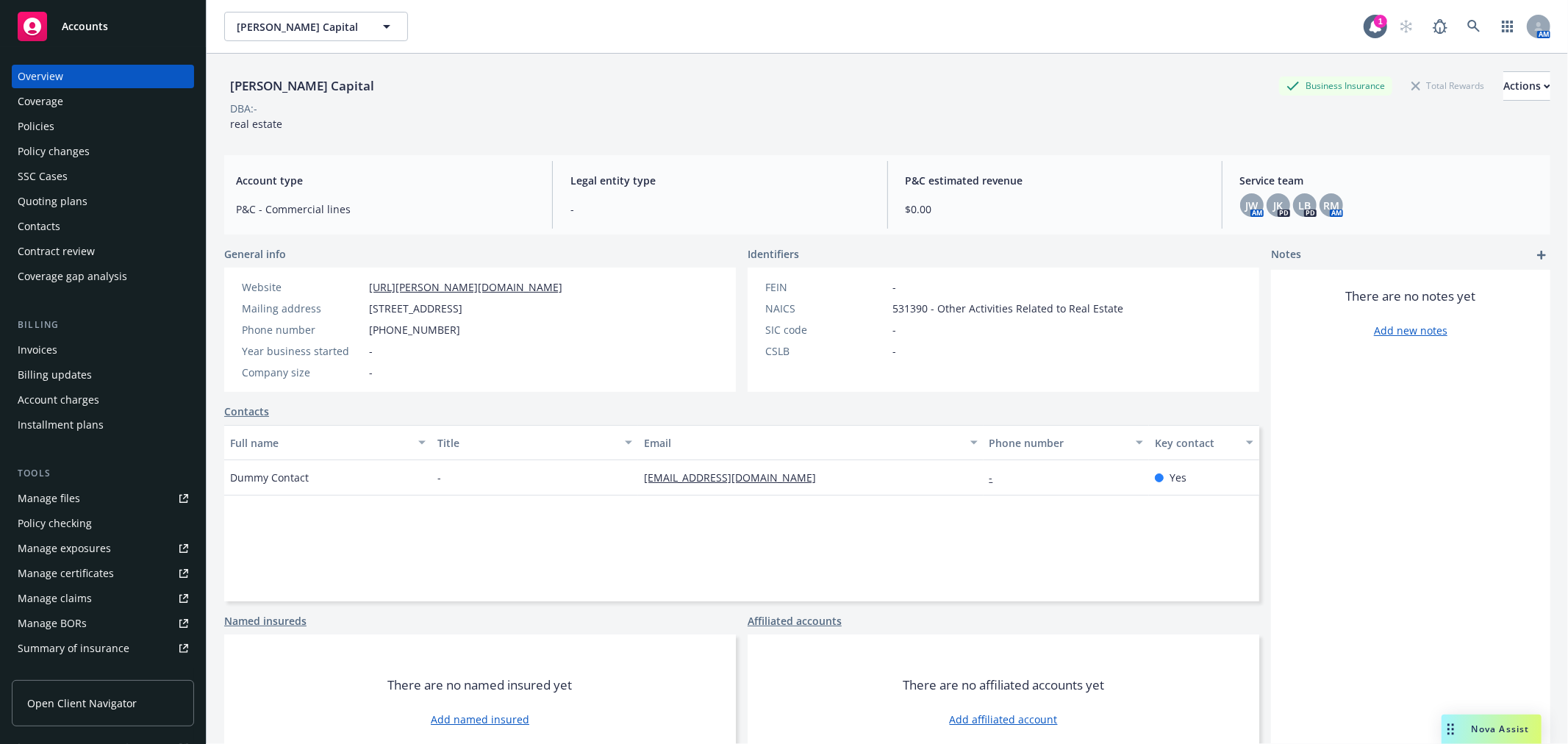
click at [119, 122] on div "Policies" at bounding box center [103, 127] width 171 height 24
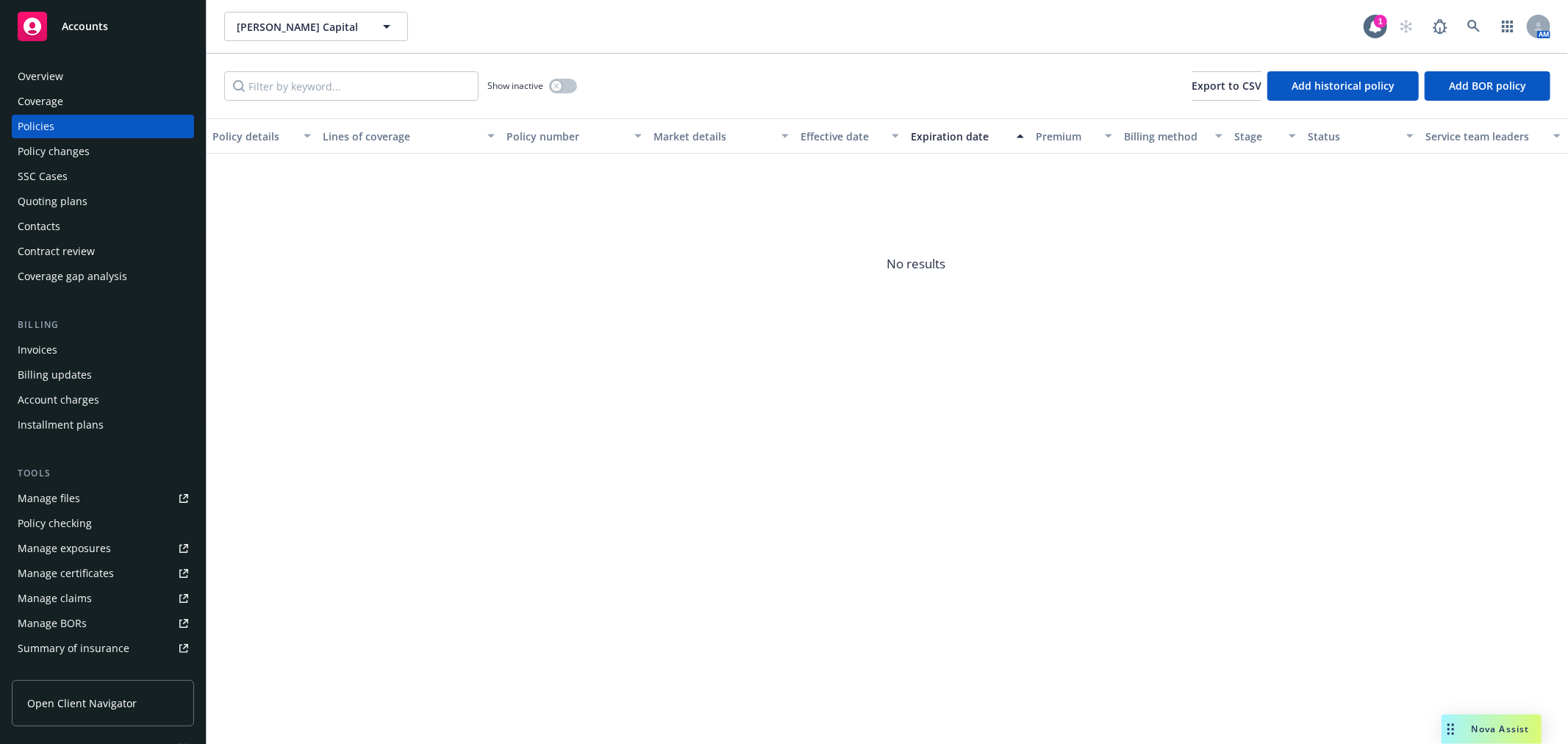
click at [129, 66] on div "Overview" at bounding box center [103, 77] width 171 height 24
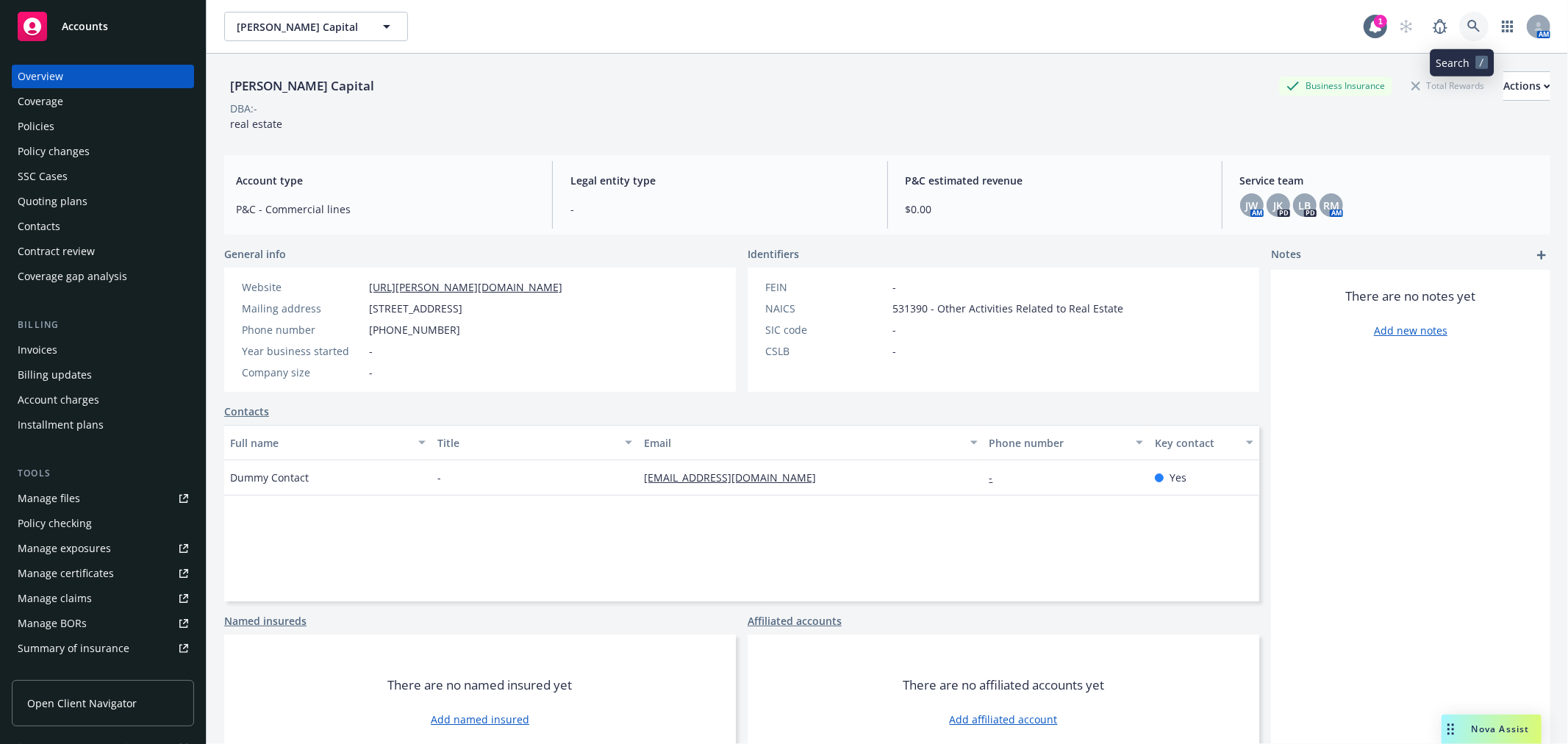
click at [1473, 25] on link at bounding box center [1474, 27] width 29 height 29
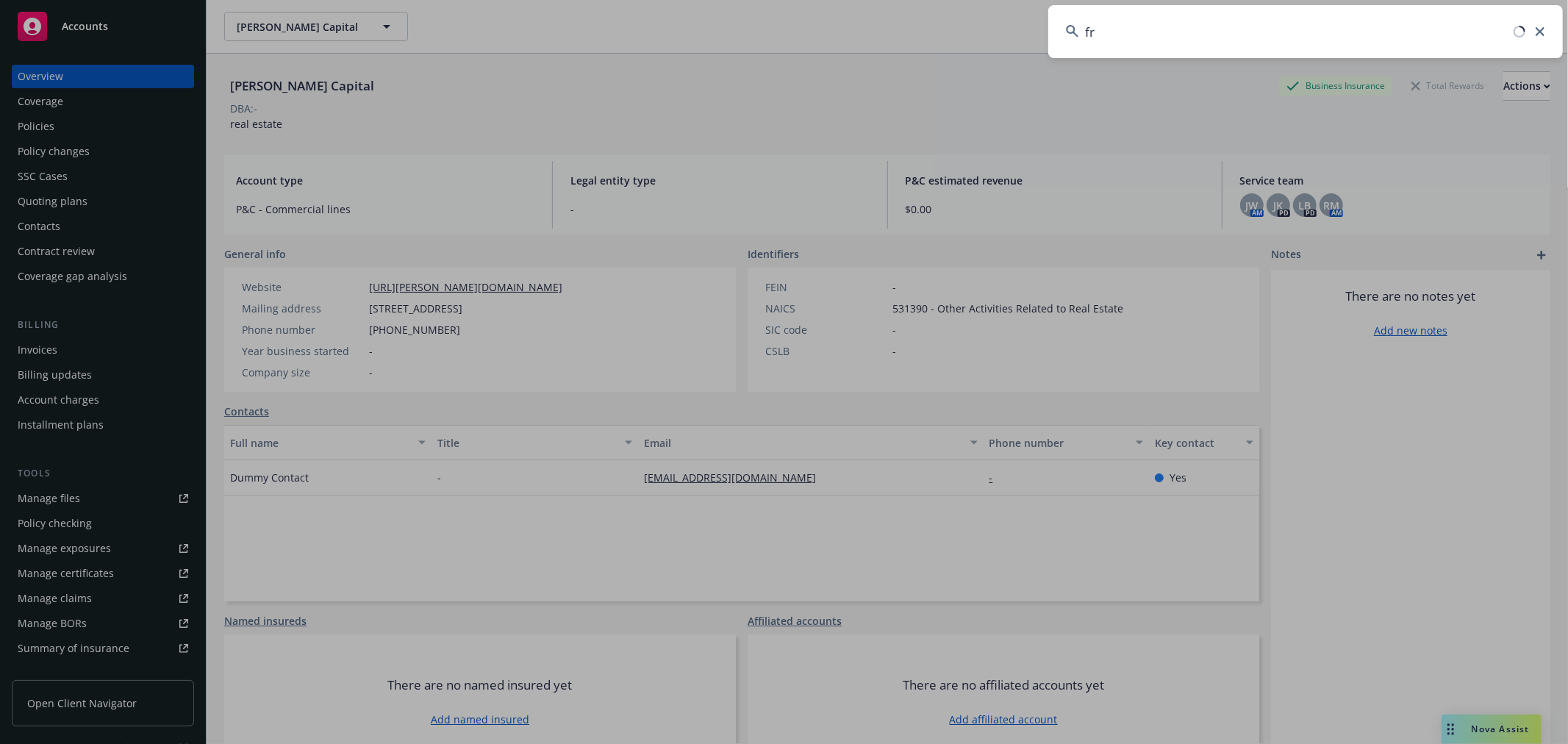
type input "f"
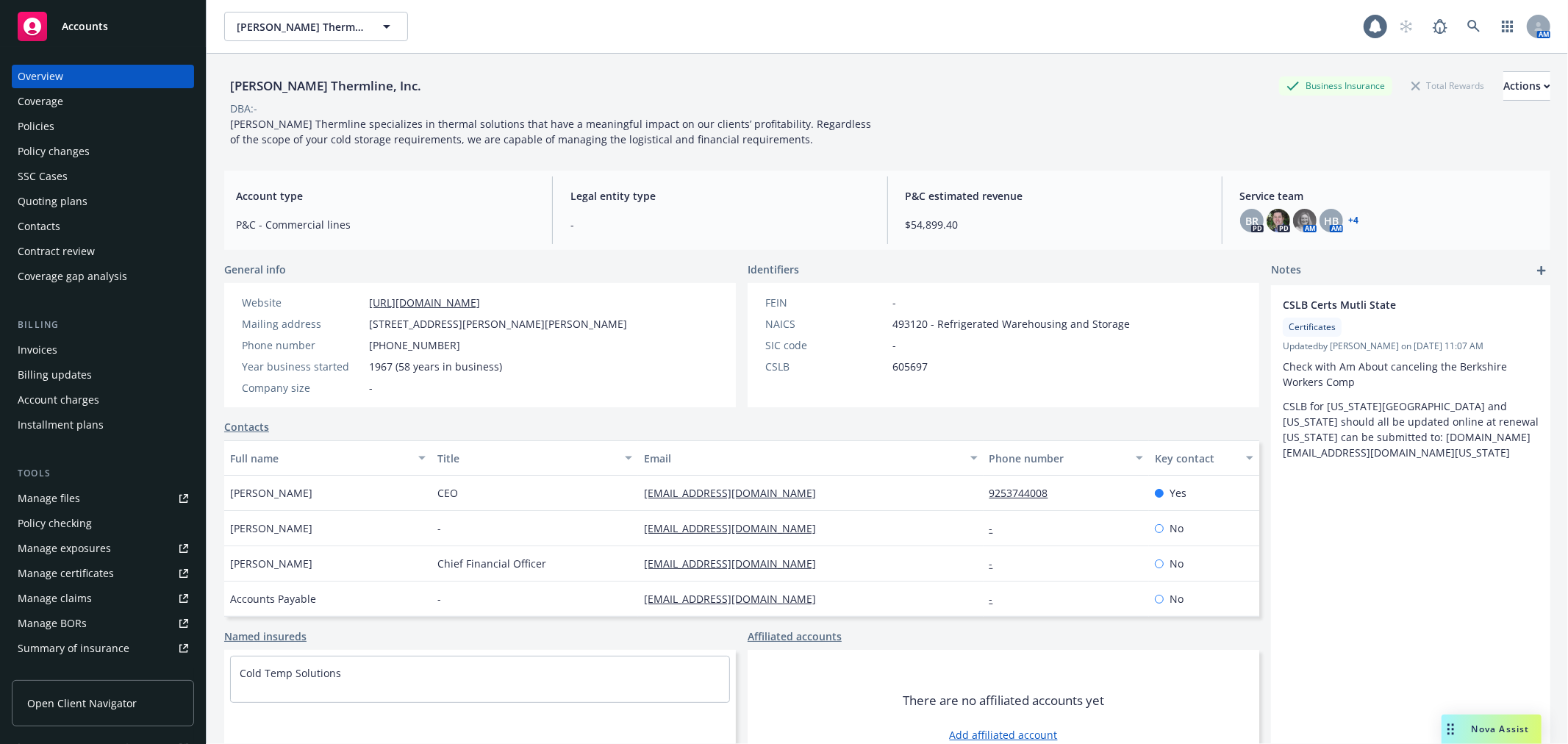
click at [57, 131] on div "Policies" at bounding box center [103, 127] width 171 height 24
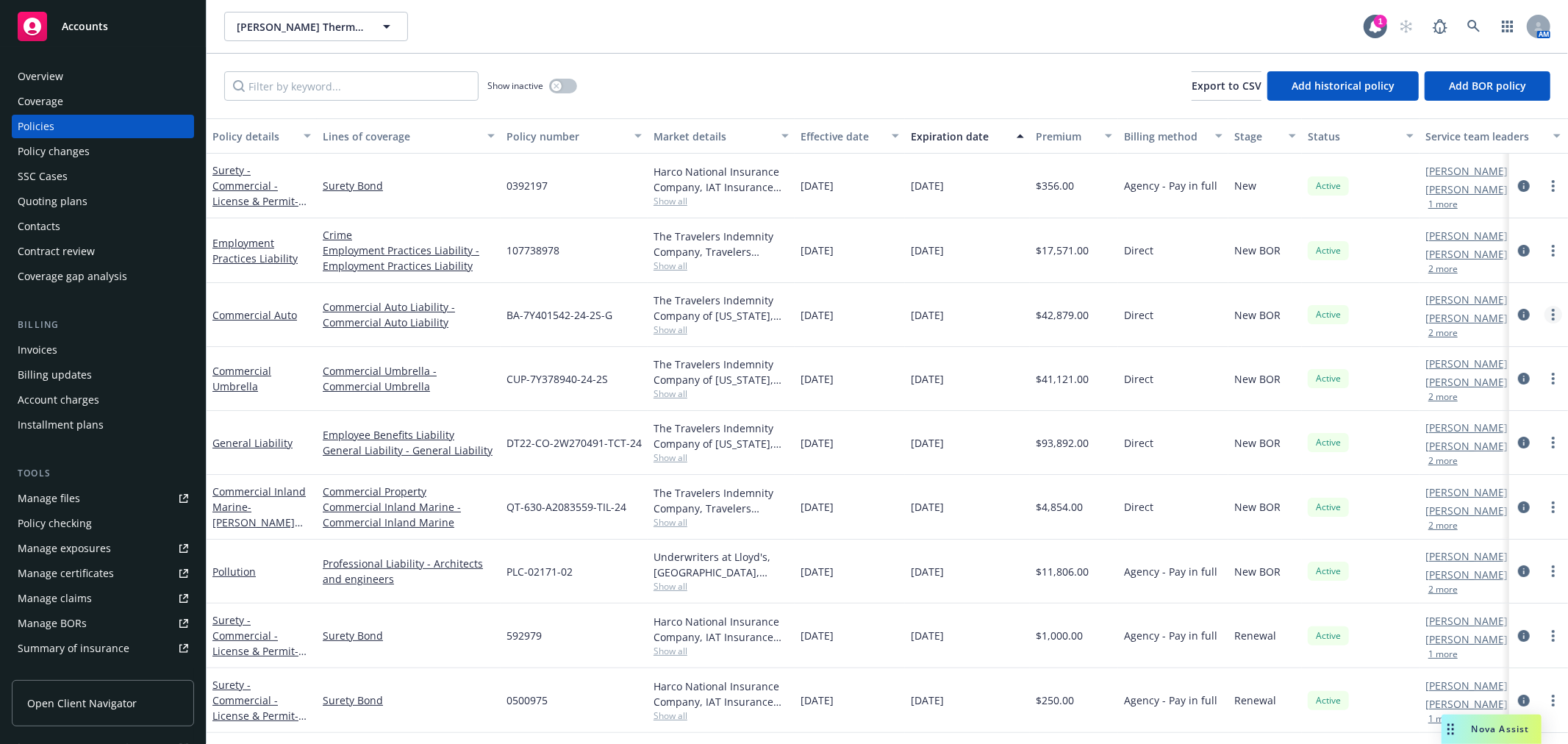
click at [1552, 314] on icon "more" at bounding box center [1553, 315] width 3 height 12
click at [927, 83] on div "Show inactive Export to CSV Add historical policy Add BOR policy" at bounding box center [887, 86] width 1362 height 65
